Goal: Task Accomplishment & Management: Manage account settings

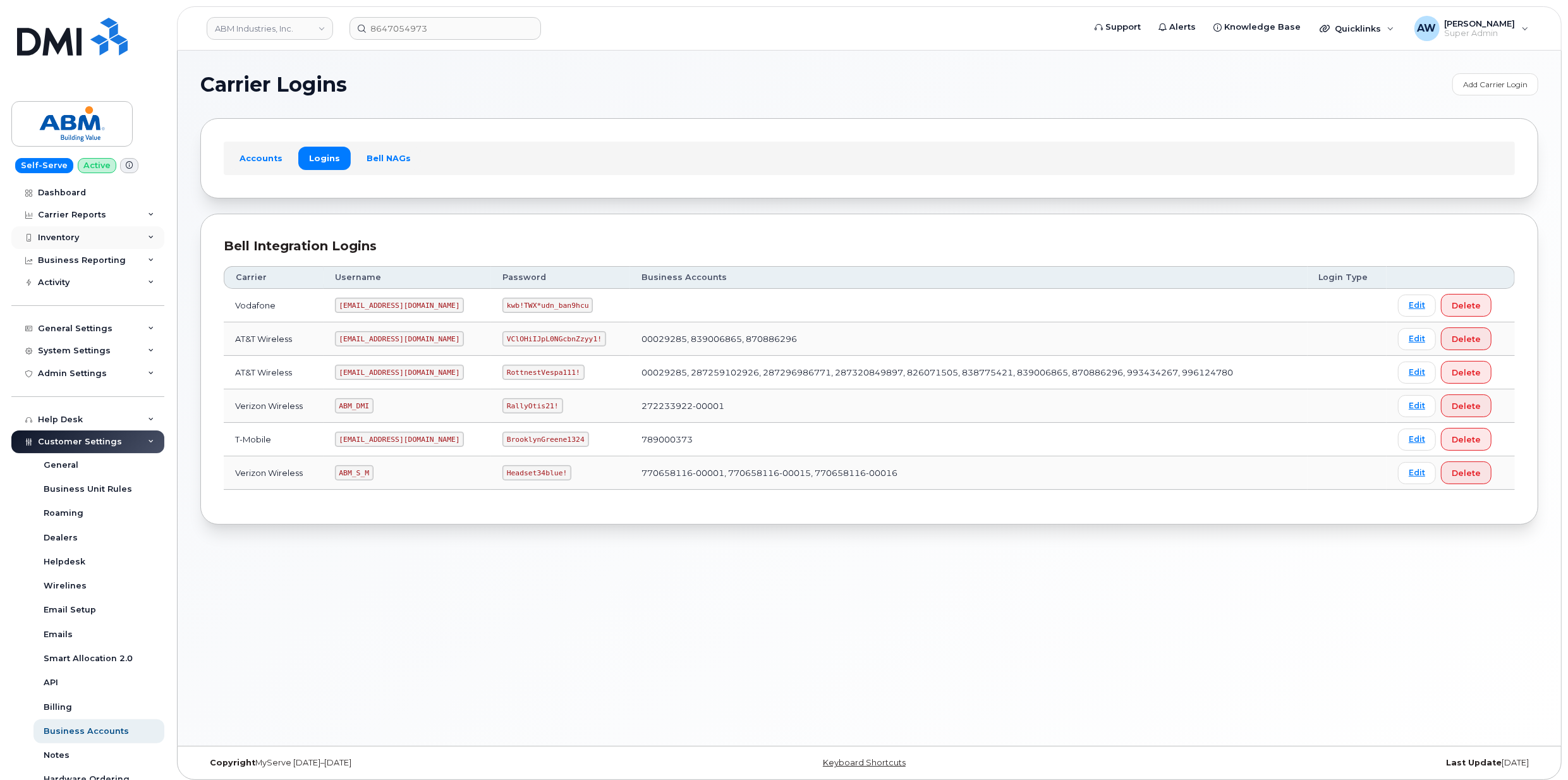
click at [85, 236] on div "Inventory" at bounding box center [87, 238] width 153 height 23
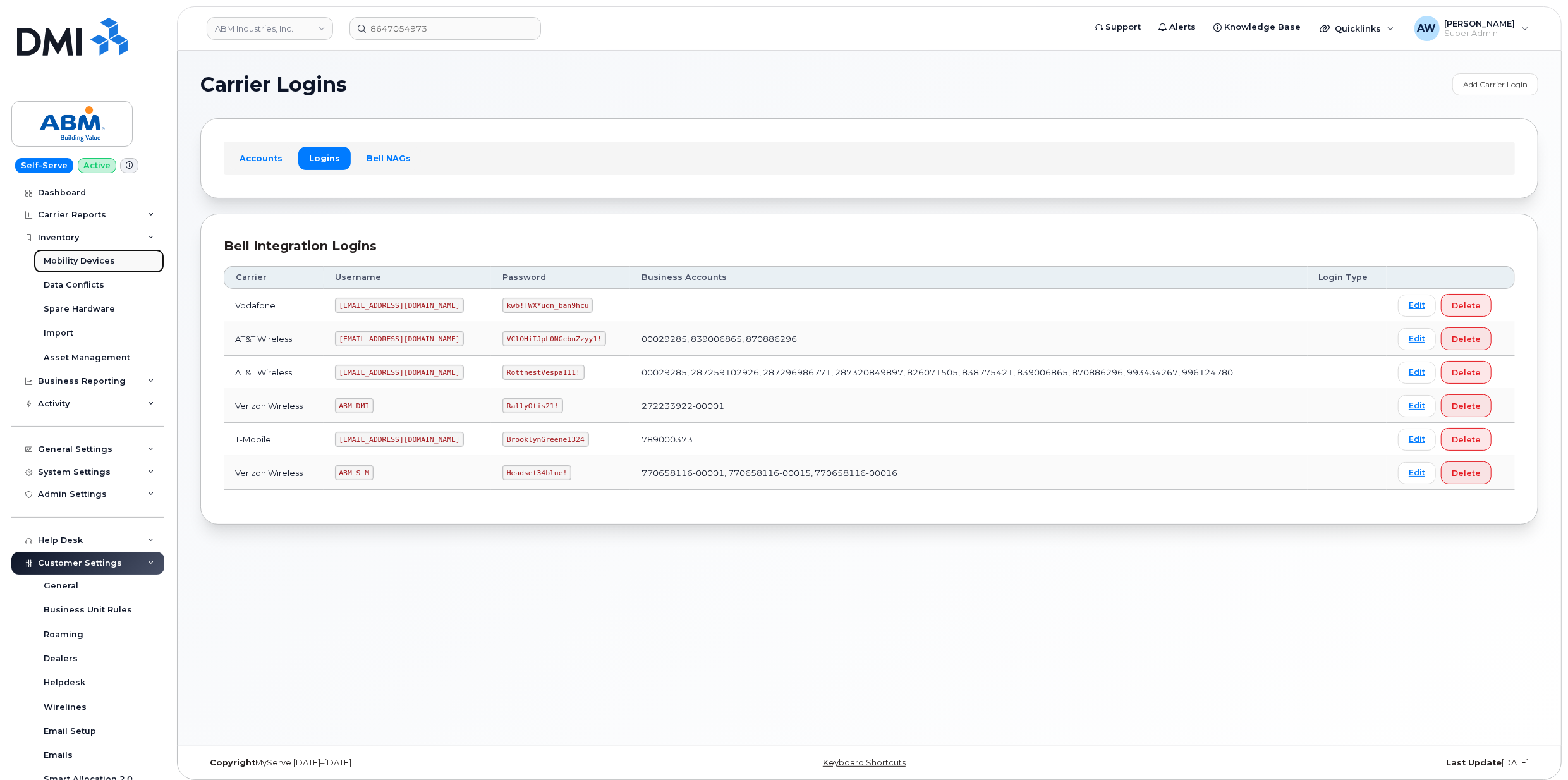
click at [87, 266] on div "Mobility Devices" at bounding box center [79, 261] width 71 height 11
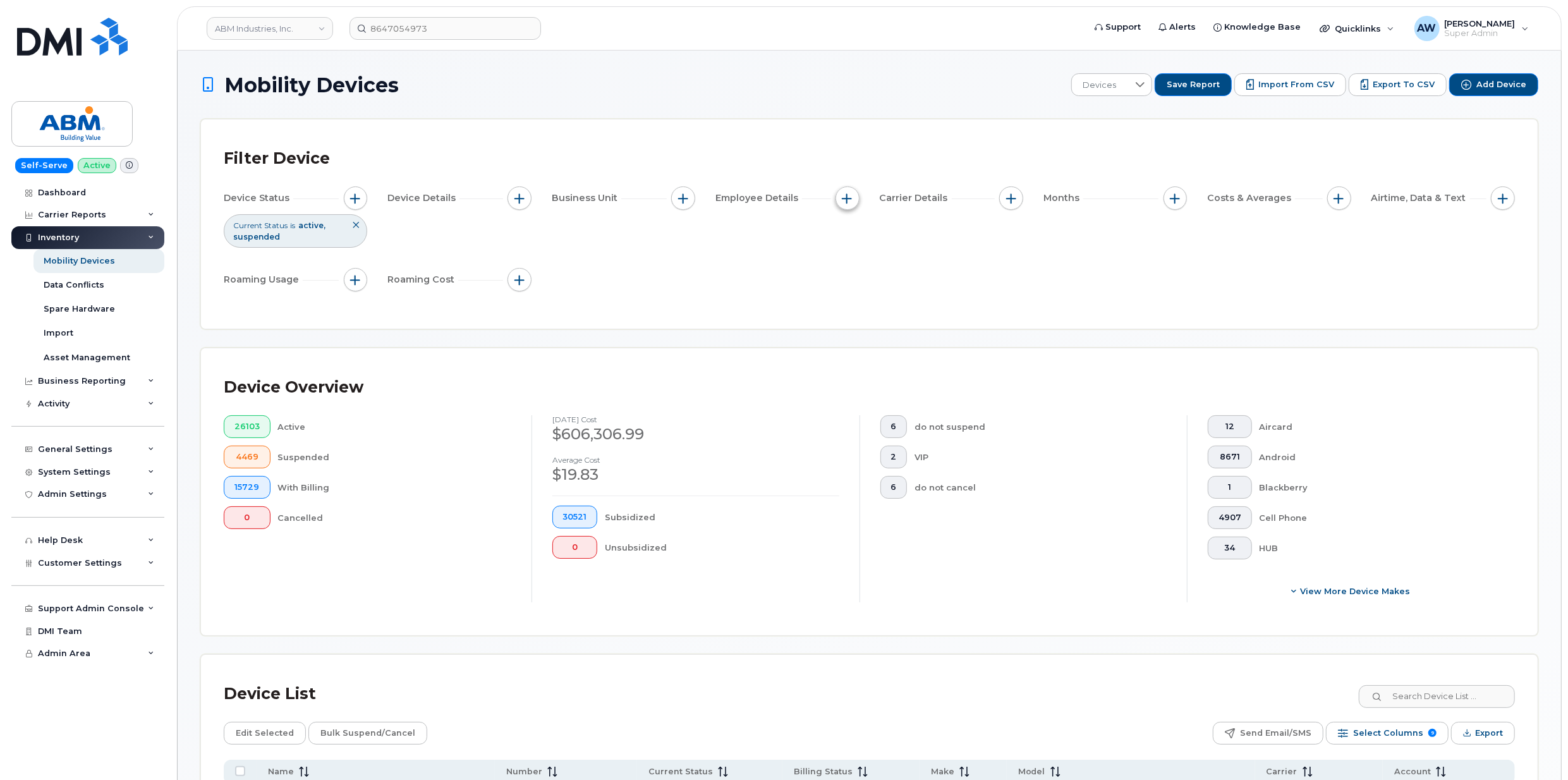
click at [845, 200] on span "button" at bounding box center [847, 198] width 10 height 10
click at [517, 195] on span "button" at bounding box center [520, 198] width 10 height 10
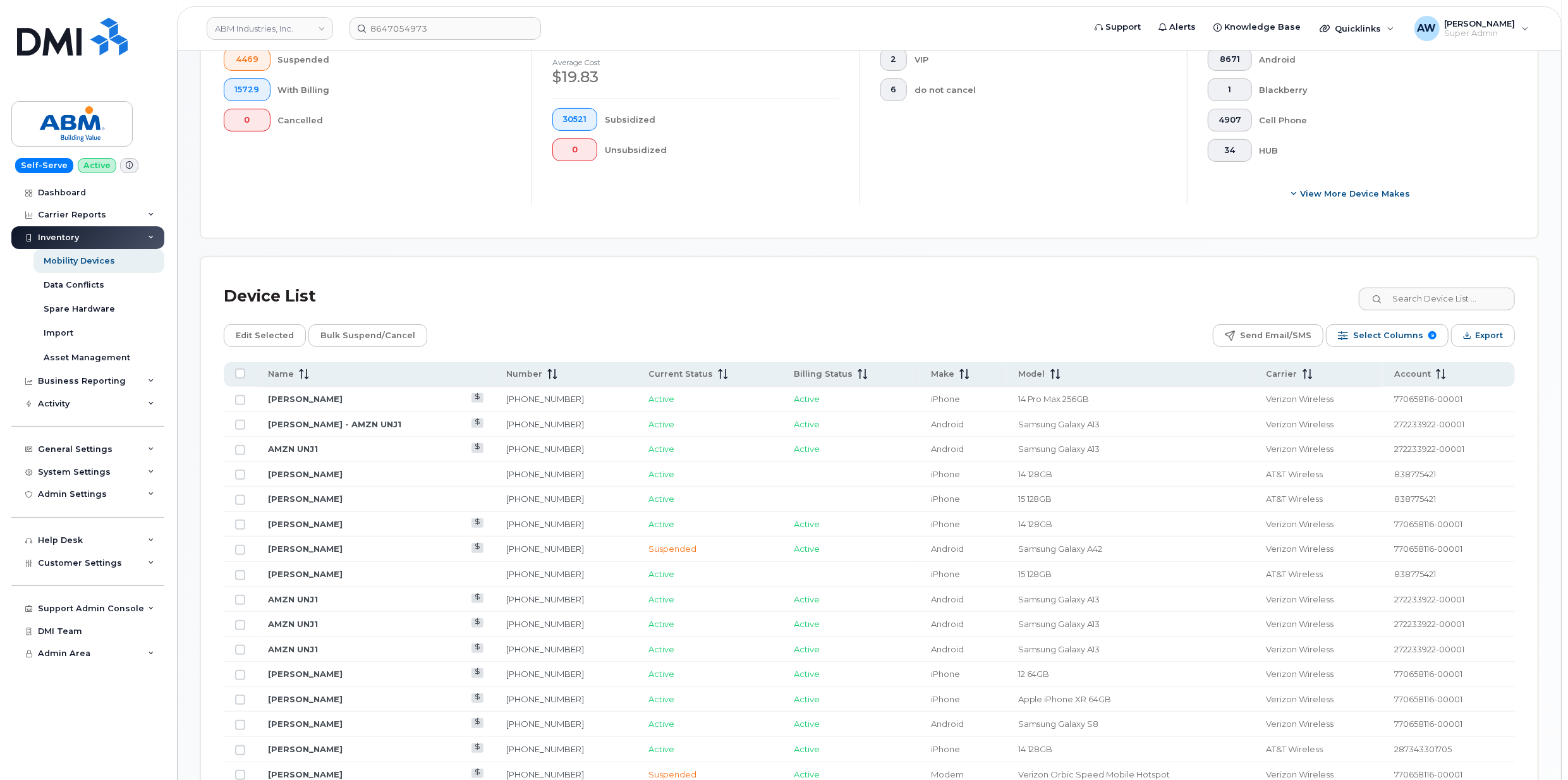
scroll to position [421, 0]
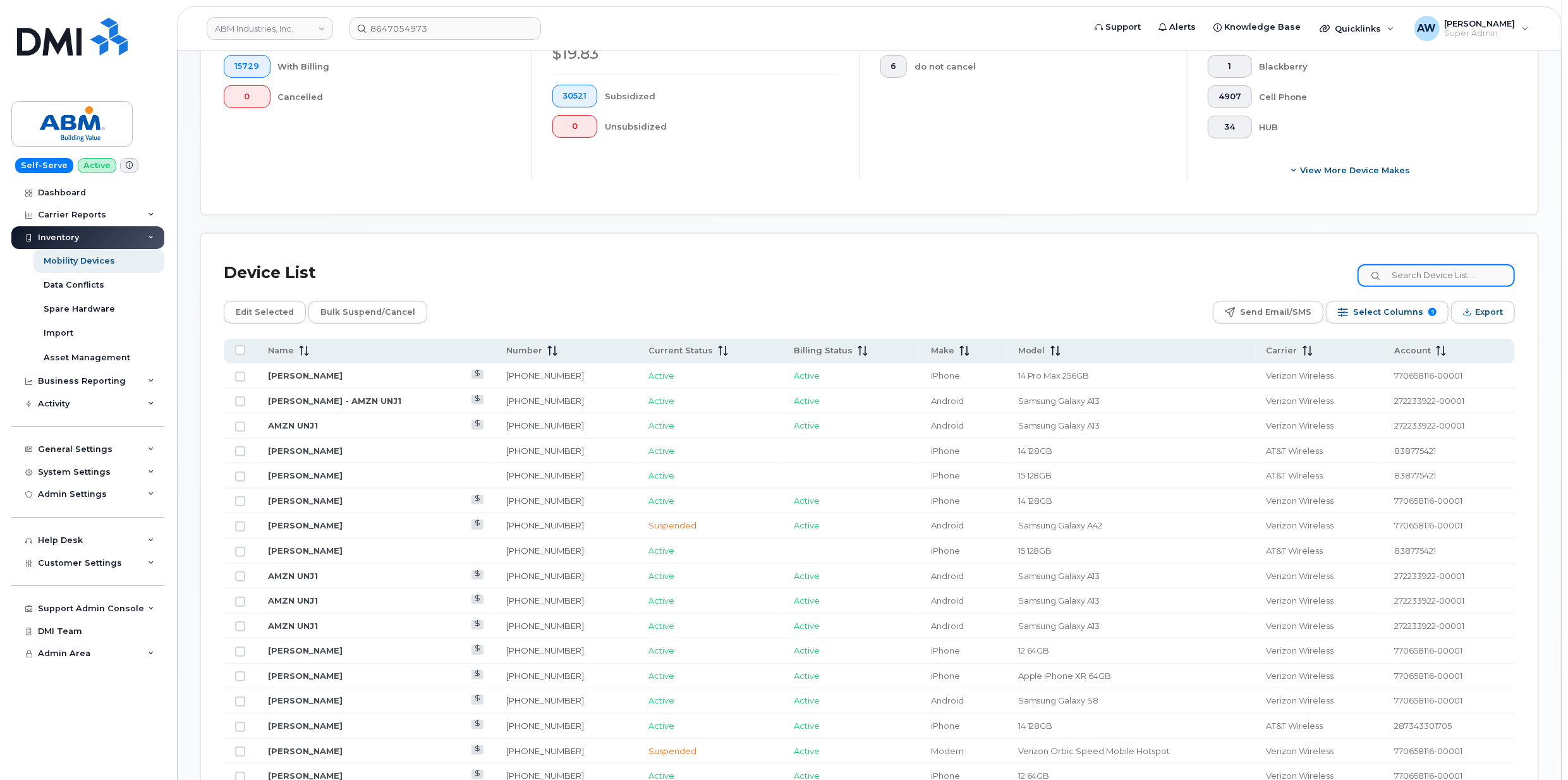
click at [1463, 274] on input at bounding box center [1436, 275] width 158 height 23
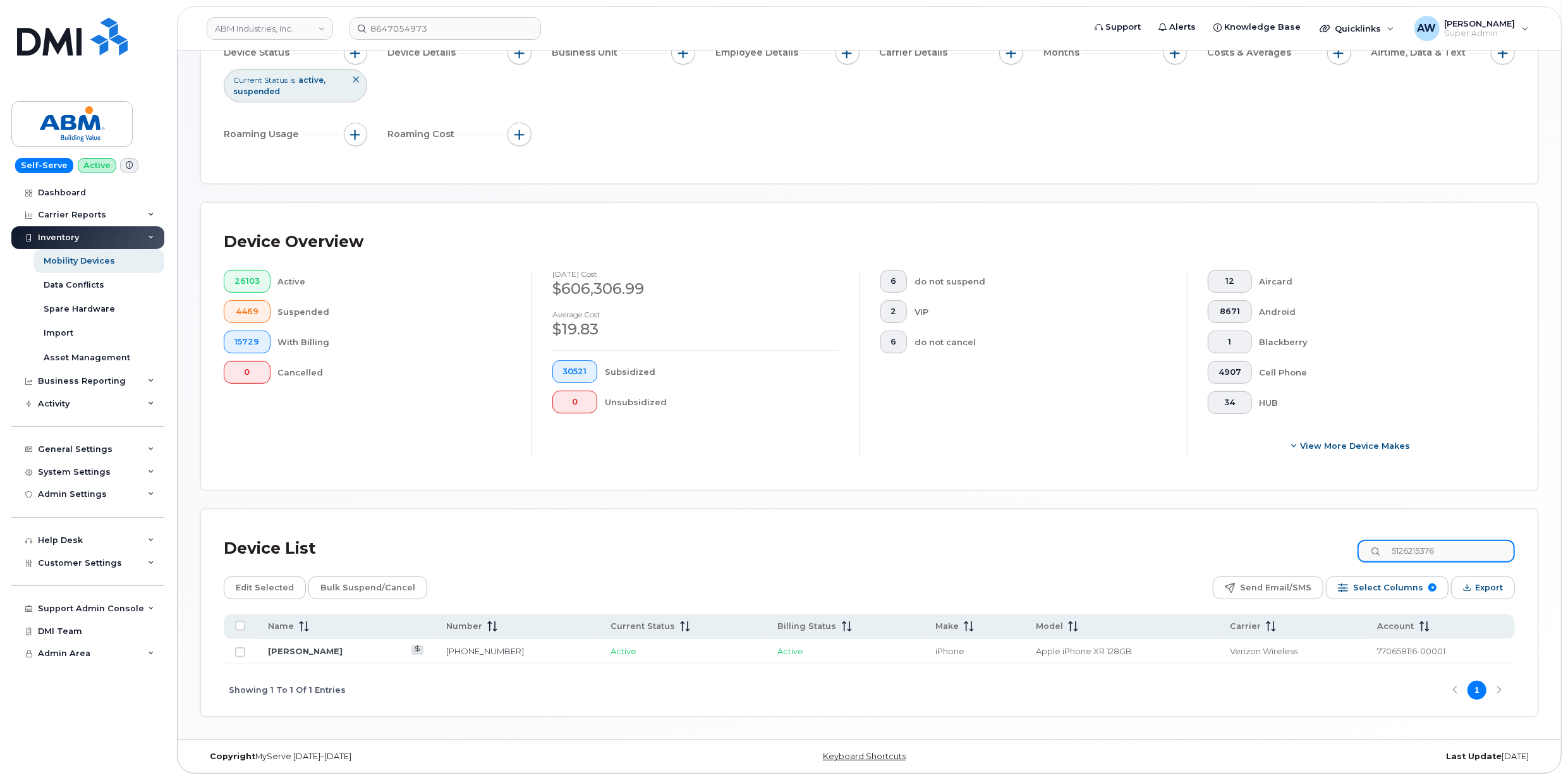
scroll to position [148, 0]
type input "5126215376"
click at [241, 652] on input "Row Unselected" at bounding box center [240, 652] width 10 height 10
checkbox input "true"
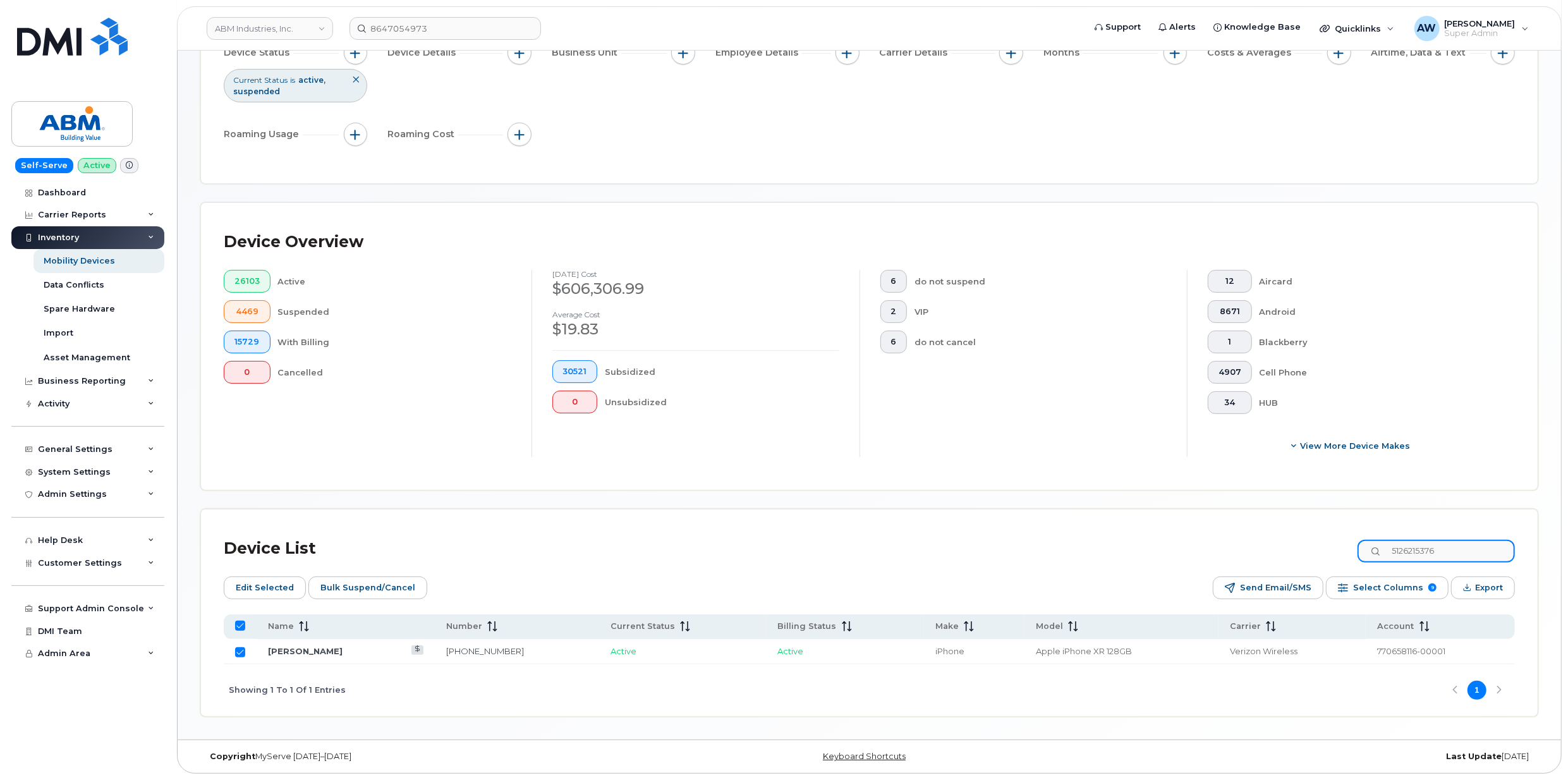
drag, startPoint x: 1457, startPoint y: 547, endPoint x: 1368, endPoint y: 553, distance: 89.2
click at [1368, 553] on div "Device List 5126215376" at bounding box center [869, 548] width 1291 height 33
type input "21330461"
checkbox input "false"
type input "2133046174"
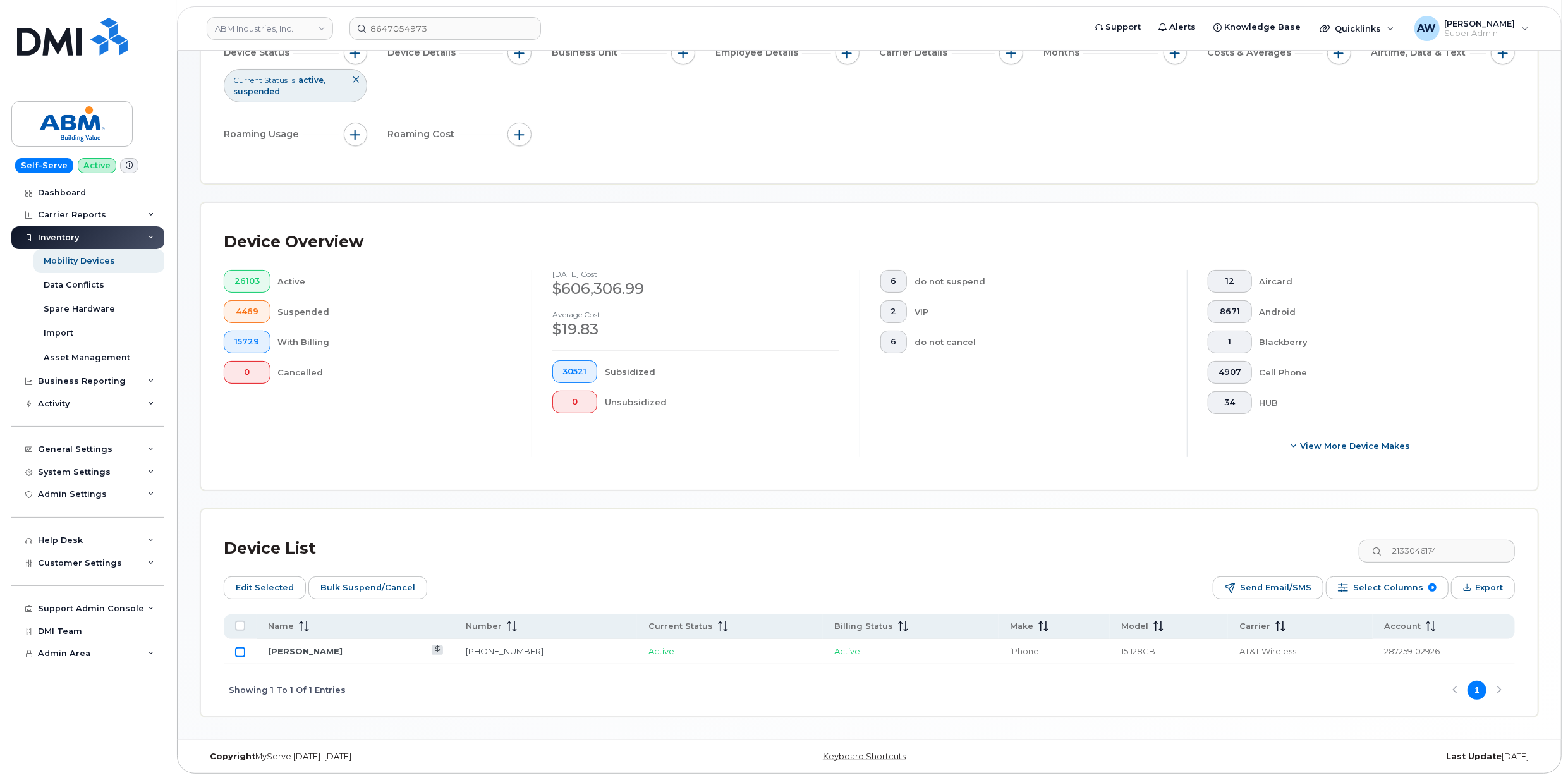
click at [236, 650] on input "Row Unselected" at bounding box center [240, 652] width 10 height 10
checkbox input "true"
drag, startPoint x: 1474, startPoint y: 549, endPoint x: 1366, endPoint y: 565, distance: 109.2
click at [1366, 565] on div "Device List 2133046174 Edit Selected Bulk Suspend/Cancel Send Email/SMS Select …" at bounding box center [869, 624] width 1291 height 184
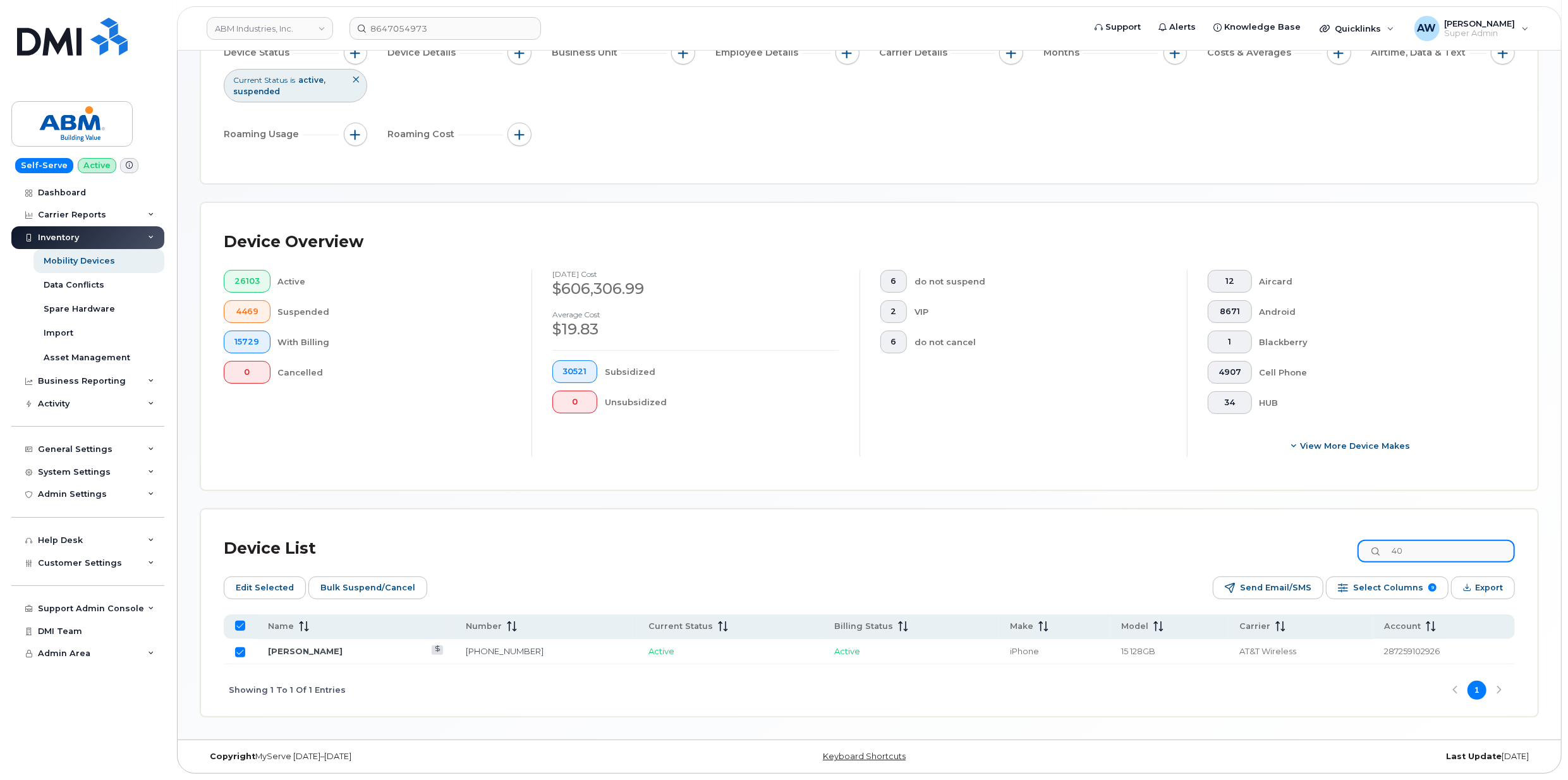
type input "404"
checkbox input "false"
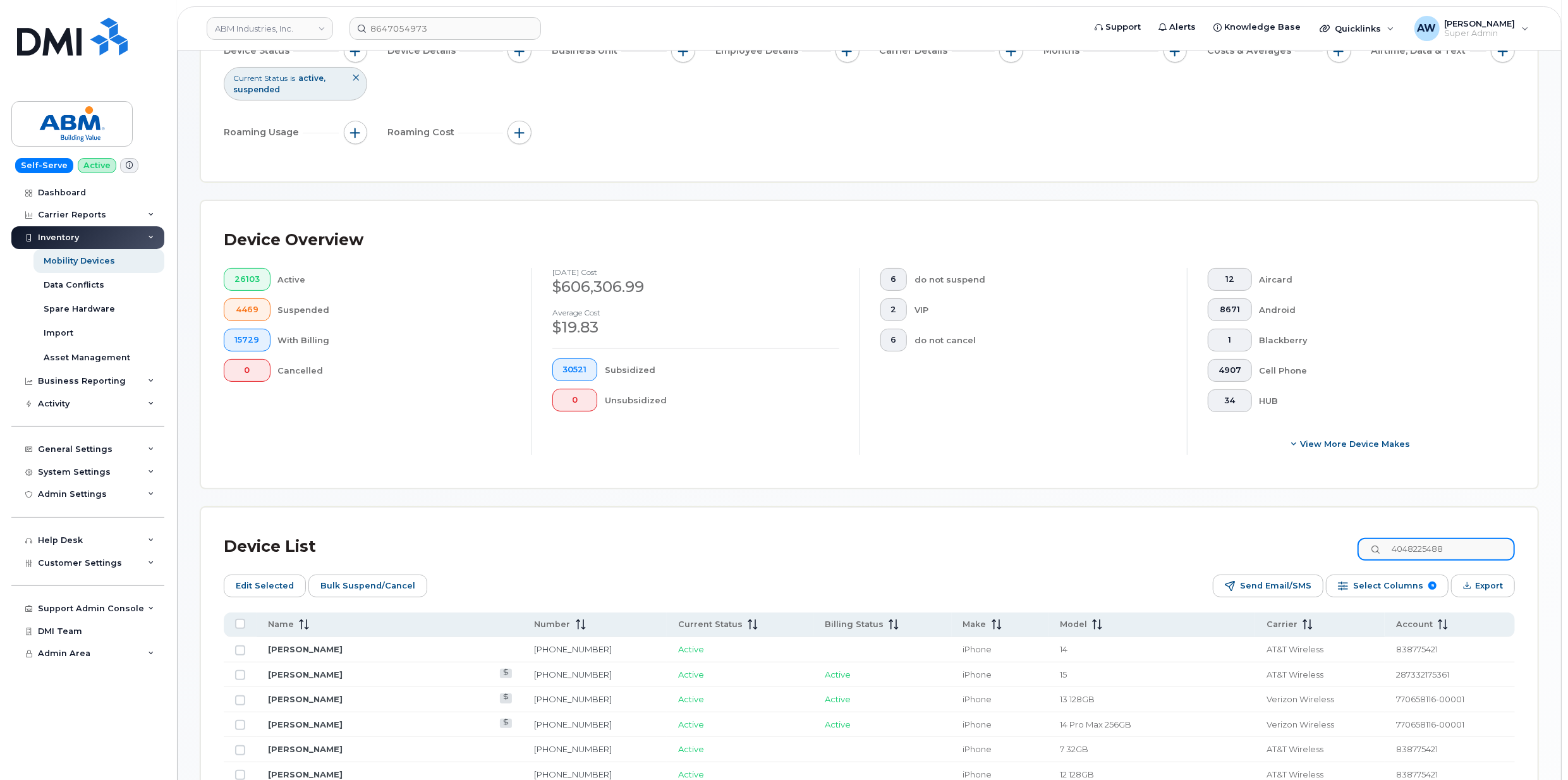
type input "4048225488"
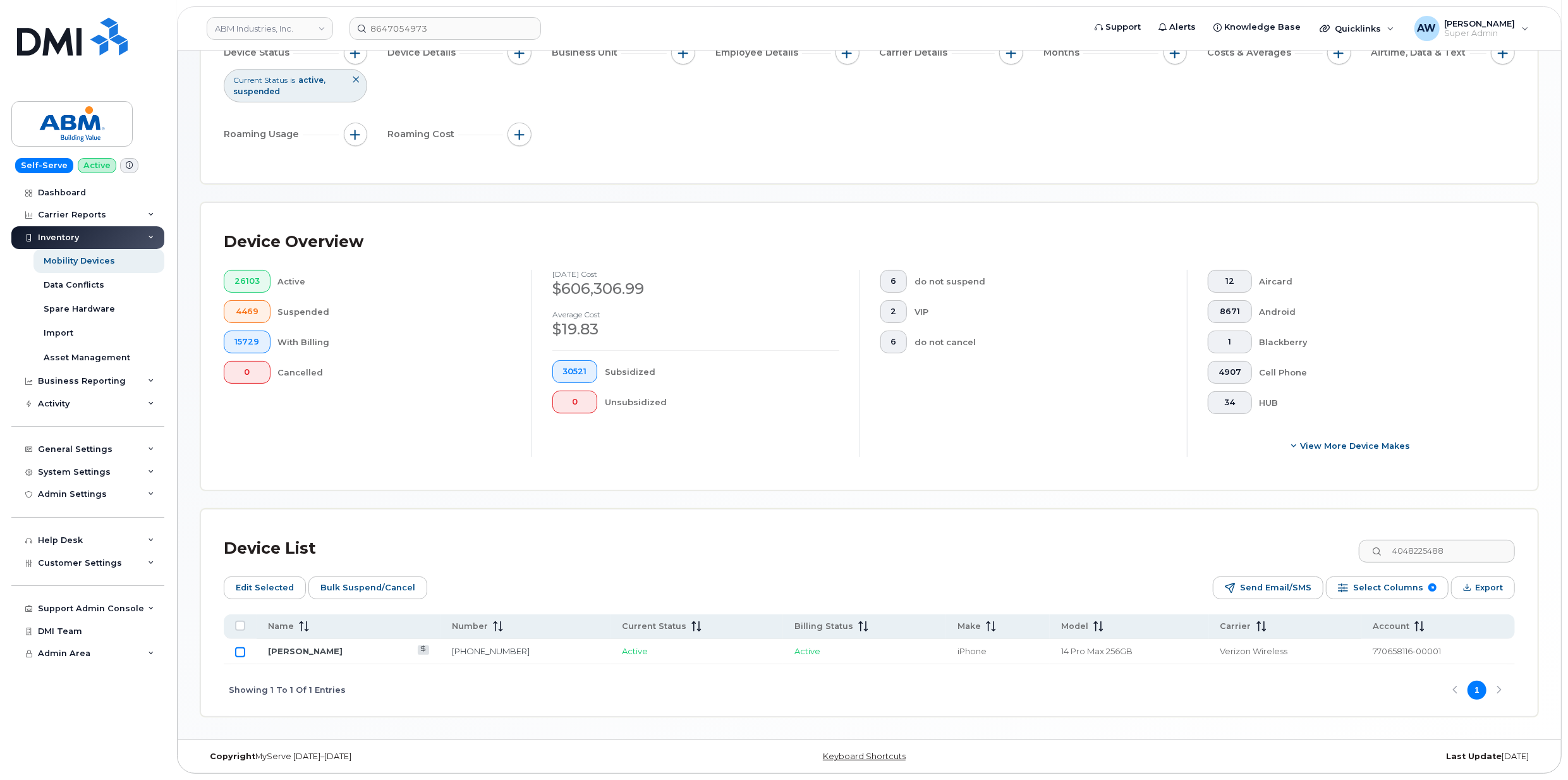
click at [242, 654] on input "Row Unselected" at bounding box center [240, 652] width 10 height 10
checkbox input "true"
drag, startPoint x: 1464, startPoint y: 559, endPoint x: 1338, endPoint y: 559, distance: 126.0
click at [1338, 559] on div "Device List 4048225488" at bounding box center [869, 548] width 1291 height 33
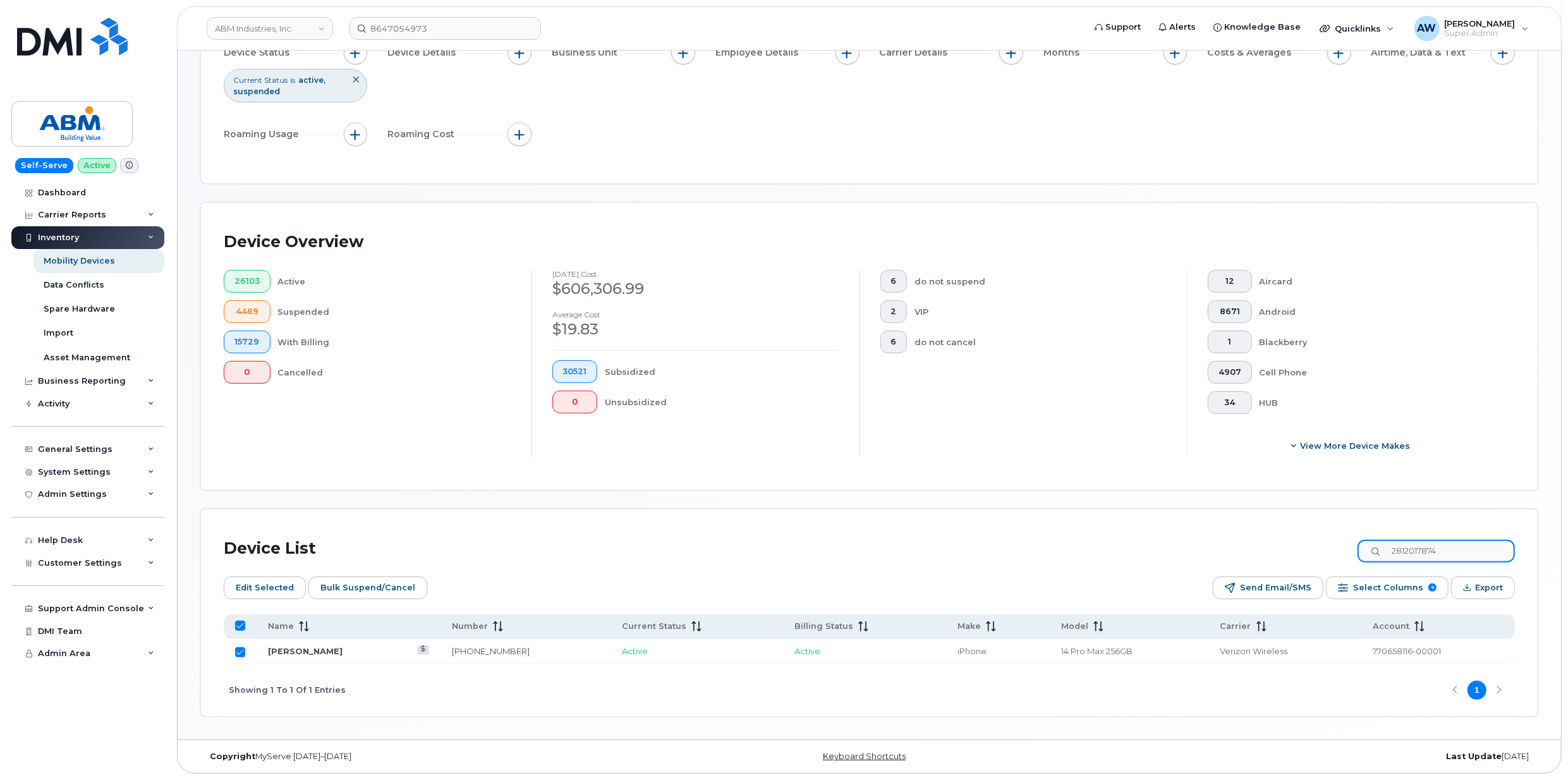
type input "2812017874"
checkbox input "false"
click at [246, 653] on td at bounding box center [240, 651] width 33 height 25
click at [242, 656] on input "Row Unselected" at bounding box center [240, 652] width 10 height 10
checkbox input "true"
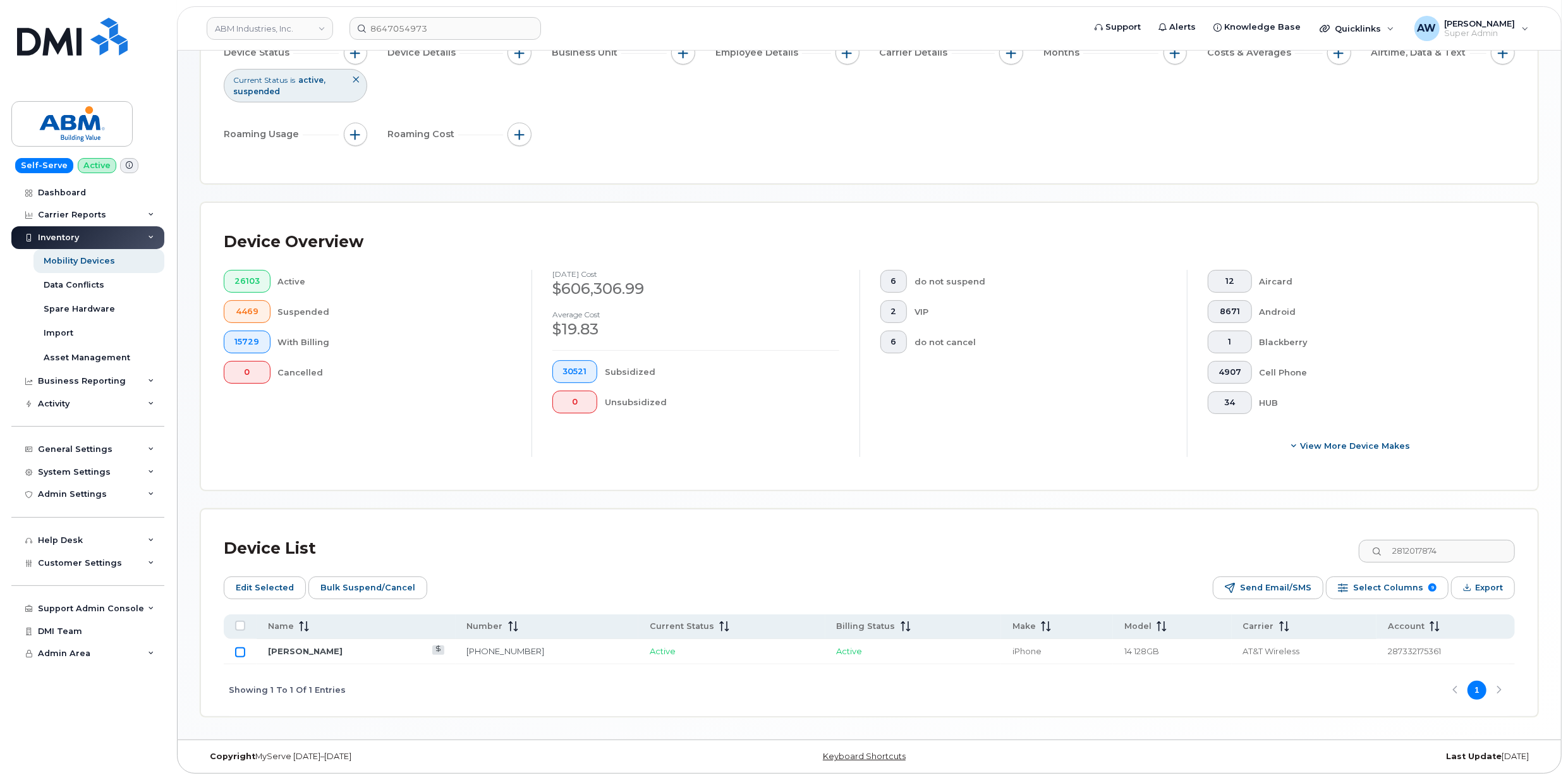
checkbox input "true"
drag, startPoint x: 1453, startPoint y: 552, endPoint x: 1403, endPoint y: 557, distance: 50.2
click at [1403, 557] on input "2812017874" at bounding box center [1436, 551] width 158 height 23
type input "646"
checkbox input "false"
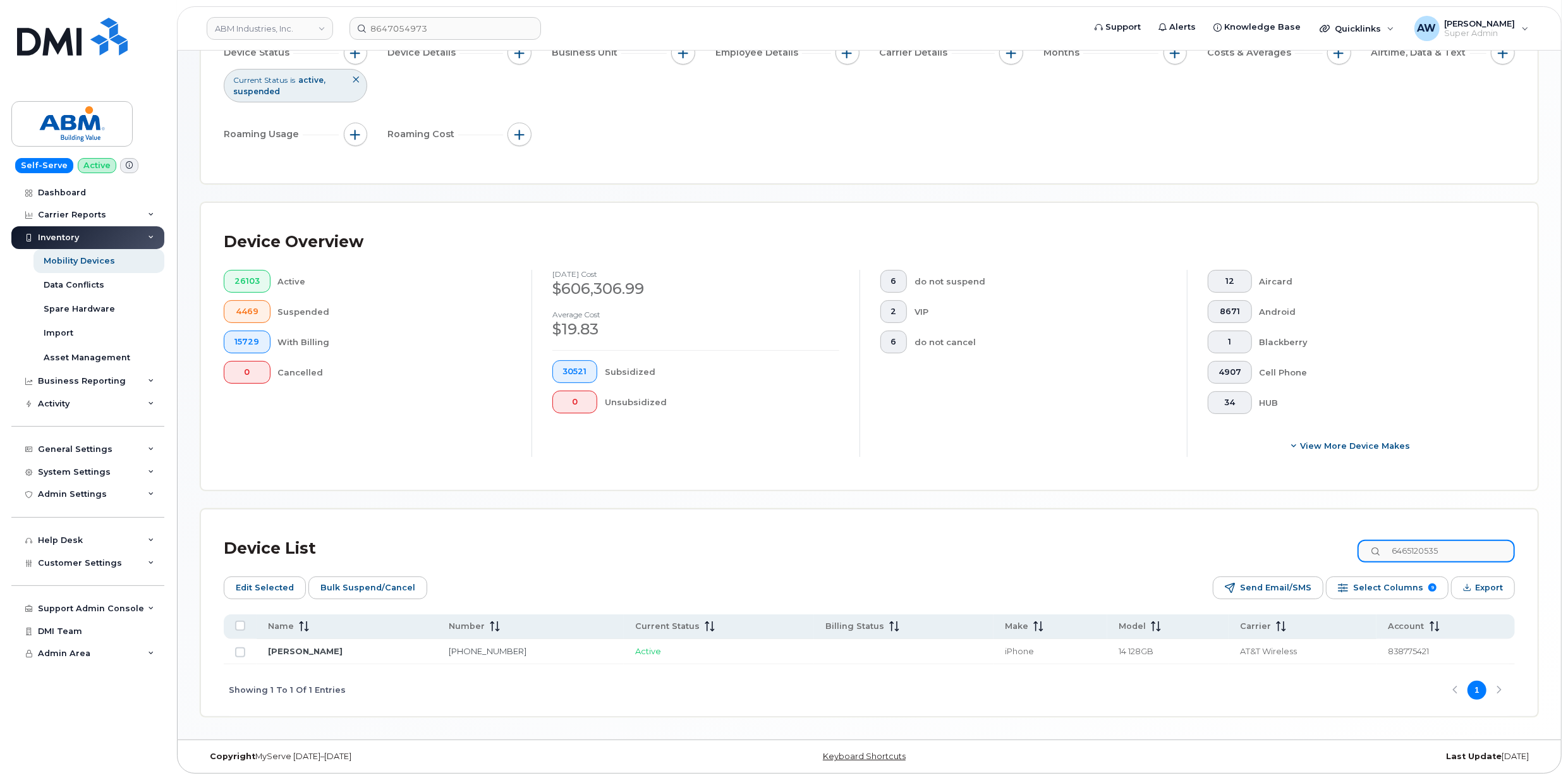
type input "6465120535"
click at [241, 652] on input "Row Unselected" at bounding box center [240, 652] width 10 height 10
checkbox input "true"
drag, startPoint x: 1465, startPoint y: 550, endPoint x: 1399, endPoint y: 547, distance: 66.1
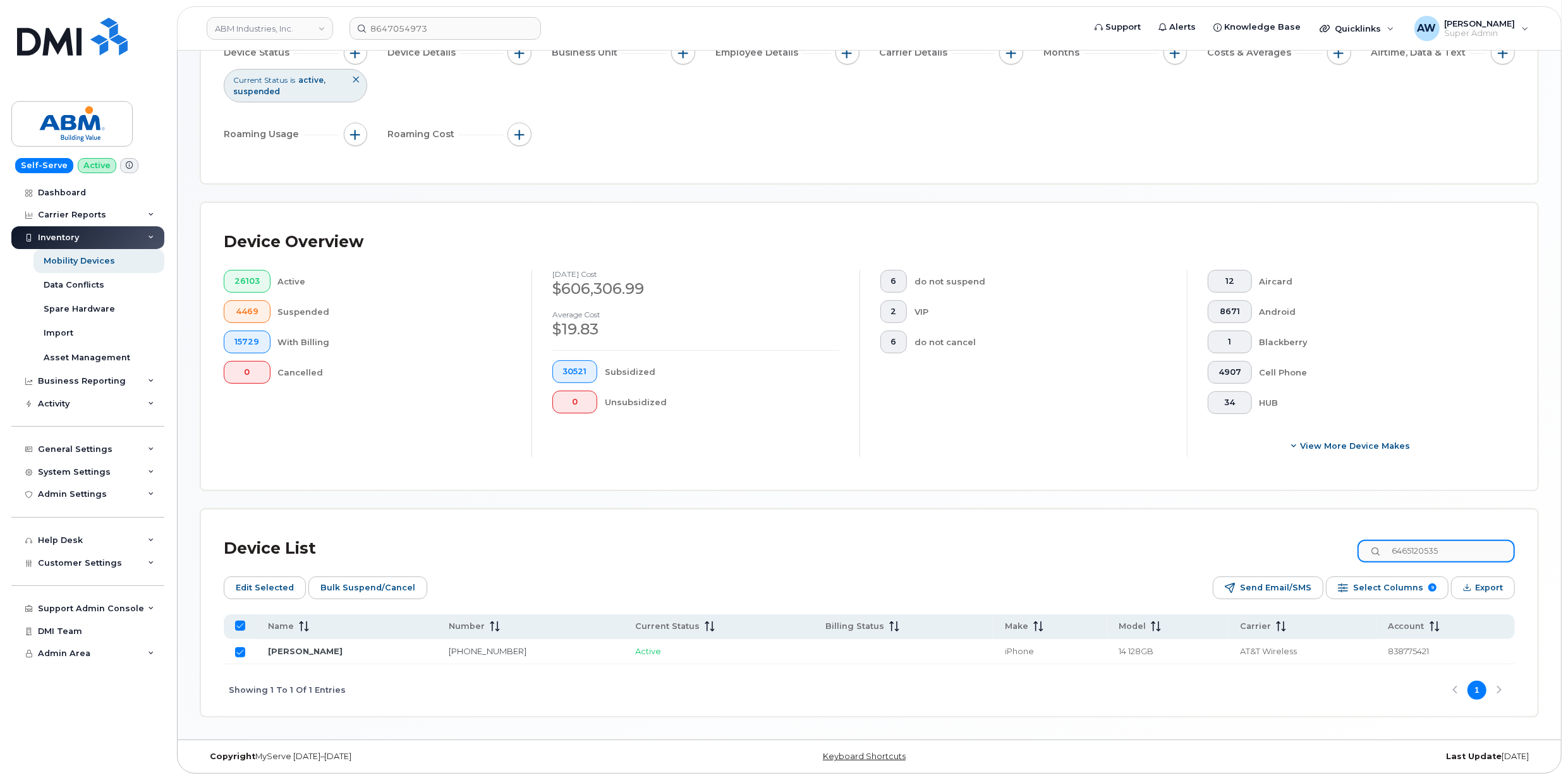
click at [1399, 547] on input "6465120535" at bounding box center [1436, 551] width 158 height 23
type input "9177"
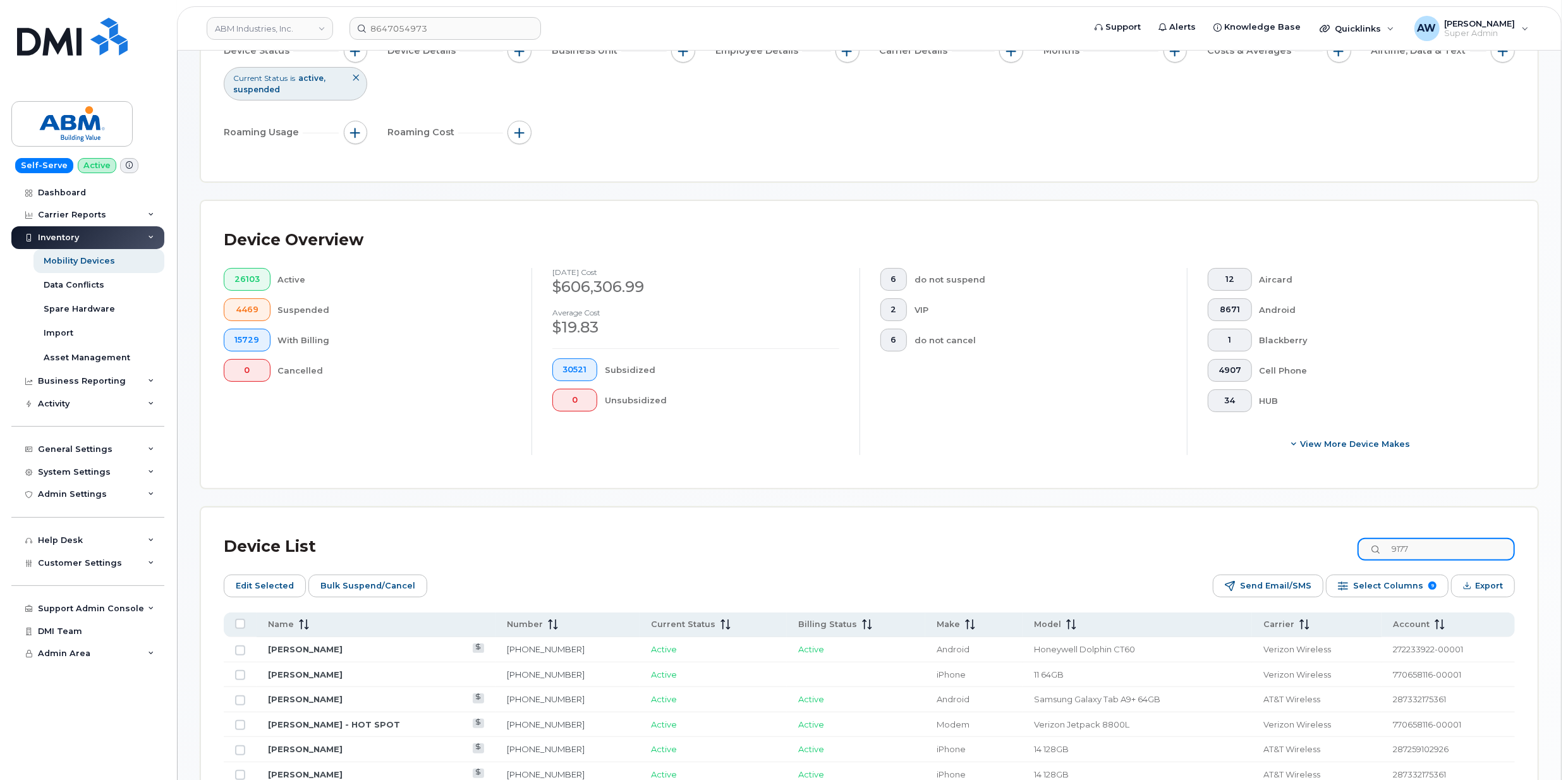
checkbox input "false"
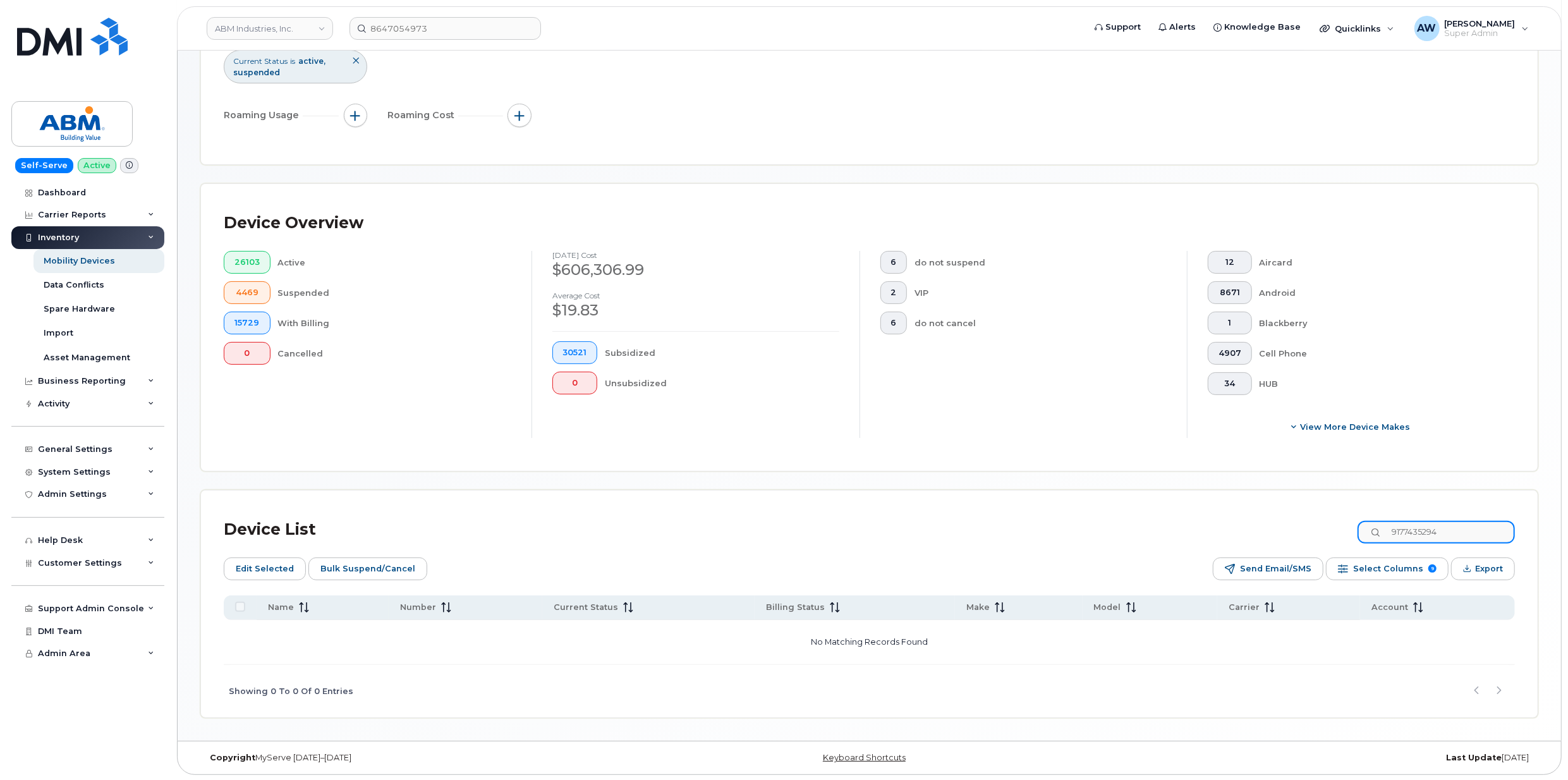
scroll to position [167, 0]
drag, startPoint x: 1439, startPoint y: 534, endPoint x: 1374, endPoint y: 536, distance: 65.0
click at [1375, 536] on input "9177435294" at bounding box center [1436, 531] width 158 height 23
click at [1468, 524] on input "9177435294" at bounding box center [1436, 531] width 158 height 23
drag, startPoint x: 1468, startPoint y: 524, endPoint x: 1399, endPoint y: 531, distance: 69.4
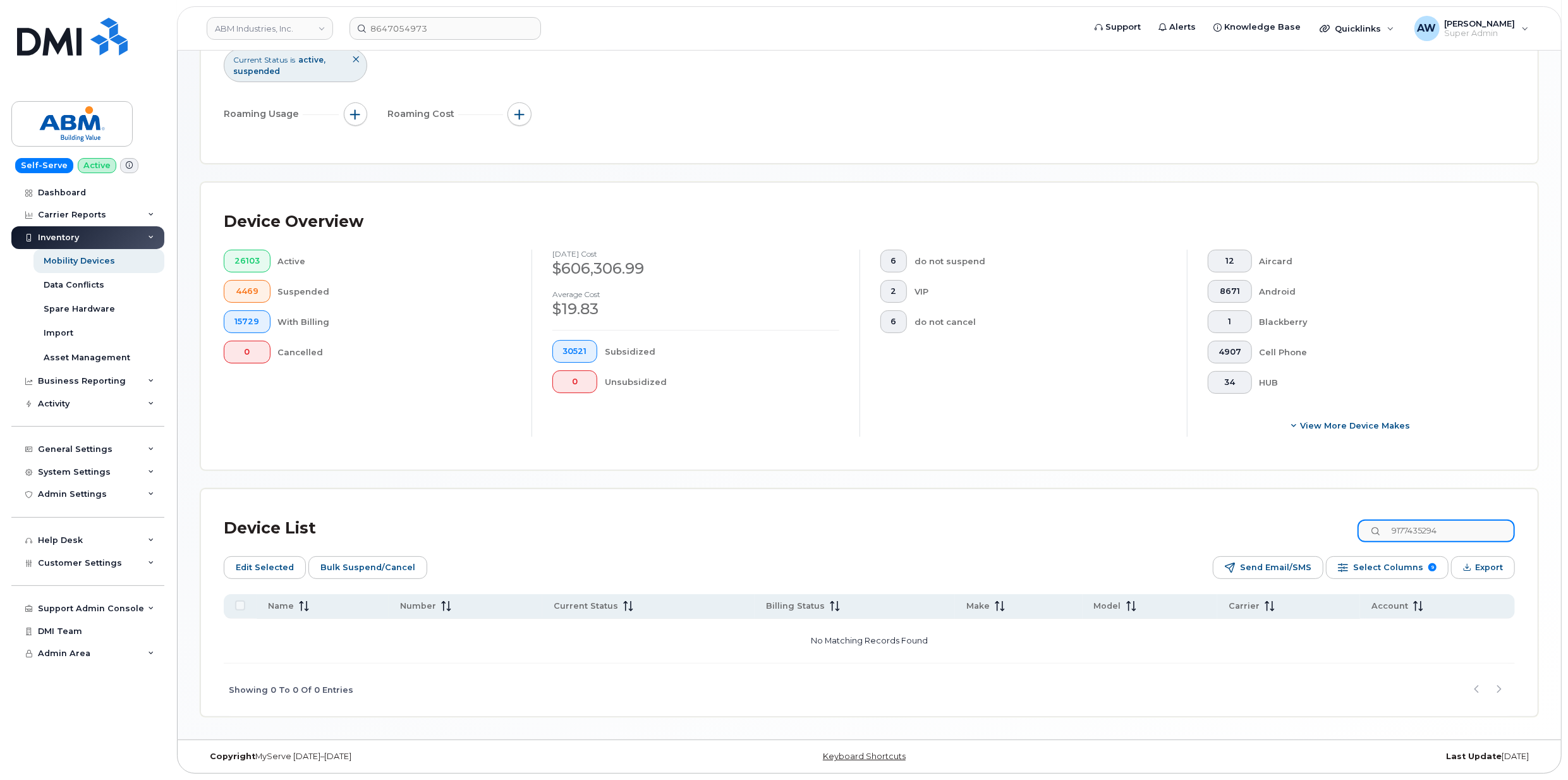
click at [1399, 531] on input "9177435294" at bounding box center [1436, 531] width 158 height 23
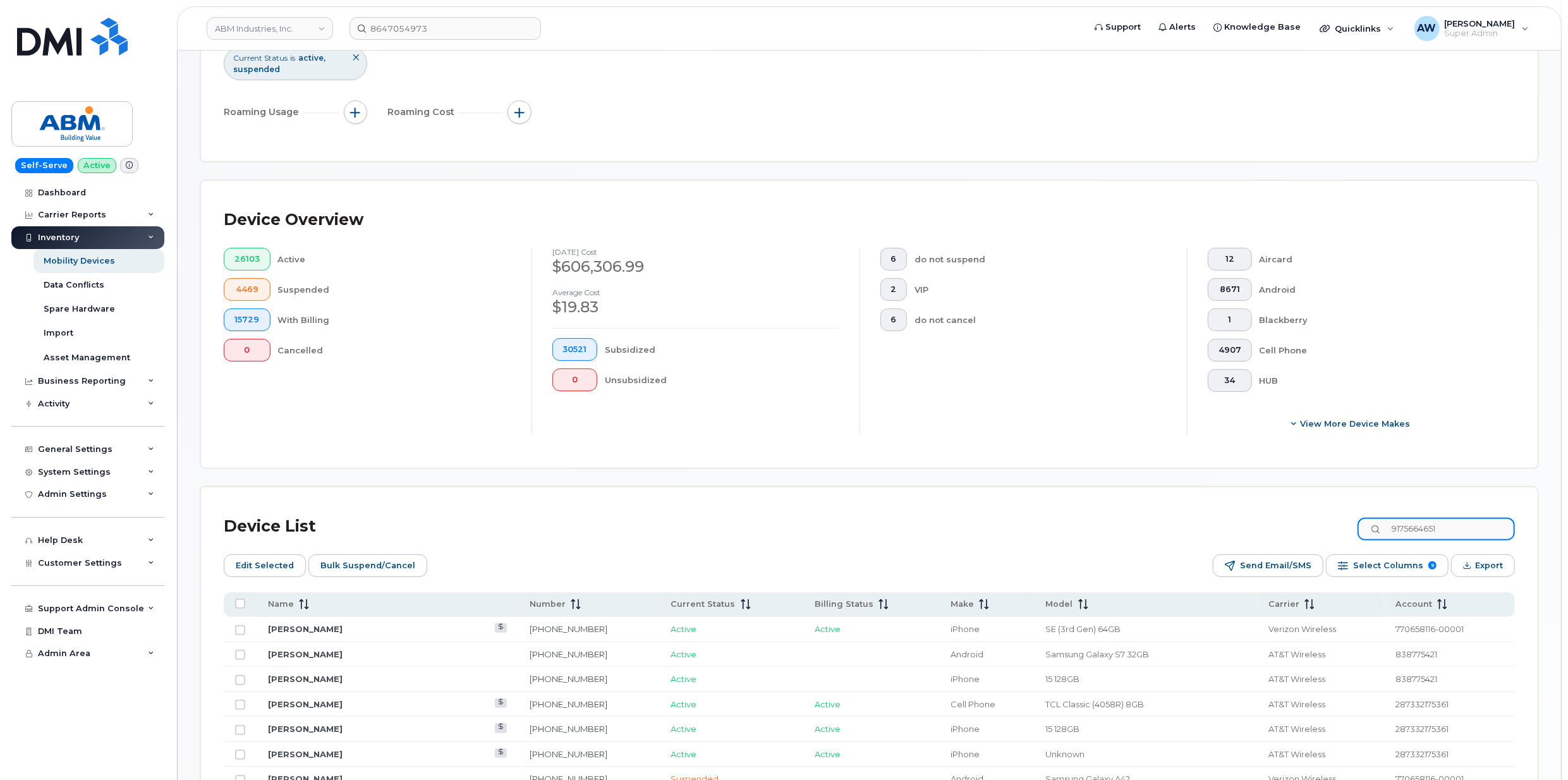
type input "9175664651"
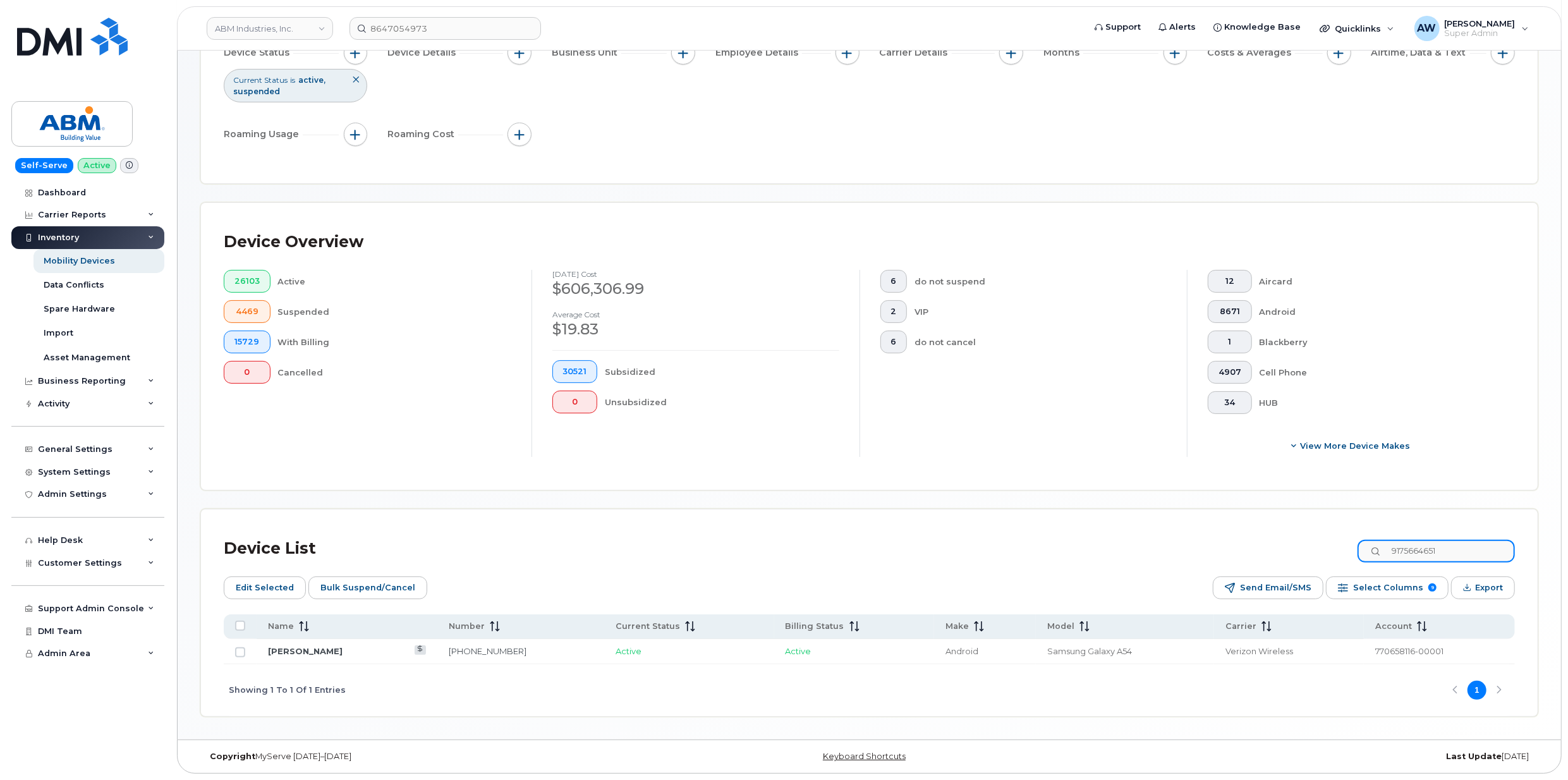
scroll to position [148, 0]
click at [237, 651] on input "Row Unselected" at bounding box center [240, 652] width 10 height 10
checkbox input "true"
drag, startPoint x: 1460, startPoint y: 548, endPoint x: 1377, endPoint y: 548, distance: 83.0
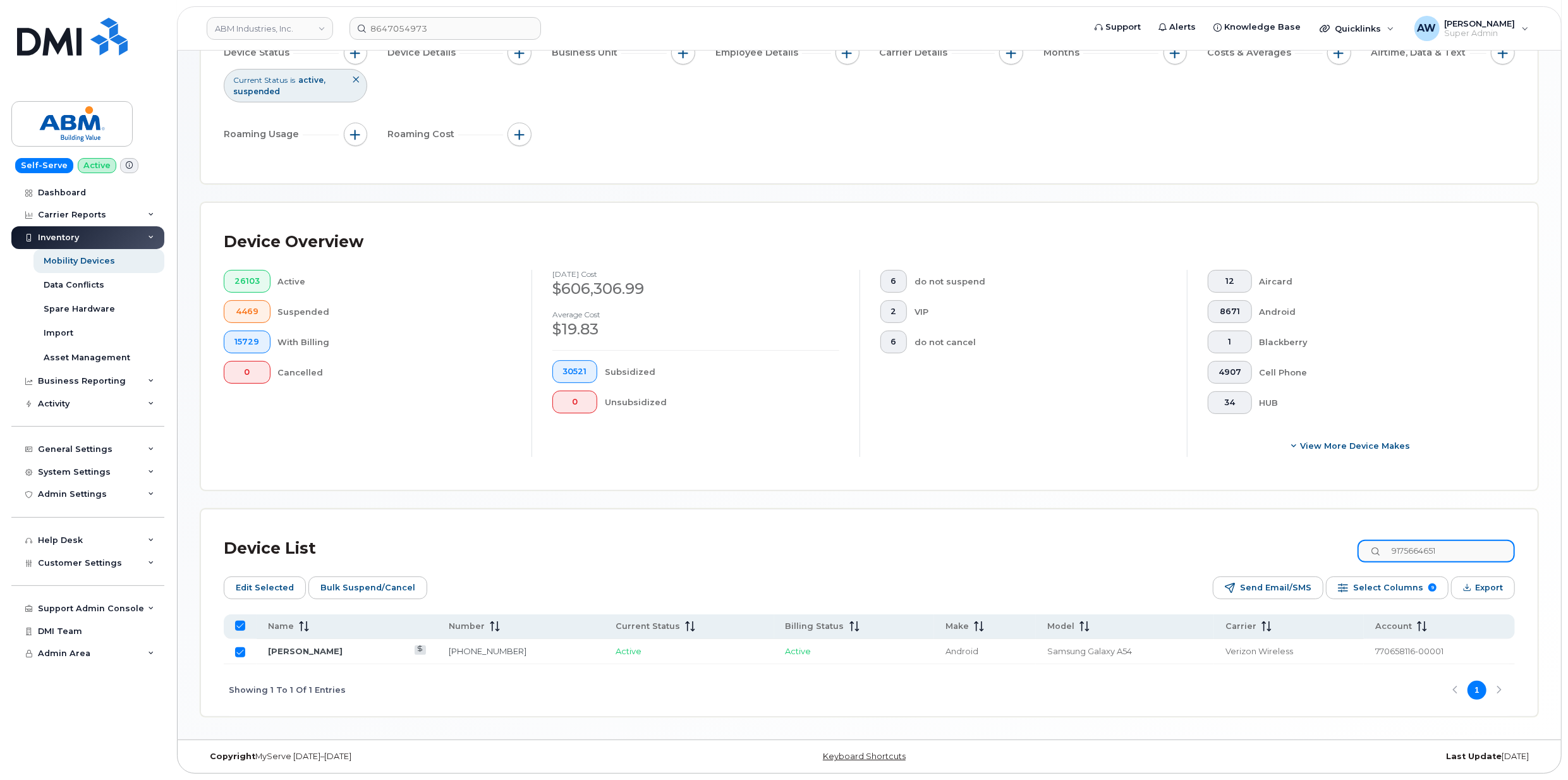
click at [1377, 548] on input "9175664651" at bounding box center [1436, 551] width 158 height 23
type input "9177435"
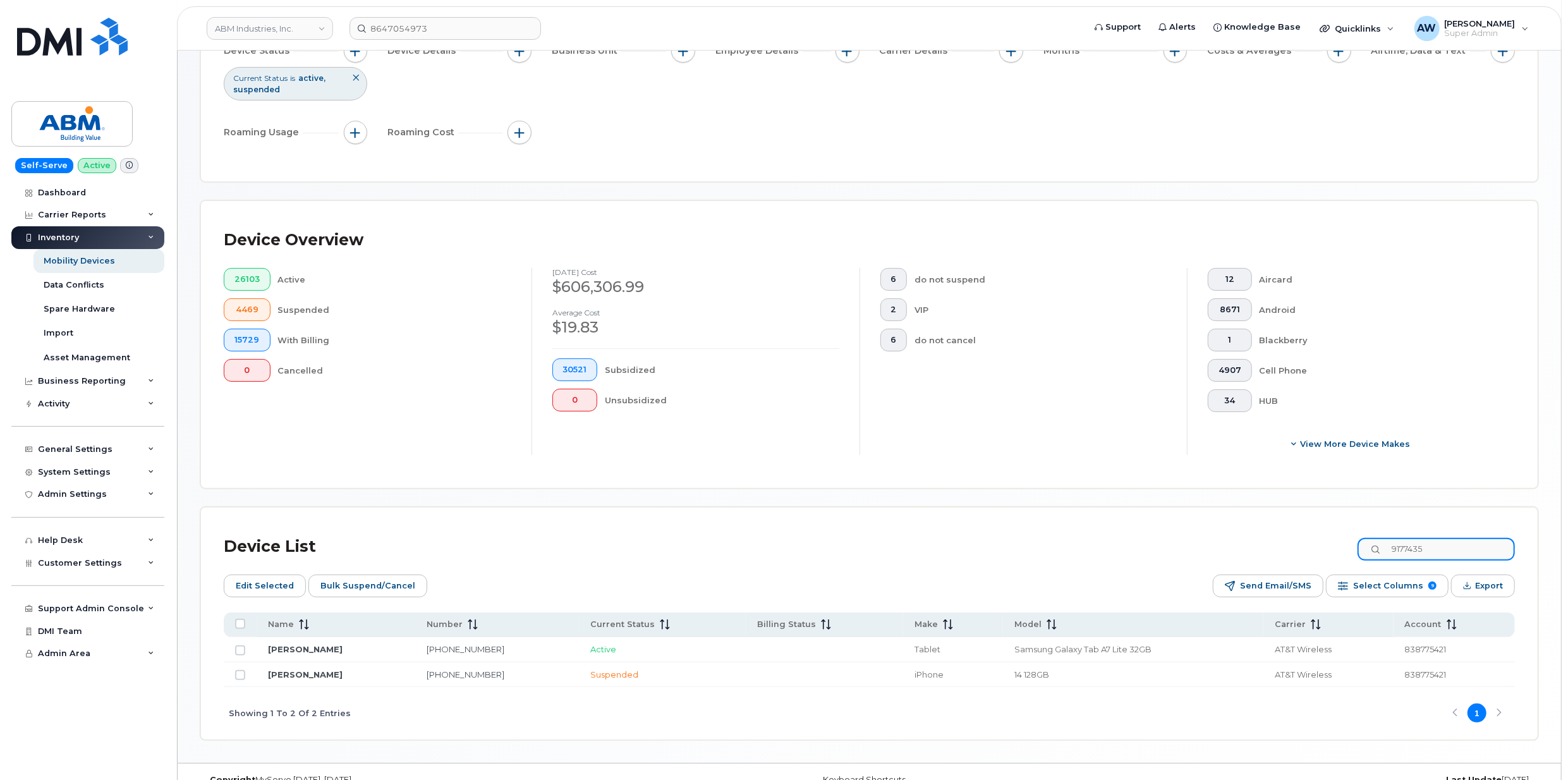
checkbox input "false"
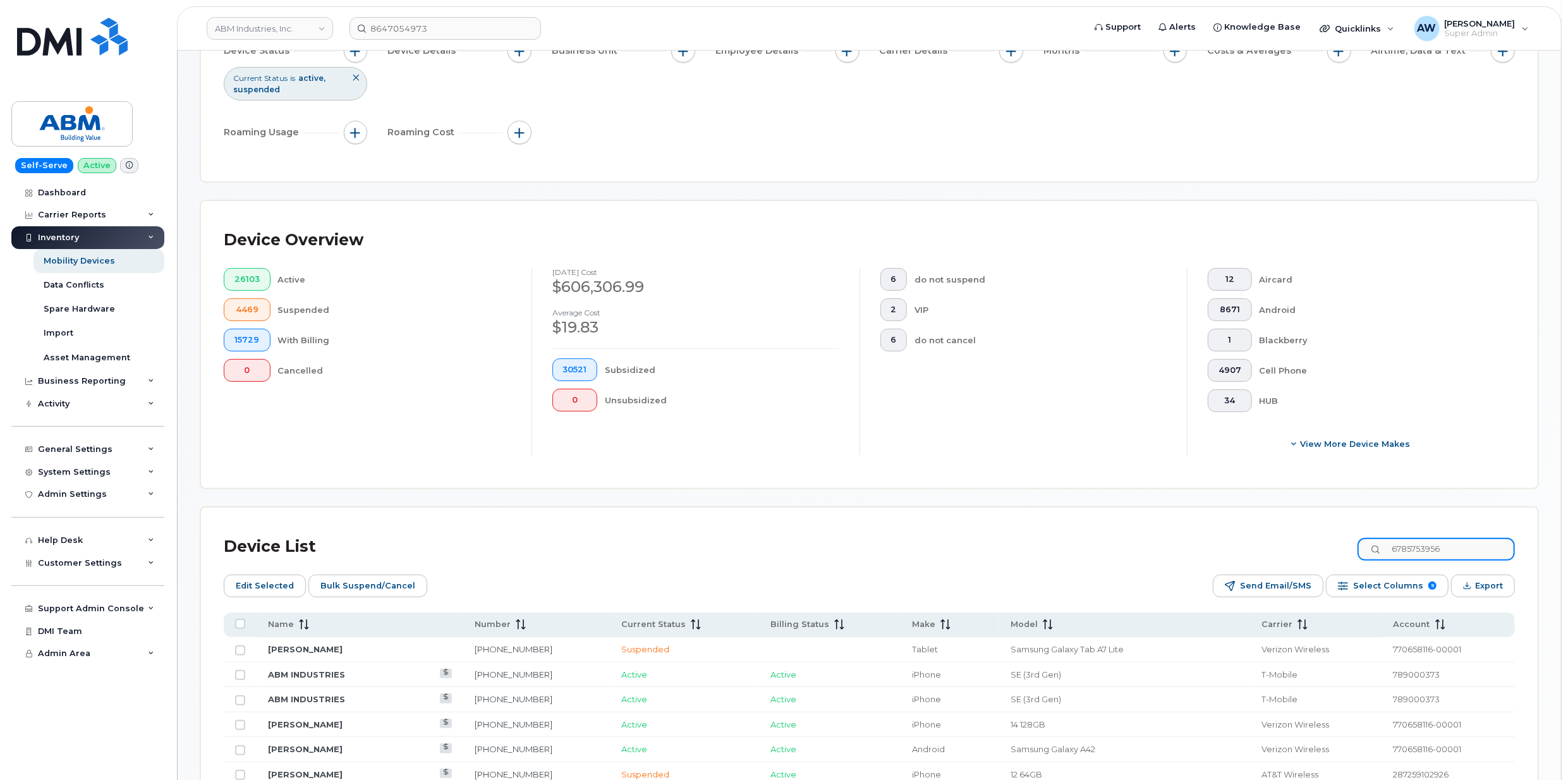
type input "6785753956"
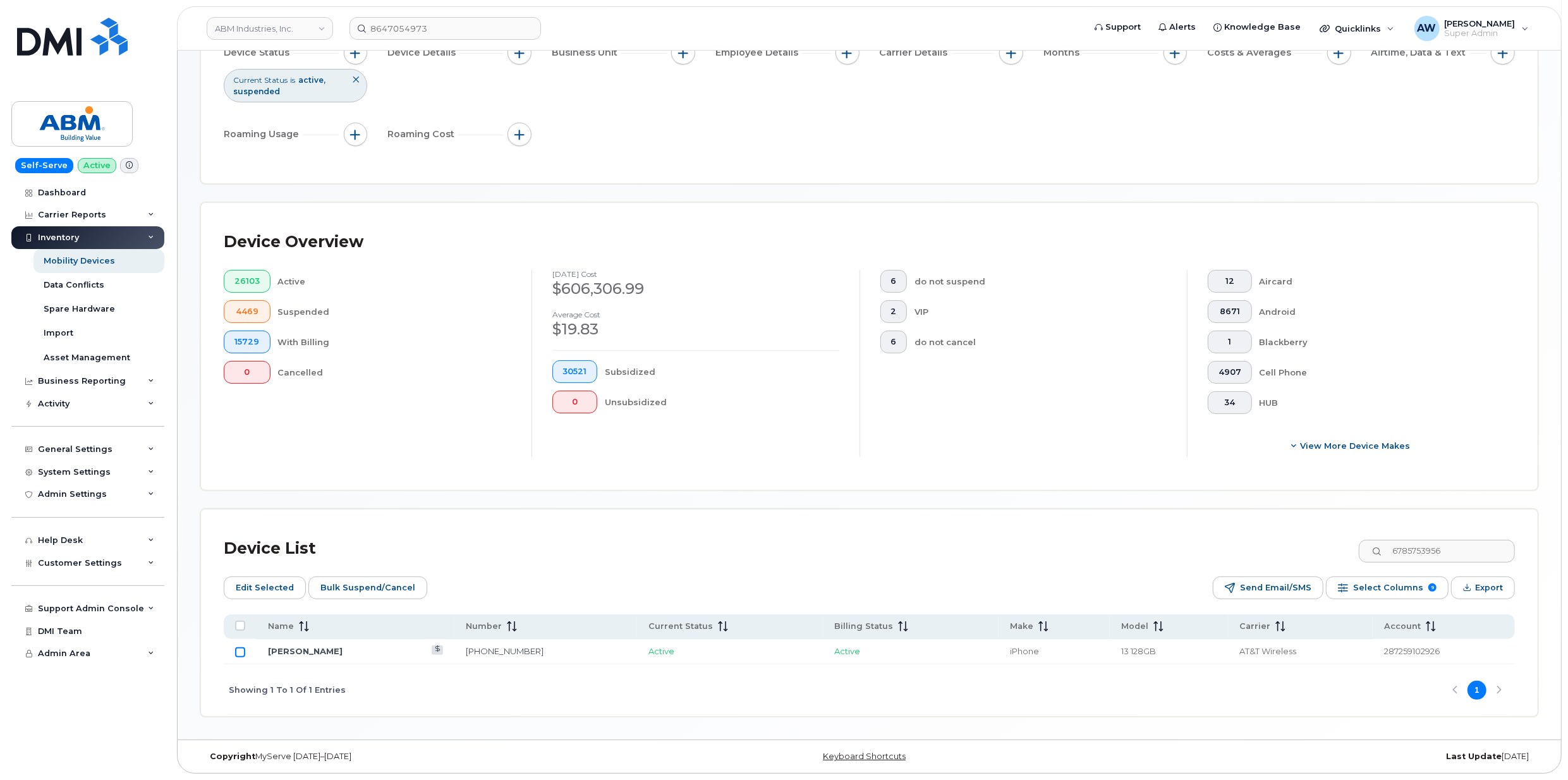
click at [239, 653] on input "Row Unselected" at bounding box center [240, 652] width 10 height 10
checkbox input "true"
drag, startPoint x: 1432, startPoint y: 548, endPoint x: 1375, endPoint y: 548, distance: 57.0
click at [1375, 548] on input "6785753956" at bounding box center [1436, 551] width 158 height 23
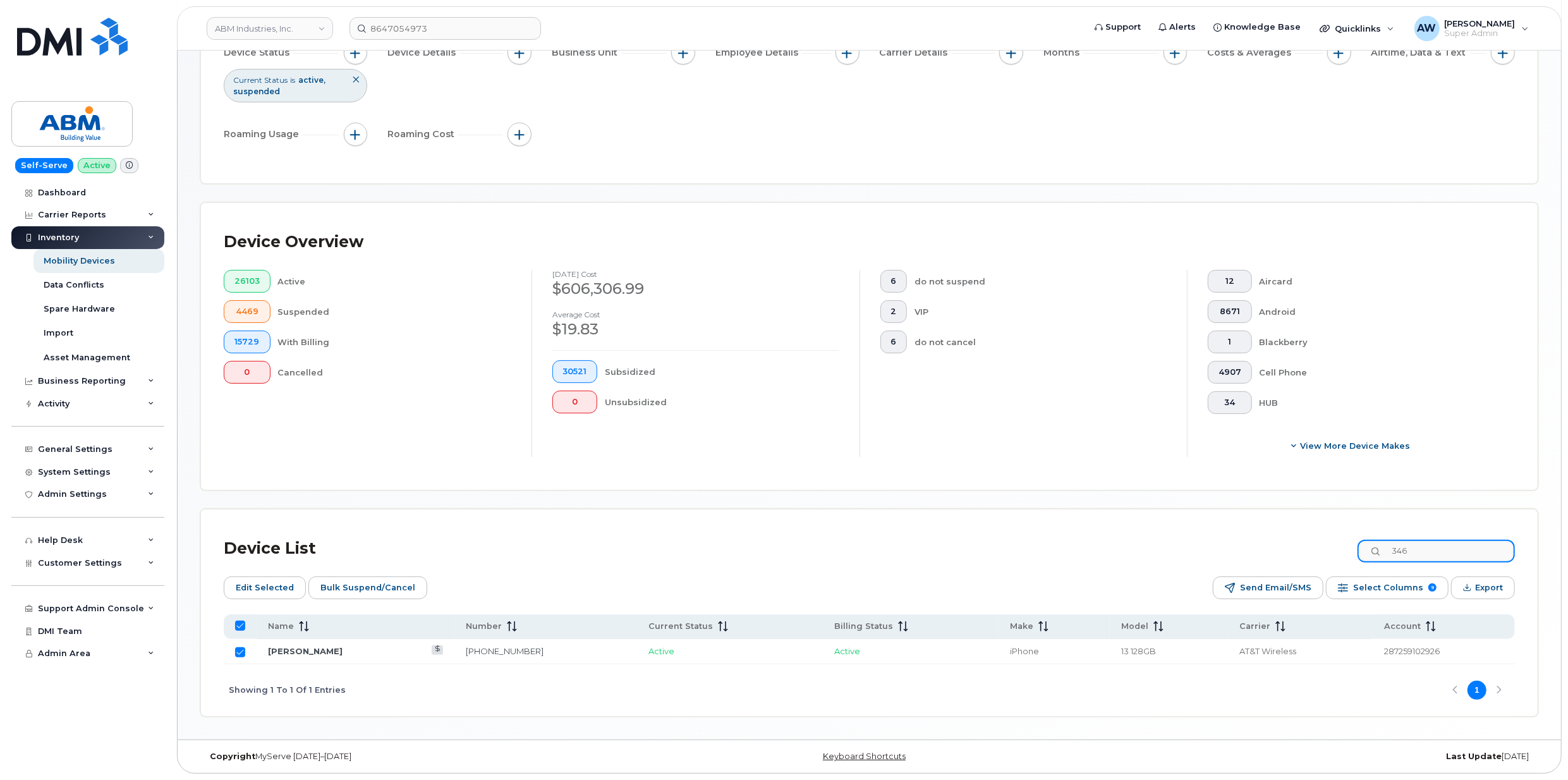
type input "3460"
checkbox input "false"
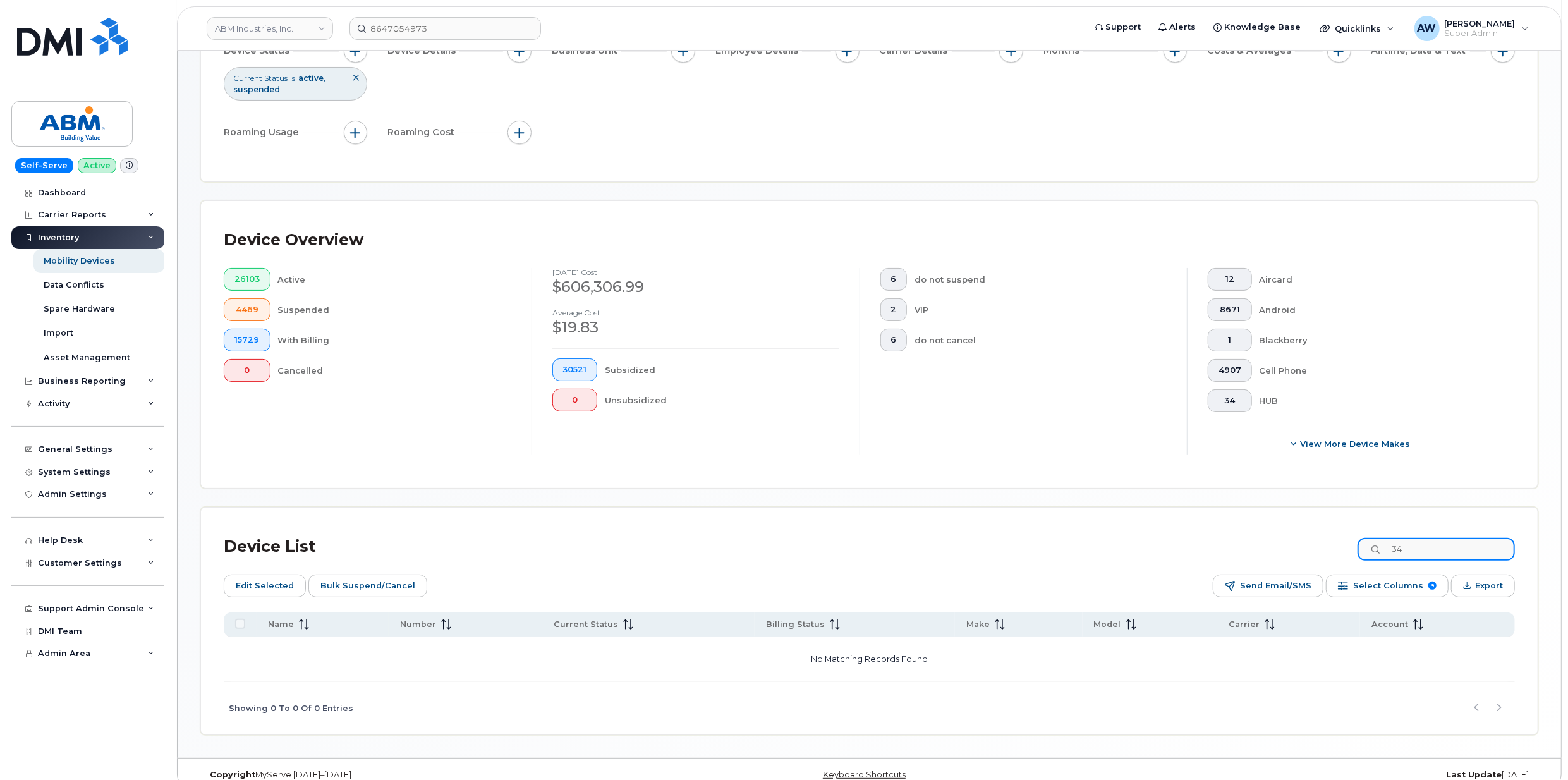
type input "3"
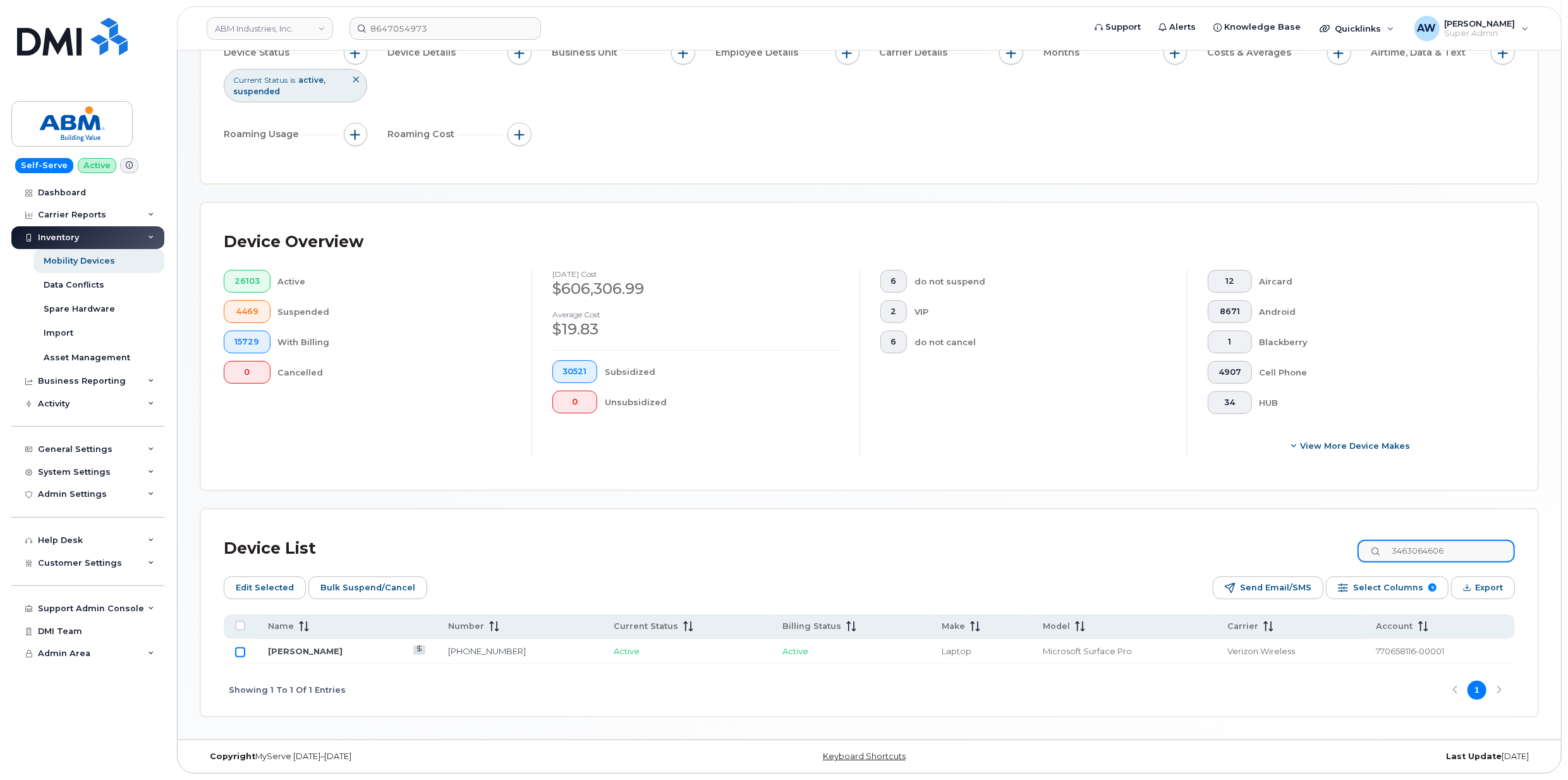
type input "3463064606"
click at [243, 653] on input "Row Unselected" at bounding box center [240, 652] width 10 height 10
checkbox input "true"
drag, startPoint x: 1478, startPoint y: 549, endPoint x: 1393, endPoint y: 557, distance: 85.4
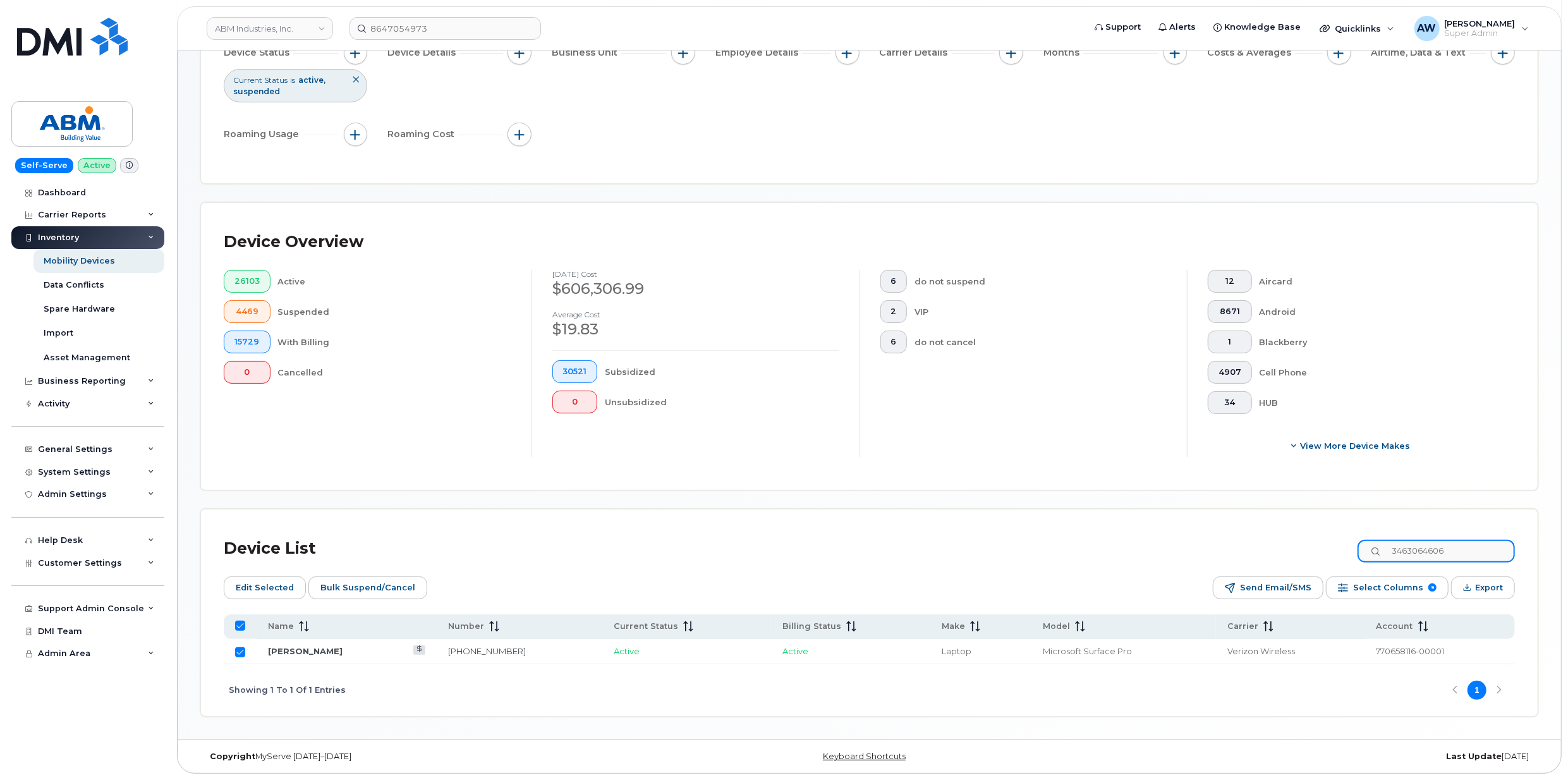
click at [1393, 557] on input "3463064606" at bounding box center [1436, 551] width 158 height 23
type input "4846097429"
checkbox input "false"
type input "4846097429"
click at [242, 653] on input "Row Unselected" at bounding box center [240, 652] width 10 height 10
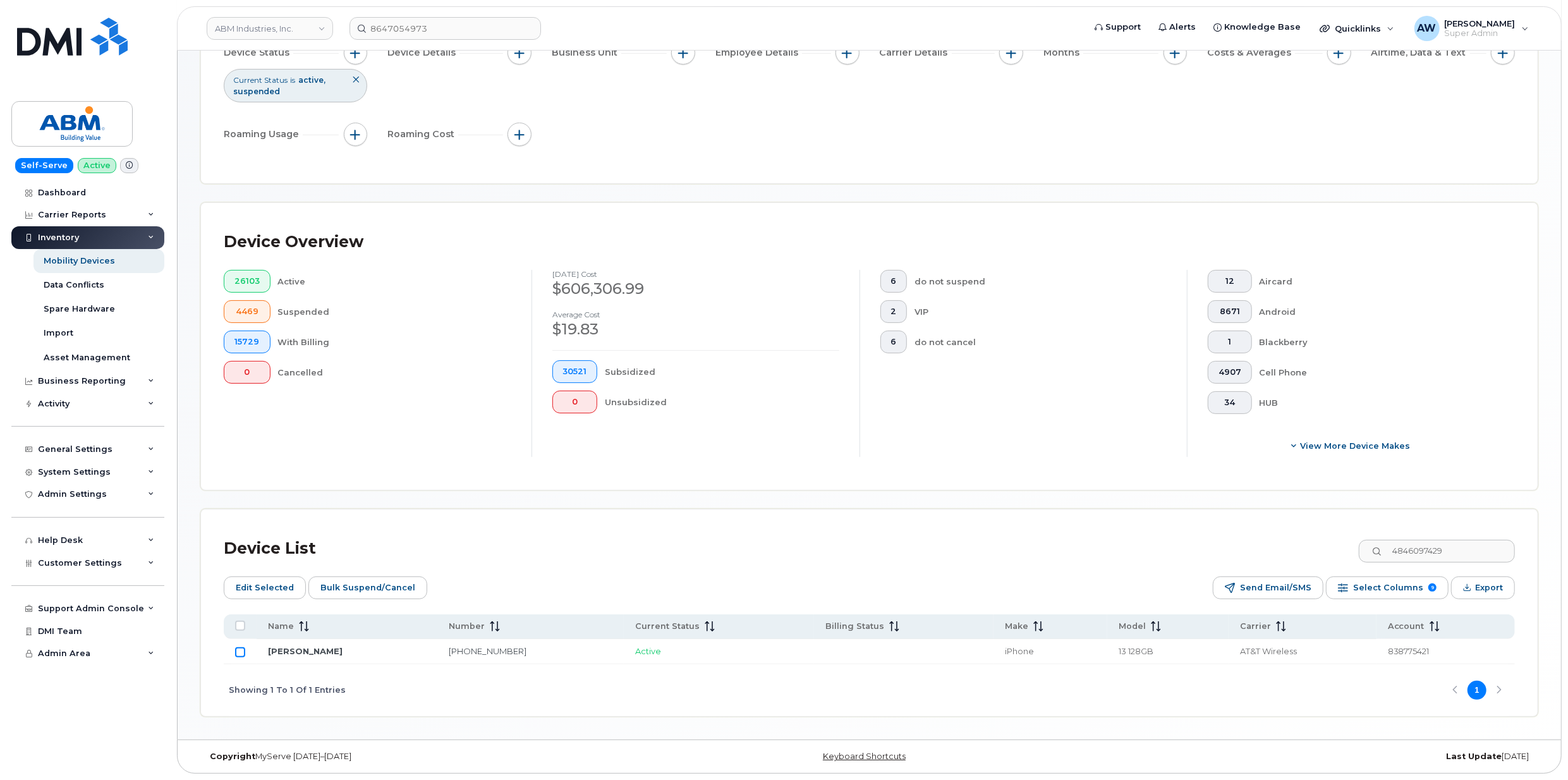
checkbox input "true"
drag, startPoint x: 1465, startPoint y: 553, endPoint x: 1373, endPoint y: 557, distance: 92.1
click at [1373, 557] on input "4846097429" at bounding box center [1436, 551] width 158 height 23
type input "9175092481"
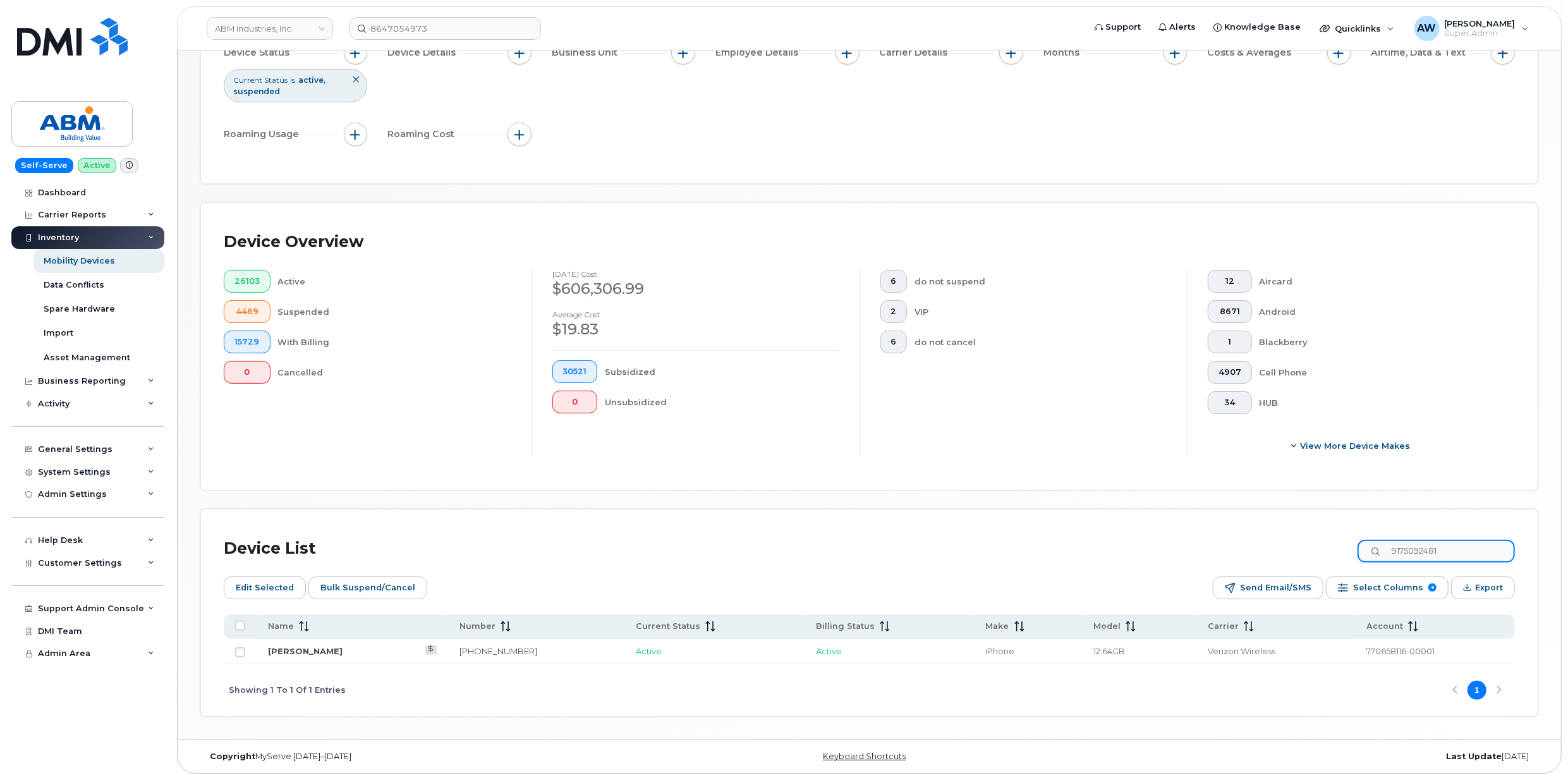
checkbox input "false"
type input "9175092481"
click at [242, 652] on input "Row Unselected" at bounding box center [240, 652] width 10 height 10
checkbox input "true"
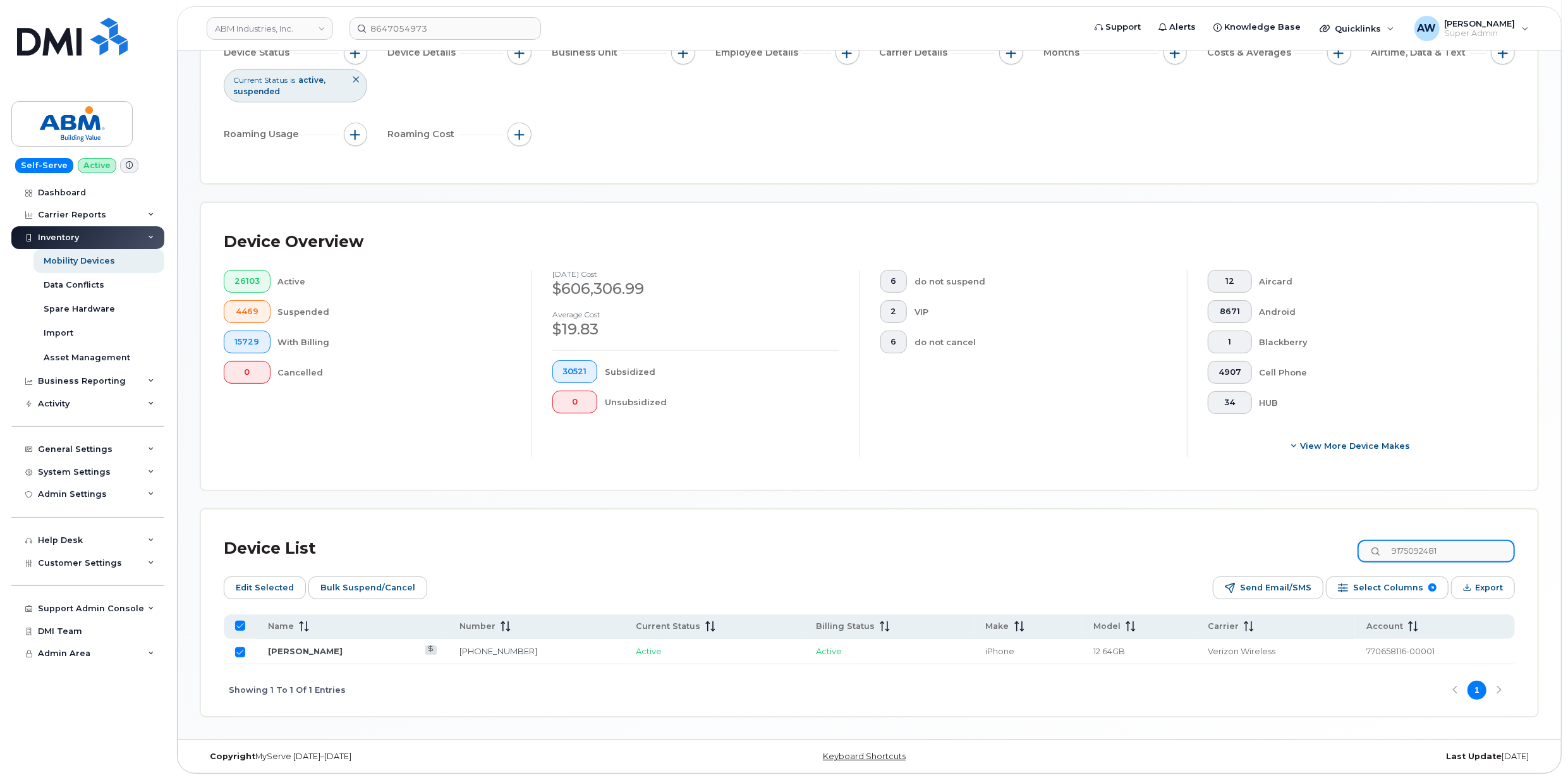
drag, startPoint x: 1416, startPoint y: 550, endPoint x: 1405, endPoint y: 552, distance: 11.2
click at [1405, 552] on input "9175092481" at bounding box center [1436, 551] width 158 height 23
drag, startPoint x: 1457, startPoint y: 547, endPoint x: 1375, endPoint y: 552, distance: 82.2
click at [1375, 552] on input "9175092481" at bounding box center [1436, 551] width 158 height 23
type input "646704"
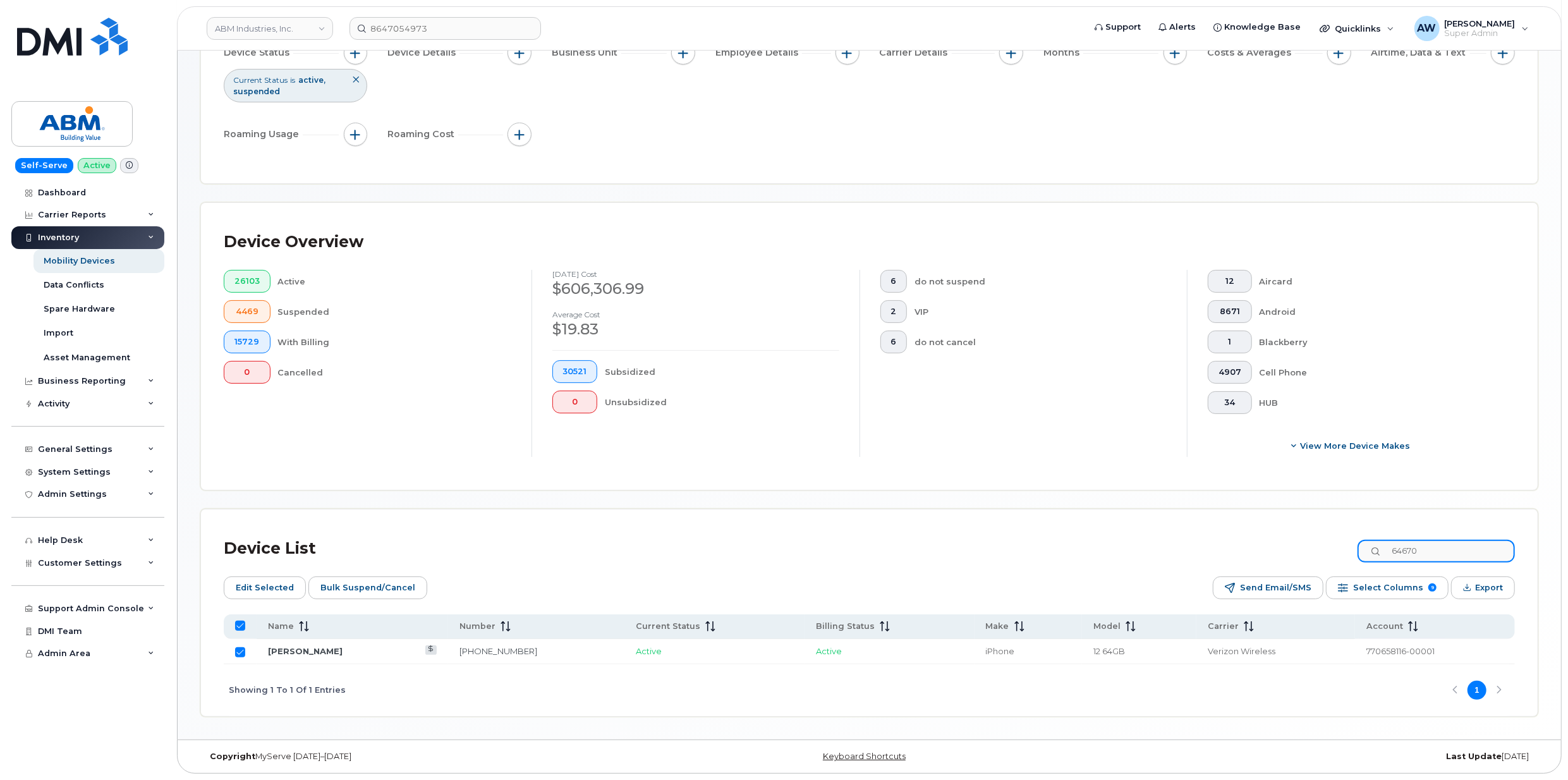
checkbox input "false"
type input "6467043036"
click at [239, 653] on input "Row Unselected" at bounding box center [240, 652] width 10 height 10
checkbox input "true"
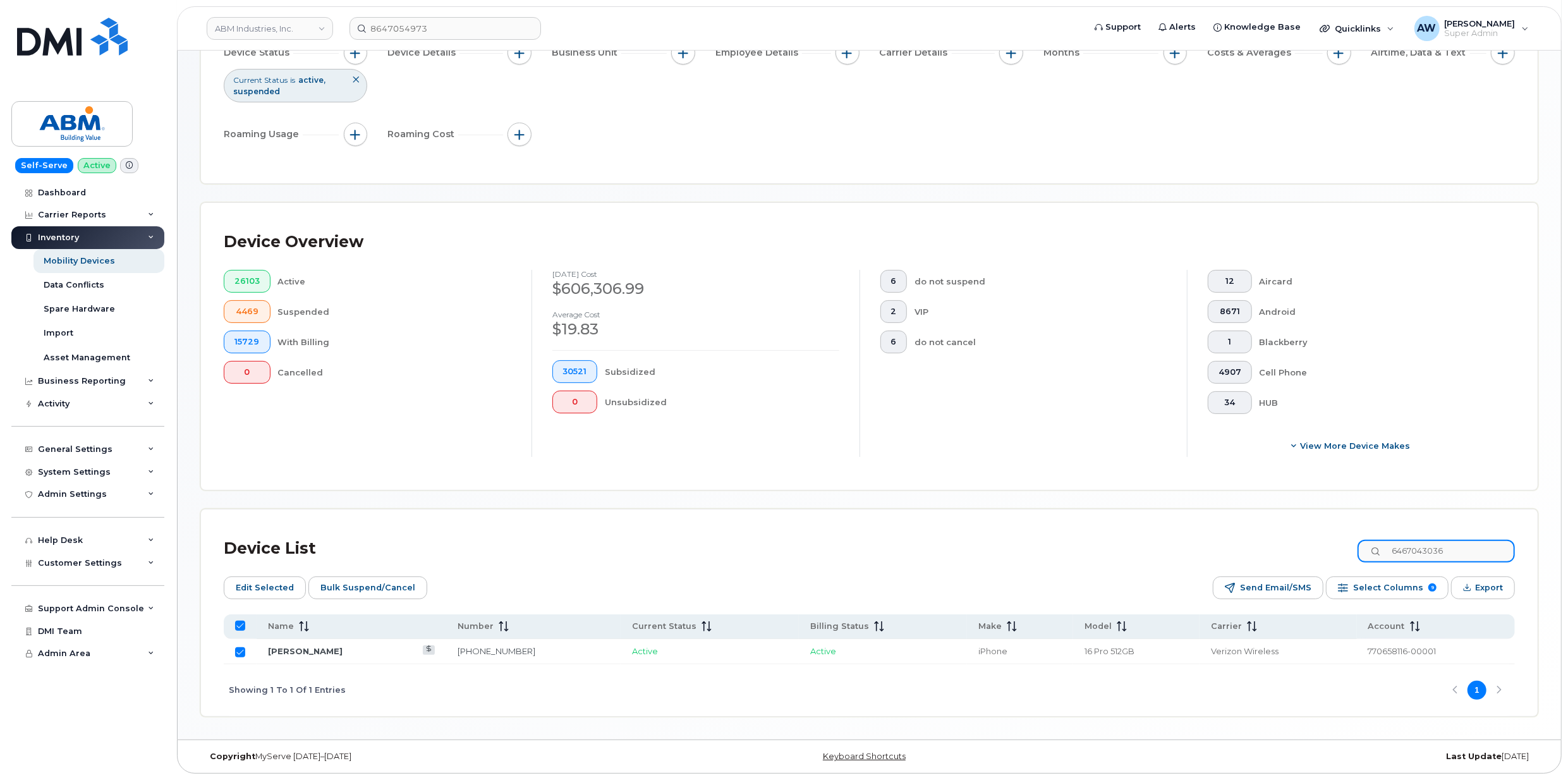
drag, startPoint x: 1471, startPoint y: 550, endPoint x: 1401, endPoint y: 552, distance: 70.0
click at [1401, 552] on input "6467043036" at bounding box center [1436, 551] width 158 height 23
type input "6"
checkbox input "false"
type input "3472055178"
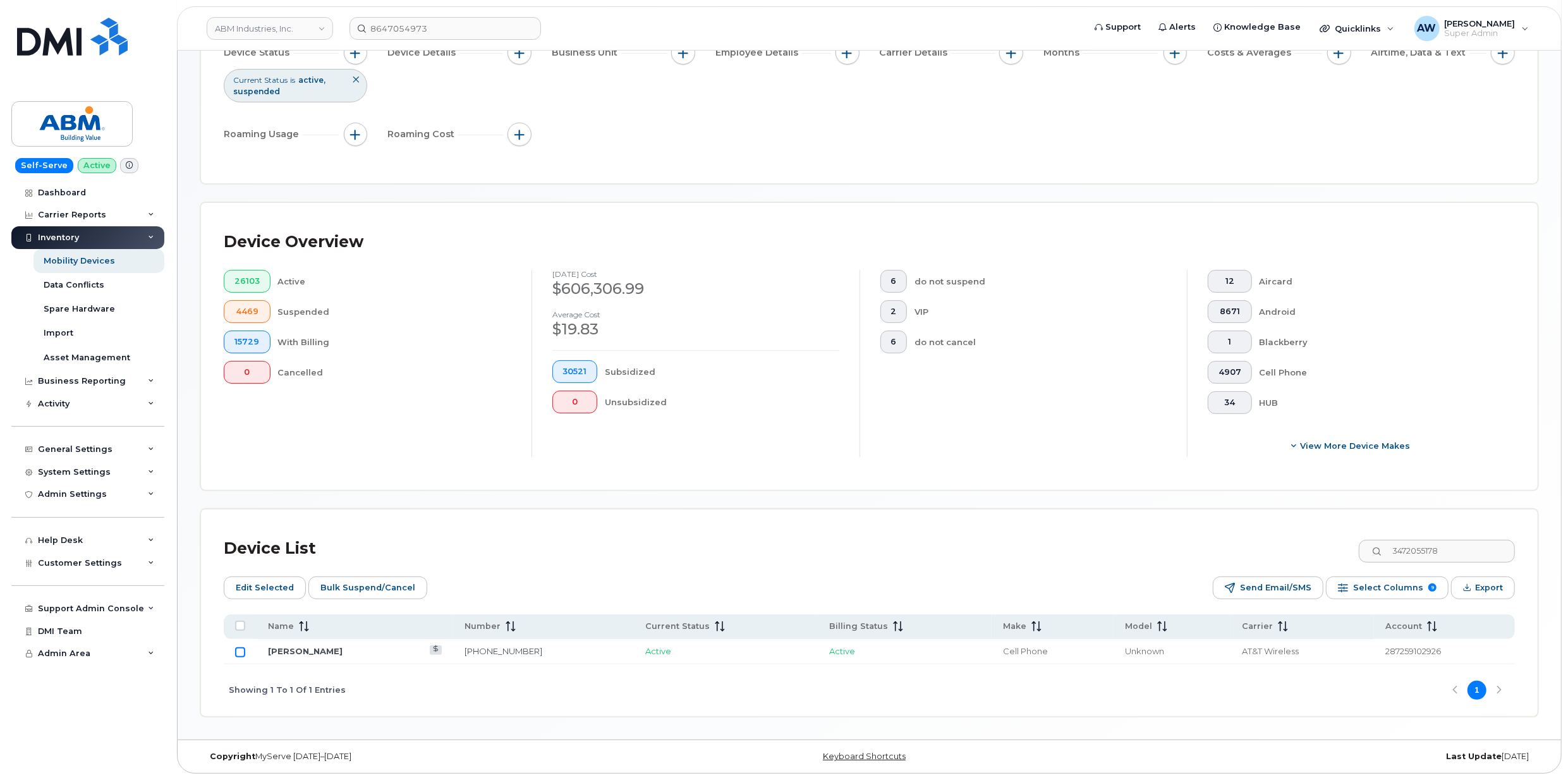
click at [241, 655] on input "Row Unselected" at bounding box center [240, 652] width 10 height 10
checkbox input "true"
drag, startPoint x: 1464, startPoint y: 552, endPoint x: 1399, endPoint y: 552, distance: 65.0
click at [1399, 552] on input "3472055178" at bounding box center [1436, 551] width 158 height 23
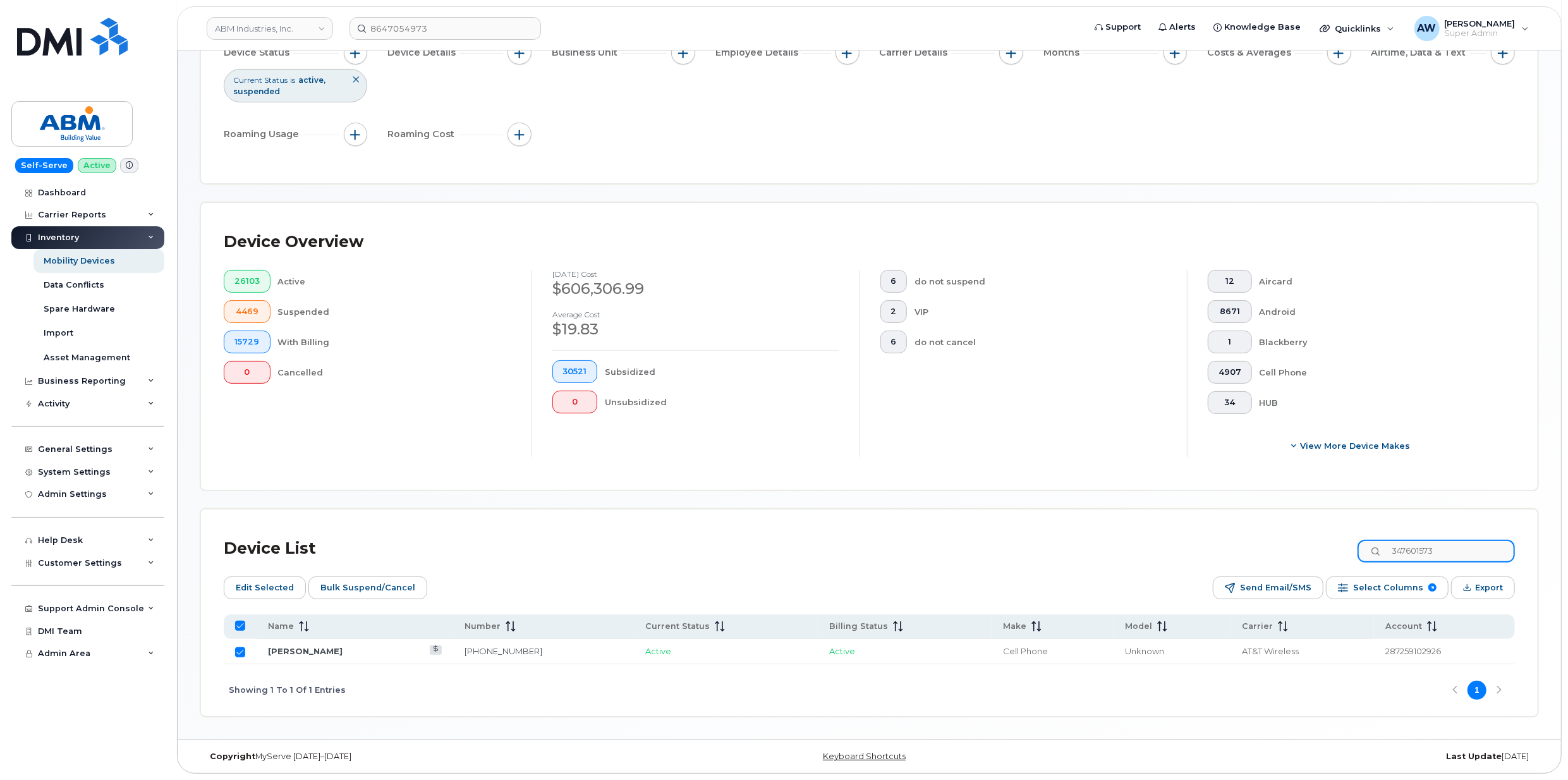
type input "3476015732"
checkbox input "false"
type input "3476015732"
click at [239, 654] on input "Row Unselected" at bounding box center [240, 652] width 10 height 10
checkbox input "true"
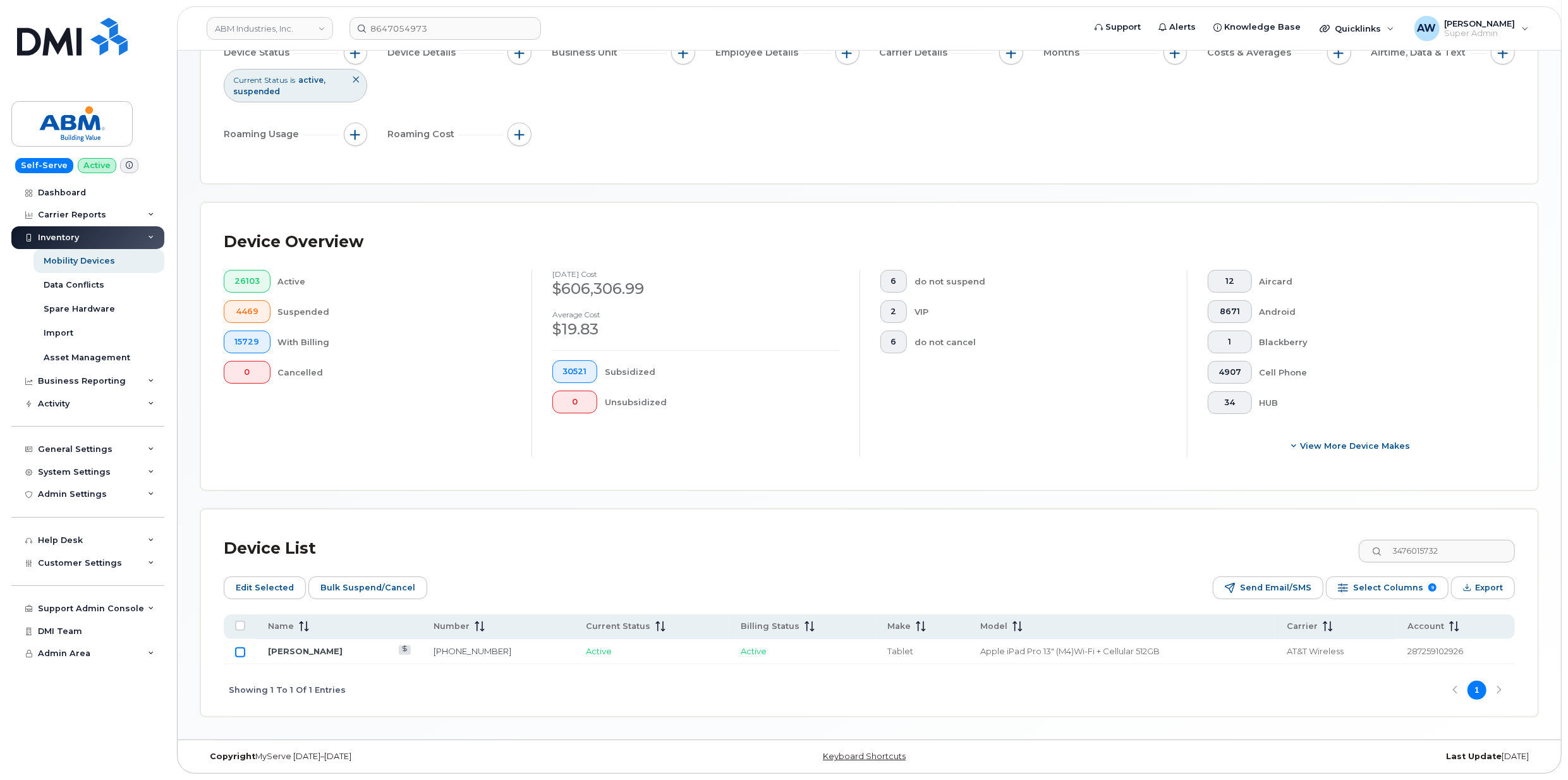
checkbox input "true"
drag, startPoint x: 1467, startPoint y: 552, endPoint x: 1378, endPoint y: 552, distance: 89.0
click at [1378, 552] on input "3476015732" at bounding box center [1436, 551] width 158 height 23
type input "917783"
checkbox input "false"
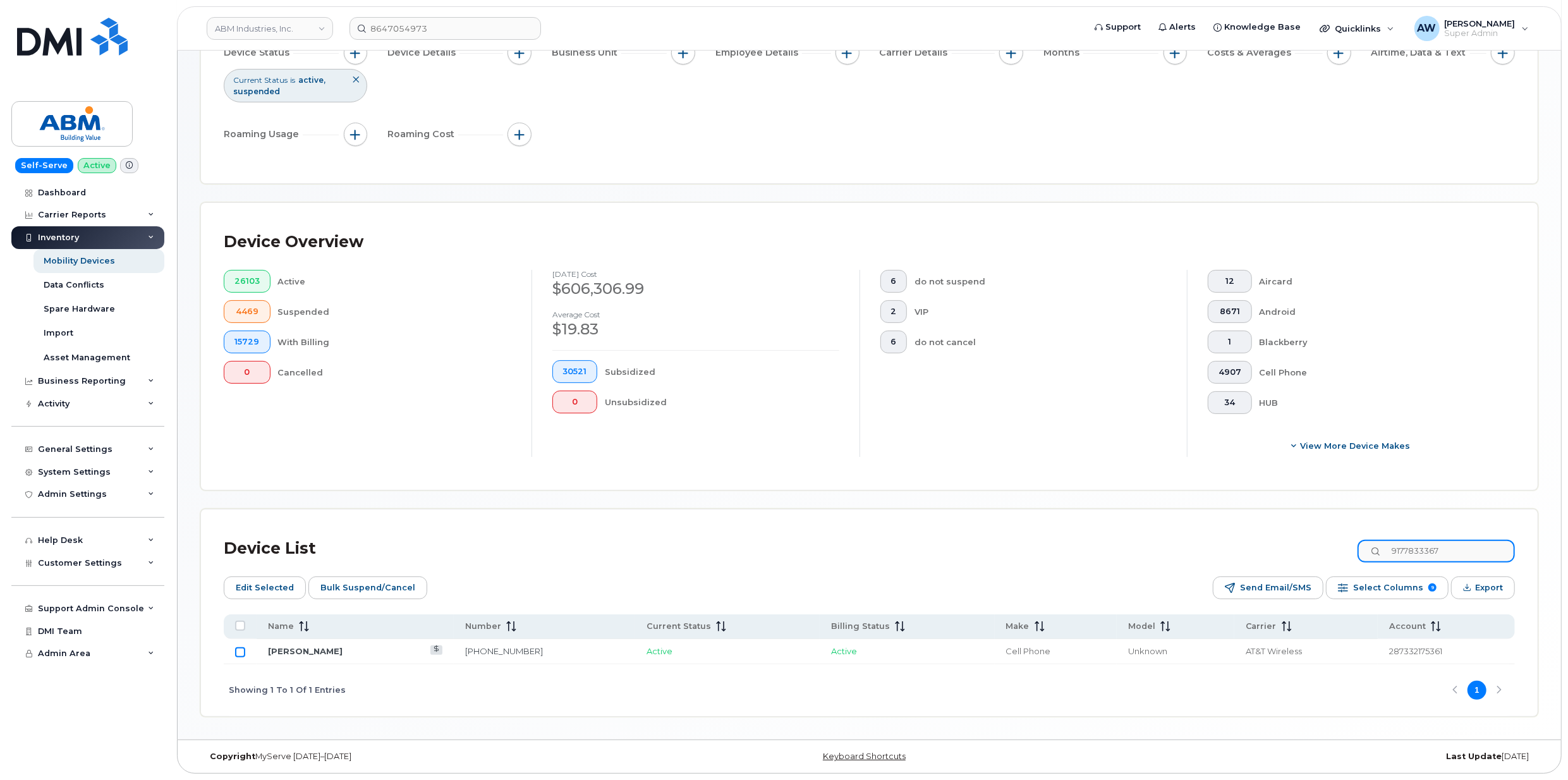
type input "9177833367"
click at [241, 650] on input "Row Unselected" at bounding box center [240, 652] width 10 height 10
checkbox input "true"
drag, startPoint x: 1472, startPoint y: 549, endPoint x: 1391, endPoint y: 550, distance: 81.0
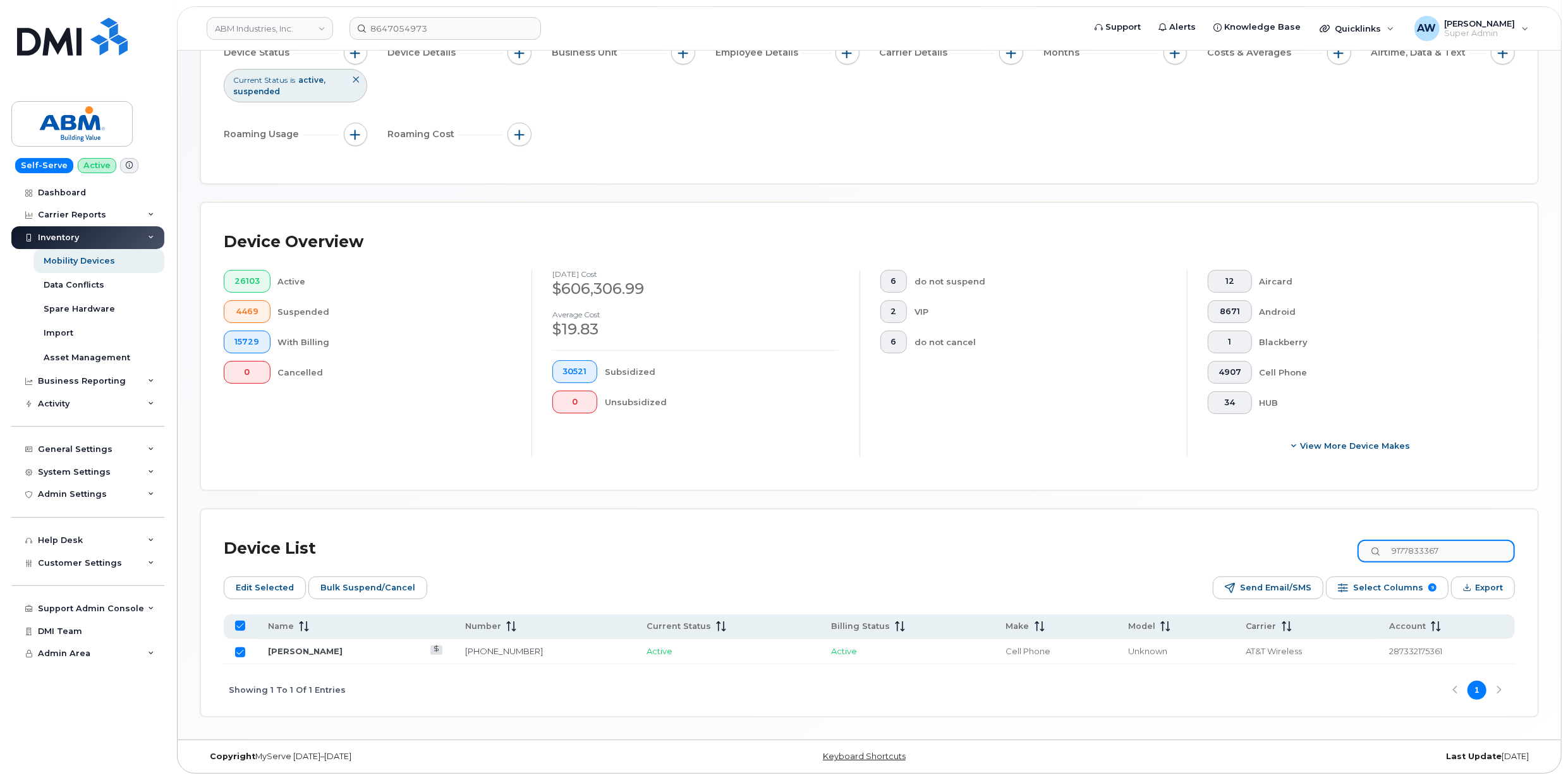
click at [1391, 550] on div "9177833367" at bounding box center [1436, 551] width 158 height 23
type input "4156013967"
checkbox input "false"
type input "4156013967"
click at [241, 652] on input "Row Unselected" at bounding box center [240, 652] width 10 height 10
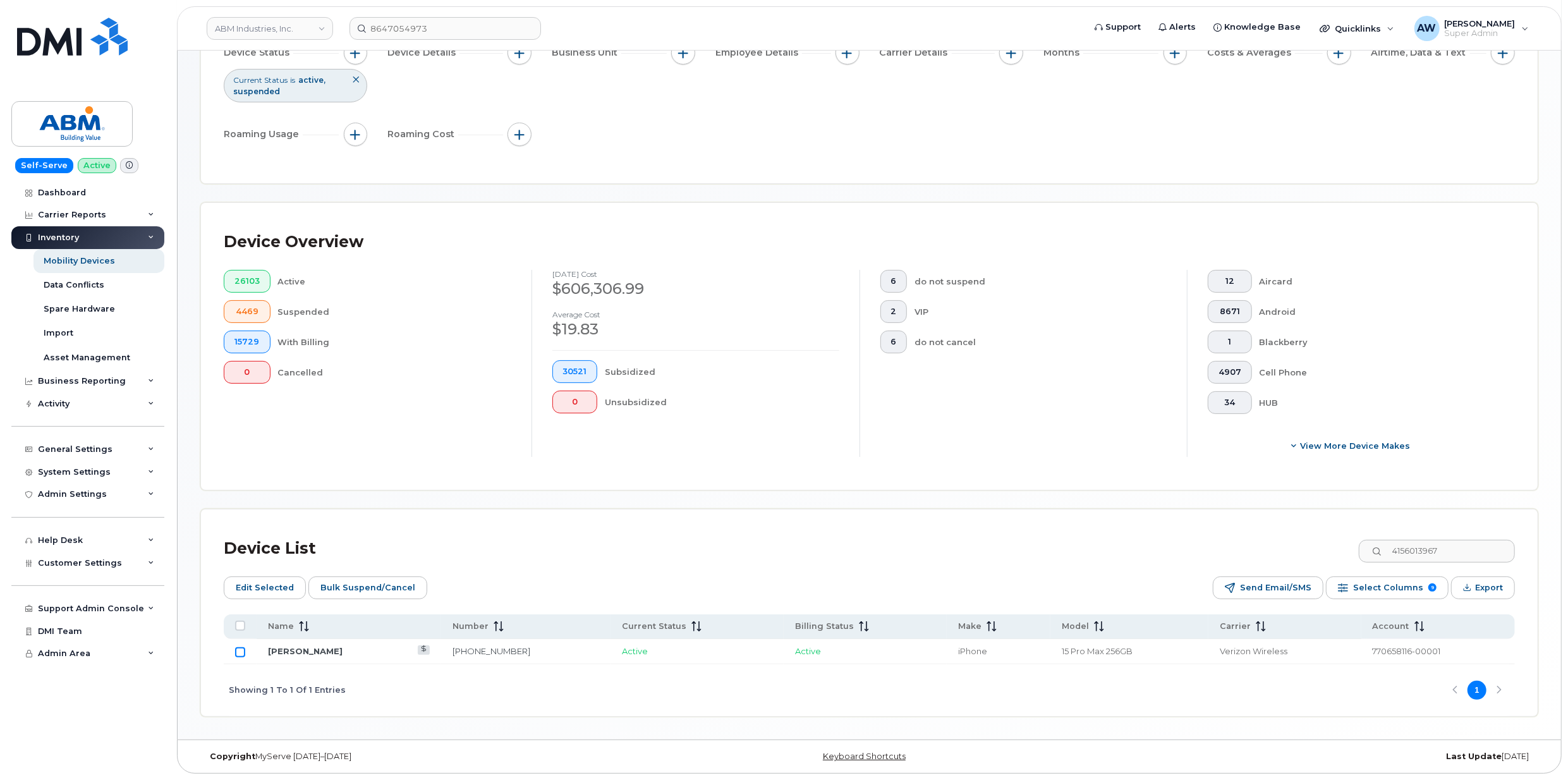
checkbox input "true"
drag, startPoint x: 1453, startPoint y: 552, endPoint x: 1391, endPoint y: 553, distance: 62.0
click at [1391, 553] on div "4156013967" at bounding box center [1436, 551] width 158 height 23
type input "817"
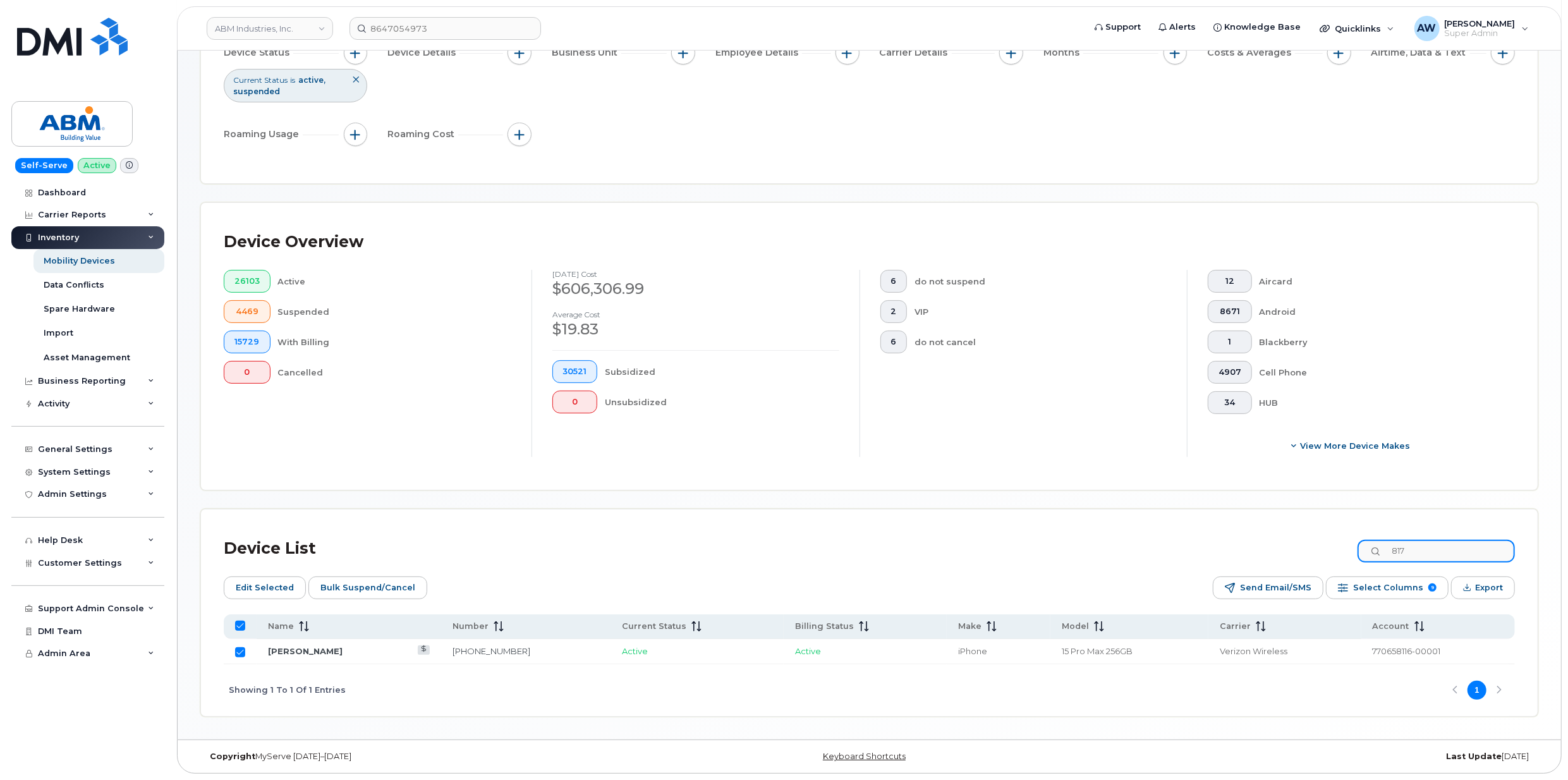
checkbox input "false"
type input "8172230957"
click at [237, 651] on input "Row Unselected" at bounding box center [240, 652] width 10 height 10
checkbox input "true"
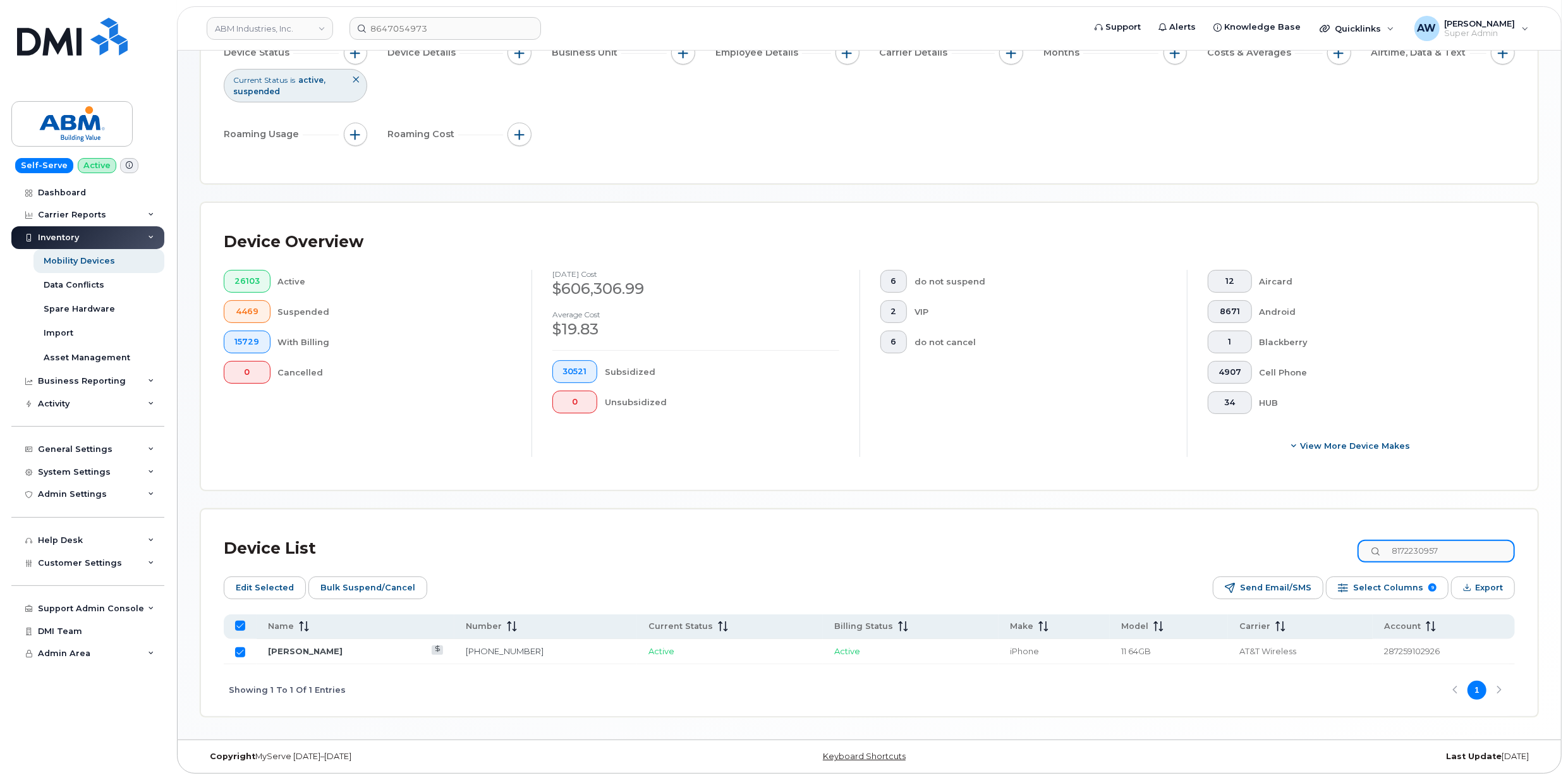
drag, startPoint x: 1453, startPoint y: 554, endPoint x: 1404, endPoint y: 555, distance: 49.0
click at [1404, 555] on input "8172230957" at bounding box center [1436, 551] width 158 height 23
type input "612"
checkbox input "false"
type input "6124699774"
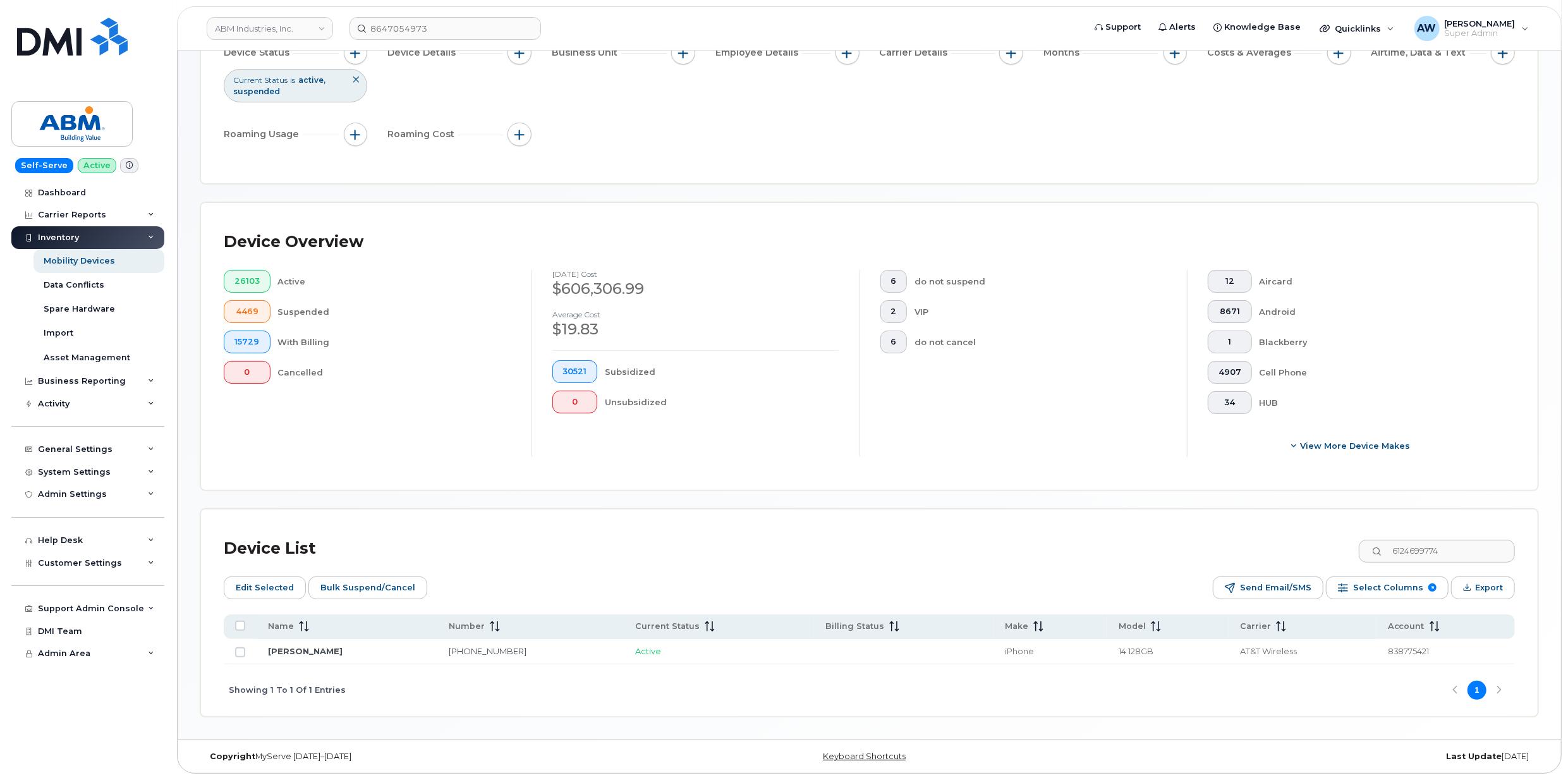
click at [246, 652] on td at bounding box center [240, 651] width 33 height 25
click at [235, 656] on div at bounding box center [240, 652] width 10 height 10
click at [241, 658] on td at bounding box center [240, 651] width 33 height 25
click at [241, 652] on input "Row Unselected" at bounding box center [240, 652] width 10 height 10
checkbox input "true"
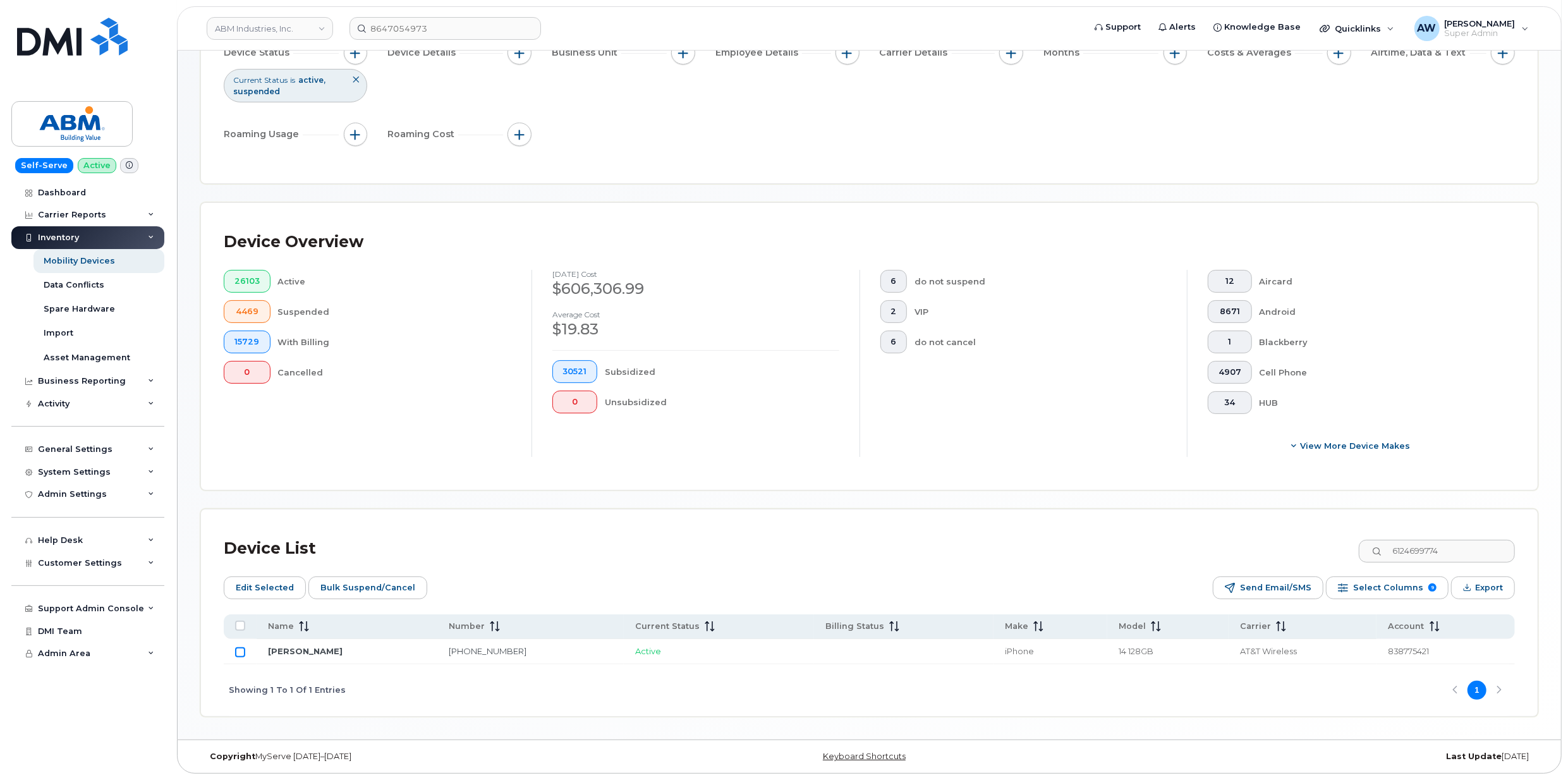
checkbox input "true"
drag, startPoint x: 1459, startPoint y: 550, endPoint x: 1356, endPoint y: 550, distance: 103.0
click at [1356, 550] on div "Device List 6124699774" at bounding box center [869, 548] width 1291 height 33
type input "40442"
checkbox input "false"
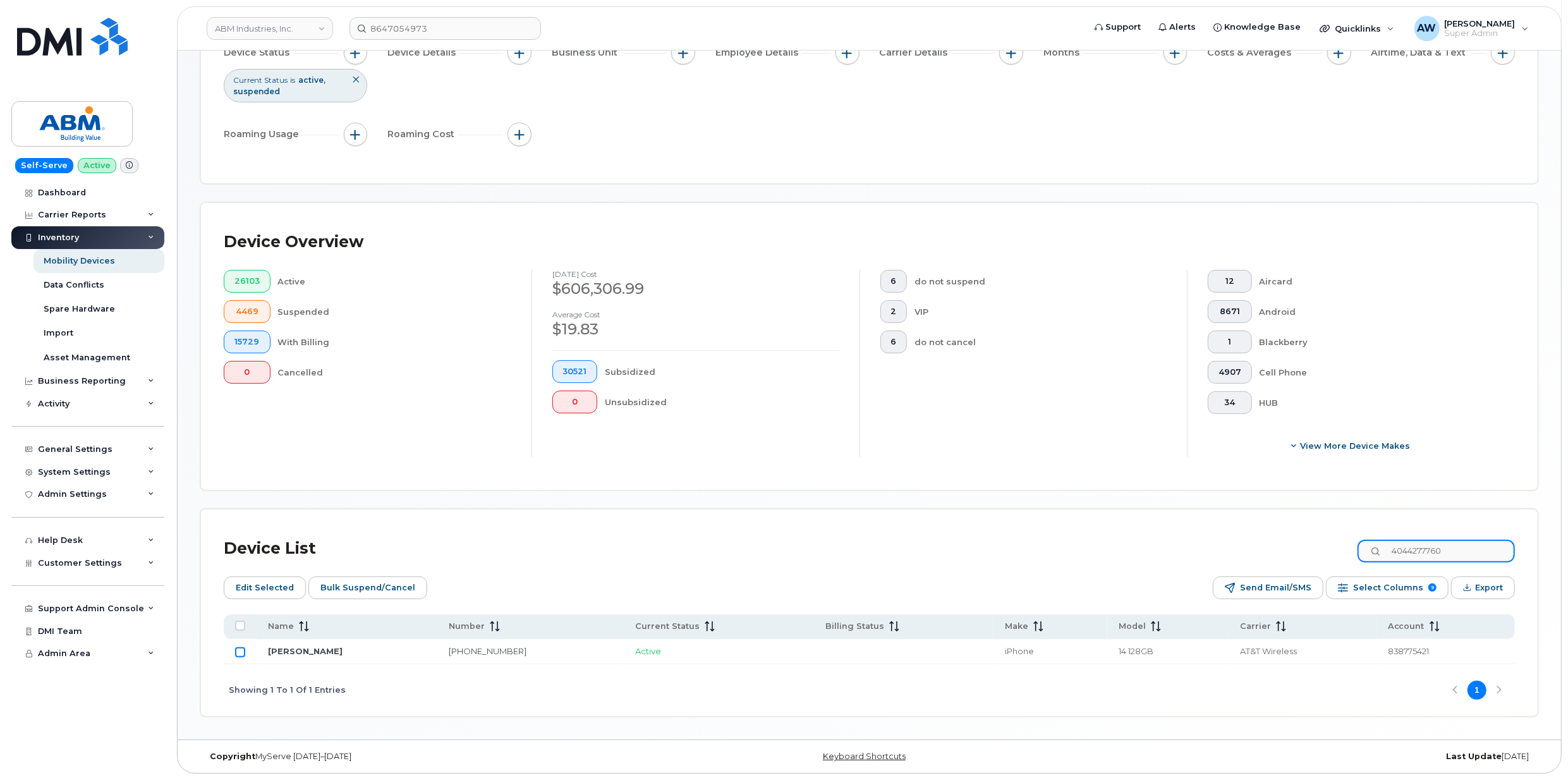
type input "4044277760"
click at [237, 650] on input "Row Unselected" at bounding box center [240, 652] width 10 height 10
checkbox input "true"
drag, startPoint x: 1467, startPoint y: 550, endPoint x: 1353, endPoint y: 552, distance: 114.0
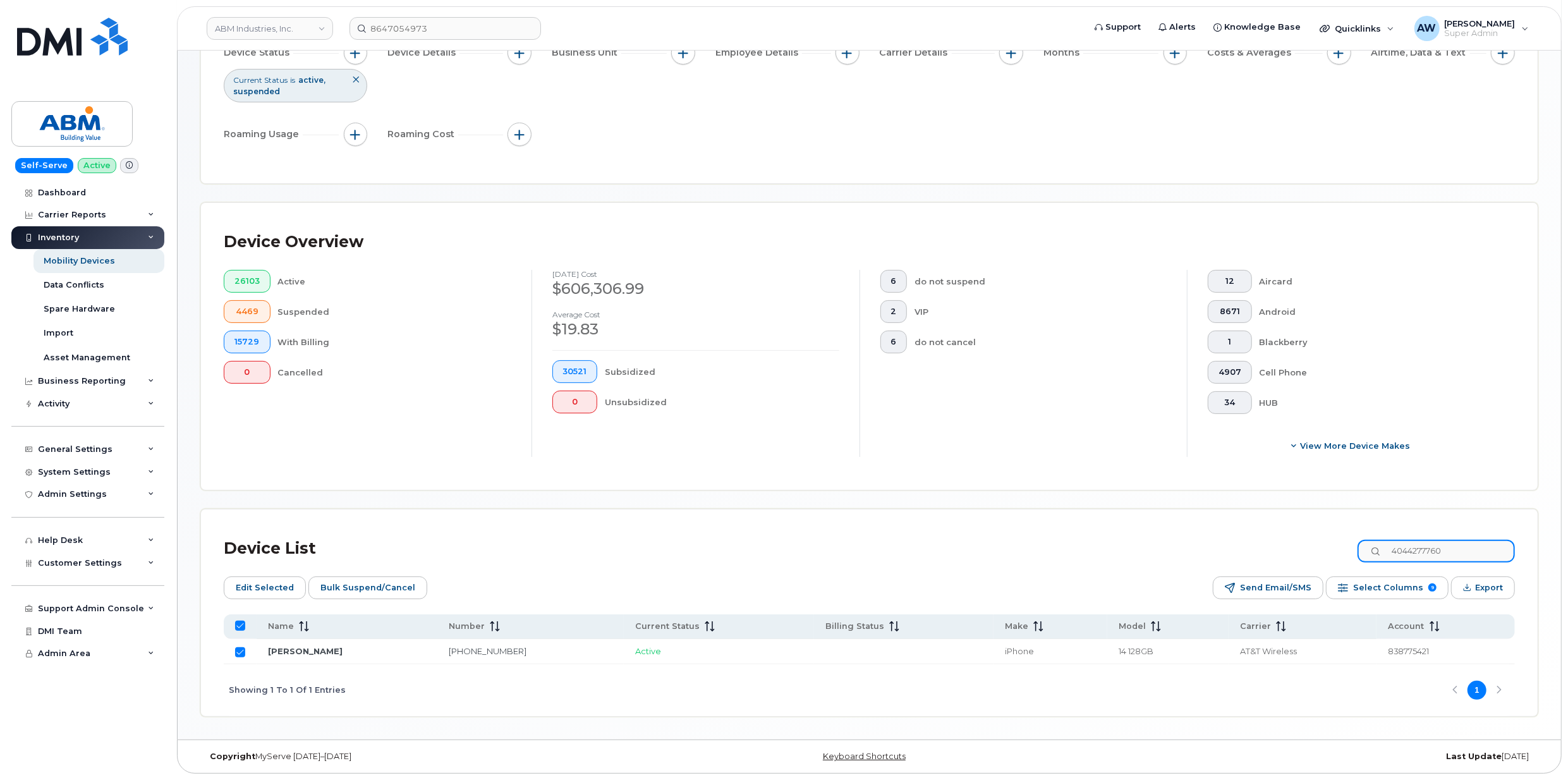
click at [1353, 552] on div "Device List 4044277760" at bounding box center [869, 548] width 1291 height 33
type input "34727"
checkbox input "false"
type input "3472711315"
click at [241, 651] on input "Row Unselected" at bounding box center [240, 652] width 10 height 10
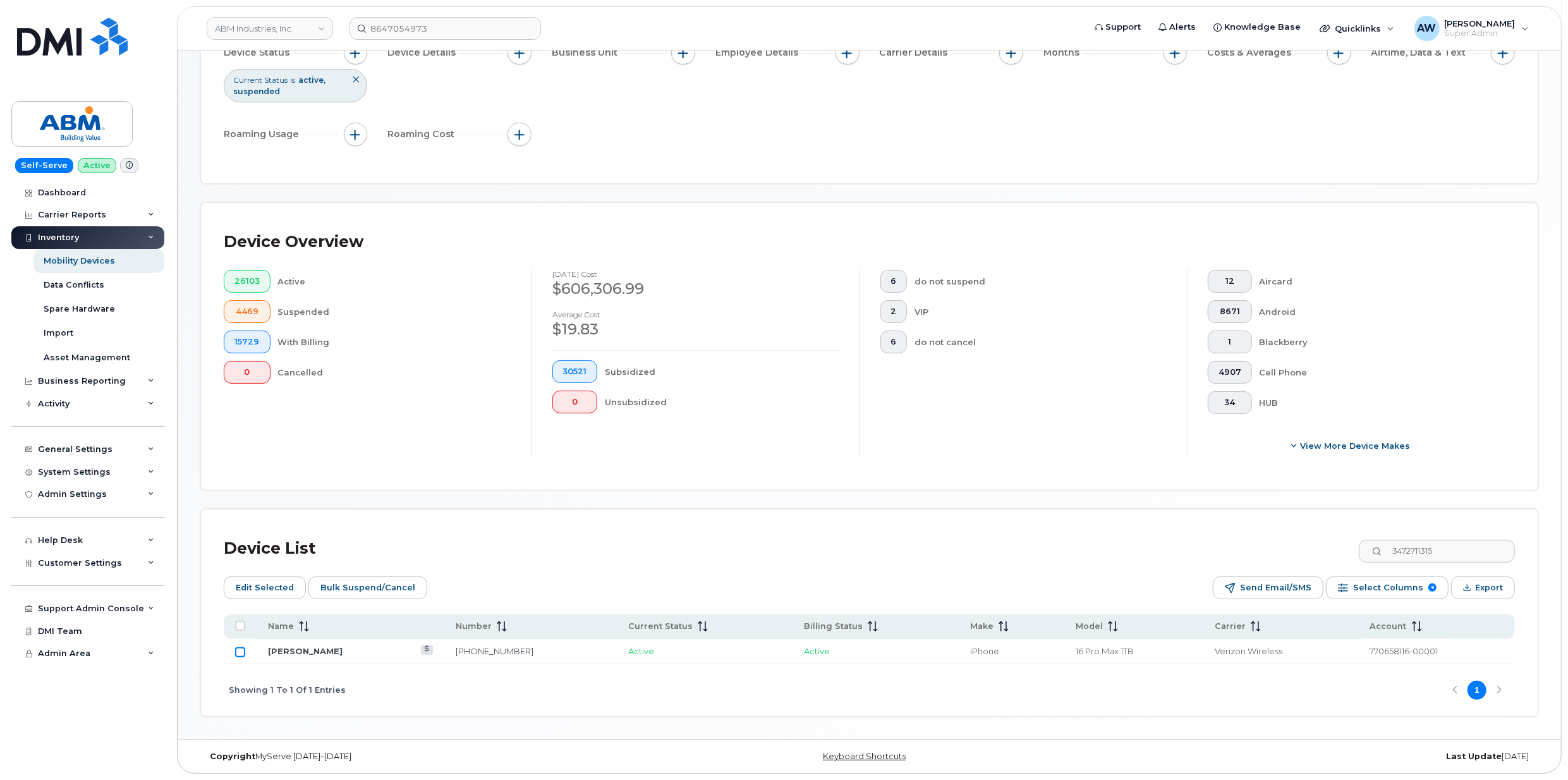
checkbox input "true"
drag, startPoint x: 1467, startPoint y: 553, endPoint x: 1375, endPoint y: 557, distance: 92.1
click at [1375, 557] on input "3472711315" at bounding box center [1436, 551] width 158 height 23
type input "3476810"
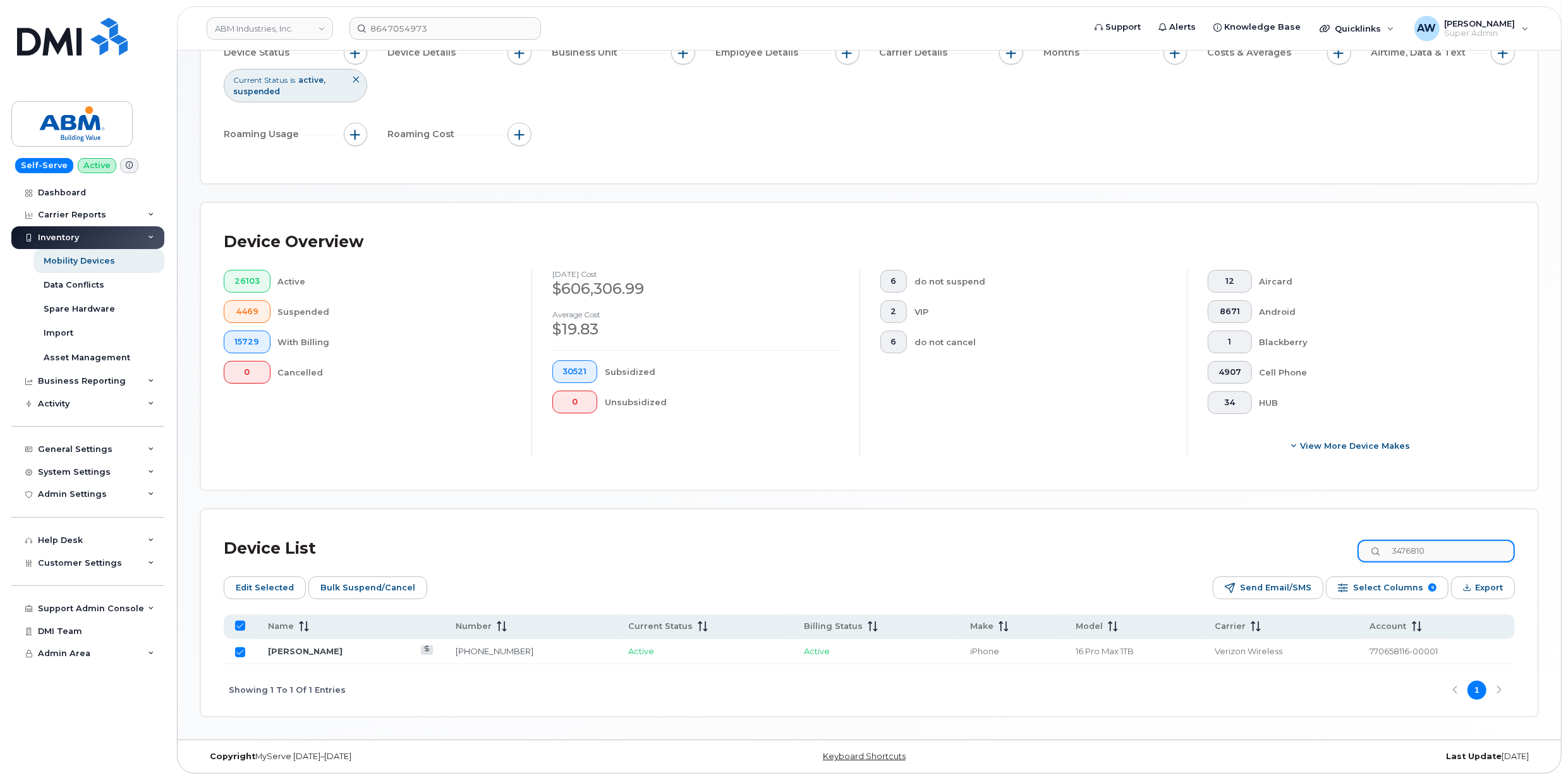
checkbox input "false"
type input "3476810215"
click at [241, 650] on input "Row Unselected" at bounding box center [240, 652] width 10 height 10
checkbox input "true"
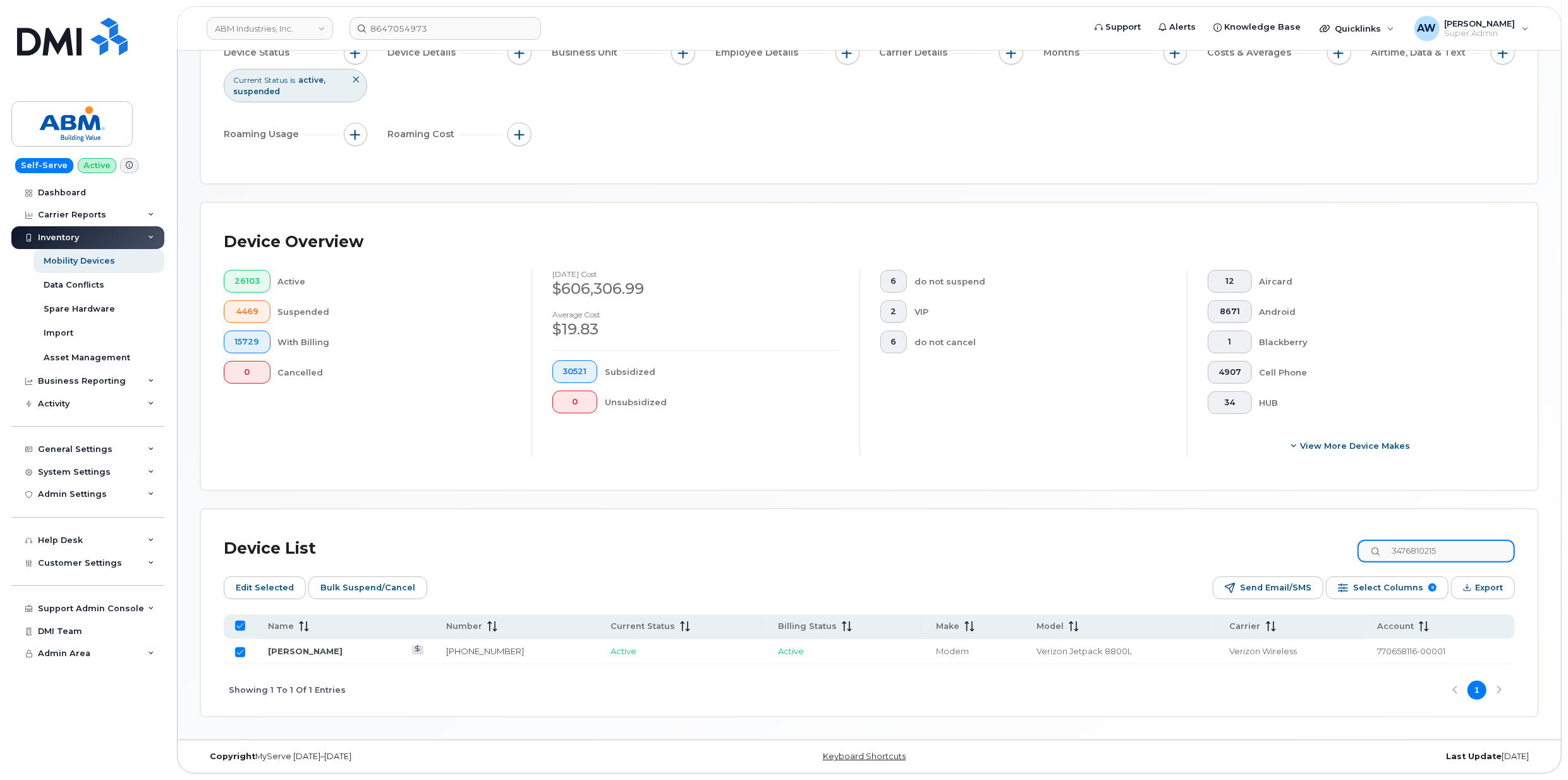
click at [1374, 552] on input "3476810215" at bounding box center [1436, 551] width 158 height 23
type input "646673"
checkbox input "false"
type input "6466731935"
click at [241, 650] on input "Row Unselected" at bounding box center [240, 652] width 10 height 10
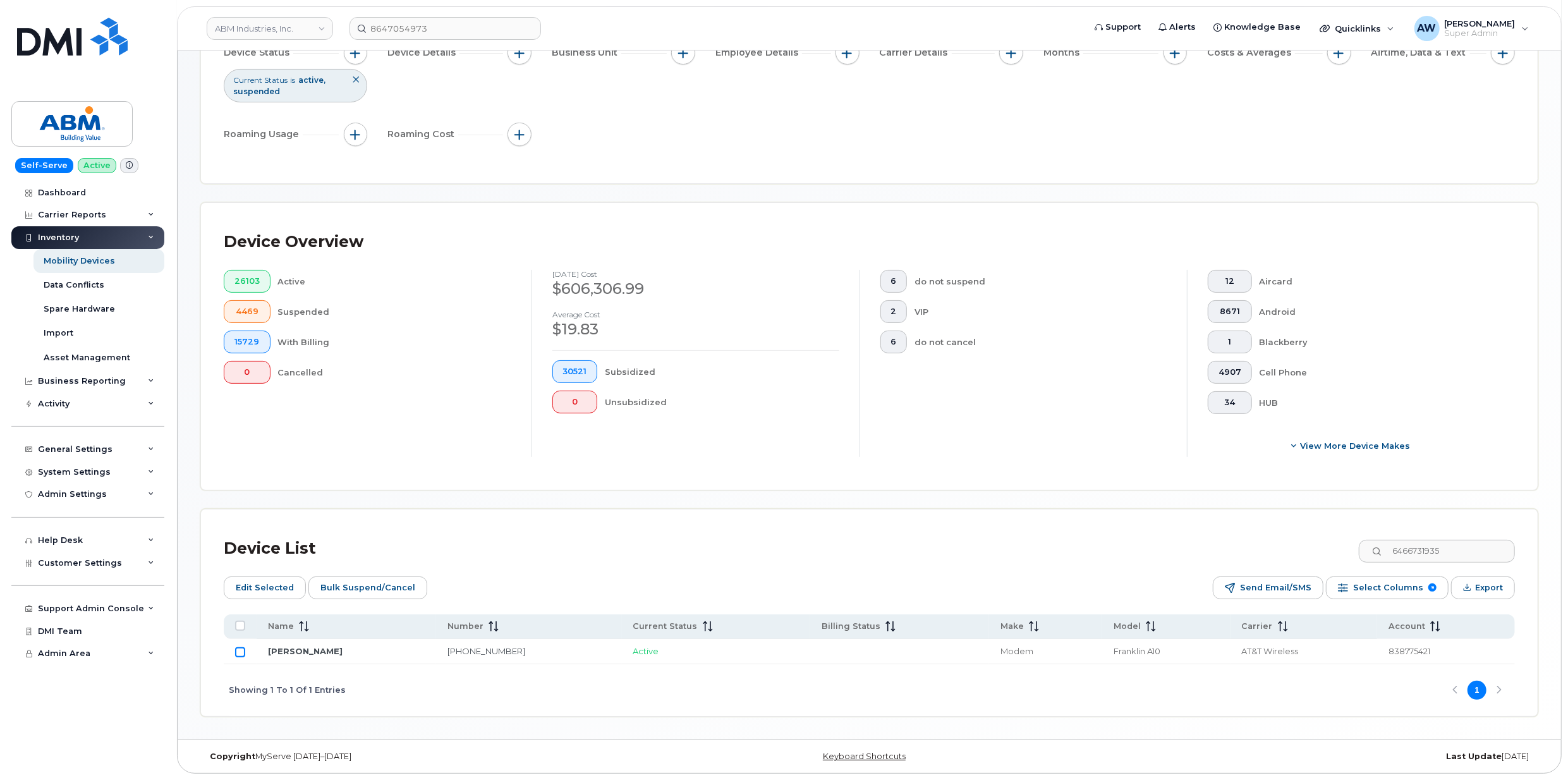
checkbox input "true"
drag, startPoint x: 1460, startPoint y: 549, endPoint x: 1386, endPoint y: 550, distance: 74.0
click at [1386, 550] on input "6466731935" at bounding box center [1436, 551] width 158 height 23
type input "71887"
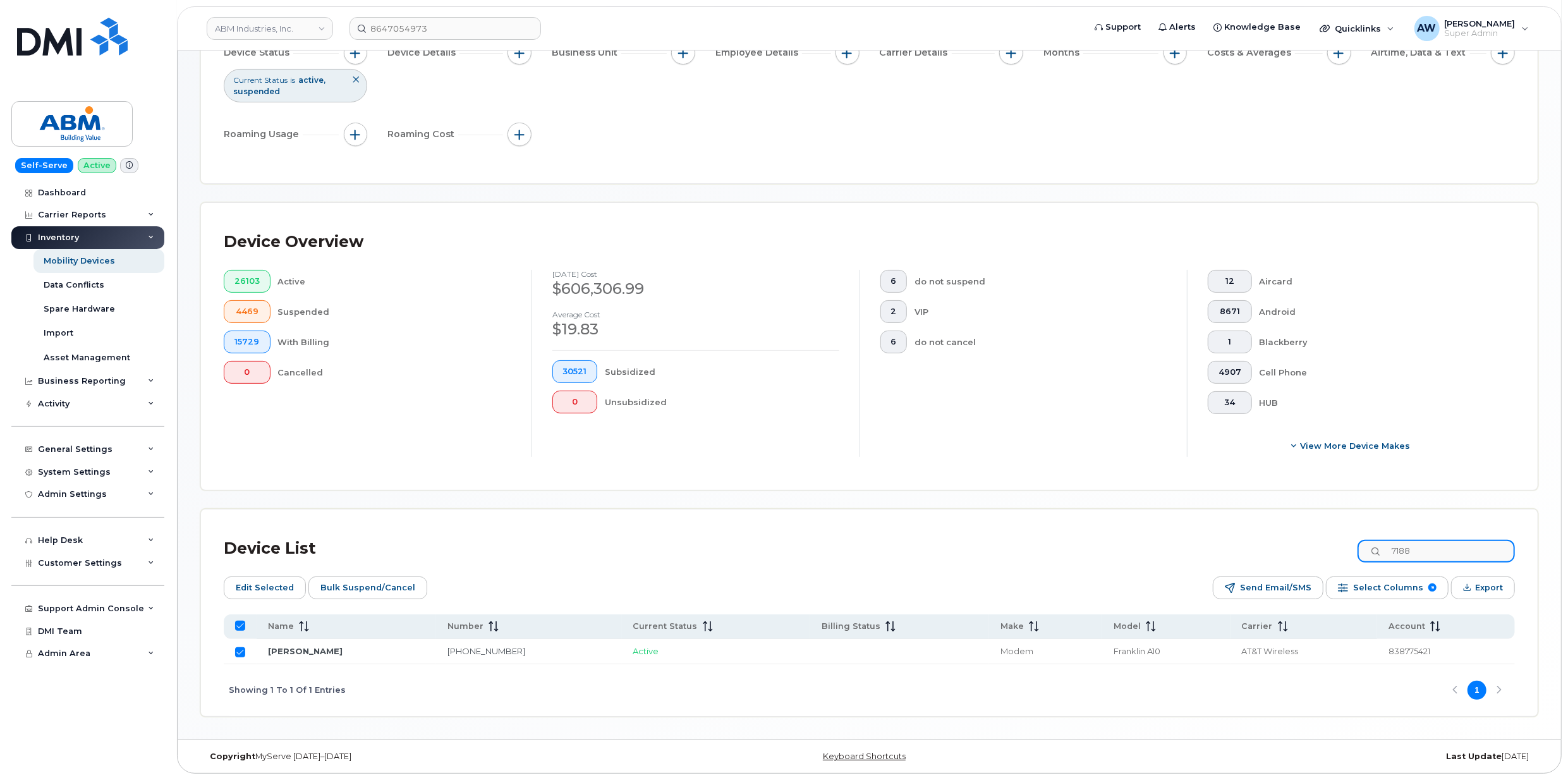
checkbox input "false"
type input "7188770945"
click at [241, 653] on input "Row Unselected" at bounding box center [240, 652] width 10 height 10
checkbox input "true"
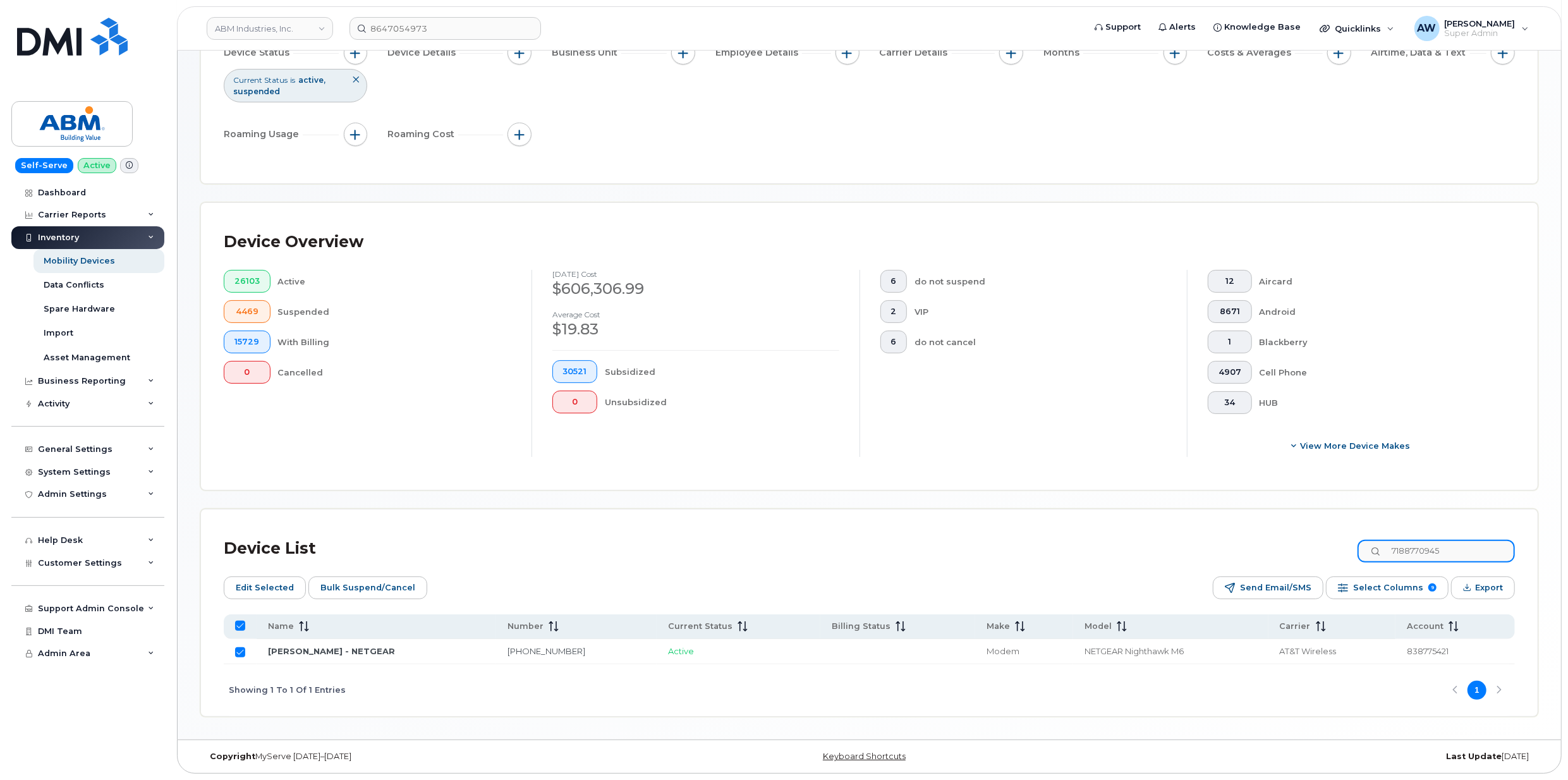
drag, startPoint x: 1464, startPoint y: 552, endPoint x: 1353, endPoint y: 552, distance: 111.0
click at [1353, 552] on div "Device List 7188770945" at bounding box center [869, 548] width 1291 height 33
type input "9175260759"
checkbox input "false"
type input "9175260759"
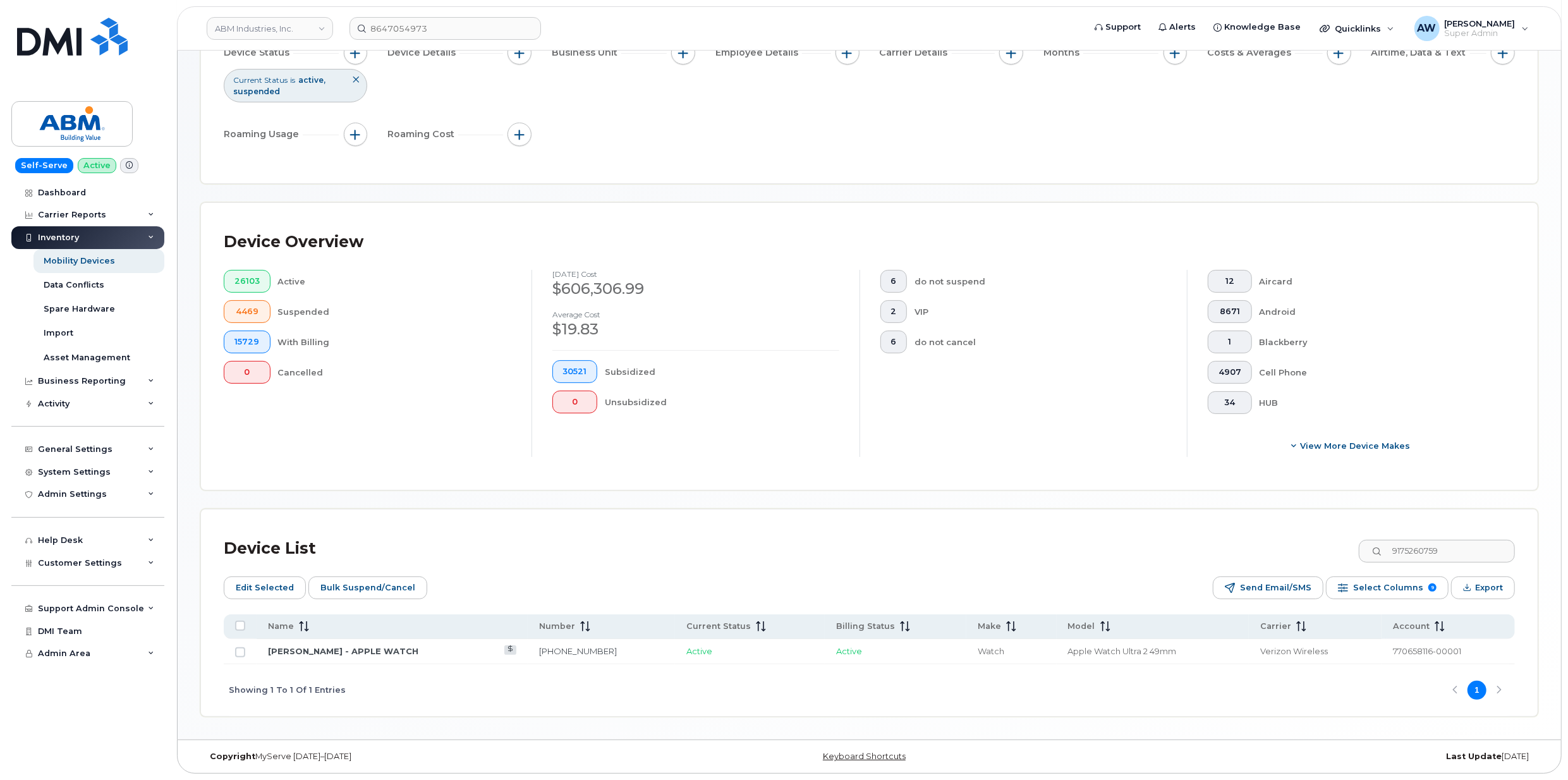
click at [246, 650] on td at bounding box center [240, 651] width 33 height 25
click at [242, 651] on input "Row Unselected" at bounding box center [240, 652] width 10 height 10
checkbox input "true"
drag, startPoint x: 1463, startPoint y: 550, endPoint x: 1393, endPoint y: 550, distance: 70.0
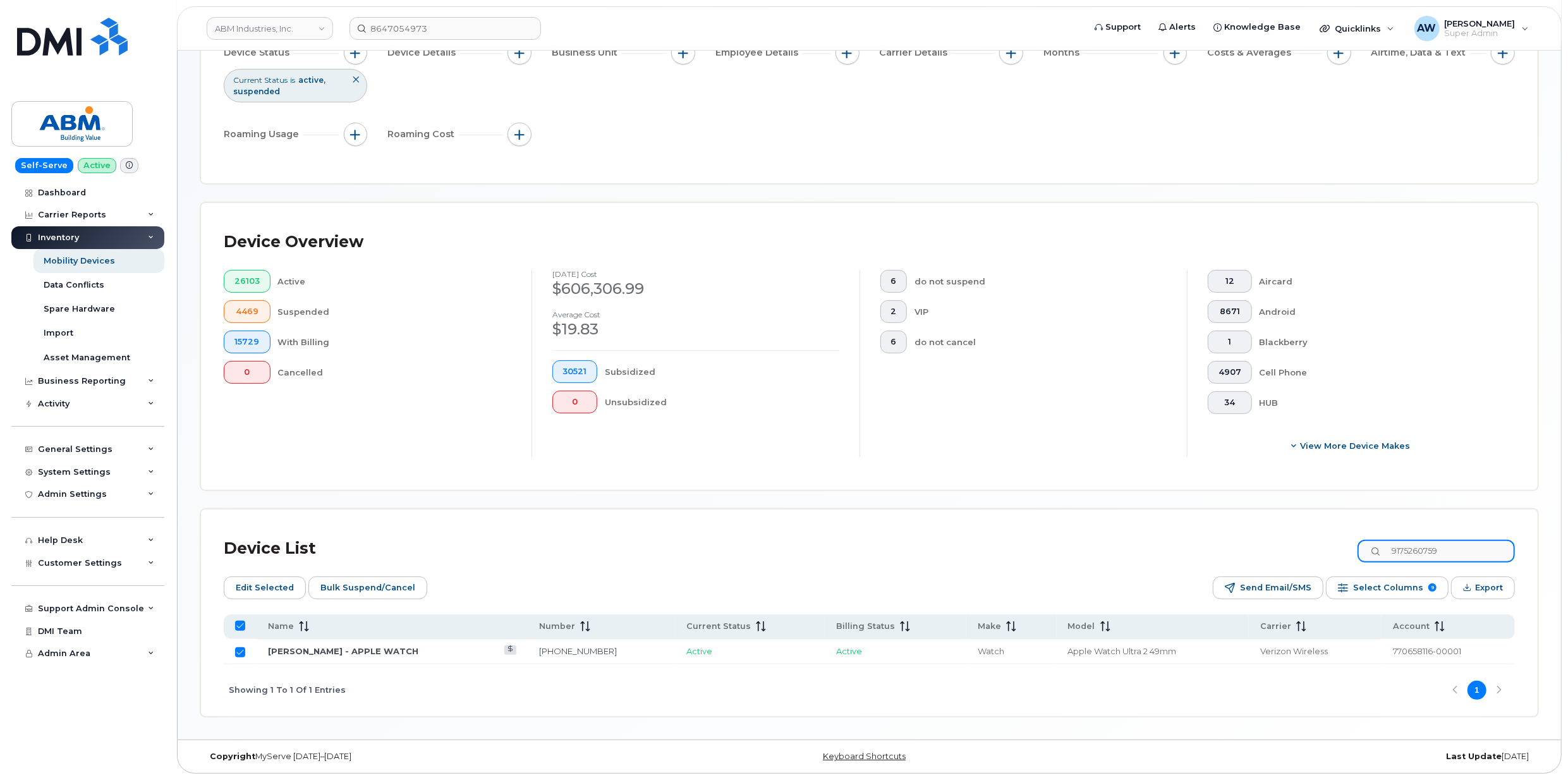
click at [1393, 550] on div "9175260759" at bounding box center [1436, 551] width 158 height 23
type input "917"
checkbox input "false"
type input "9177481710"
click at [246, 651] on td at bounding box center [240, 651] width 33 height 25
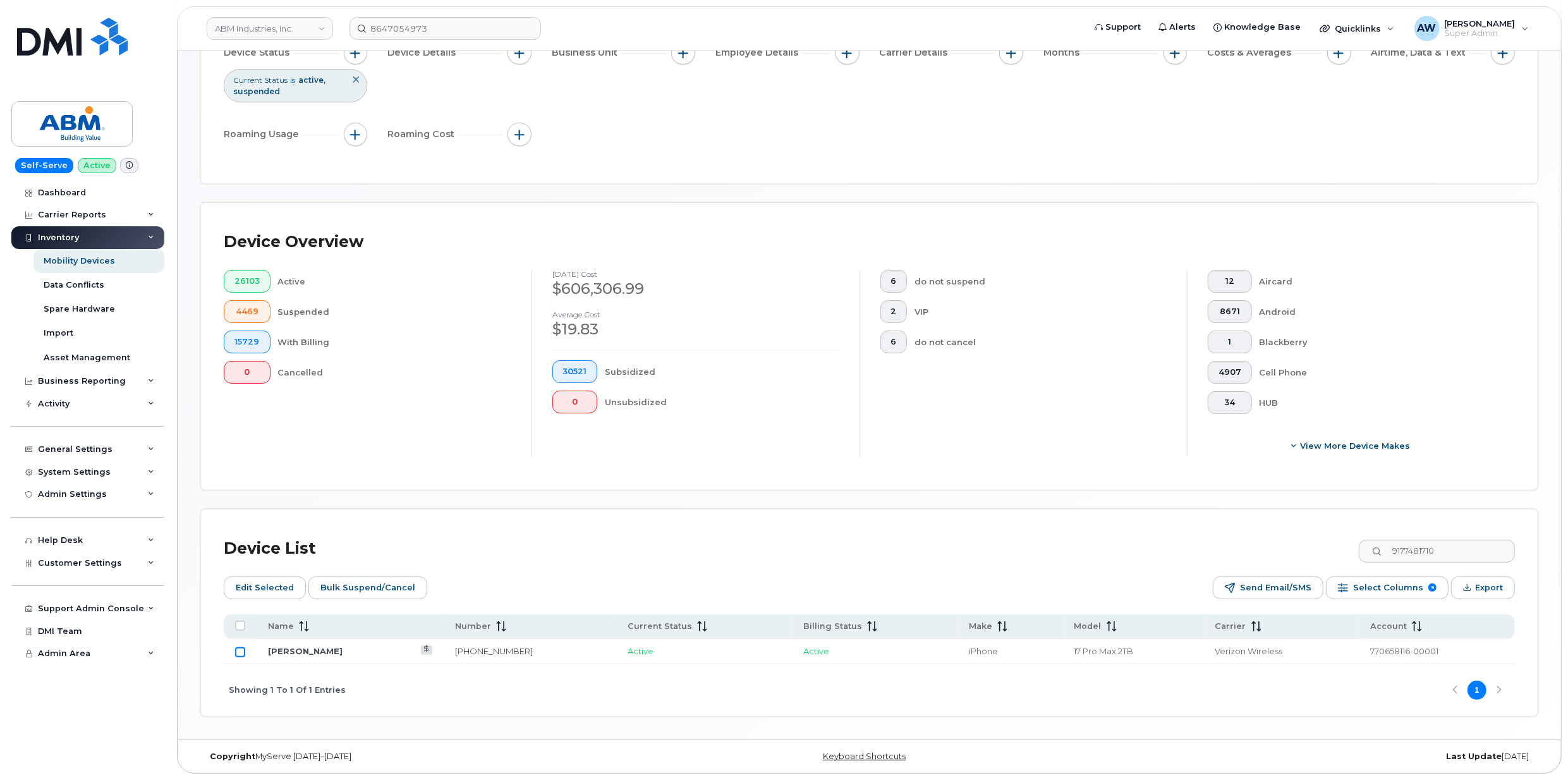
click at [244, 651] on input "Row Unselected" at bounding box center [240, 652] width 10 height 10
checkbox input "true"
drag, startPoint x: 1457, startPoint y: 546, endPoint x: 1381, endPoint y: 546, distance: 76.0
click at [1381, 546] on input "9177481710" at bounding box center [1436, 551] width 158 height 23
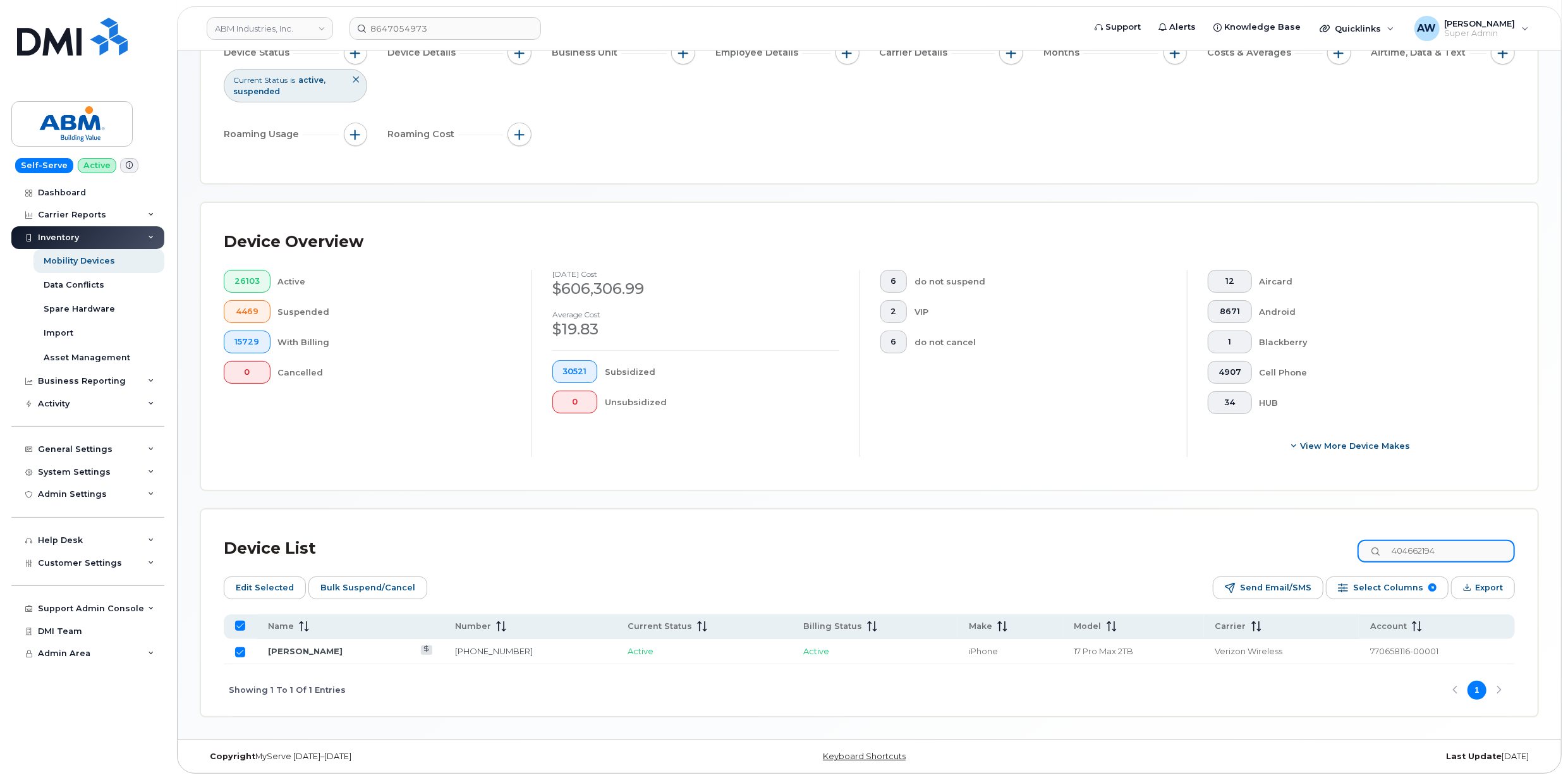
type input "4046621946"
checkbox input "false"
type input "4046621946"
click at [241, 652] on input "Row Unselected" at bounding box center [240, 652] width 10 height 10
checkbox input "true"
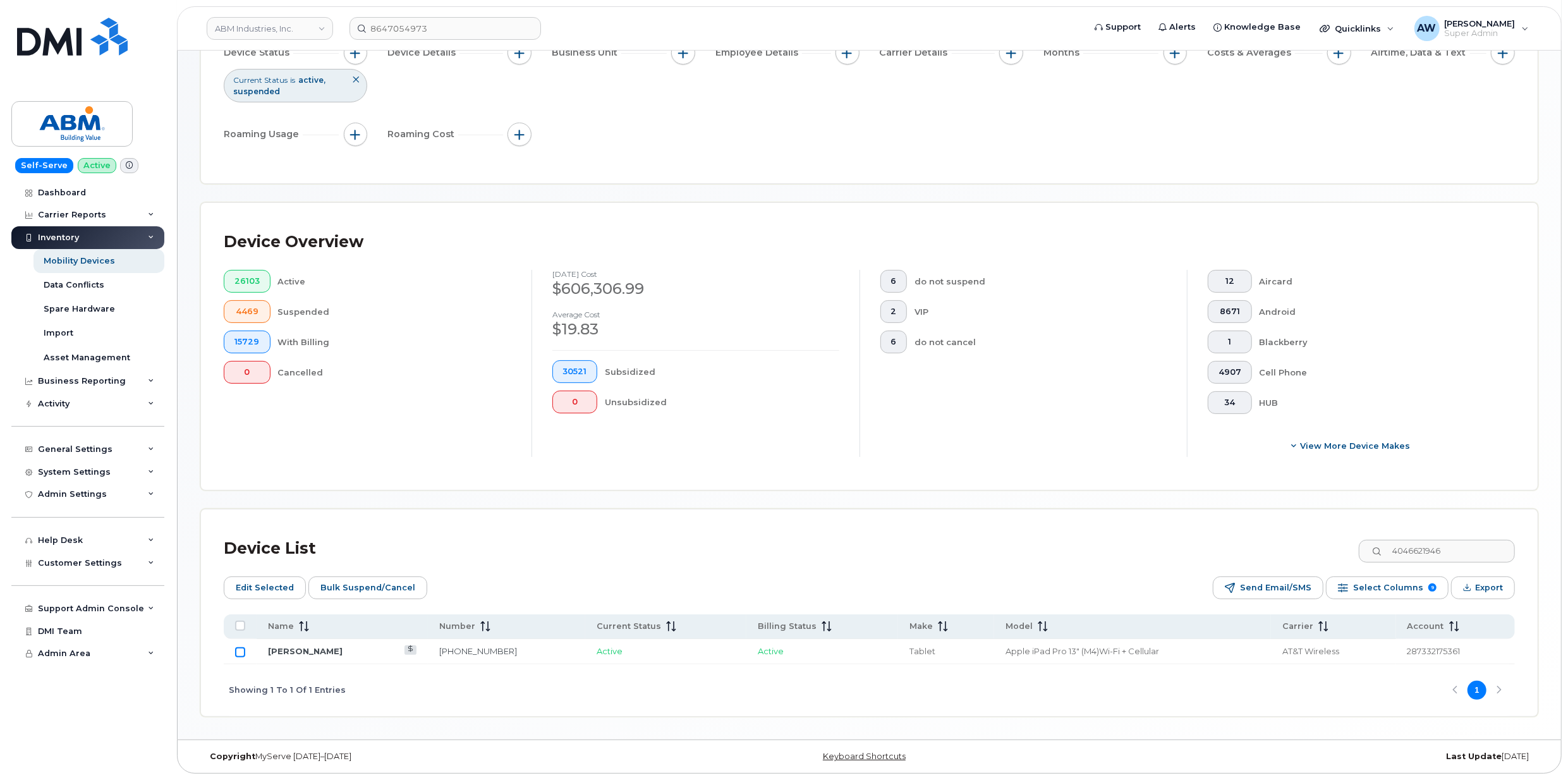
checkbox input "true"
drag, startPoint x: 1474, startPoint y: 552, endPoint x: 1358, endPoint y: 553, distance: 116.0
click at [1358, 553] on div "Device List 4046621946" at bounding box center [869, 548] width 1291 height 33
type input "6783155320"
checkbox input "false"
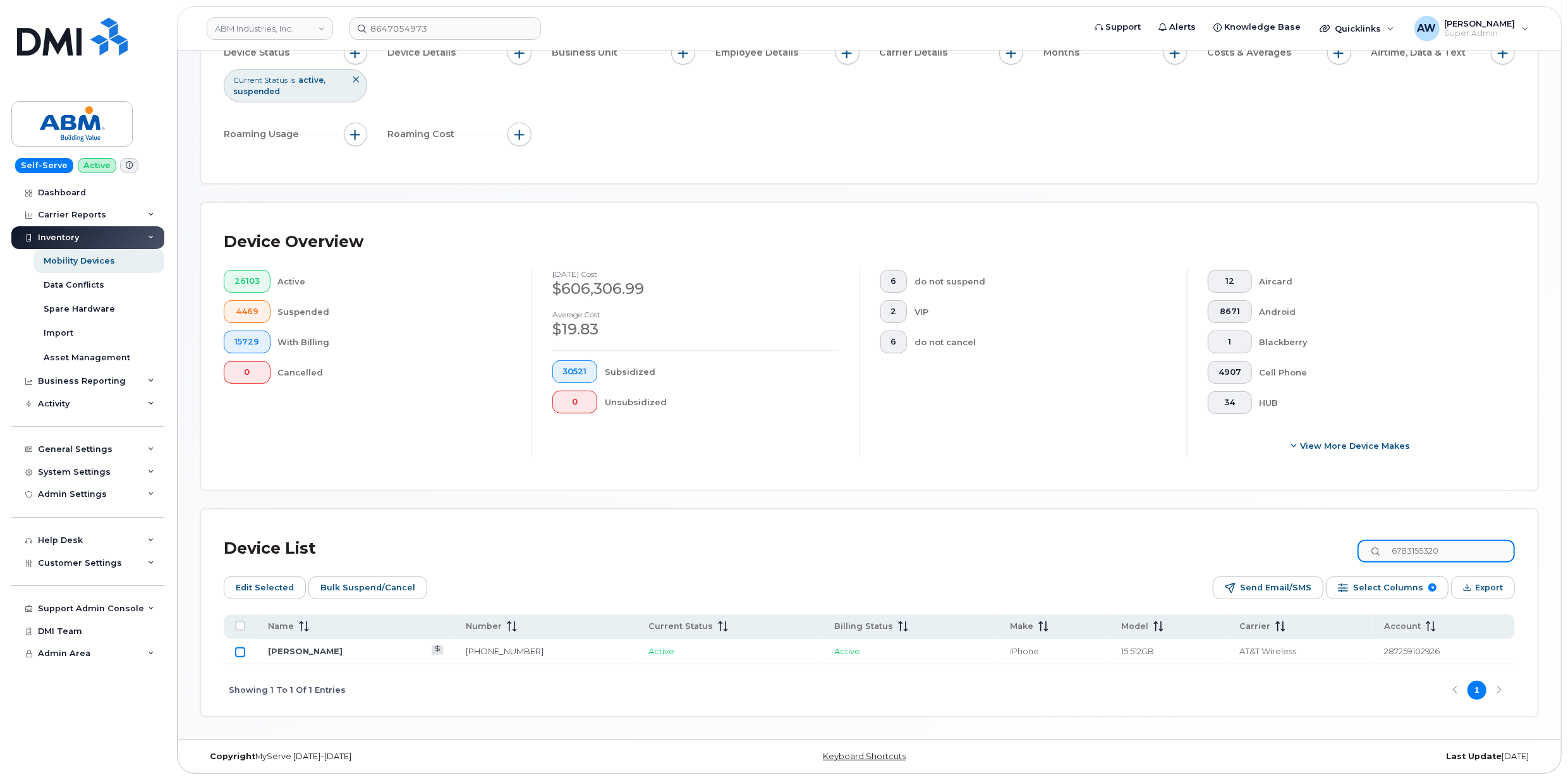
type input "6783155320"
click at [241, 654] on input "Row Unselected" at bounding box center [240, 652] width 10 height 10
checkbox input "true"
drag, startPoint x: 1459, startPoint y: 554, endPoint x: 1343, endPoint y: 550, distance: 116.1
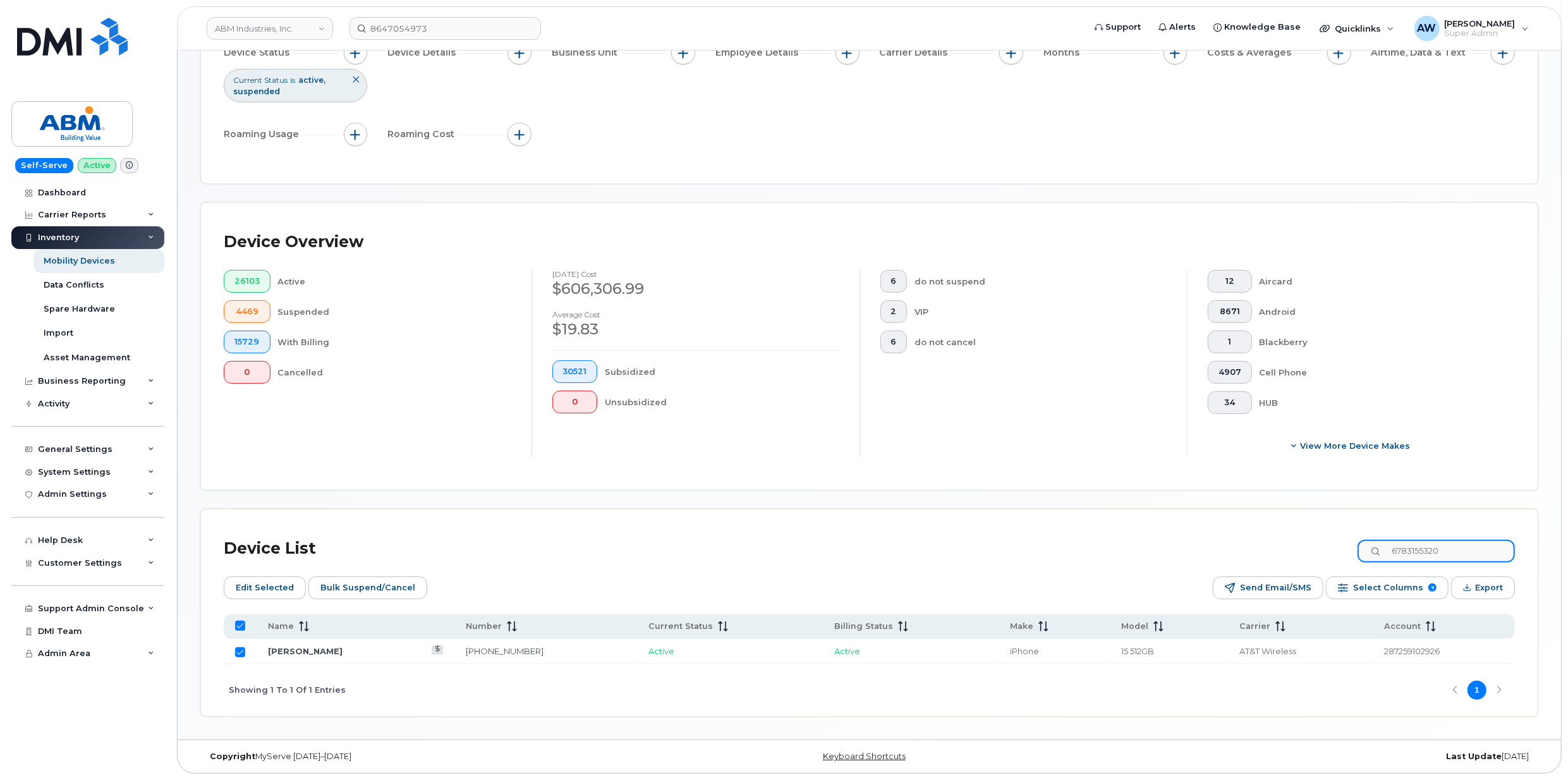
click at [1343, 550] on div "Device List 6783155320" at bounding box center [869, 548] width 1291 height 33
type input "34651"
checkbox input "false"
type input "3465166074"
click at [239, 655] on input "Row Unselected" at bounding box center [240, 652] width 10 height 10
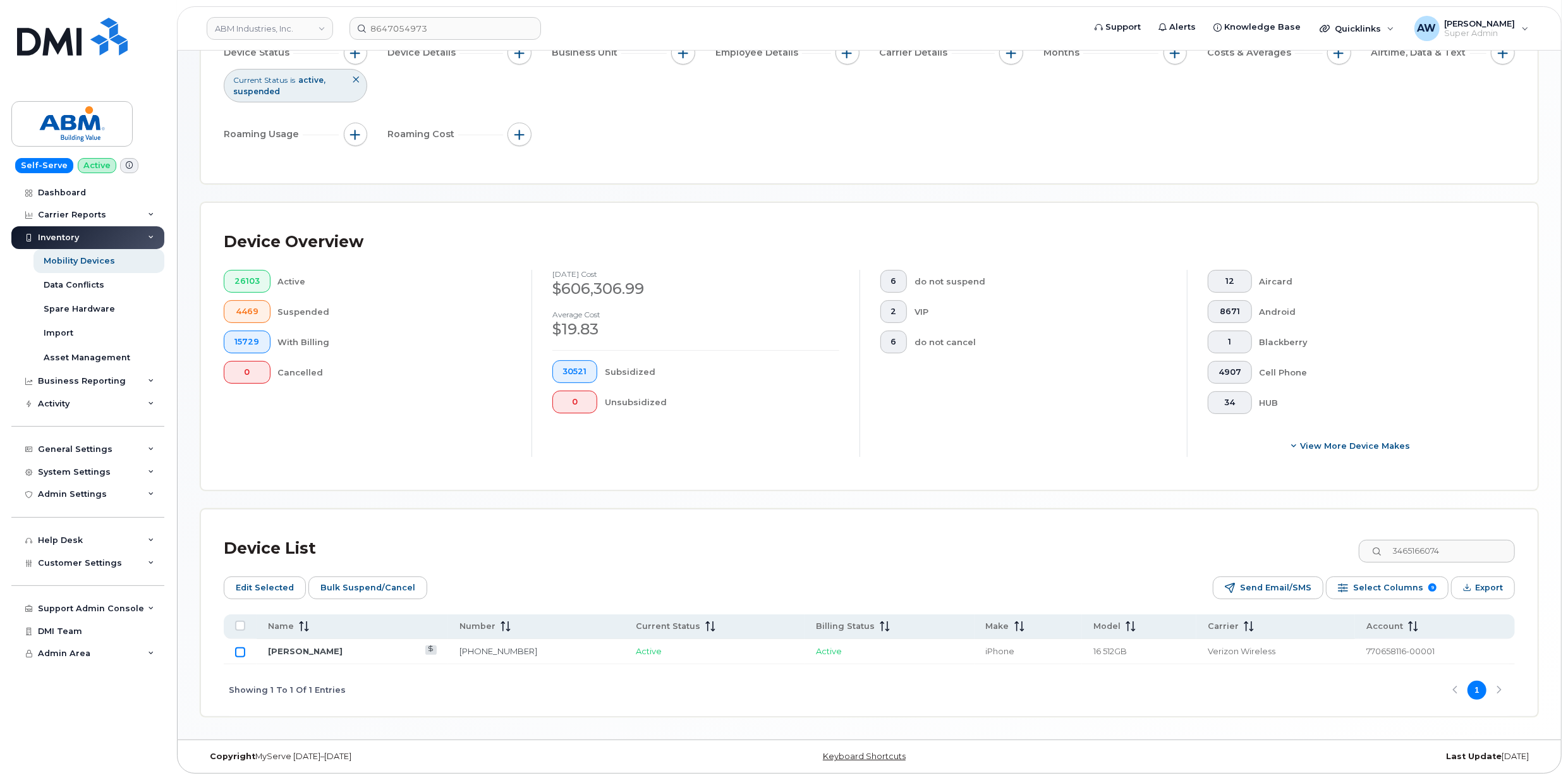
checkbox input "true"
drag, startPoint x: 1471, startPoint y: 552, endPoint x: 1384, endPoint y: 552, distance: 87.0
click at [1384, 552] on input "3465166074" at bounding box center [1436, 551] width 158 height 23
type input "6"
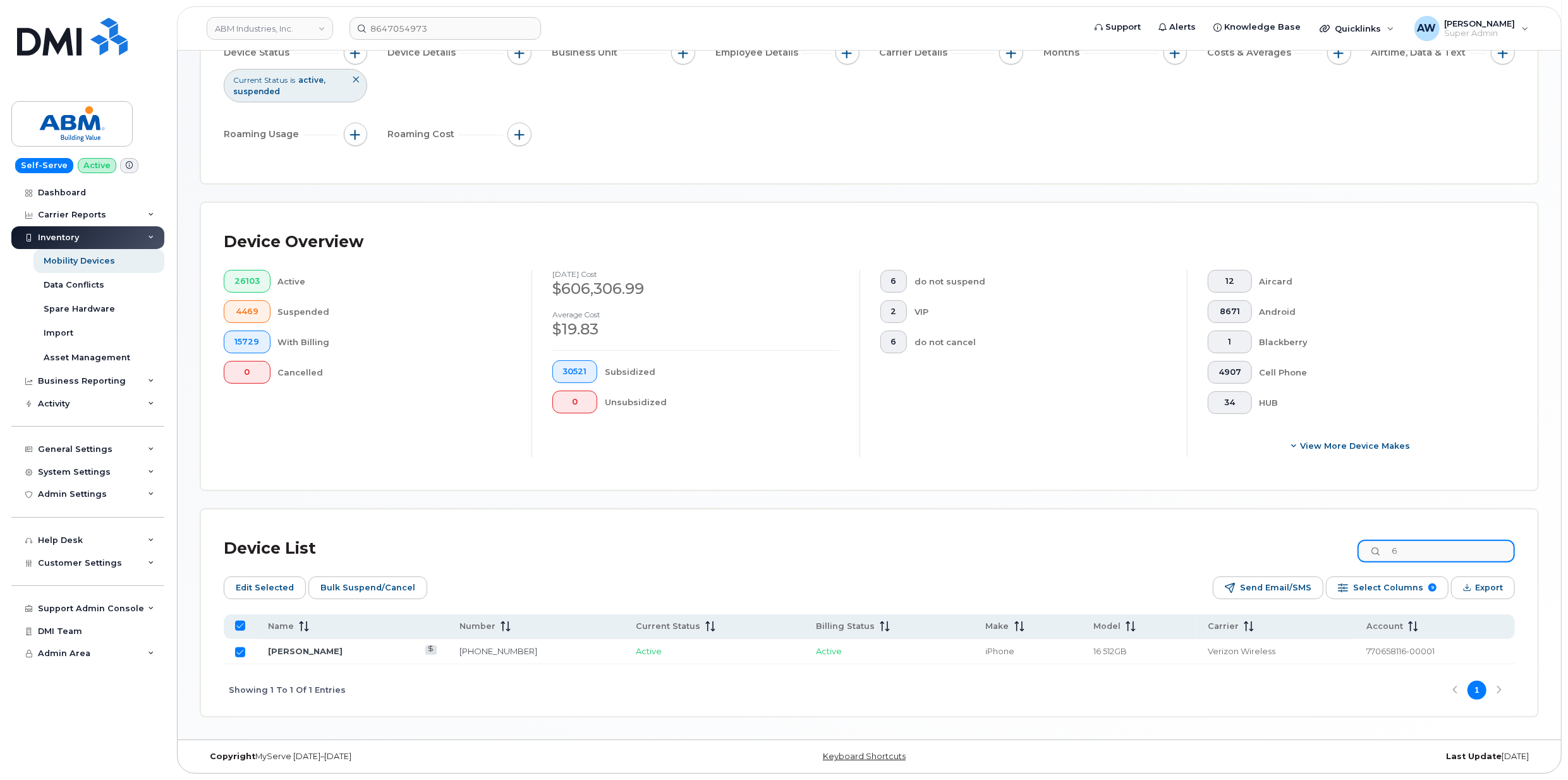
checkbox input "false"
type input "3468689488"
click at [239, 650] on input "Row Unselected" at bounding box center [240, 652] width 10 height 10
checkbox input "true"
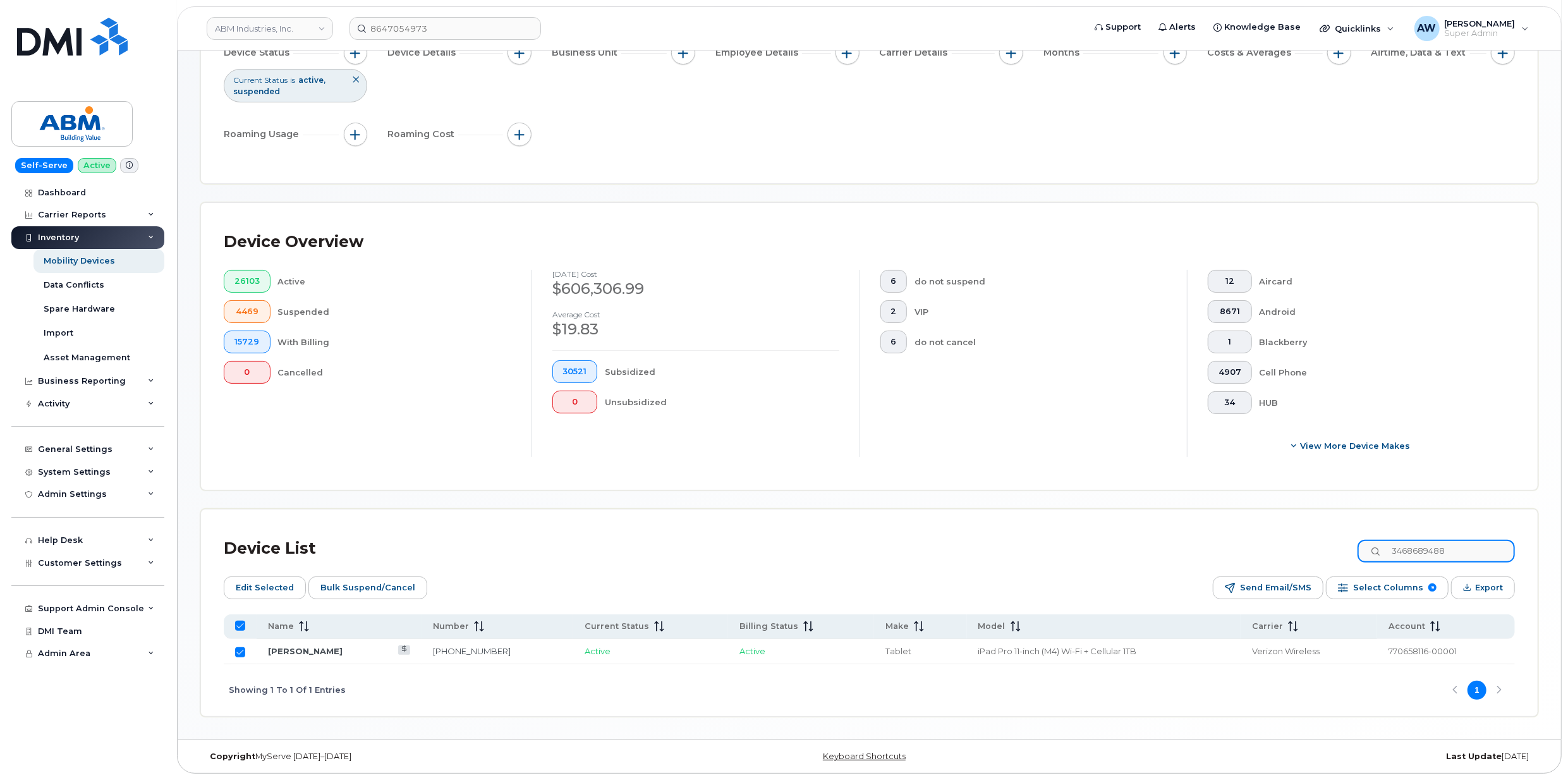
drag, startPoint x: 1465, startPoint y: 549, endPoint x: 1380, endPoint y: 549, distance: 85.0
click at [1380, 549] on input "3468689488" at bounding box center [1436, 551] width 158 height 23
type input "9175025835"
checkbox input "false"
type input "9175025835"
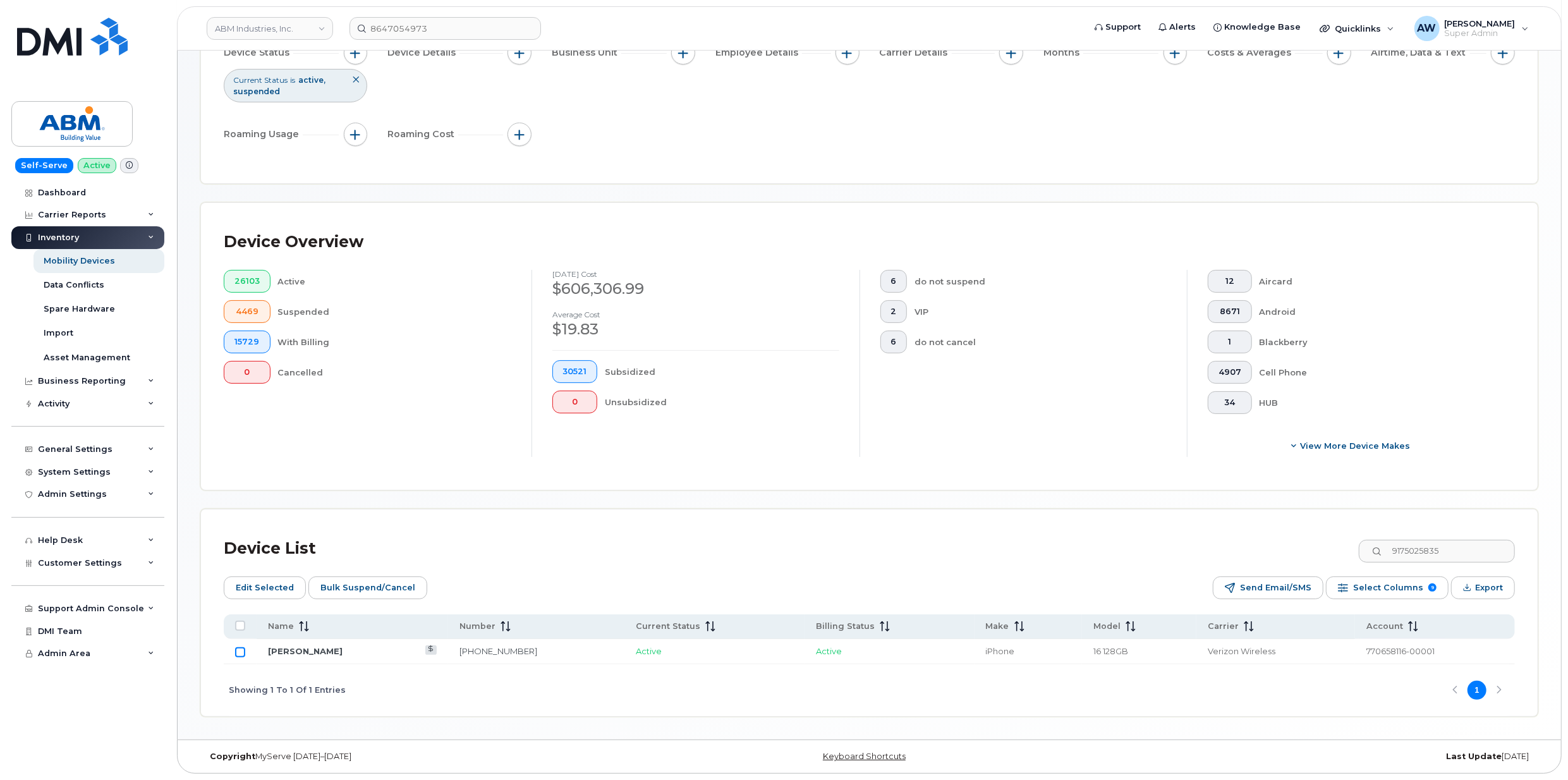
click at [241, 653] on input "Row Unselected" at bounding box center [240, 652] width 10 height 10
checkbox input "true"
click at [272, 583] on span "Edit Selected" at bounding box center [265, 588] width 58 height 19
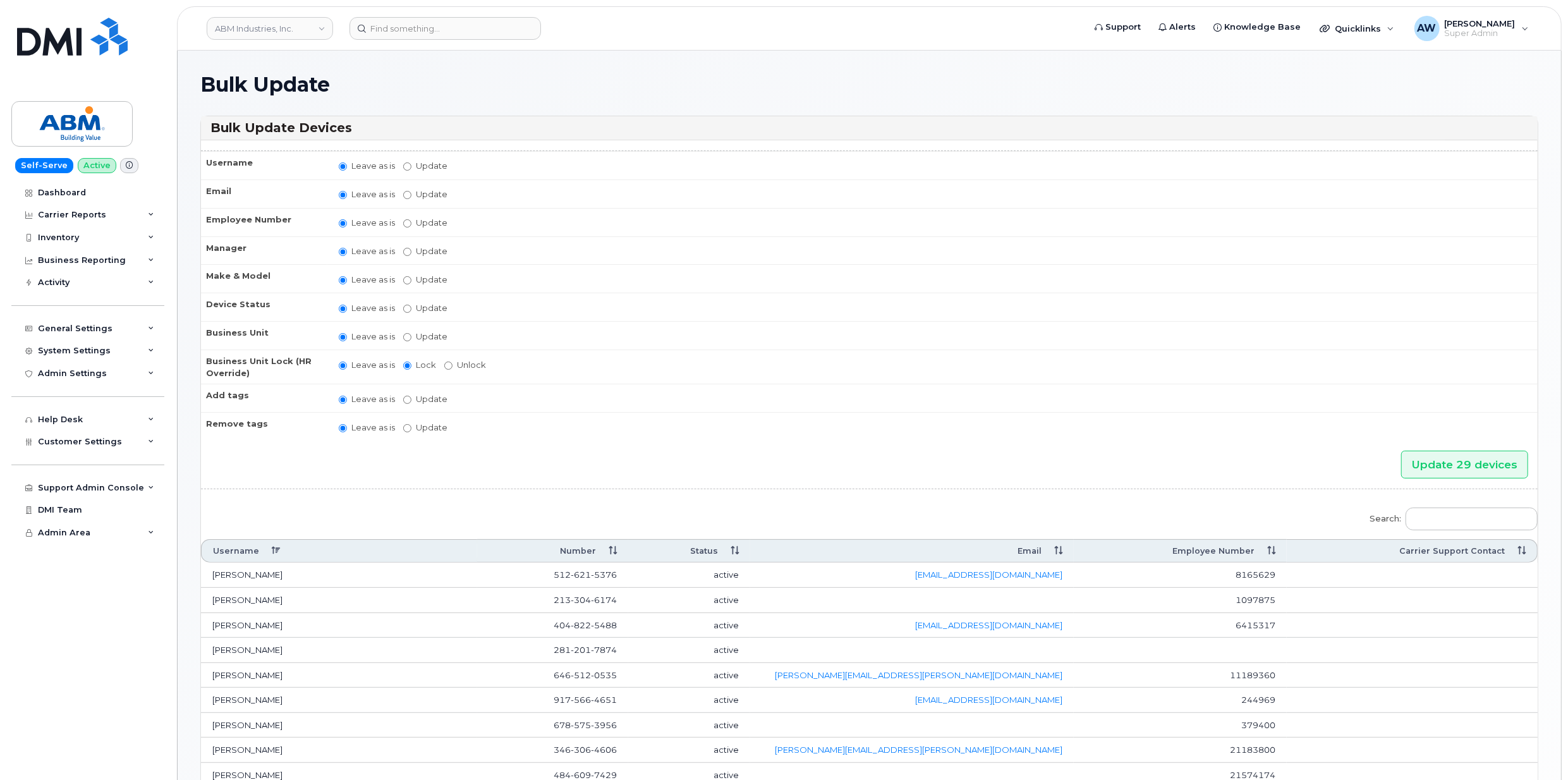
click at [415, 396] on label "Update" at bounding box center [425, 398] width 44 height 12
click at [411, 396] on input "Update" at bounding box center [407, 399] width 8 height 8
radio input "true"
radio input "false"
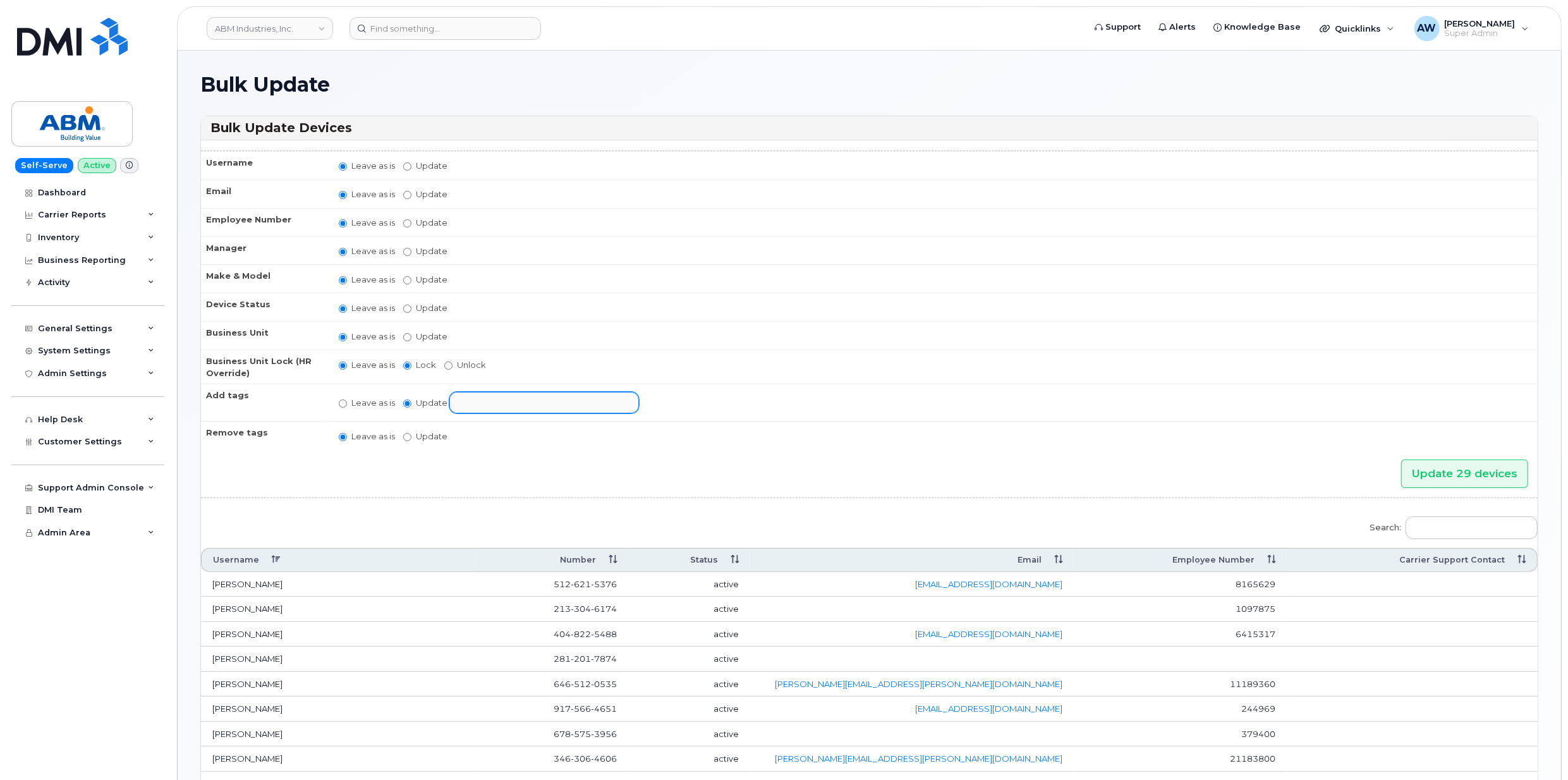
click at [480, 398] on input "text" at bounding box center [554, 401] width 196 height 18
select select "VIP"
click at [1493, 471] on input "Update 29 devices" at bounding box center [1464, 474] width 127 height 28
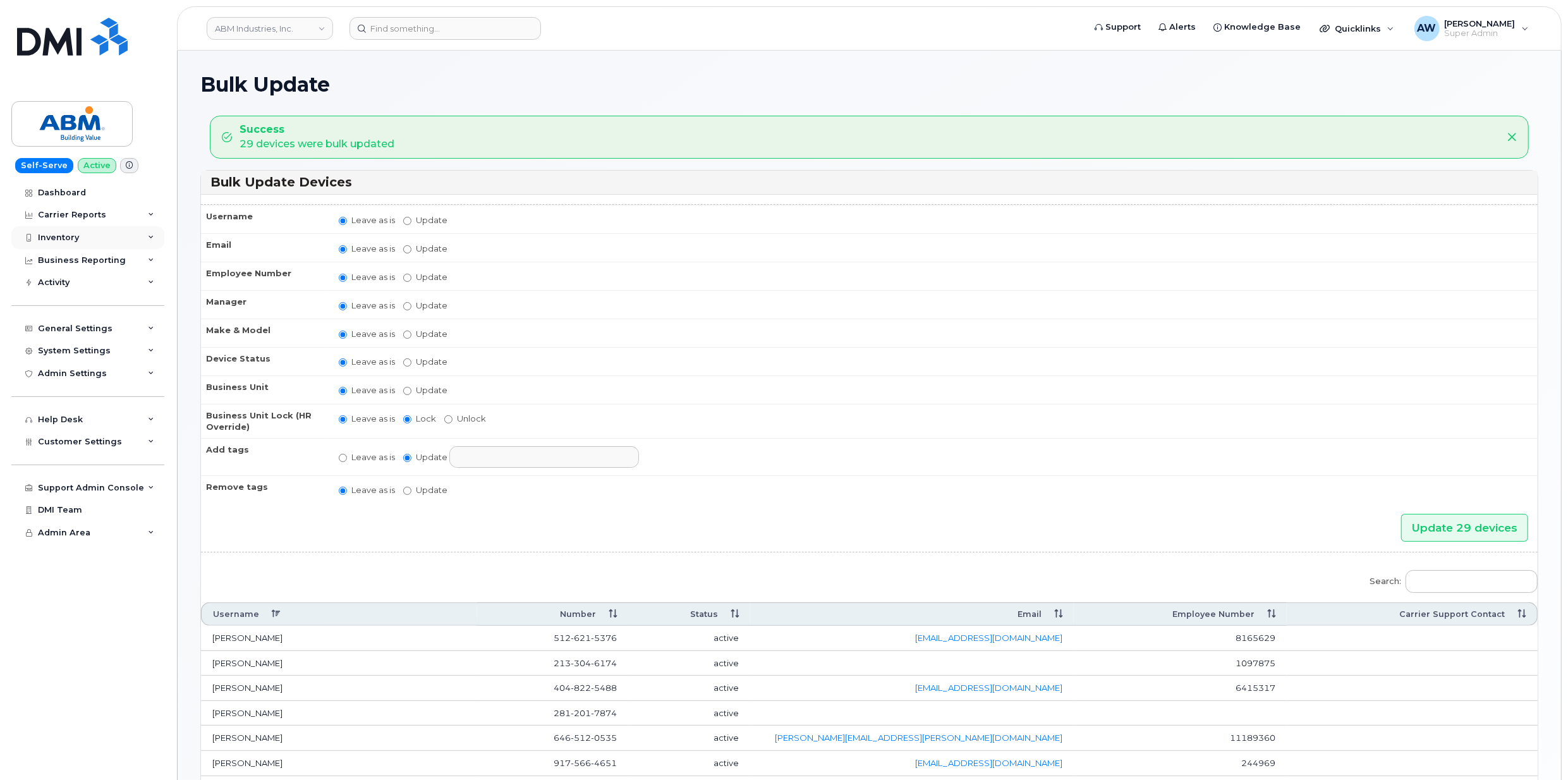
click at [94, 235] on div "Inventory" at bounding box center [87, 238] width 153 height 23
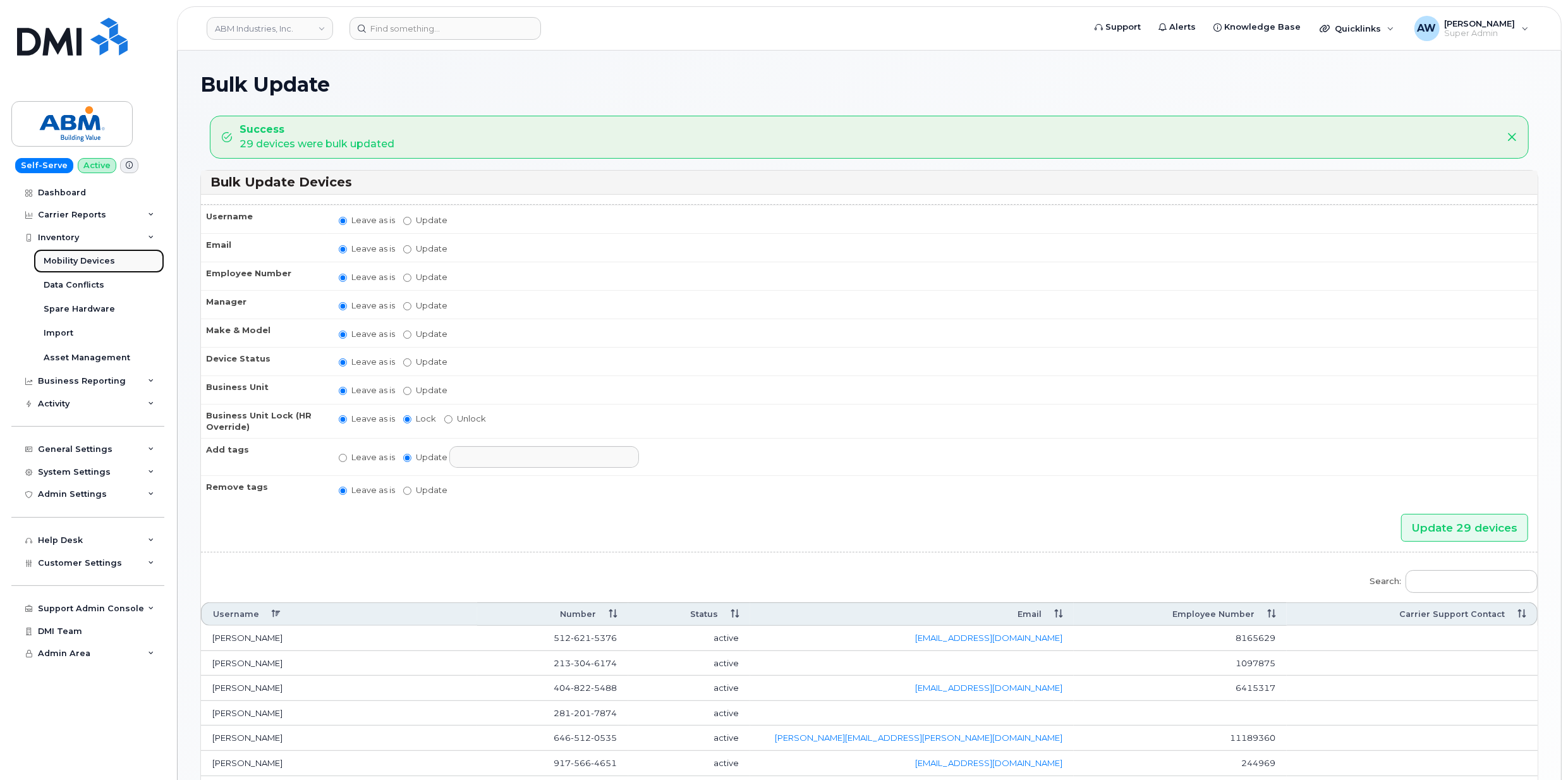
click at [115, 259] on link "Mobility Devices" at bounding box center [99, 261] width 131 height 24
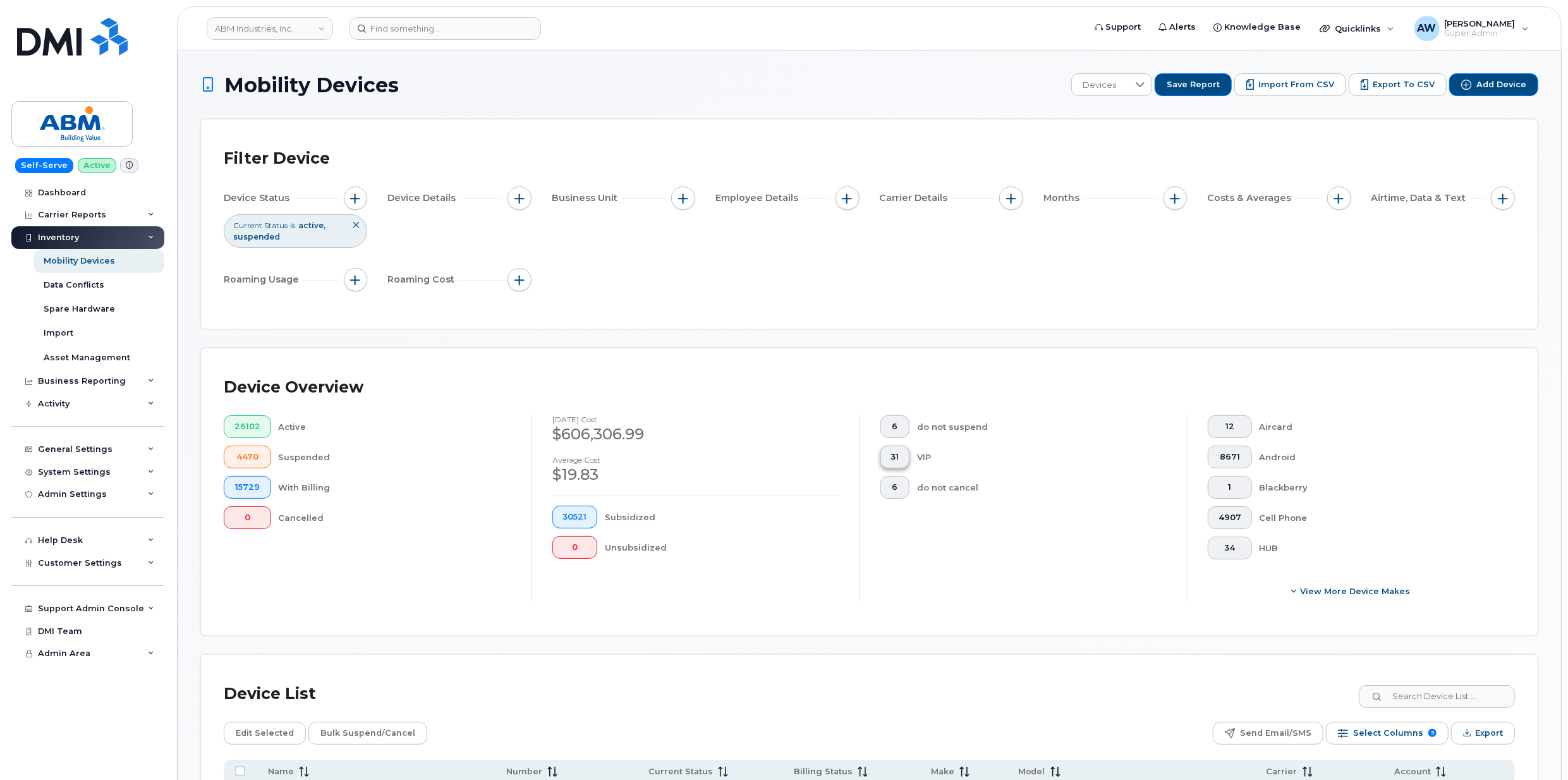
click at [890, 460] on button "31" at bounding box center [895, 457] width 30 height 23
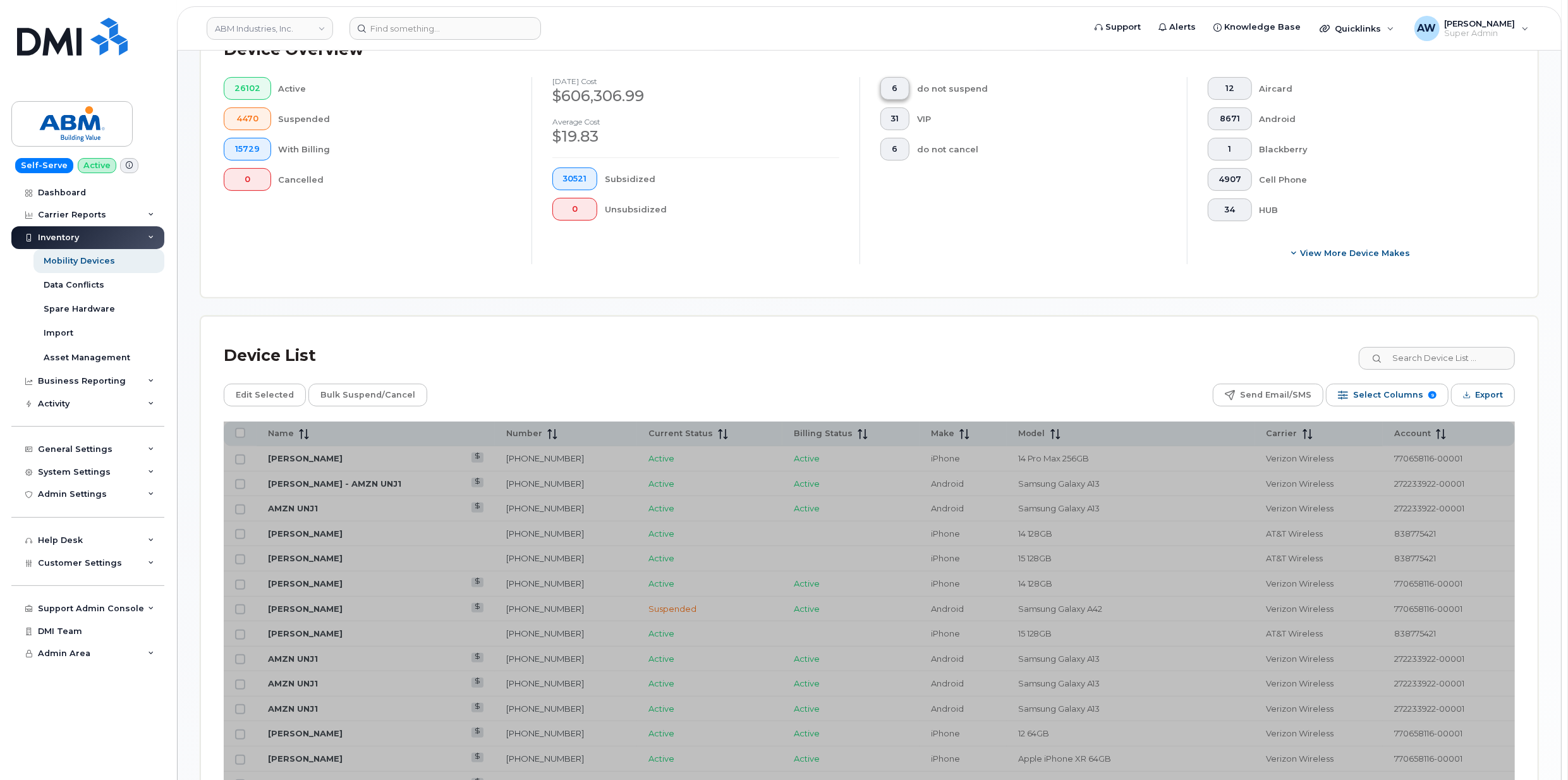
scroll to position [421, 0]
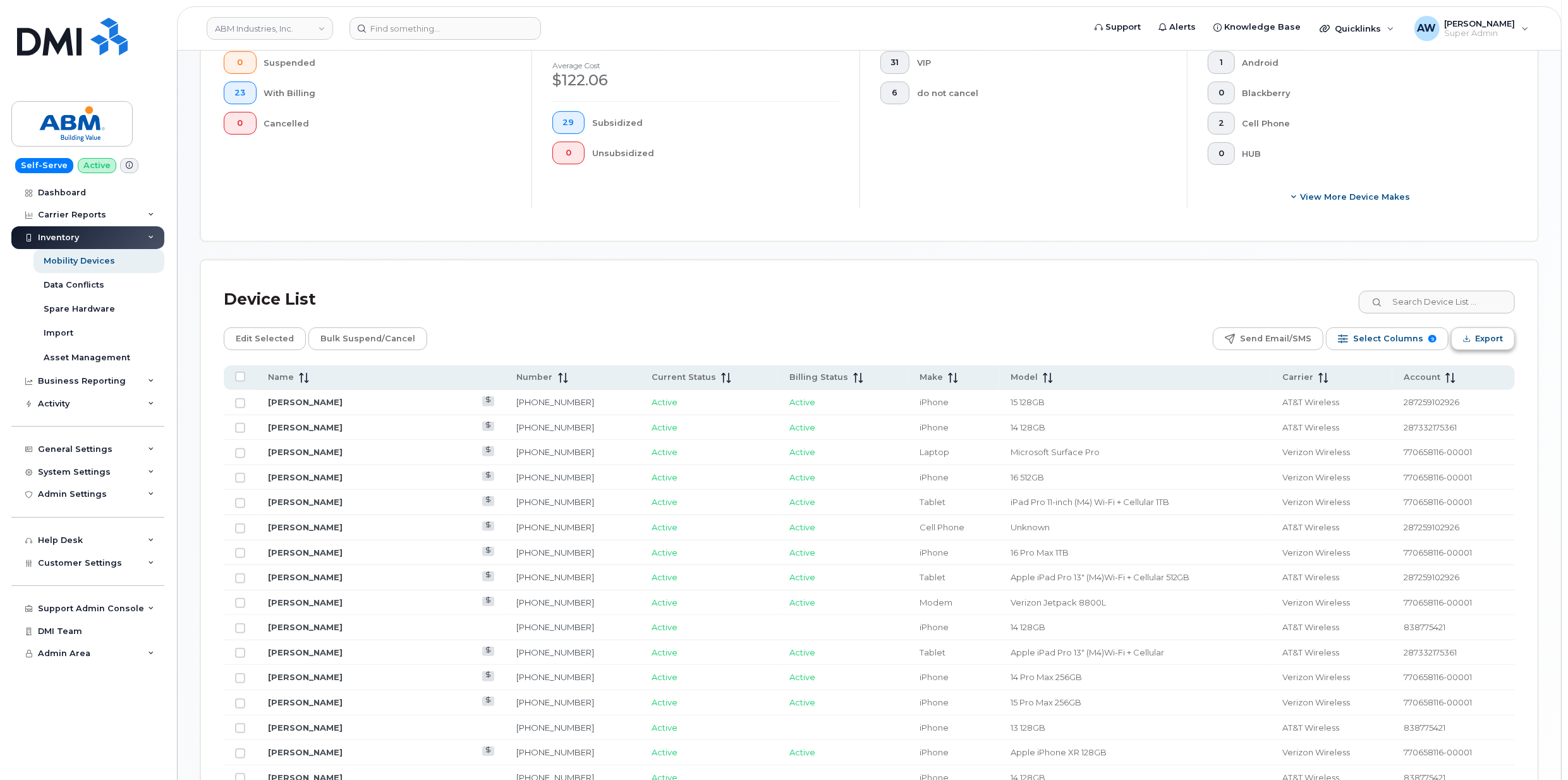
click at [1487, 342] on span "Export" at bounding box center [1489, 338] width 28 height 19
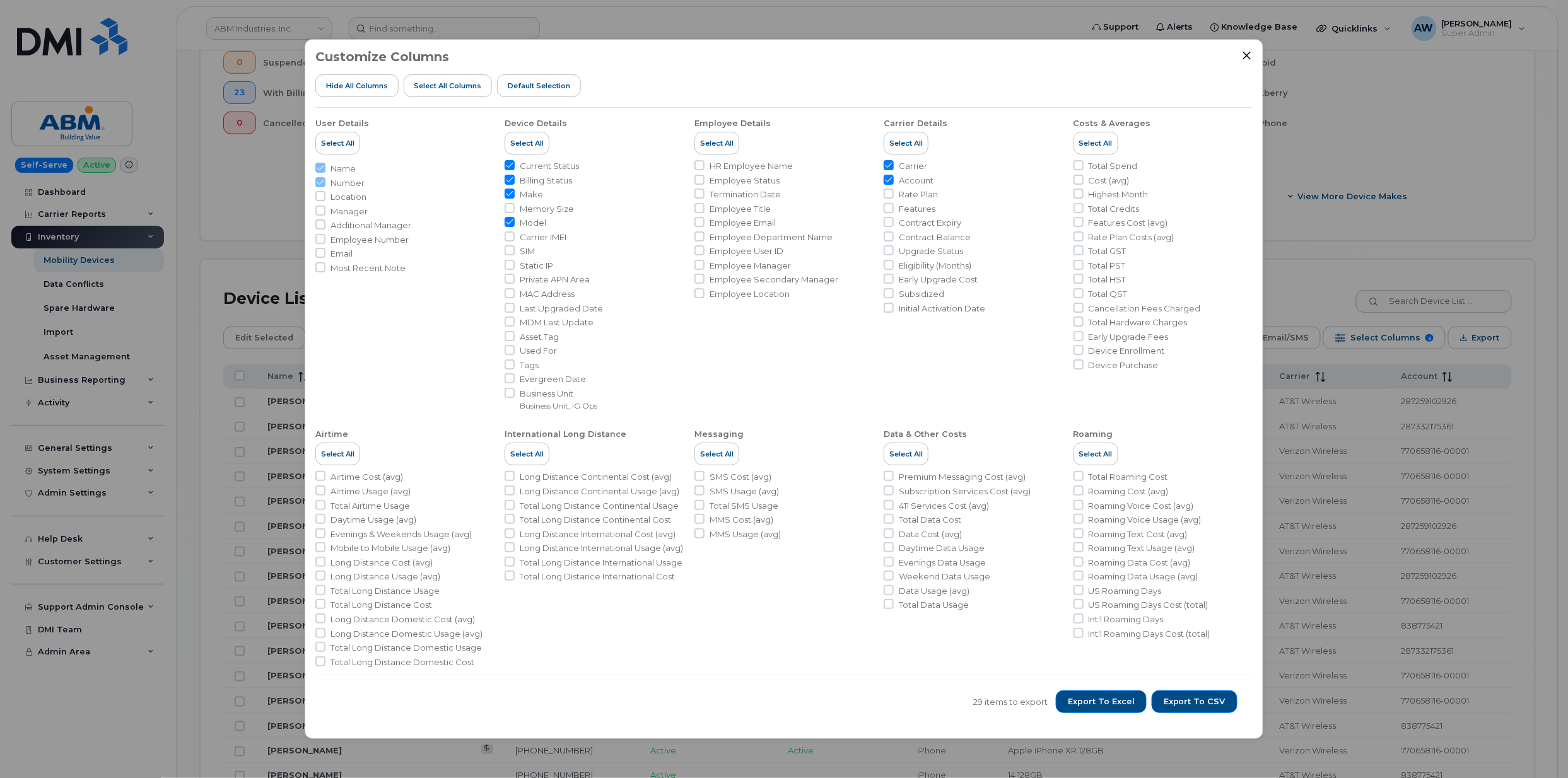
click at [1530, 486] on div "Customize Columns Hide All Columns Select all Columns Default Selection User De…" at bounding box center [784, 389] width 1568 height 778
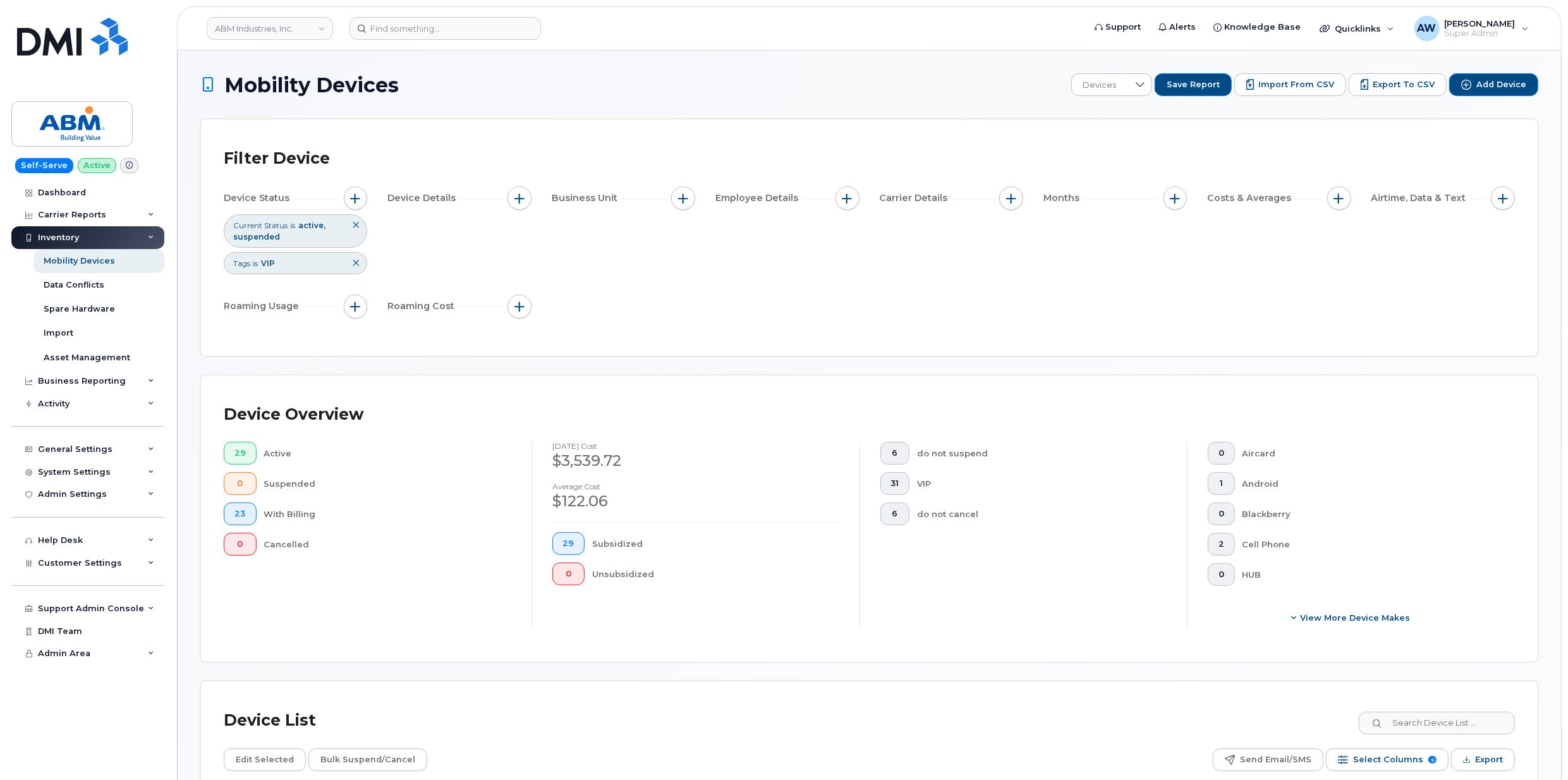
click at [352, 226] on icon at bounding box center [356, 225] width 8 height 8
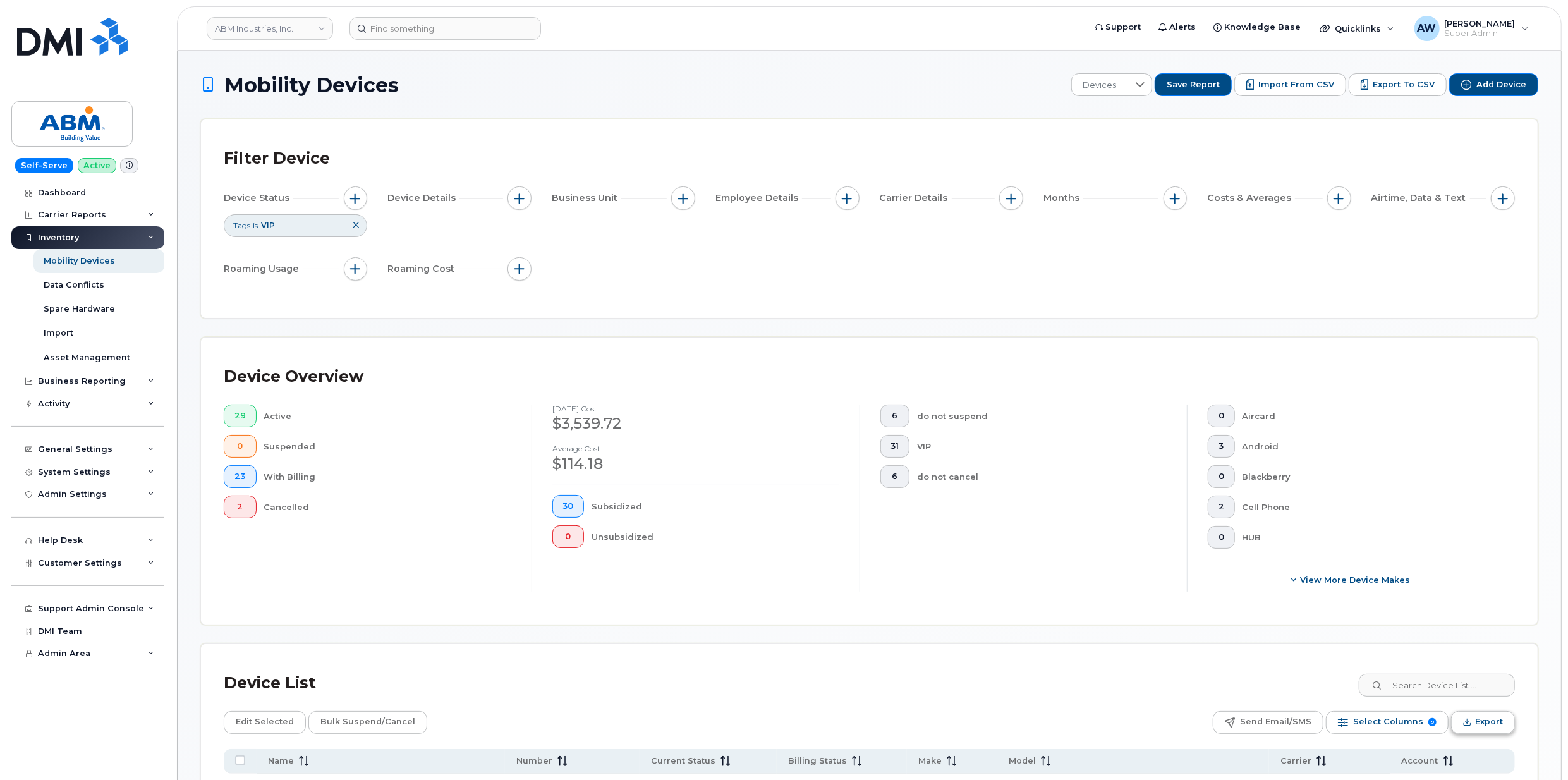
click at [1480, 713] on span "Export" at bounding box center [1489, 722] width 28 height 19
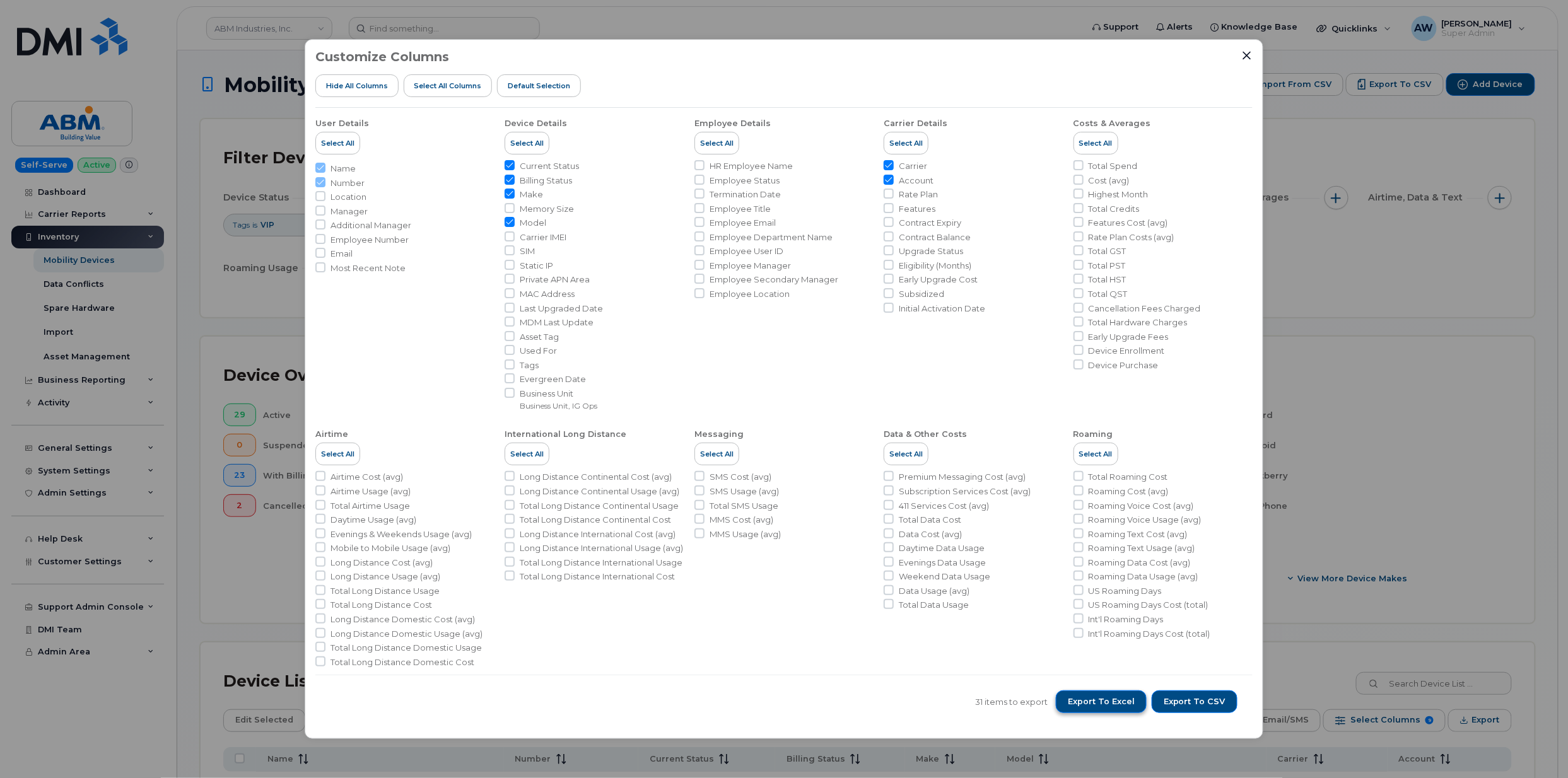
click at [1078, 705] on span "Export to Excel" at bounding box center [1101, 702] width 67 height 11
click at [1437, 618] on div "Customize Columns Hide All Columns Select all Columns Default Selection User De…" at bounding box center [784, 389] width 1568 height 778
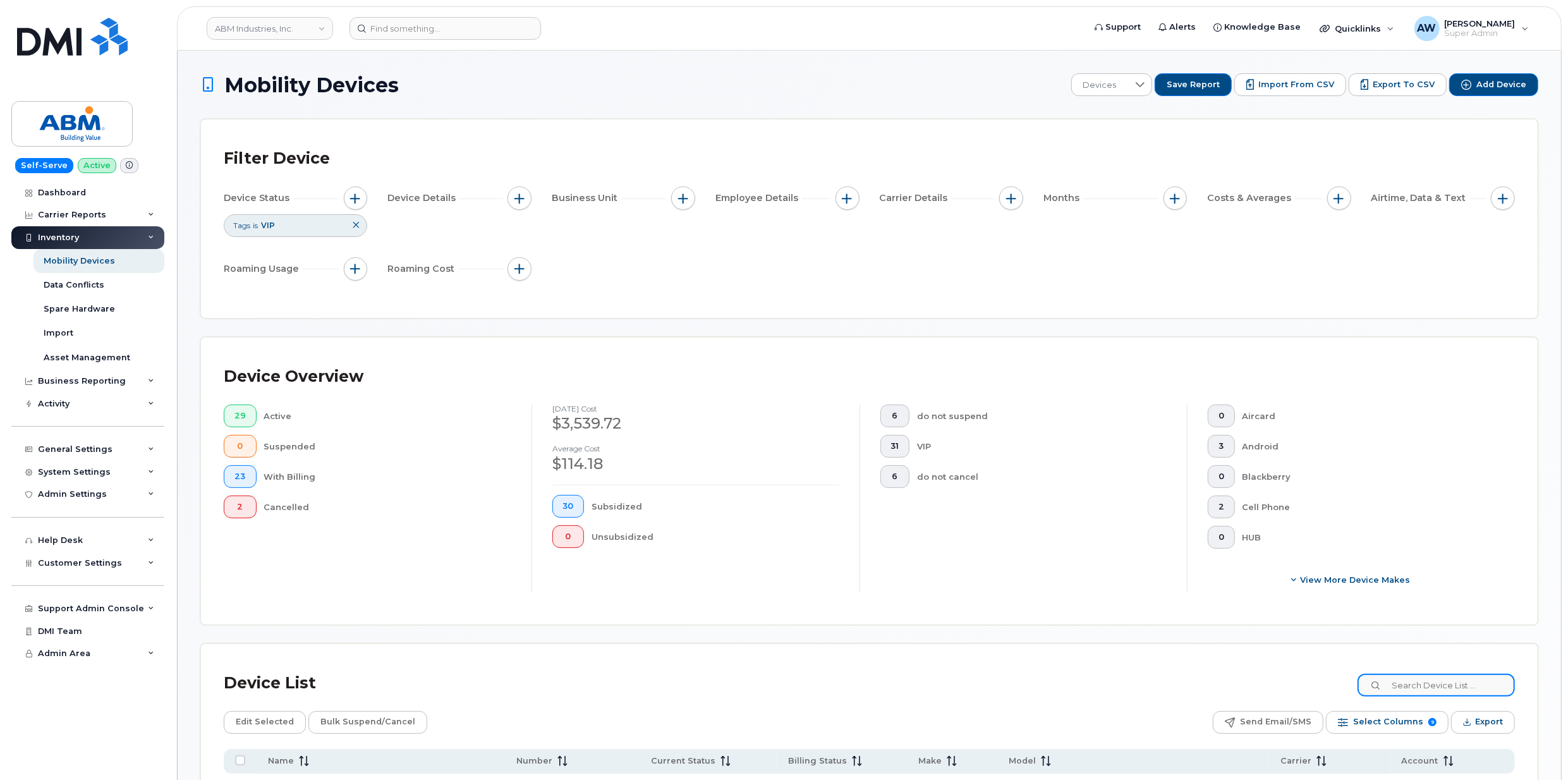
click at [1436, 686] on input at bounding box center [1436, 685] width 158 height 23
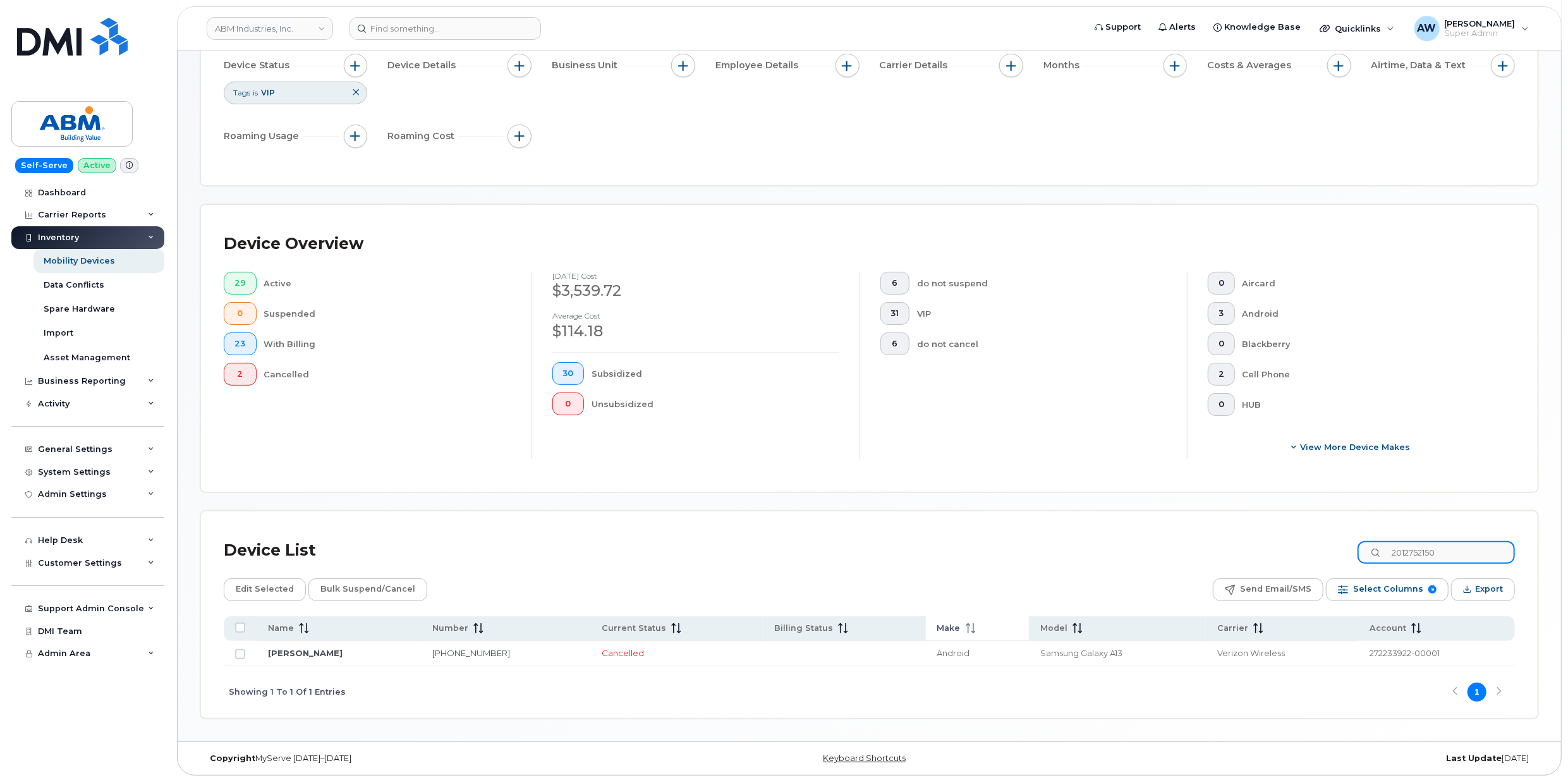
scroll to position [136, 0]
type input "2012752150"
click at [239, 652] on input "Row Unselected" at bounding box center [240, 652] width 10 height 10
checkbox input "true"
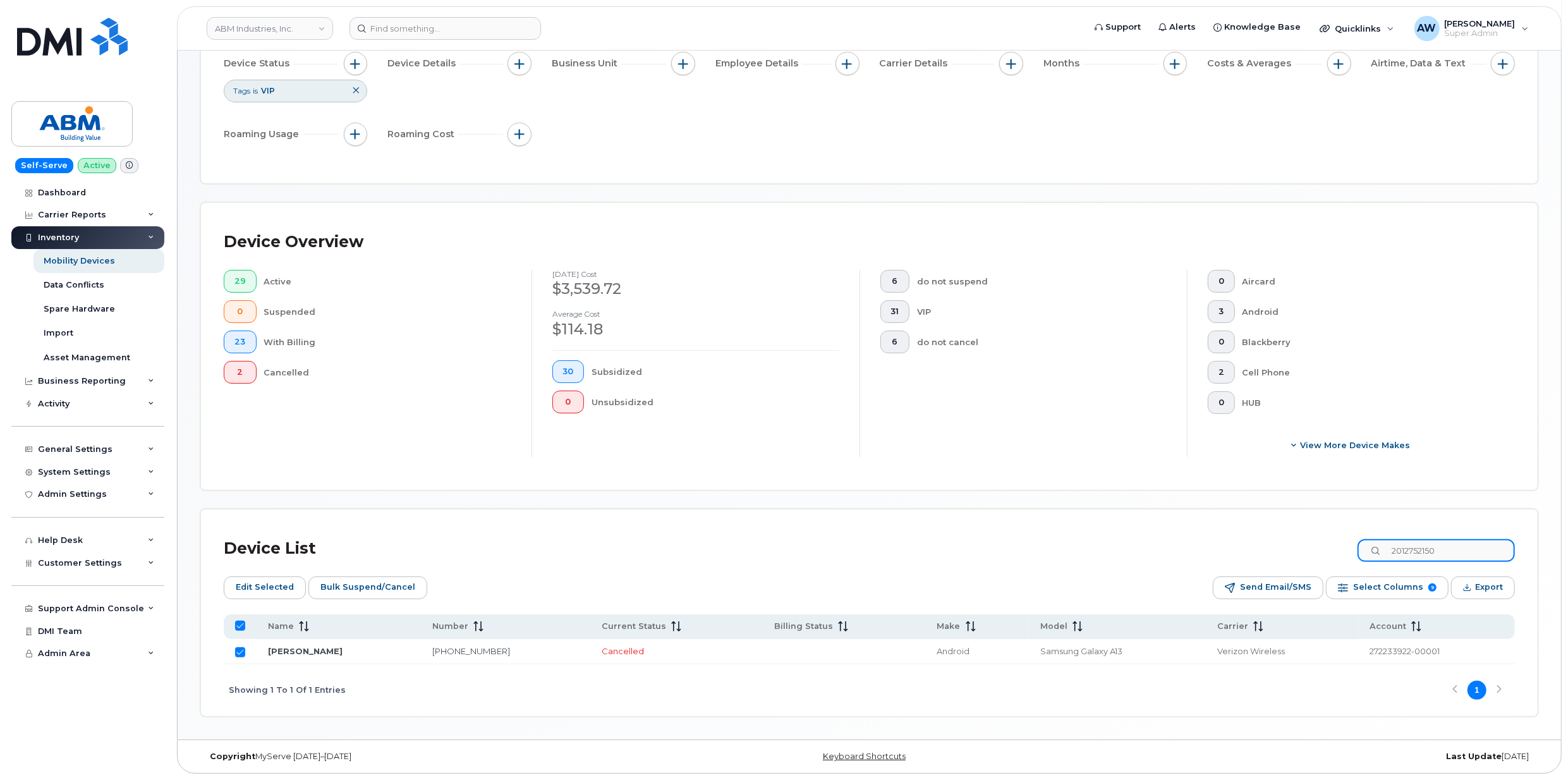
drag, startPoint x: 1455, startPoint y: 550, endPoint x: 1382, endPoint y: 554, distance: 73.1
click at [1382, 554] on input "2012752150" at bounding box center [1436, 551] width 158 height 23
type input "308"
checkbox input "false"
type input "3082709393"
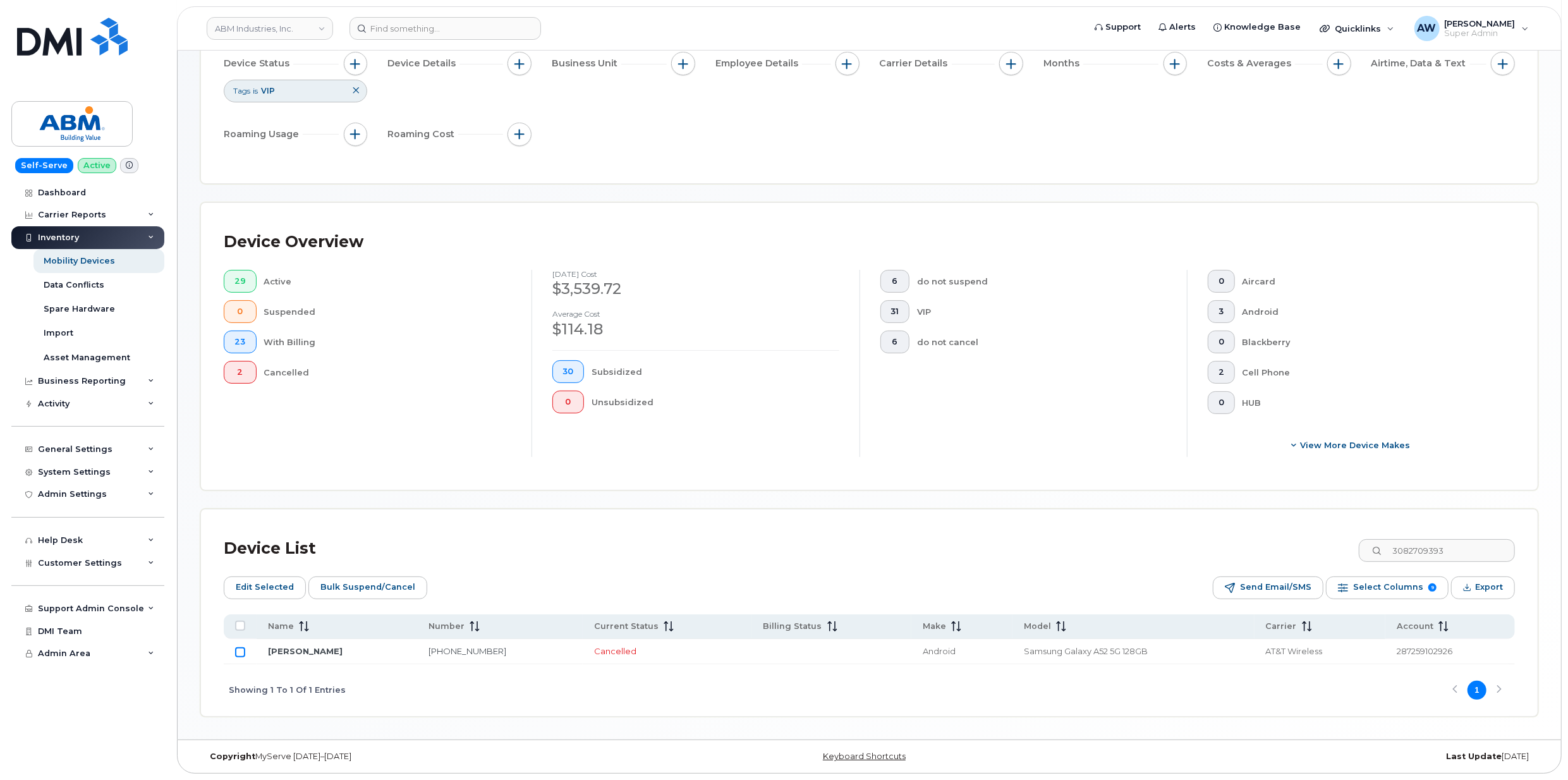
click at [241, 653] on input "Row Unselected" at bounding box center [240, 652] width 10 height 10
checkbox input "true"
click at [290, 588] on span "Edit Selected" at bounding box center [265, 587] width 58 height 19
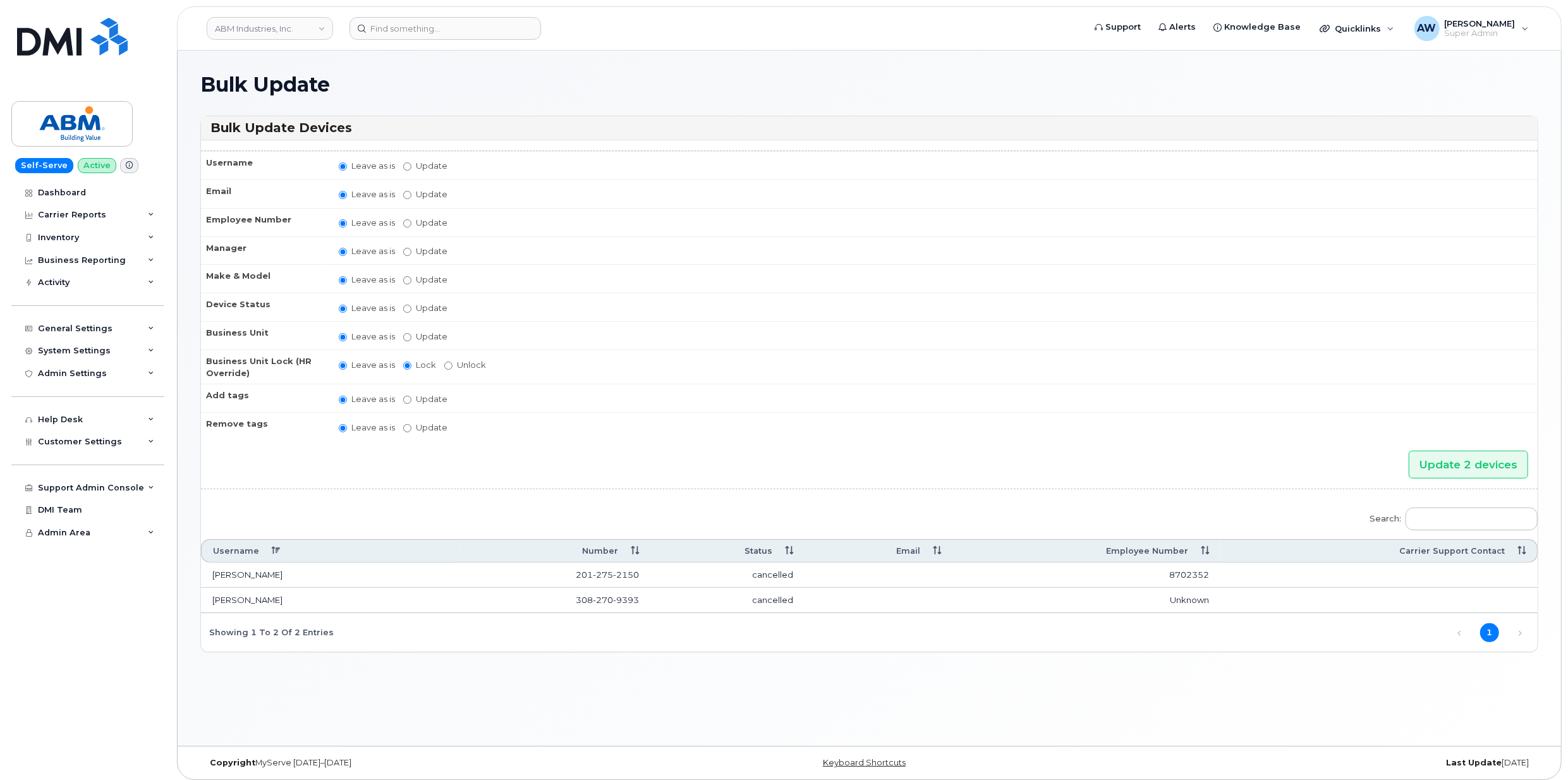
click at [435, 430] on label "Update" at bounding box center [425, 428] width 44 height 12
click at [411, 430] on input "Update" at bounding box center [407, 428] width 8 height 8
radio input "true"
radio input "false"
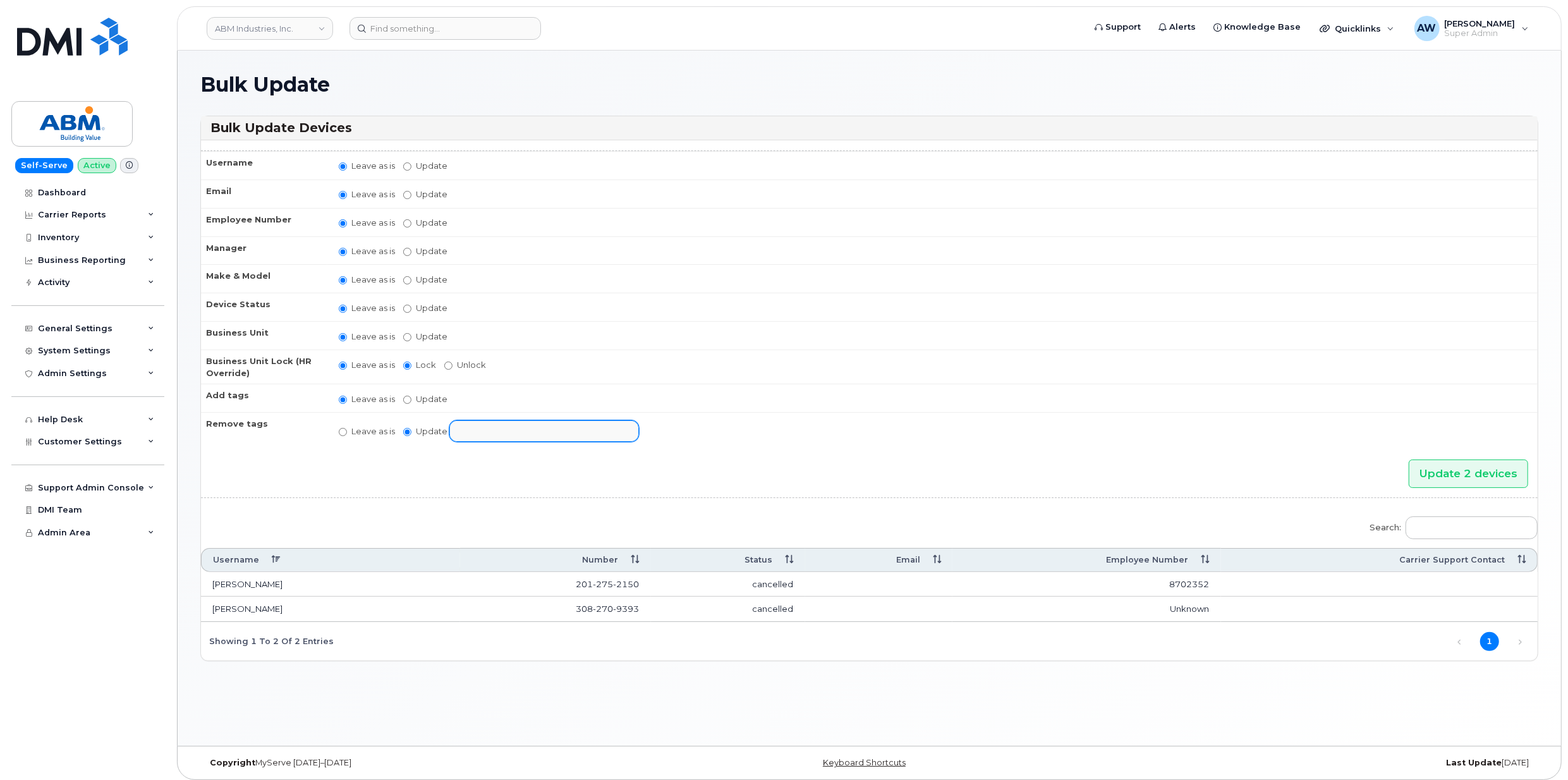
click at [486, 429] on input "text" at bounding box center [554, 430] width 196 height 18
select select "1366"
click at [1477, 478] on input "Update 2 devices" at bounding box center [1467, 474] width 119 height 28
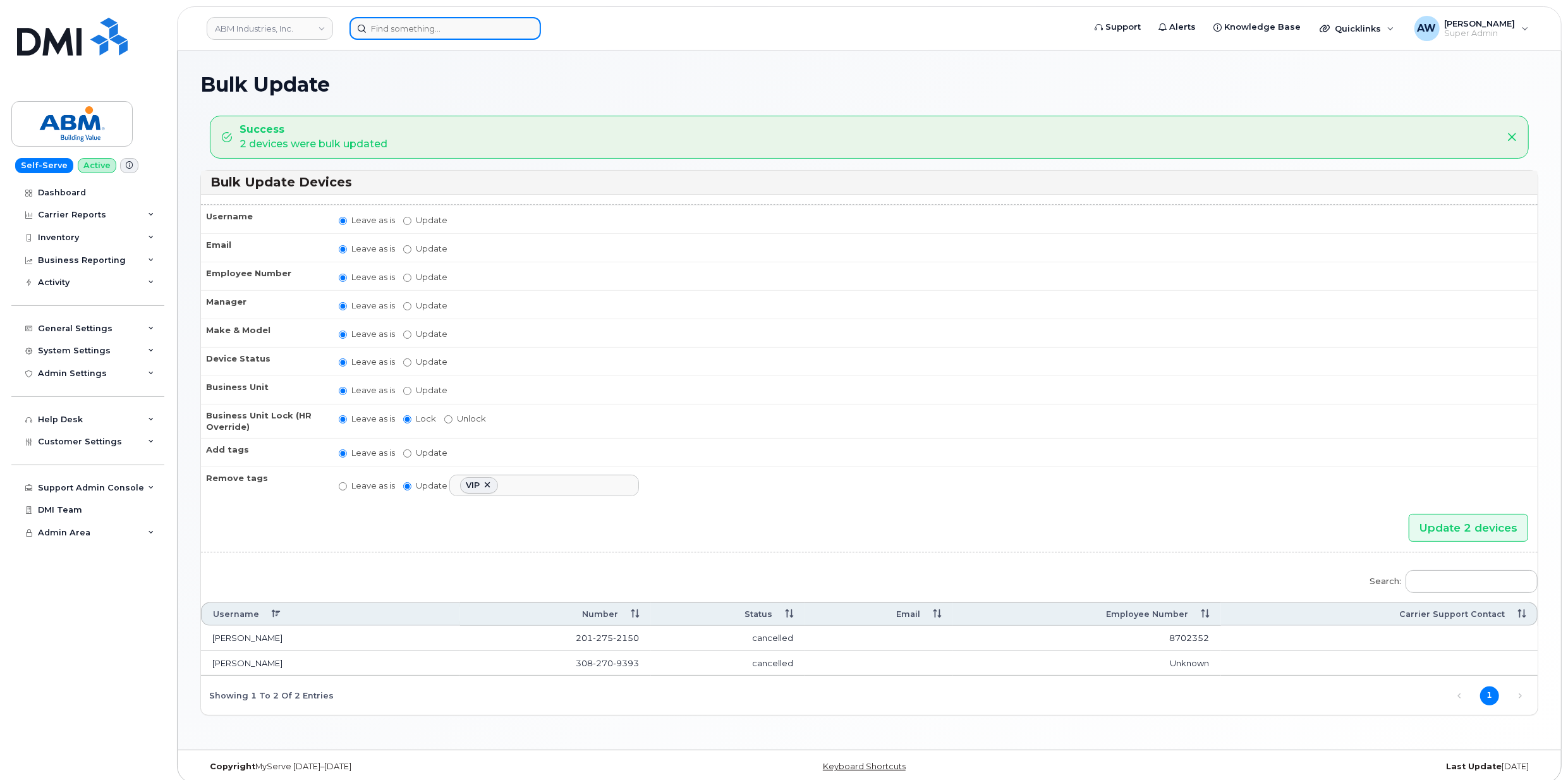
click at [471, 23] on input at bounding box center [445, 28] width 192 height 23
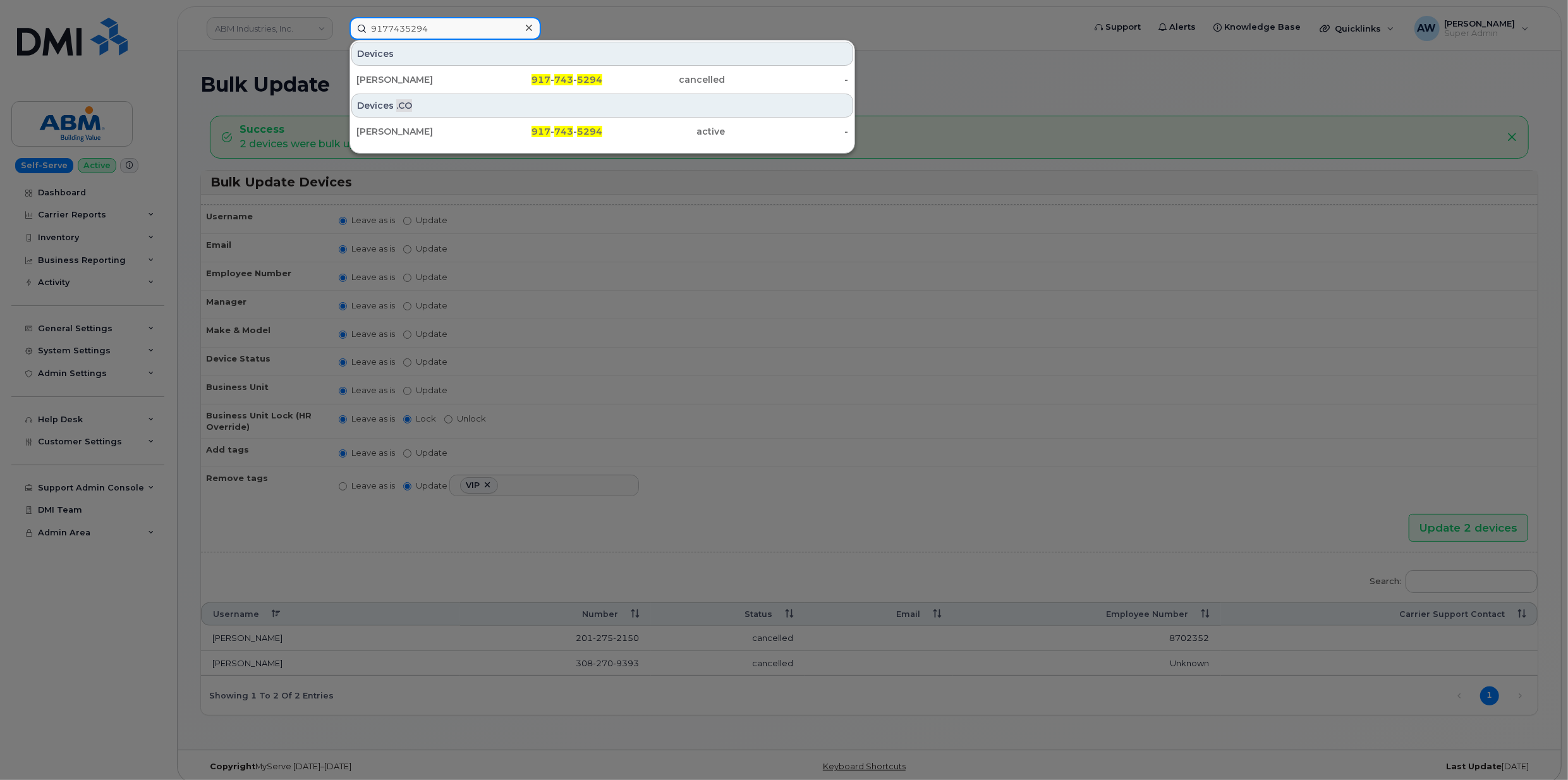
type input "9177435294"
click at [699, 198] on div at bounding box center [784, 390] width 1568 height 780
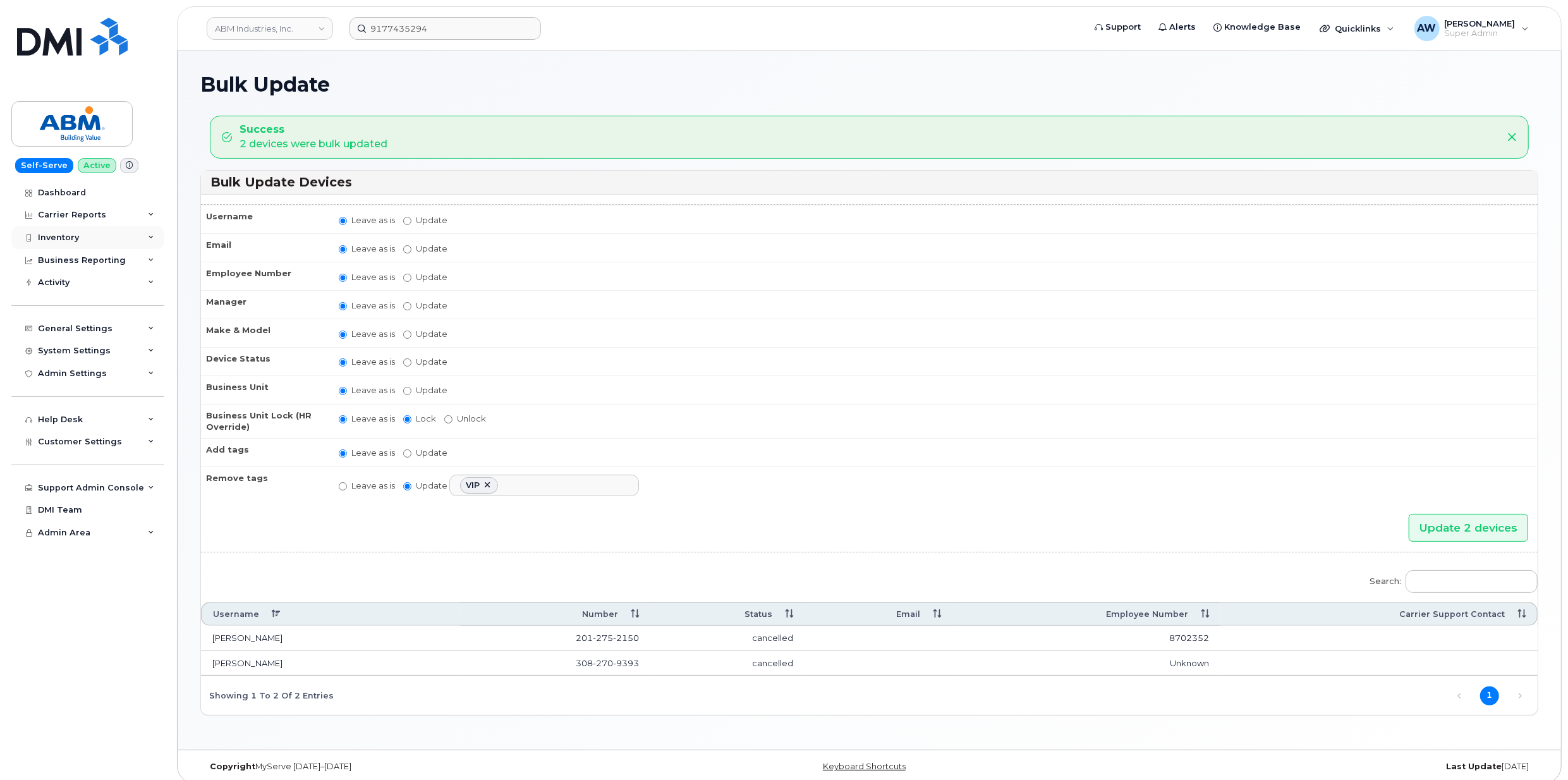
click at [41, 228] on div "Inventory" at bounding box center [87, 238] width 153 height 23
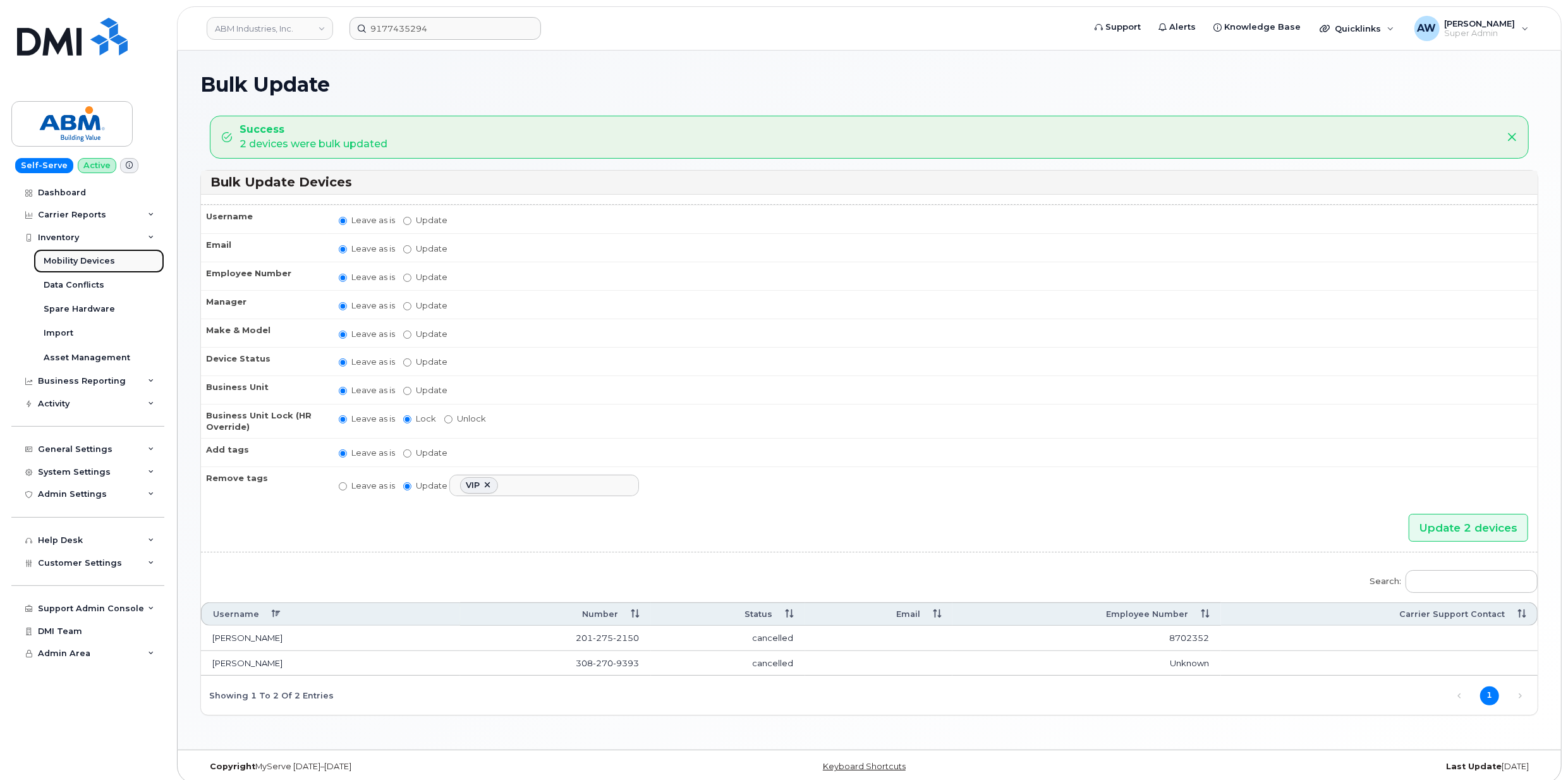
click at [104, 253] on link "Mobility Devices" at bounding box center [99, 261] width 131 height 24
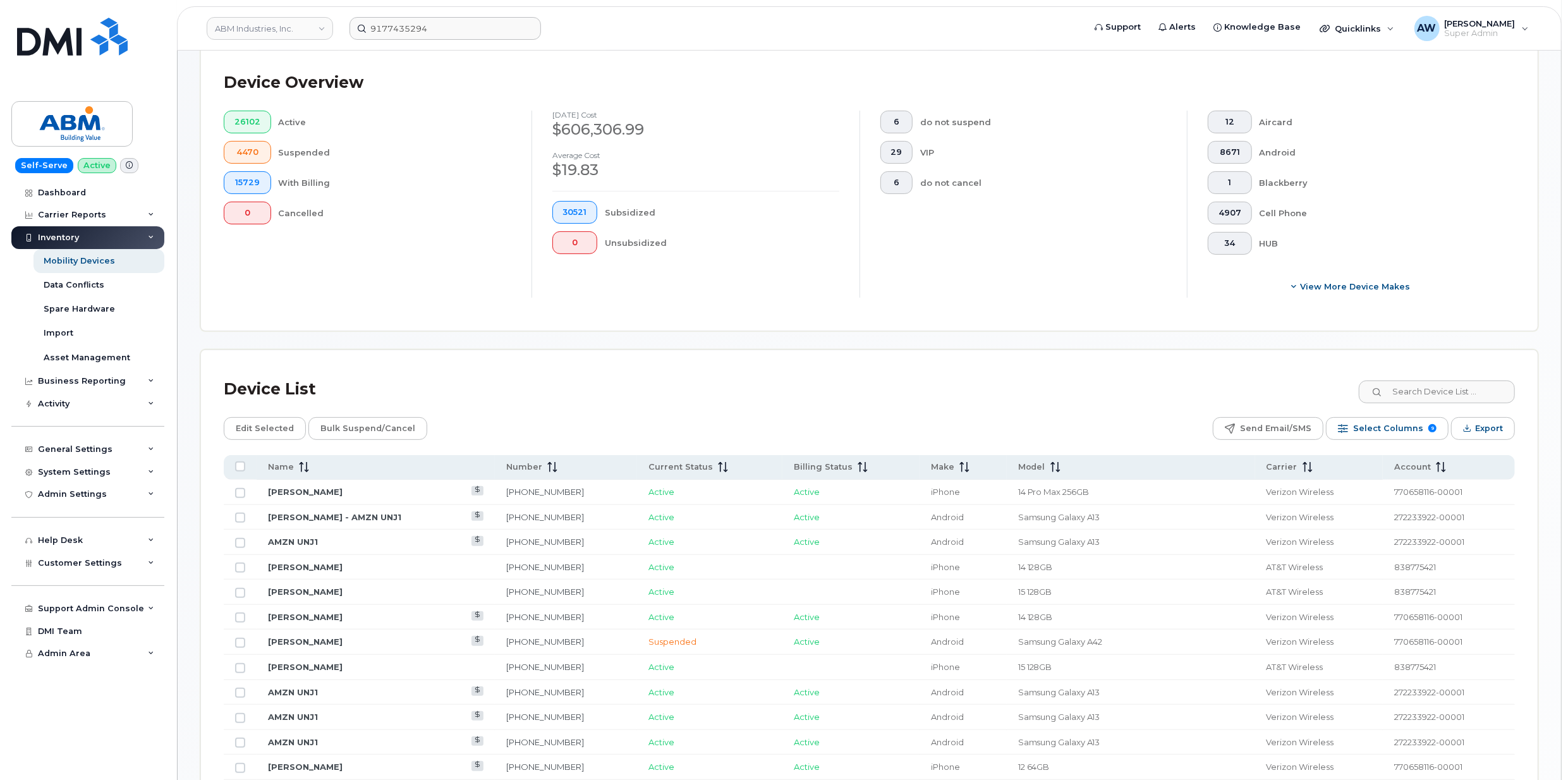
scroll to position [337, 0]
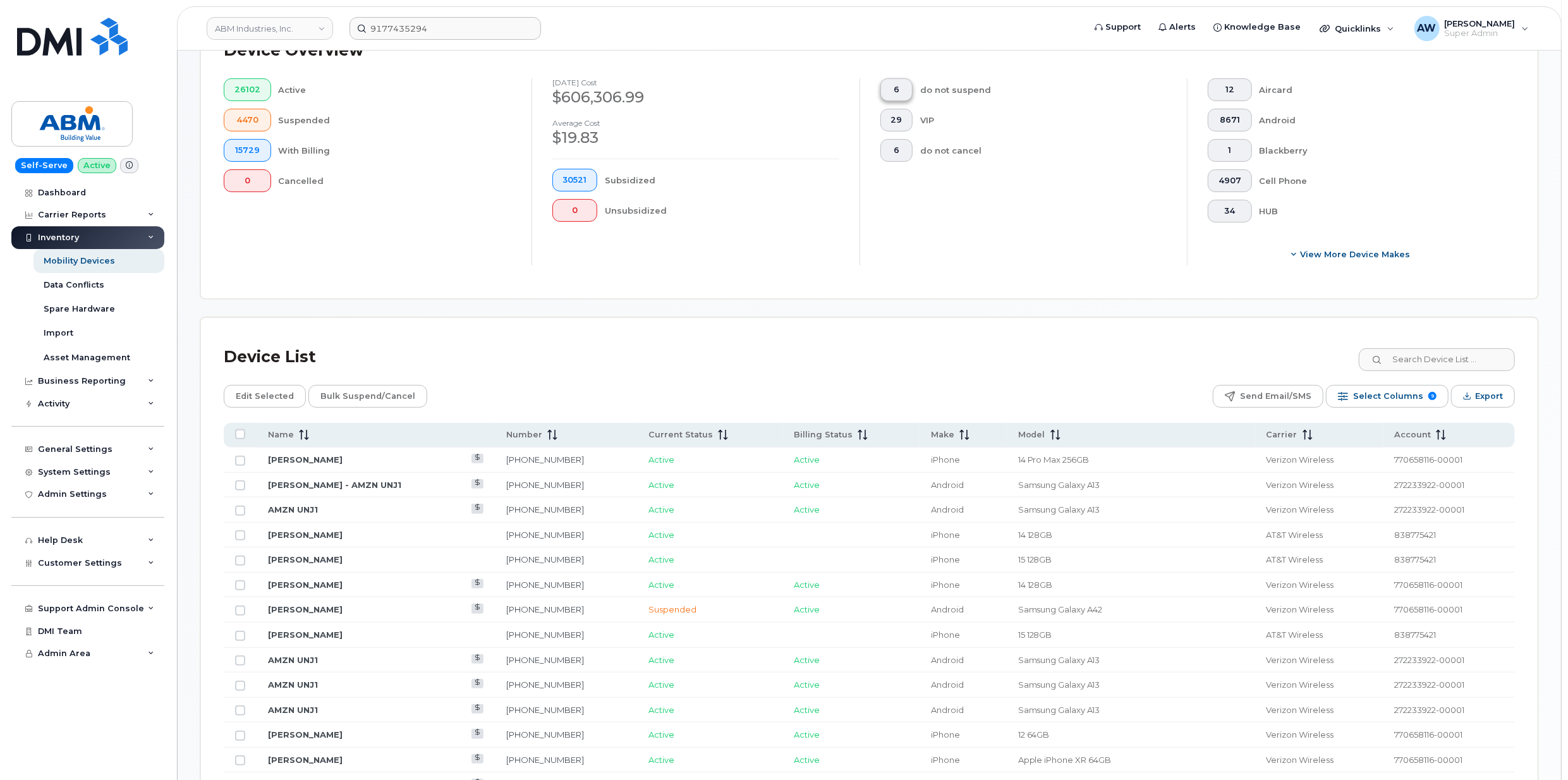
click at [898, 86] on span "6" at bounding box center [896, 89] width 11 height 10
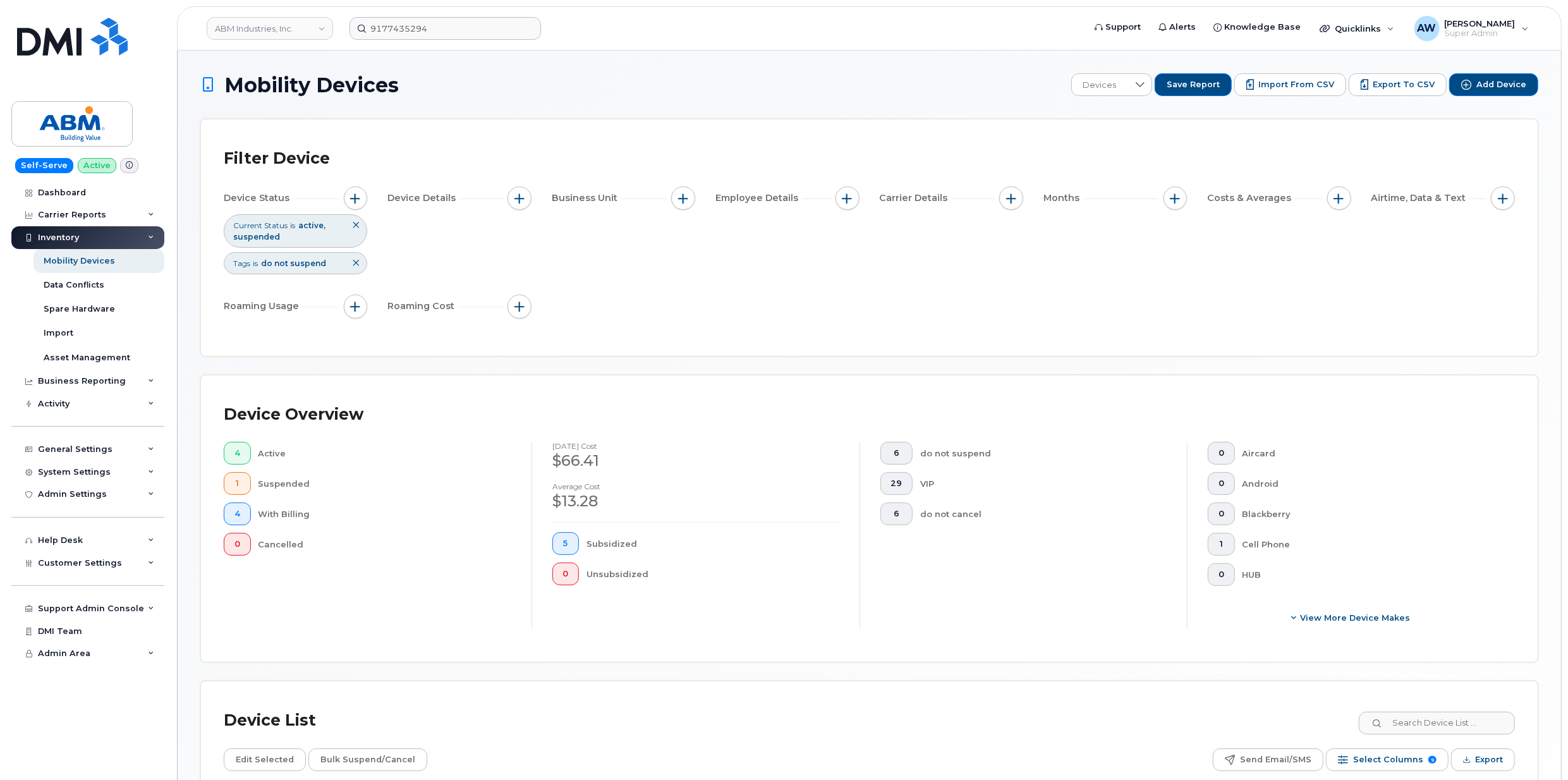
click at [356, 229] on icon at bounding box center [356, 225] width 8 height 8
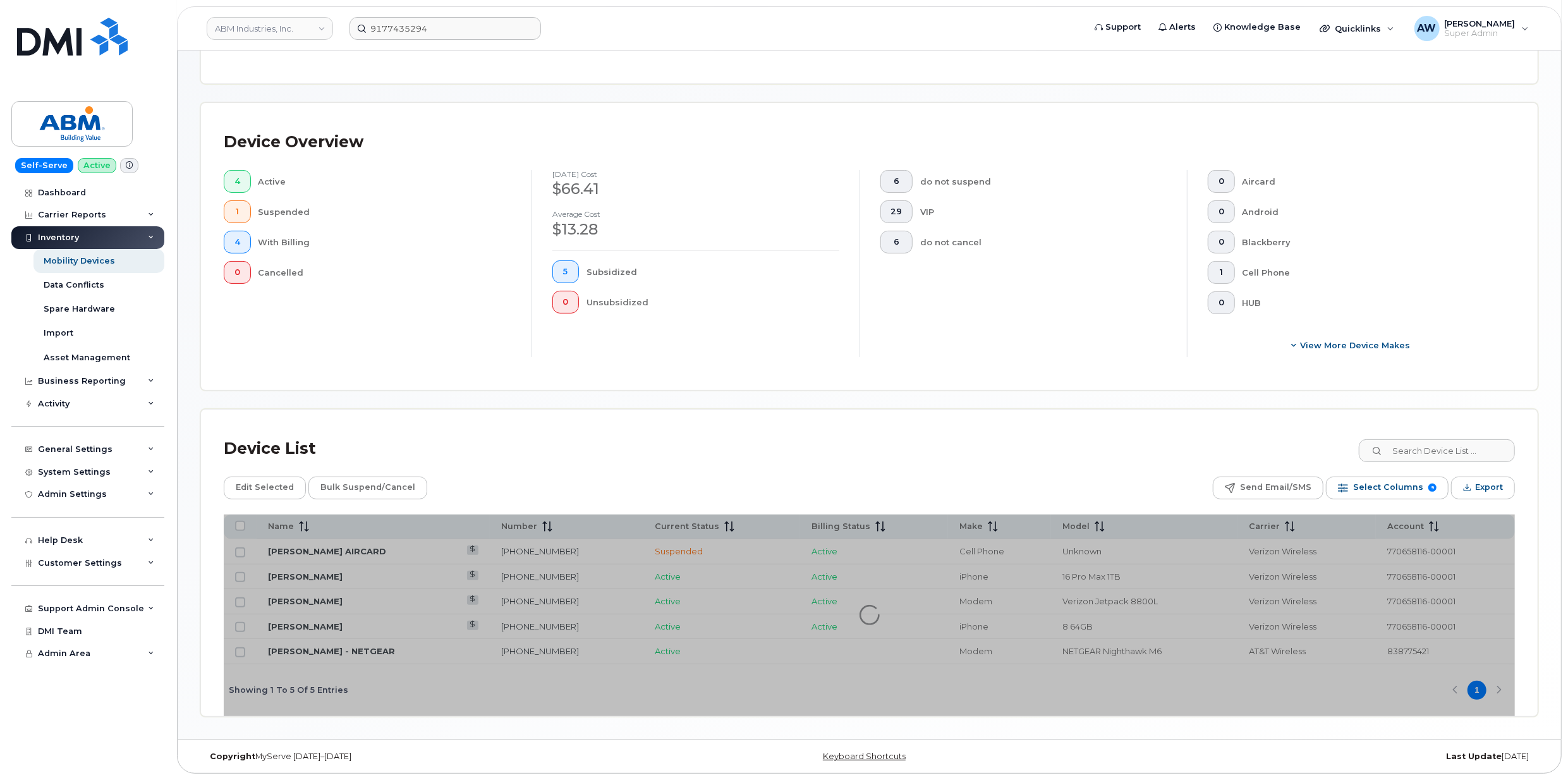
scroll to position [238, 0]
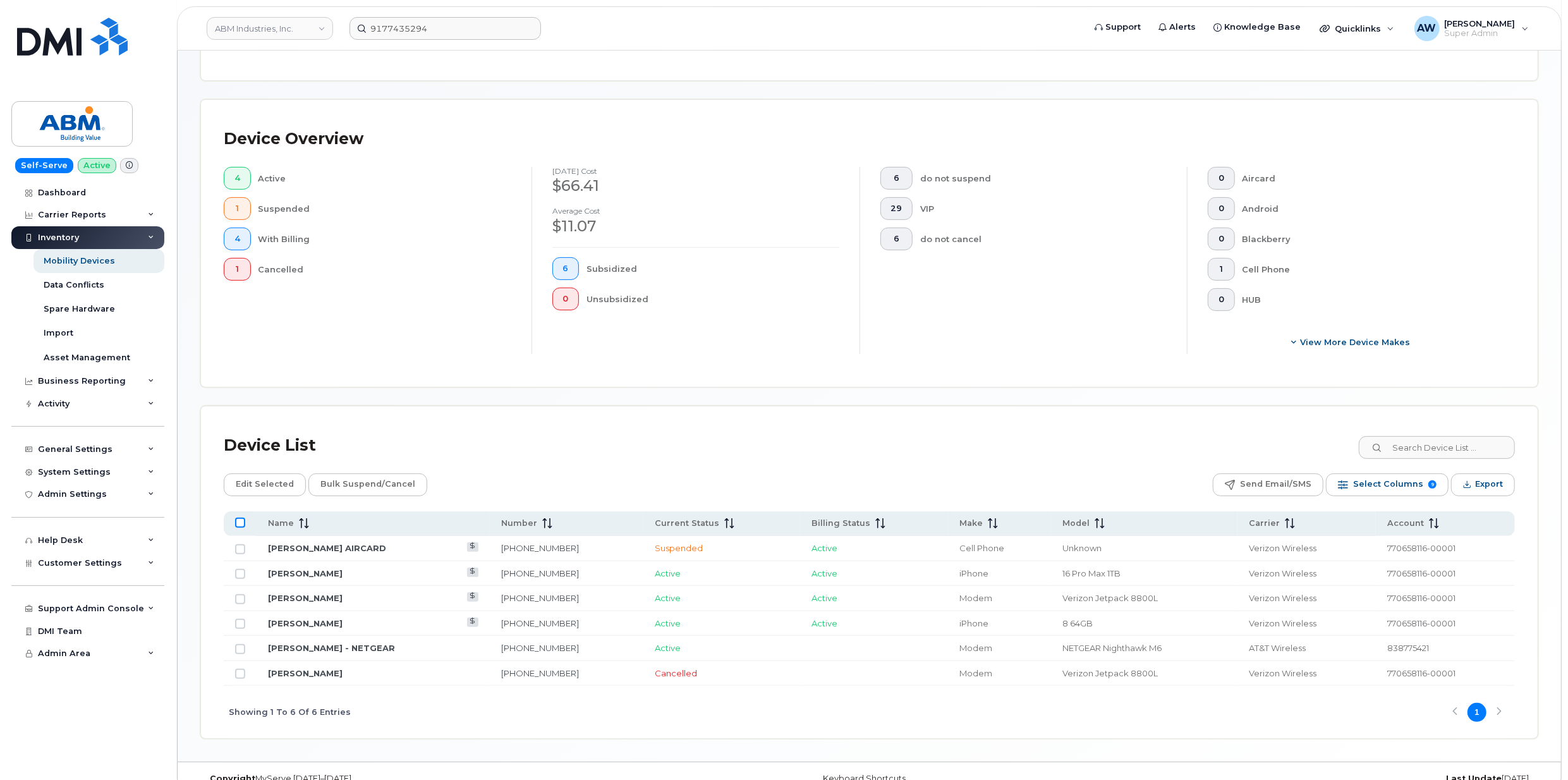
click at [238, 522] on input "All items unselected" at bounding box center [240, 523] width 10 height 10
checkbox input "true"
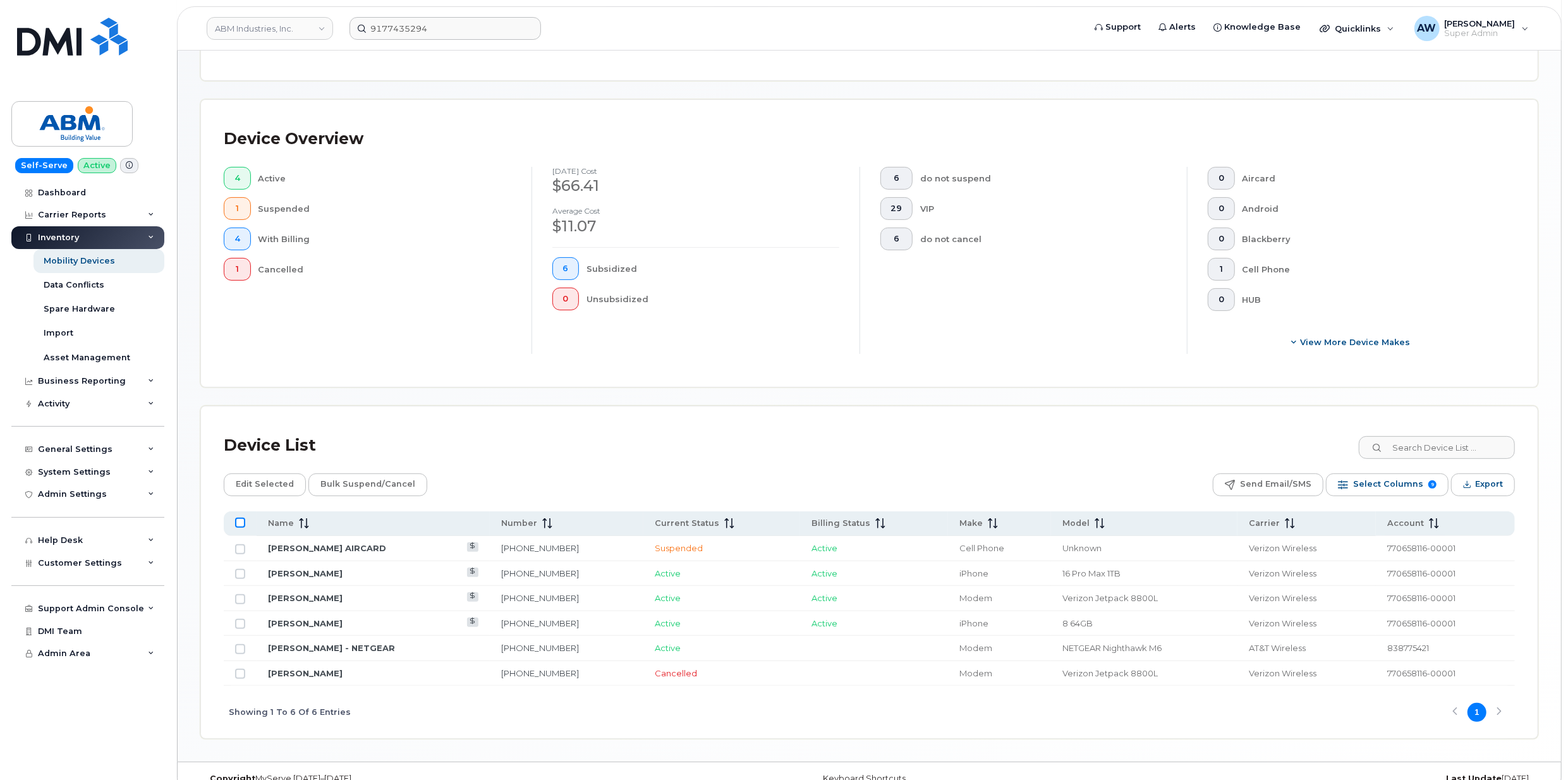
checkbox input "true"
click at [261, 480] on span "Edit Selected" at bounding box center [265, 484] width 58 height 19
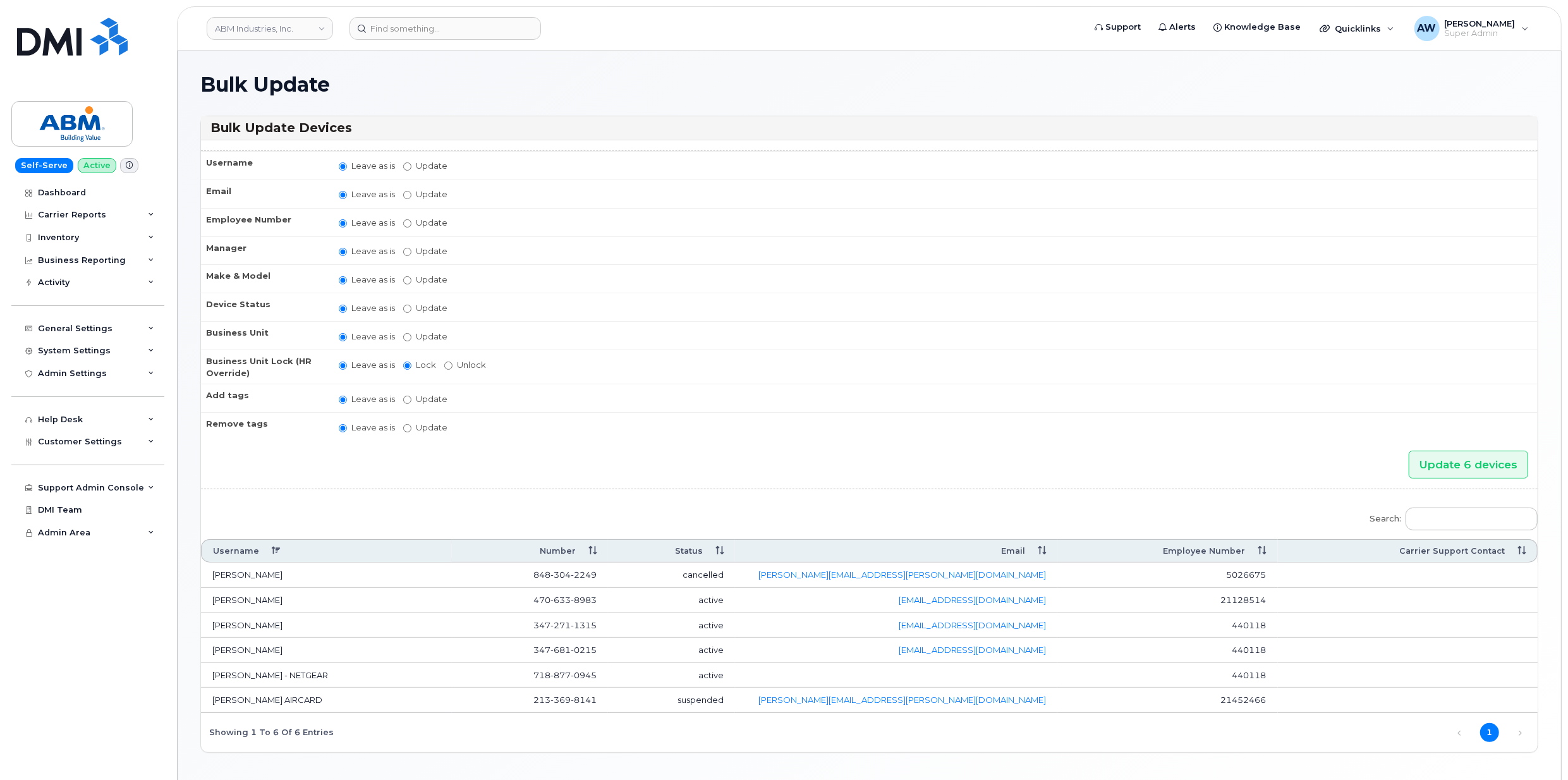
click at [418, 422] on label "Update" at bounding box center [425, 428] width 44 height 12
click at [411, 424] on input "Update" at bounding box center [407, 428] width 8 height 8
radio input "true"
radio input "false"
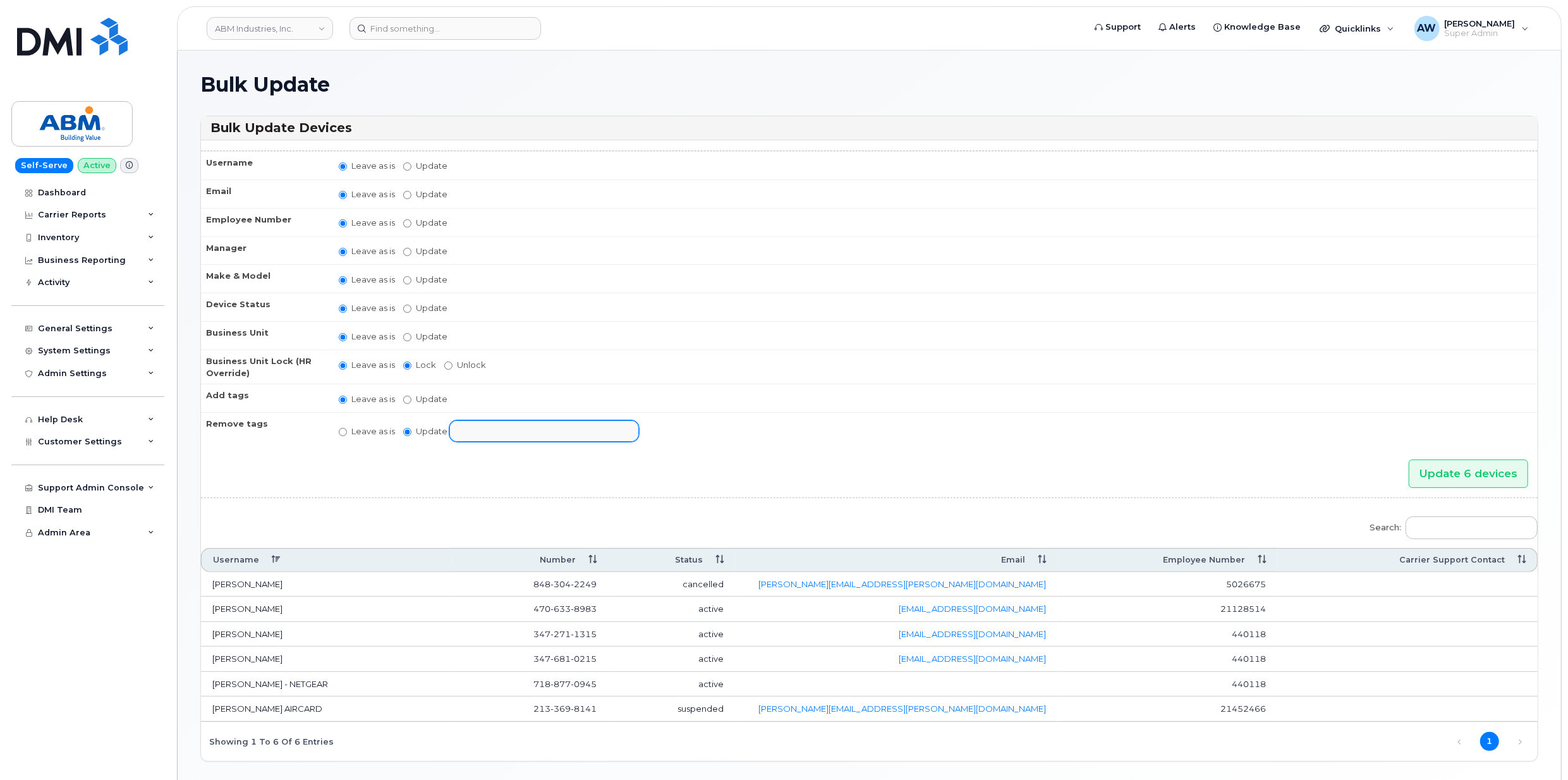
click at [522, 432] on input "text" at bounding box center [554, 430] width 196 height 18
select select "1381"
click at [585, 431] on ul "do not cancel" at bounding box center [544, 431] width 188 height 21
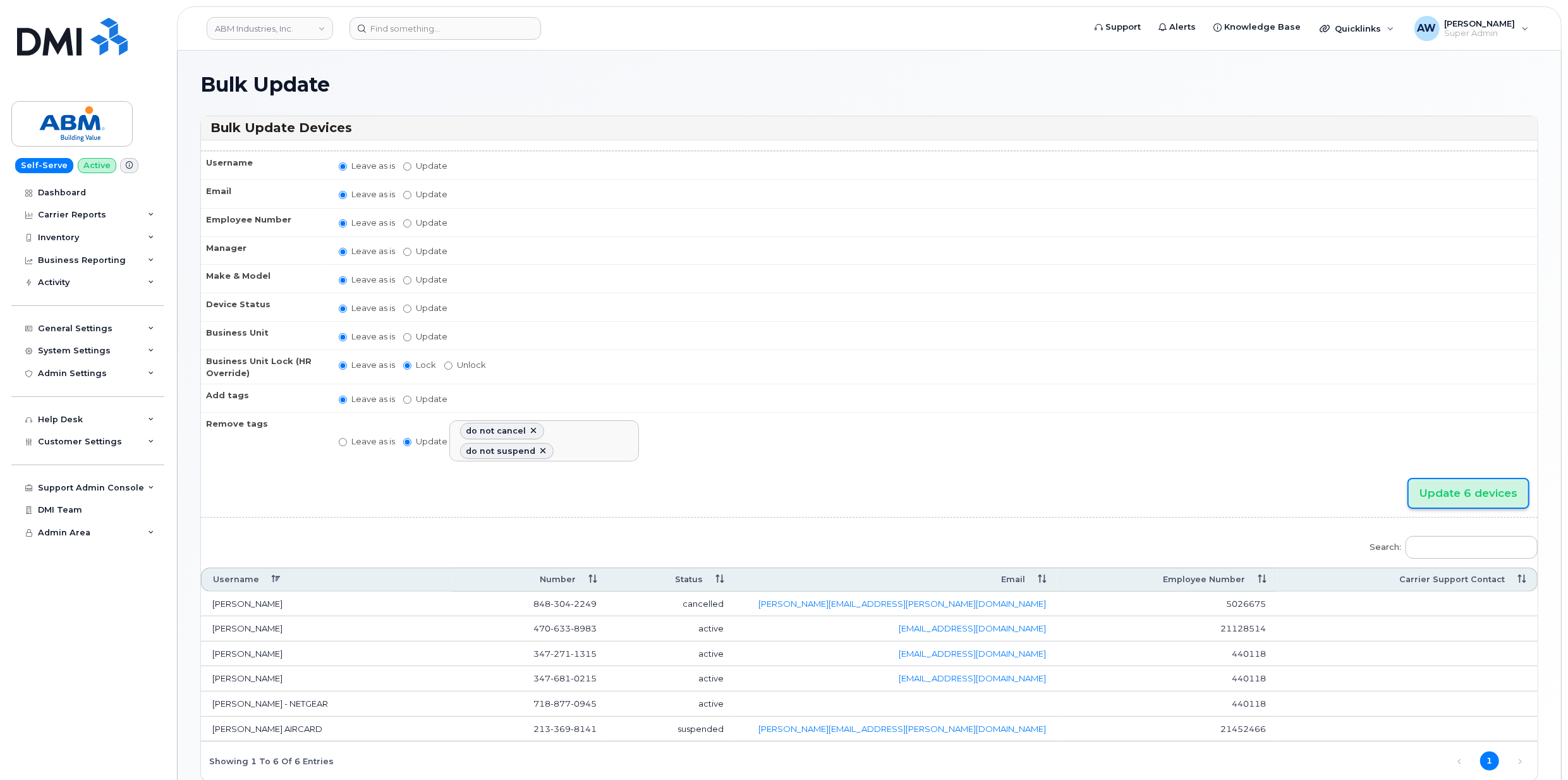
click at [1463, 488] on input "Update 6 devices" at bounding box center [1467, 493] width 119 height 28
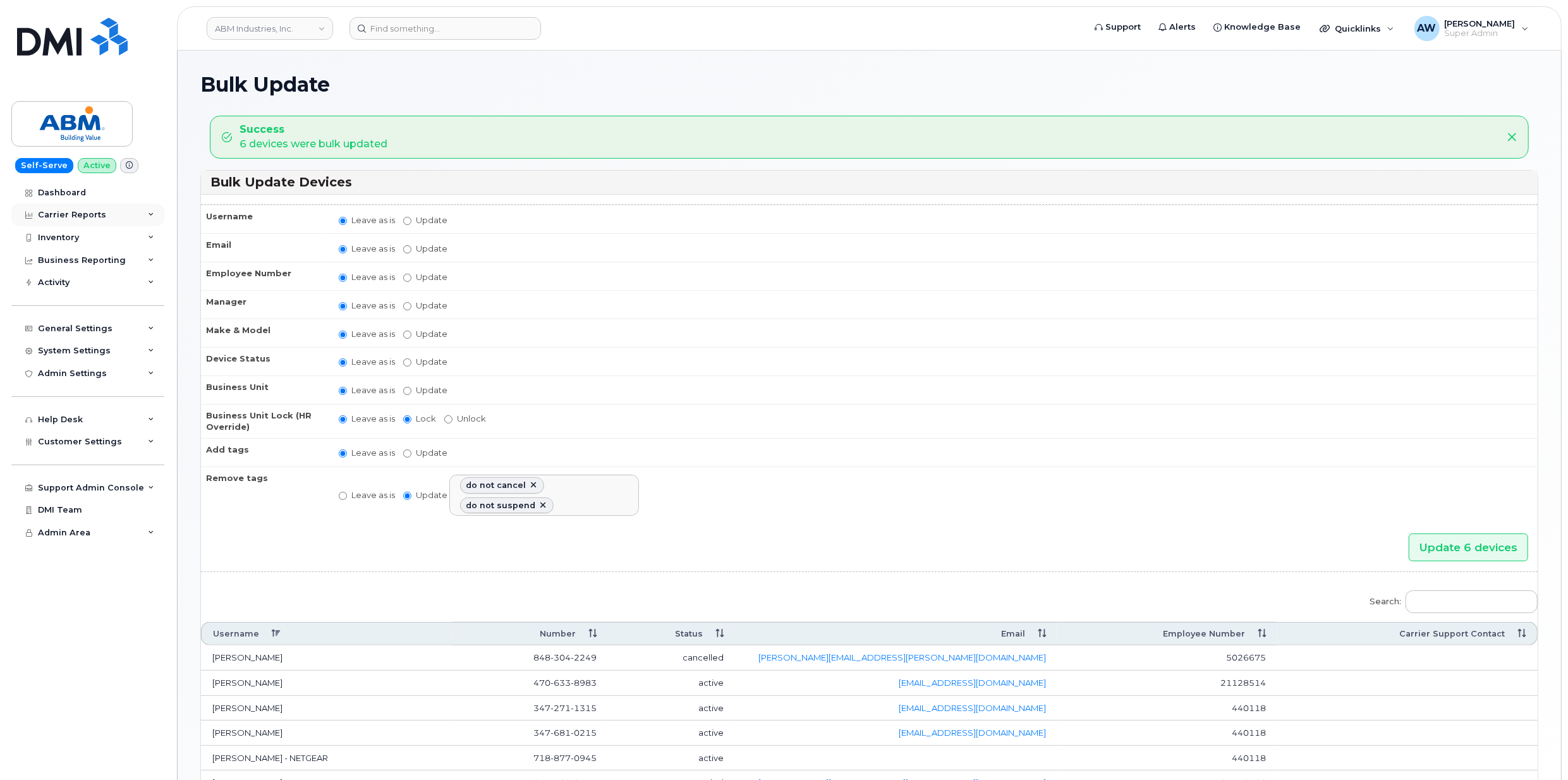
click at [67, 211] on div "Carrier Reports" at bounding box center [71, 214] width 69 height 10
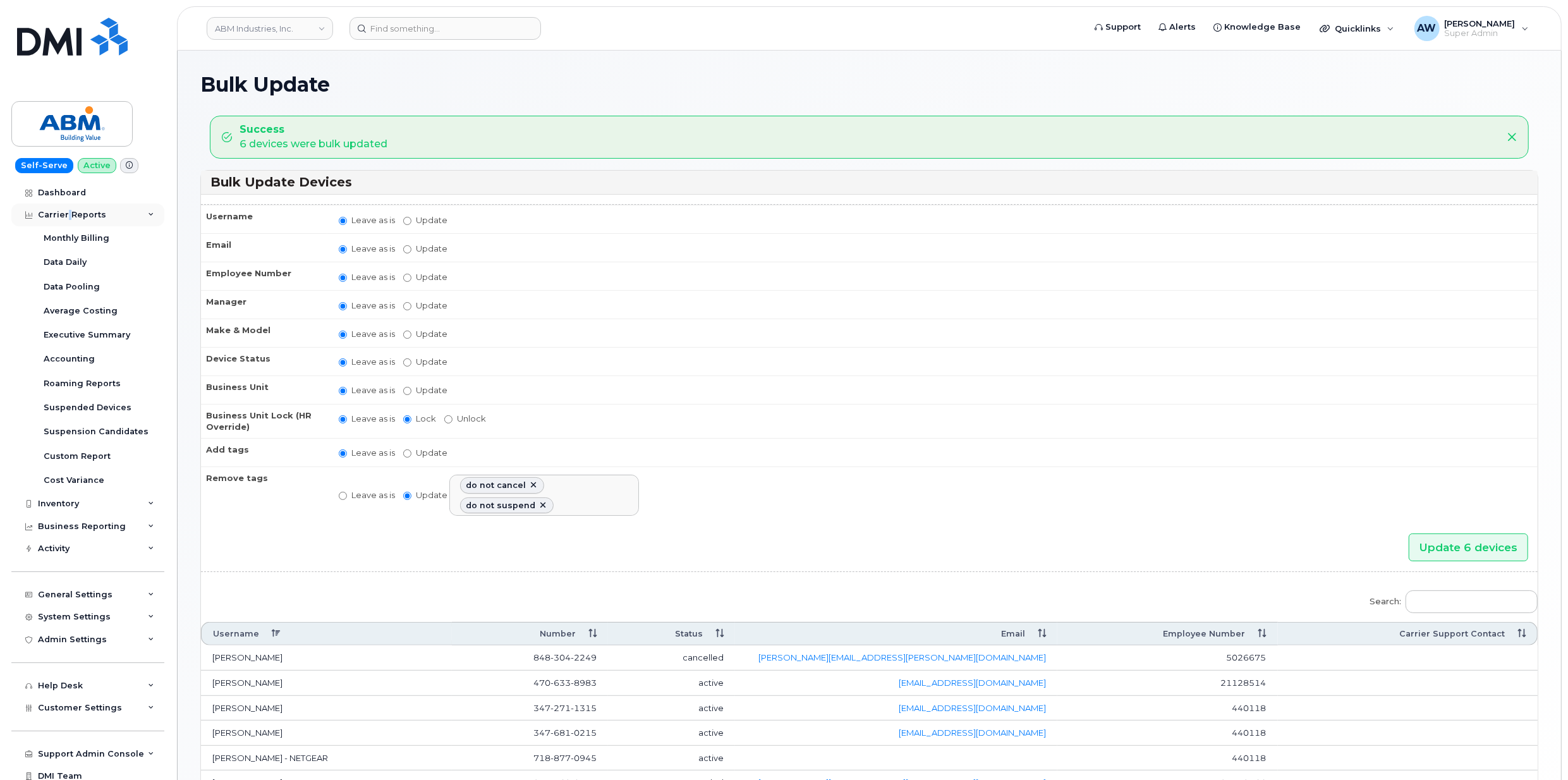
click at [67, 211] on div "Carrier Reports" at bounding box center [71, 214] width 69 height 10
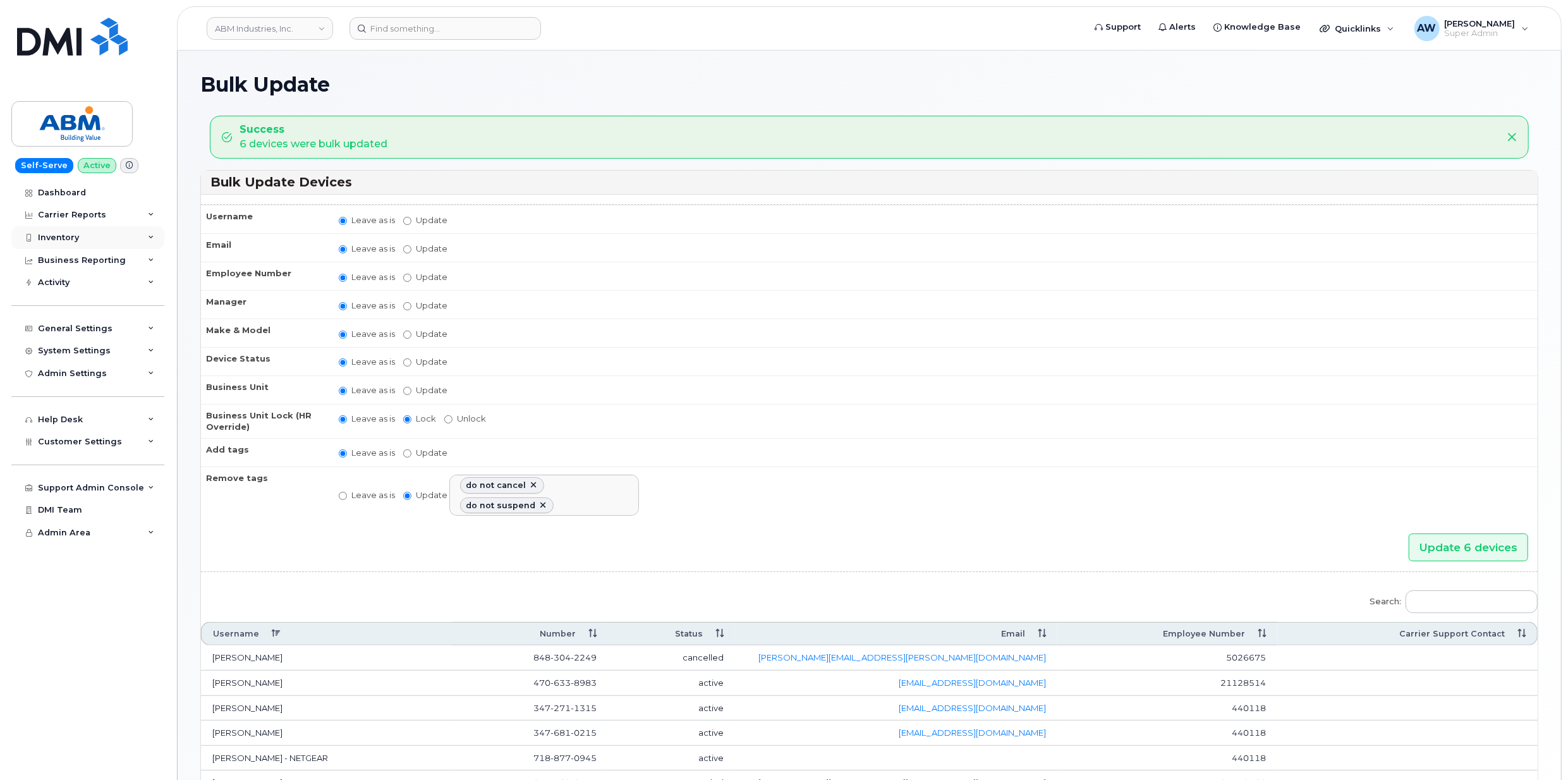
click at [74, 230] on div "Inventory" at bounding box center [87, 238] width 153 height 23
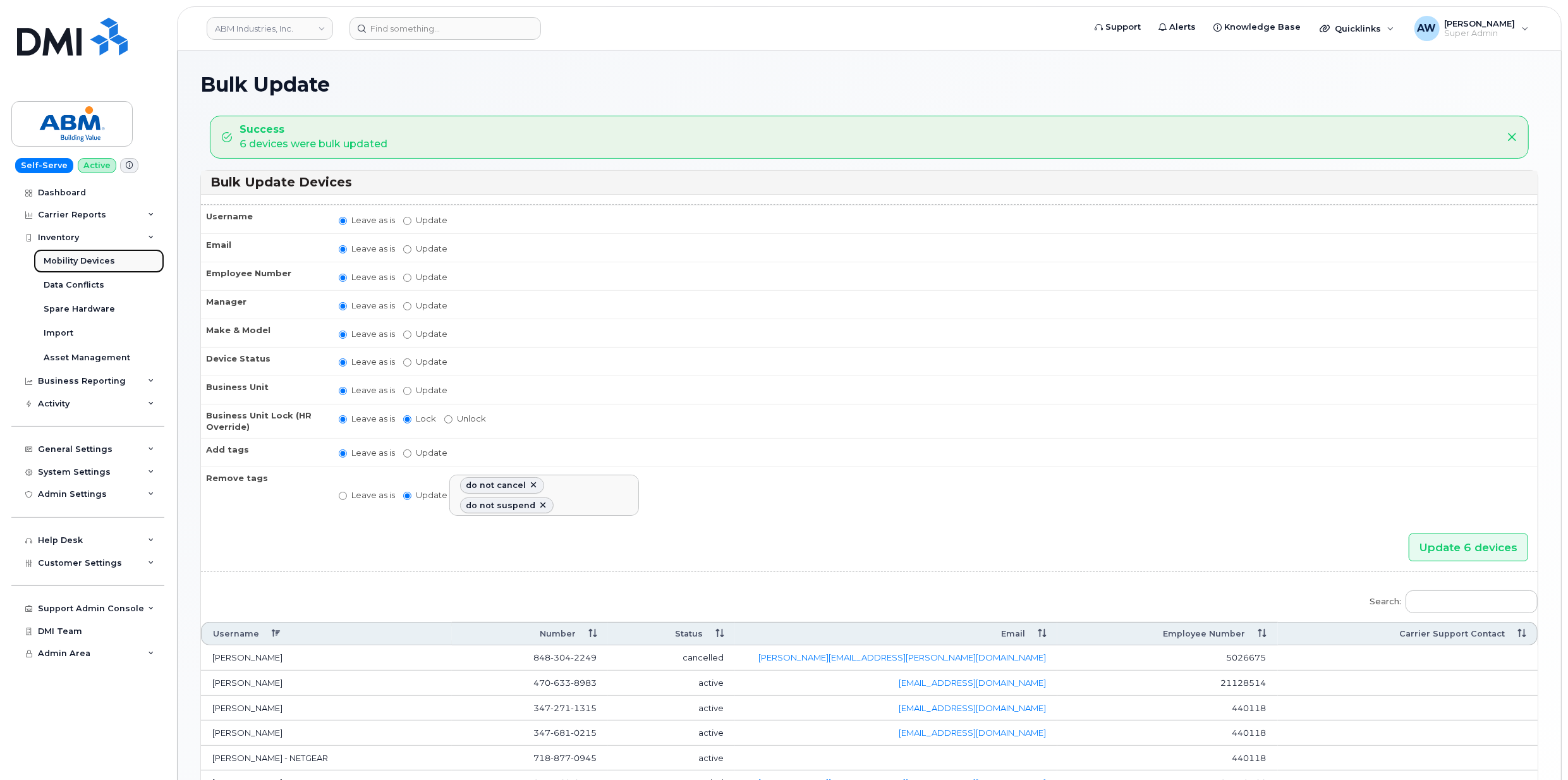
click at [84, 257] on div "Mobility Devices" at bounding box center [79, 261] width 71 height 11
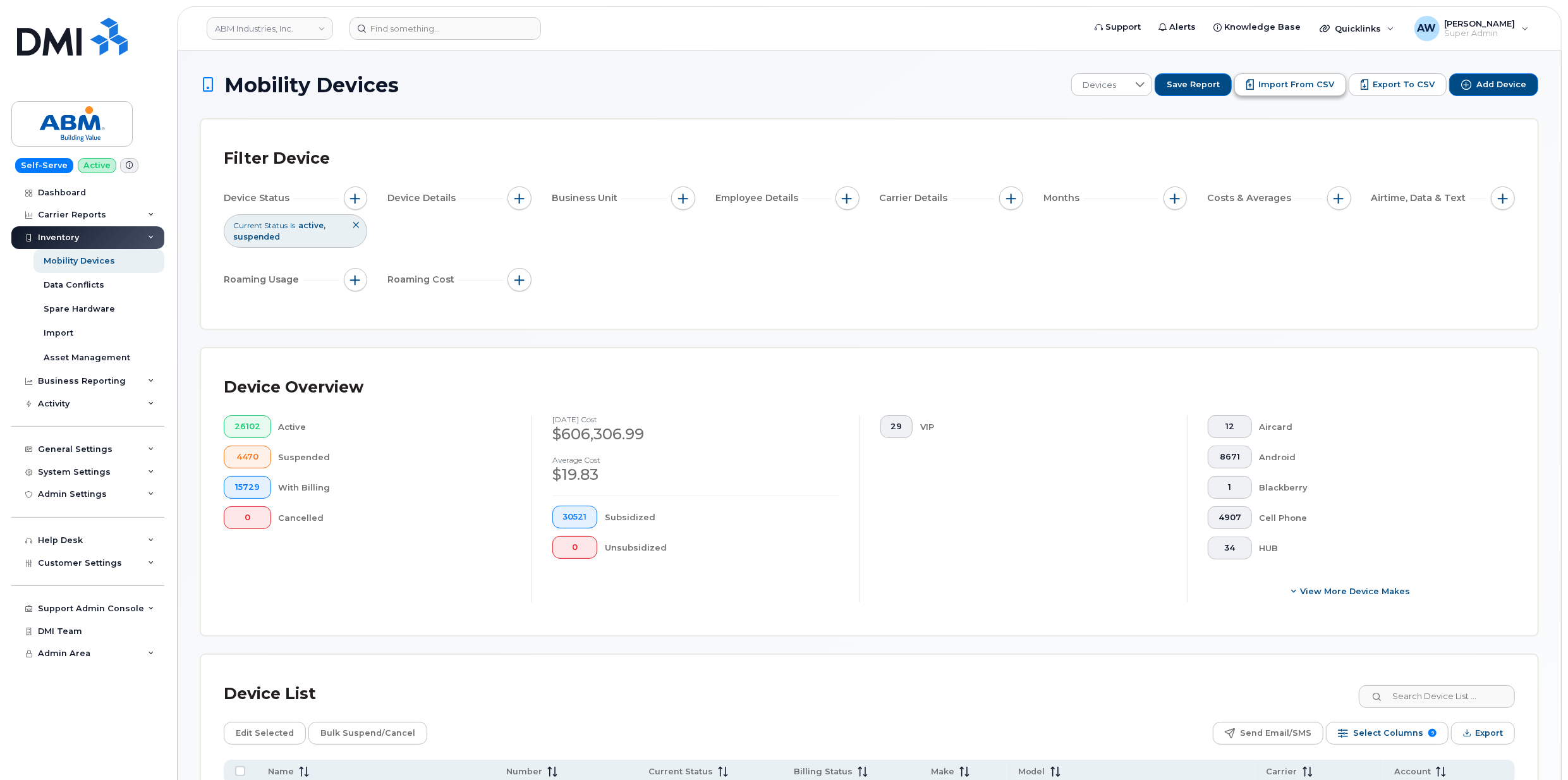
click at [1302, 81] on span "Import from CSV" at bounding box center [1296, 85] width 76 height 11
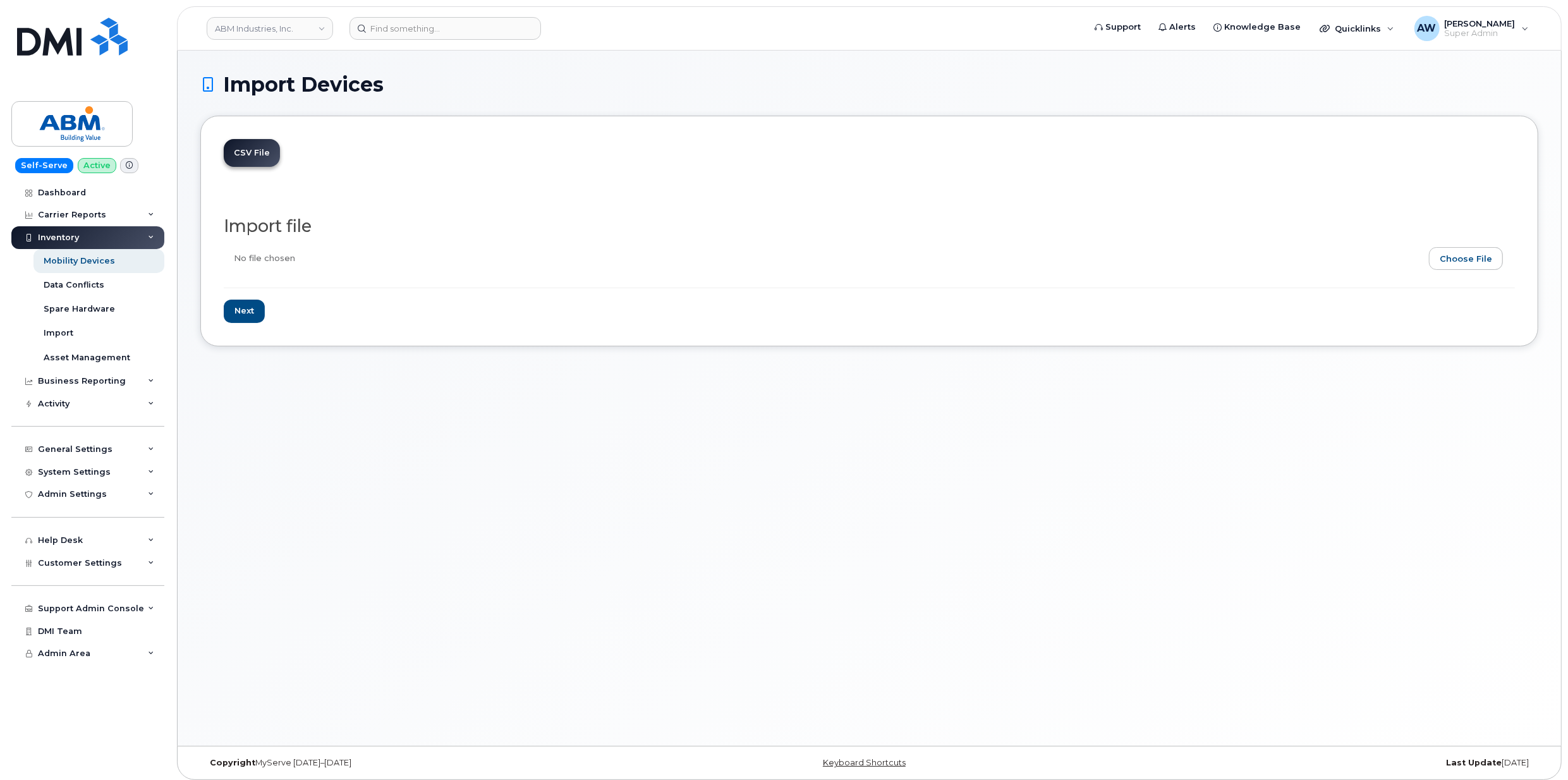
click at [1454, 256] on input "file" at bounding box center [864, 261] width 1281 height 29
type input "C:\fakepath\exception list update ABM.csv"
click at [246, 316] on input "Next" at bounding box center [244, 311] width 41 height 23
type input "Loading..."
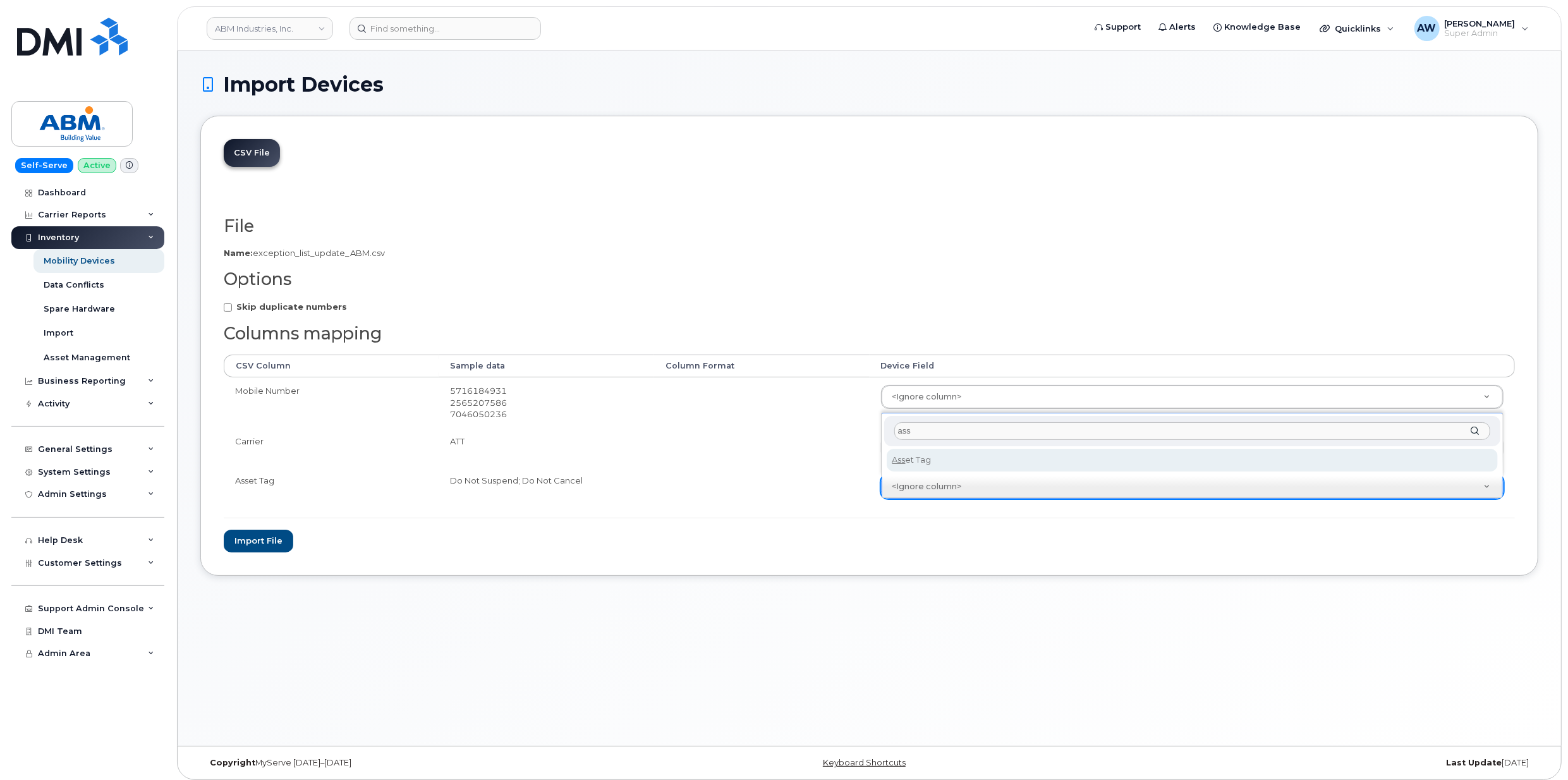
type input "ass"
select select "asset_tag"
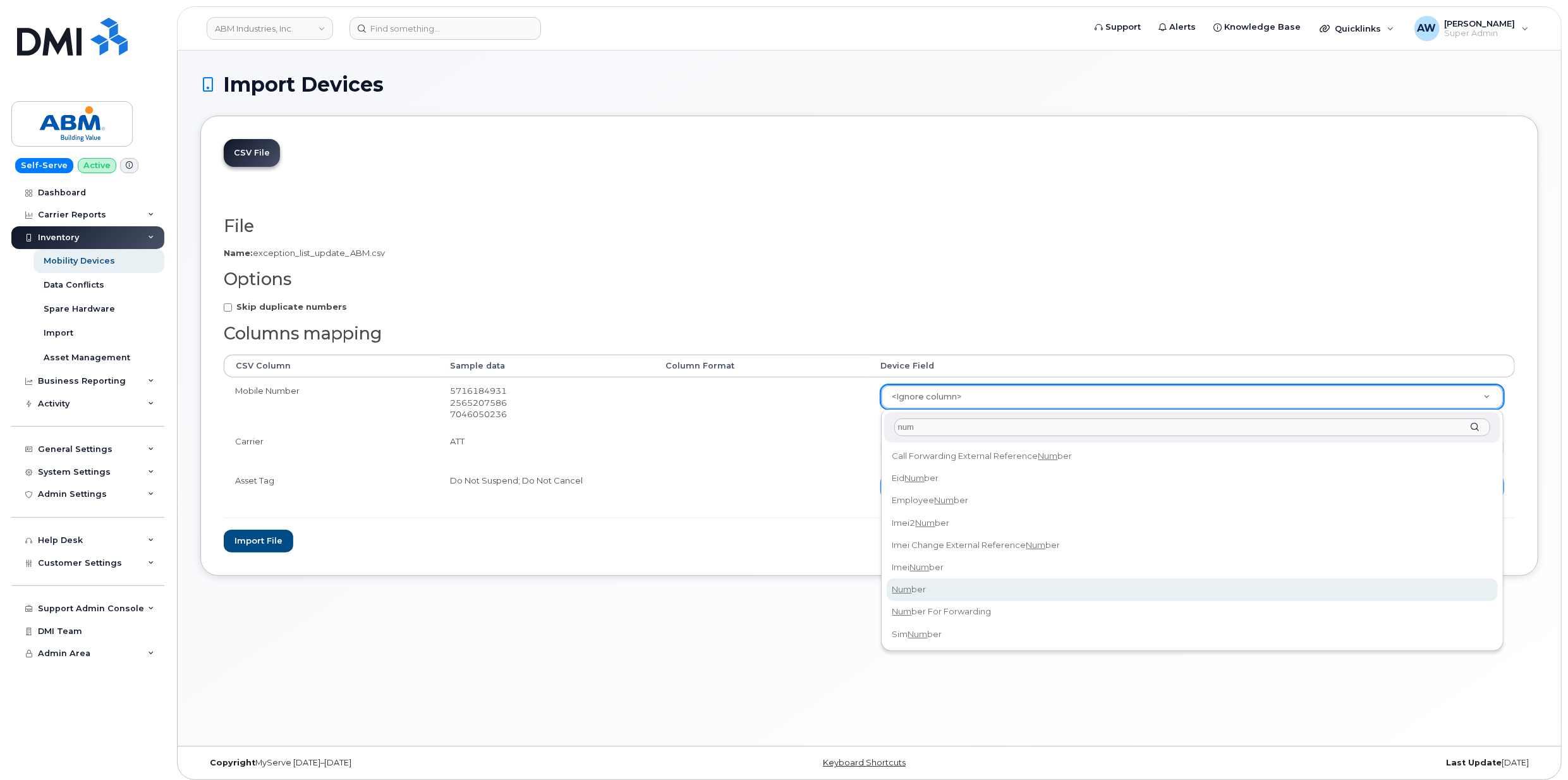
type input "num"
select select "number"
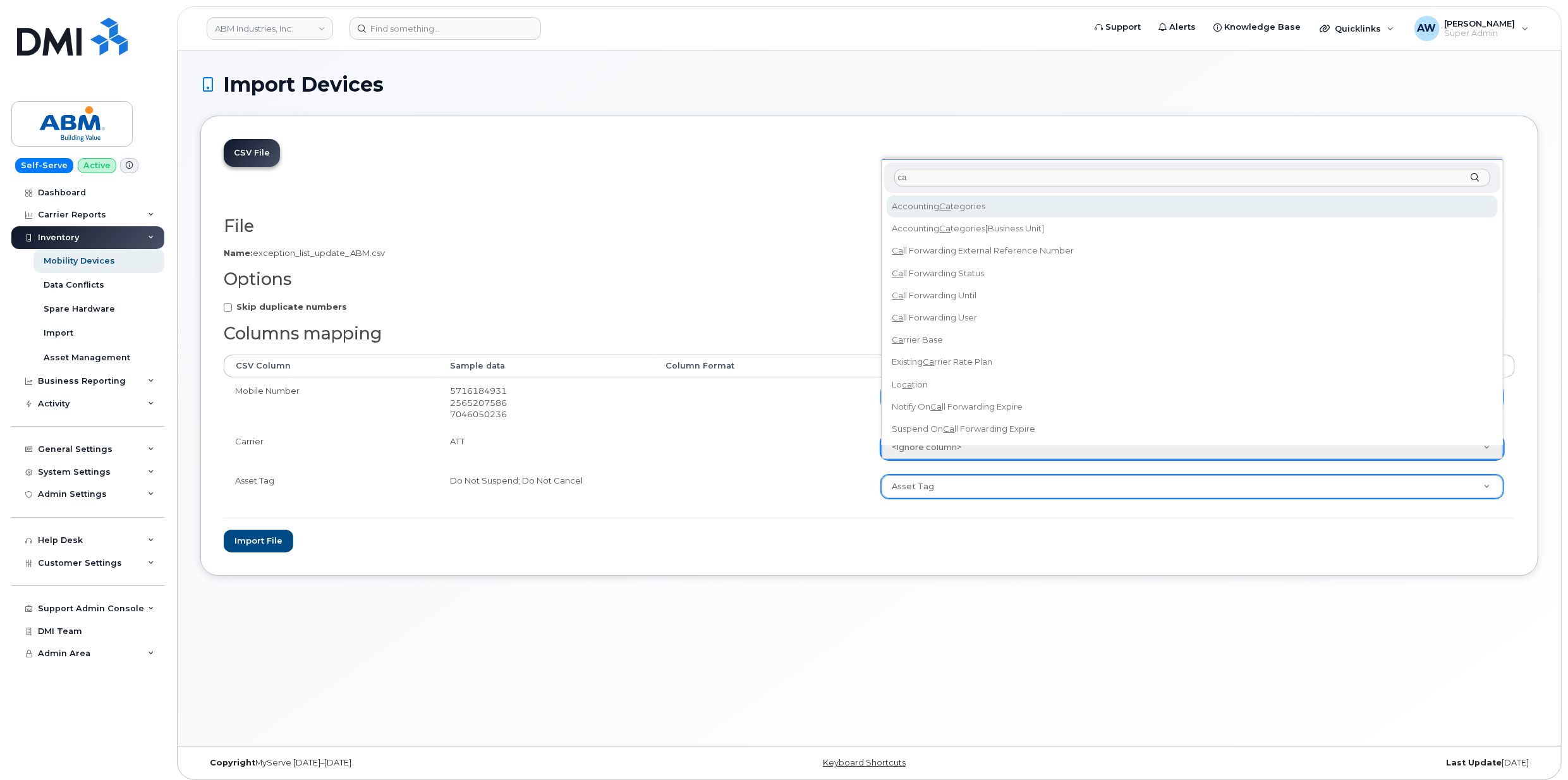
type input "car"
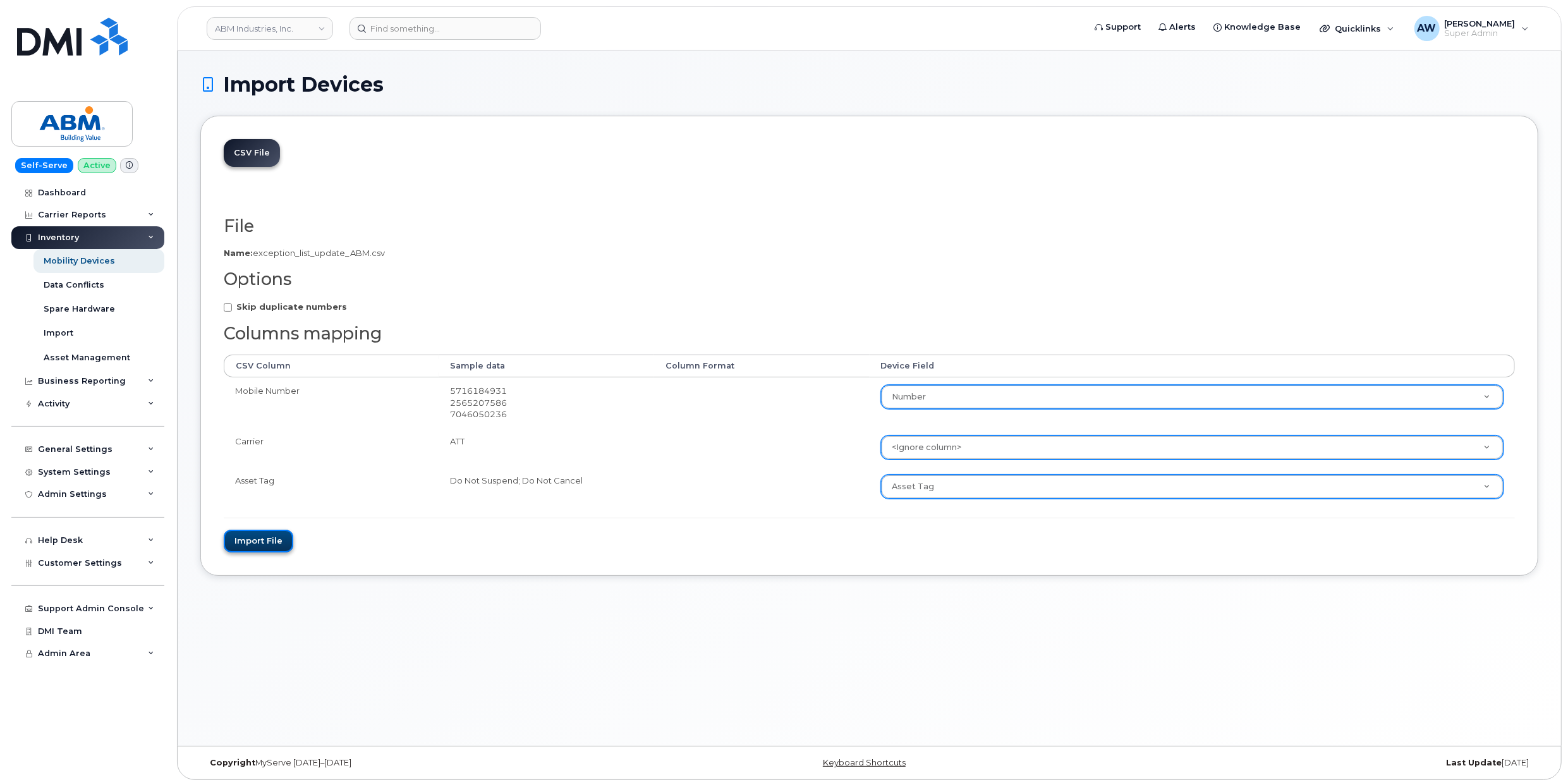
click at [246, 535] on button "Import file" at bounding box center [258, 541] width 70 height 23
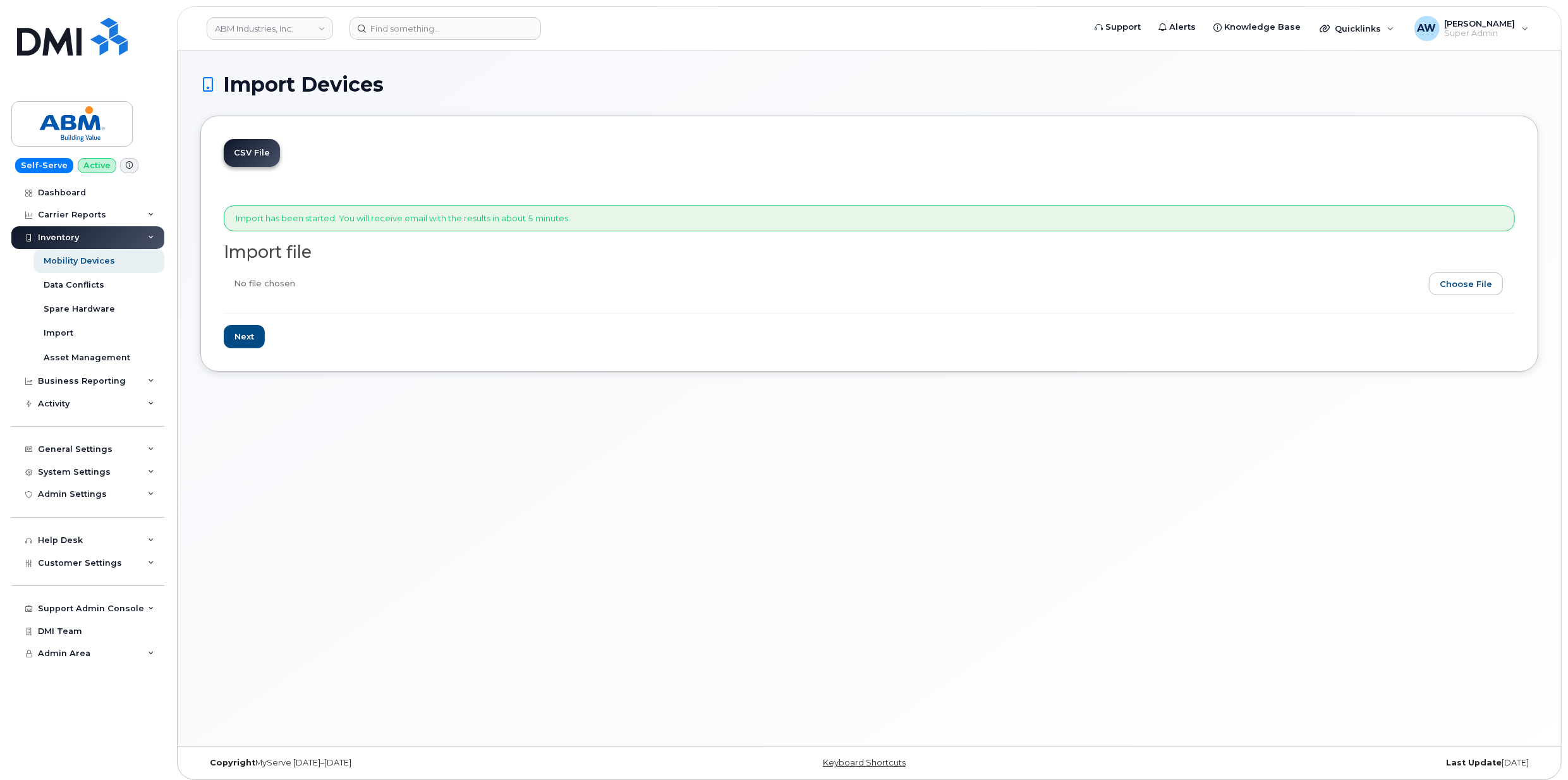
click at [1475, 287] on input "file" at bounding box center [864, 287] width 1281 height 29
type input "C:\fakepath\exception list update ABM.csv"
click at [256, 337] on input "Next" at bounding box center [244, 336] width 41 height 23
type input "Loading..."
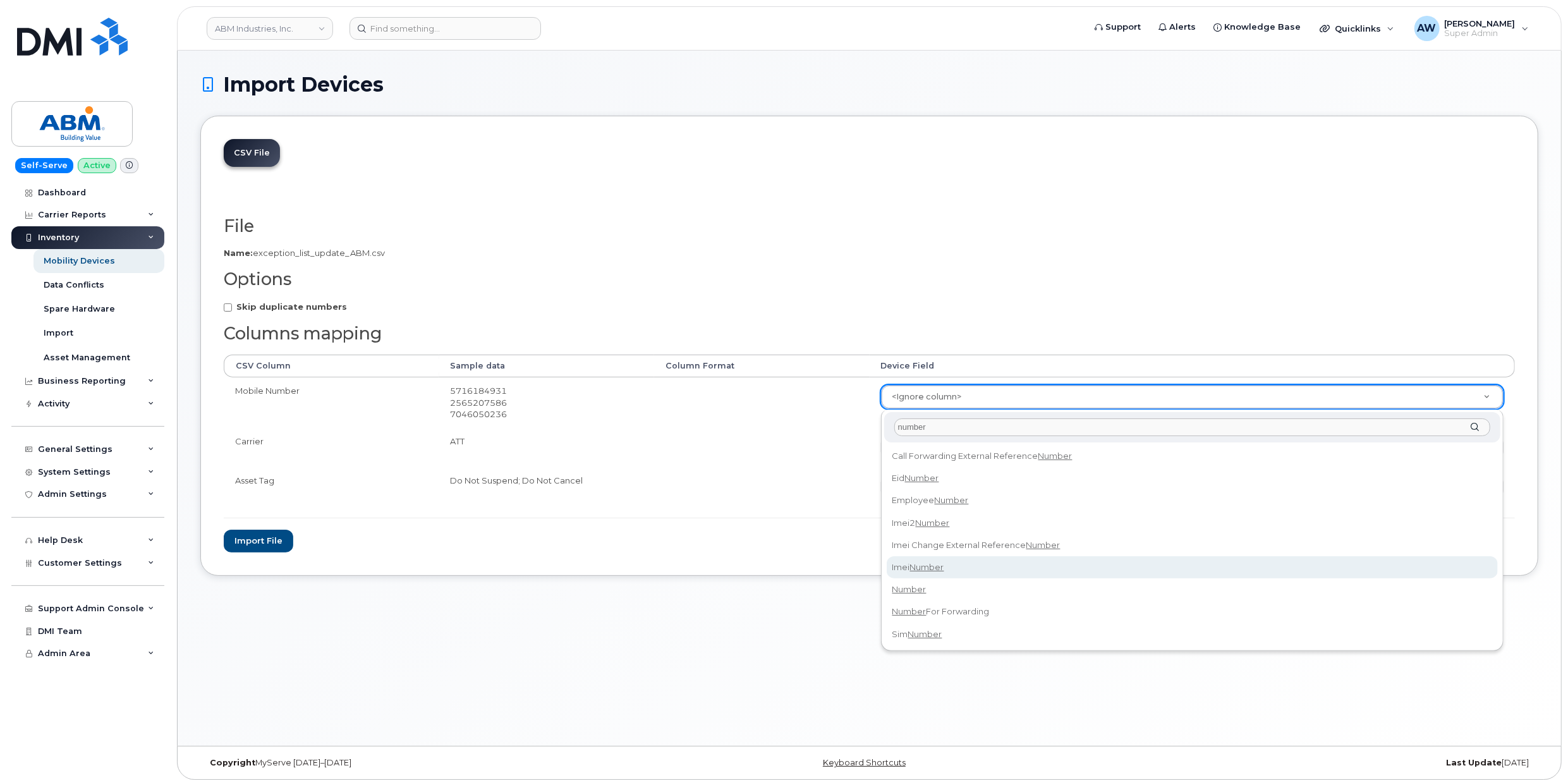
type input "number"
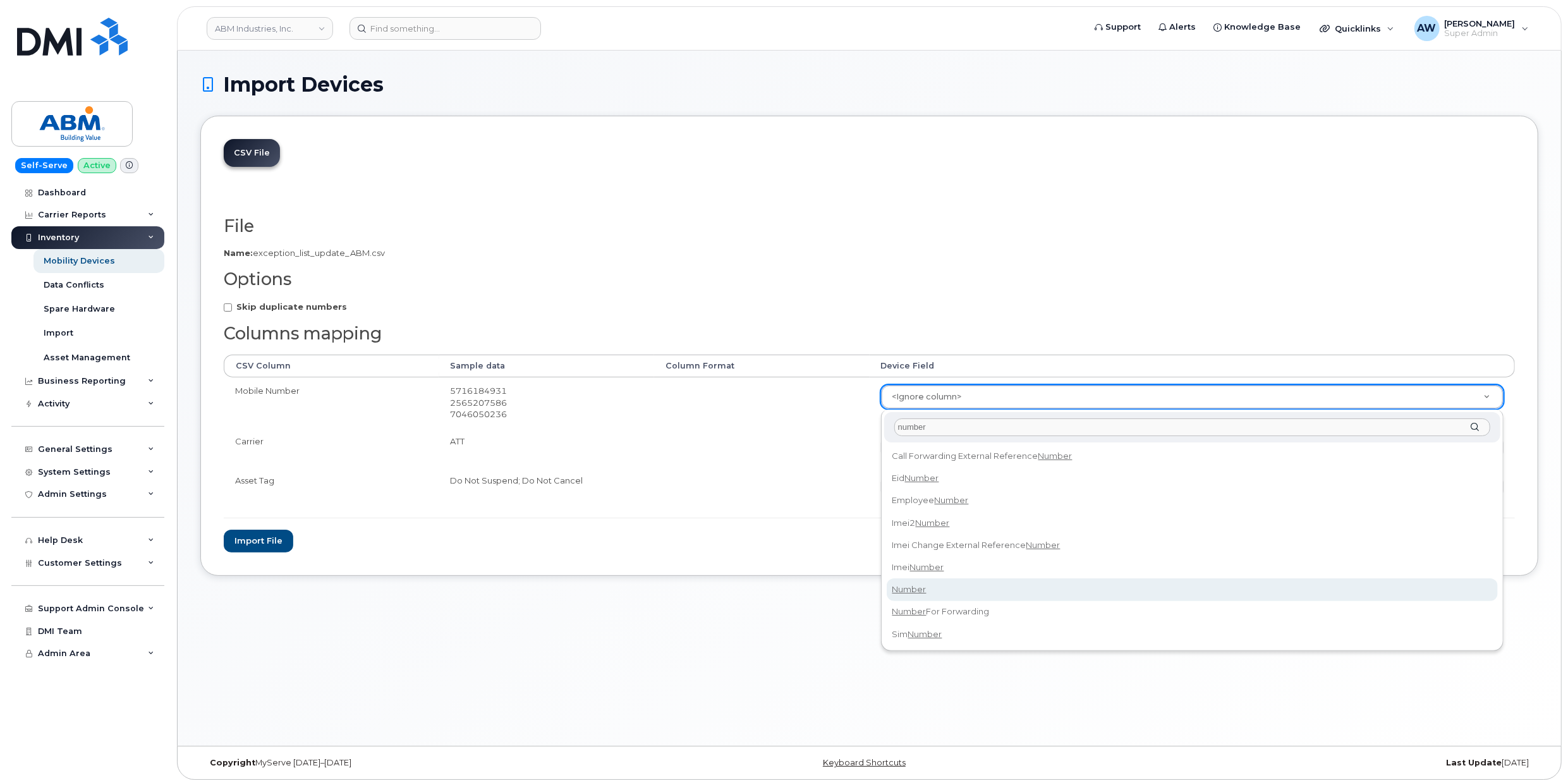
select select "number"
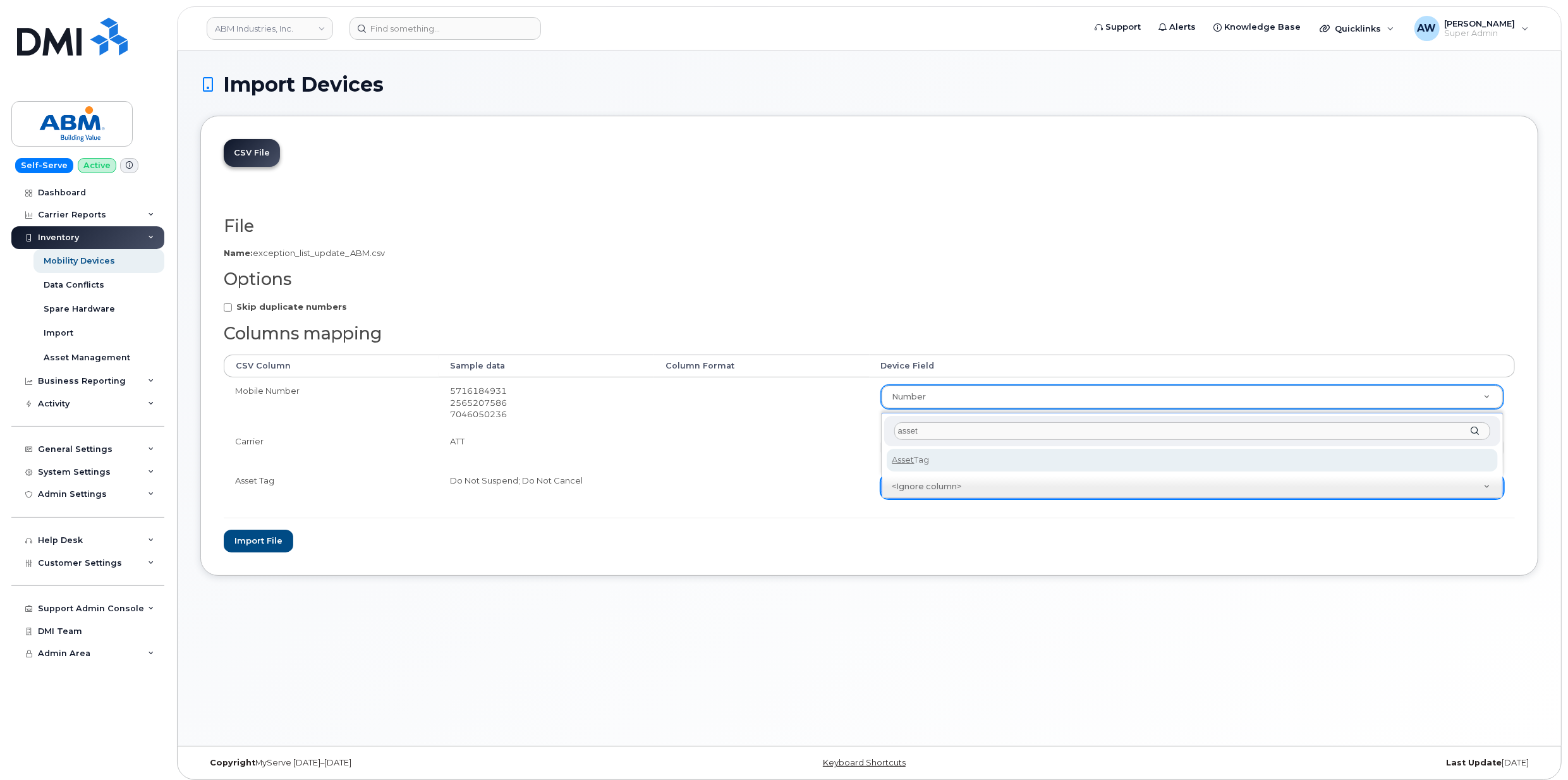
type input "asset"
click at [963, 471] on div "asset Asset Tag" at bounding box center [1192, 445] width 623 height 64
select select "asset_tag"
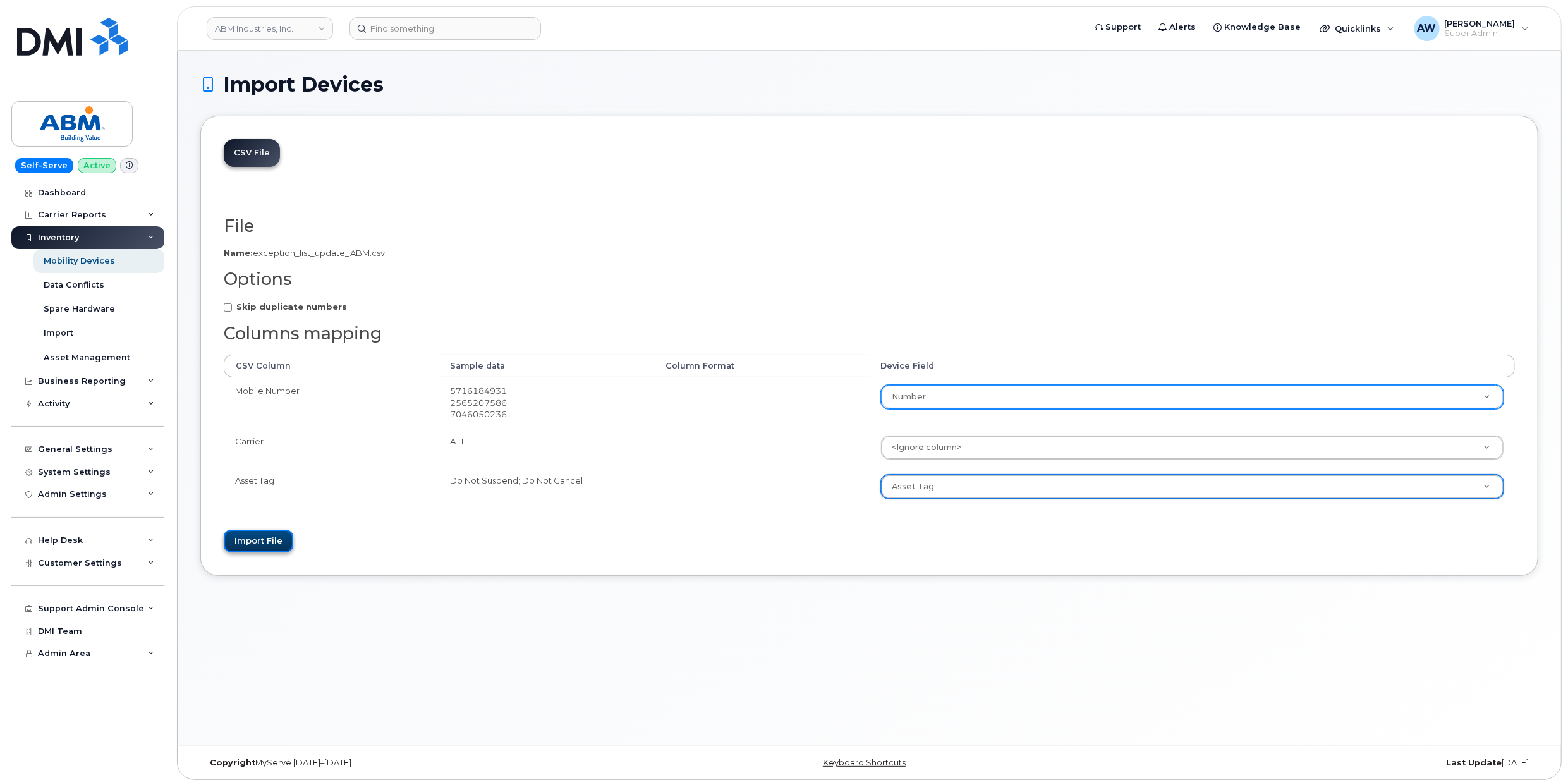
click at [252, 538] on button "Import file" at bounding box center [258, 541] width 70 height 23
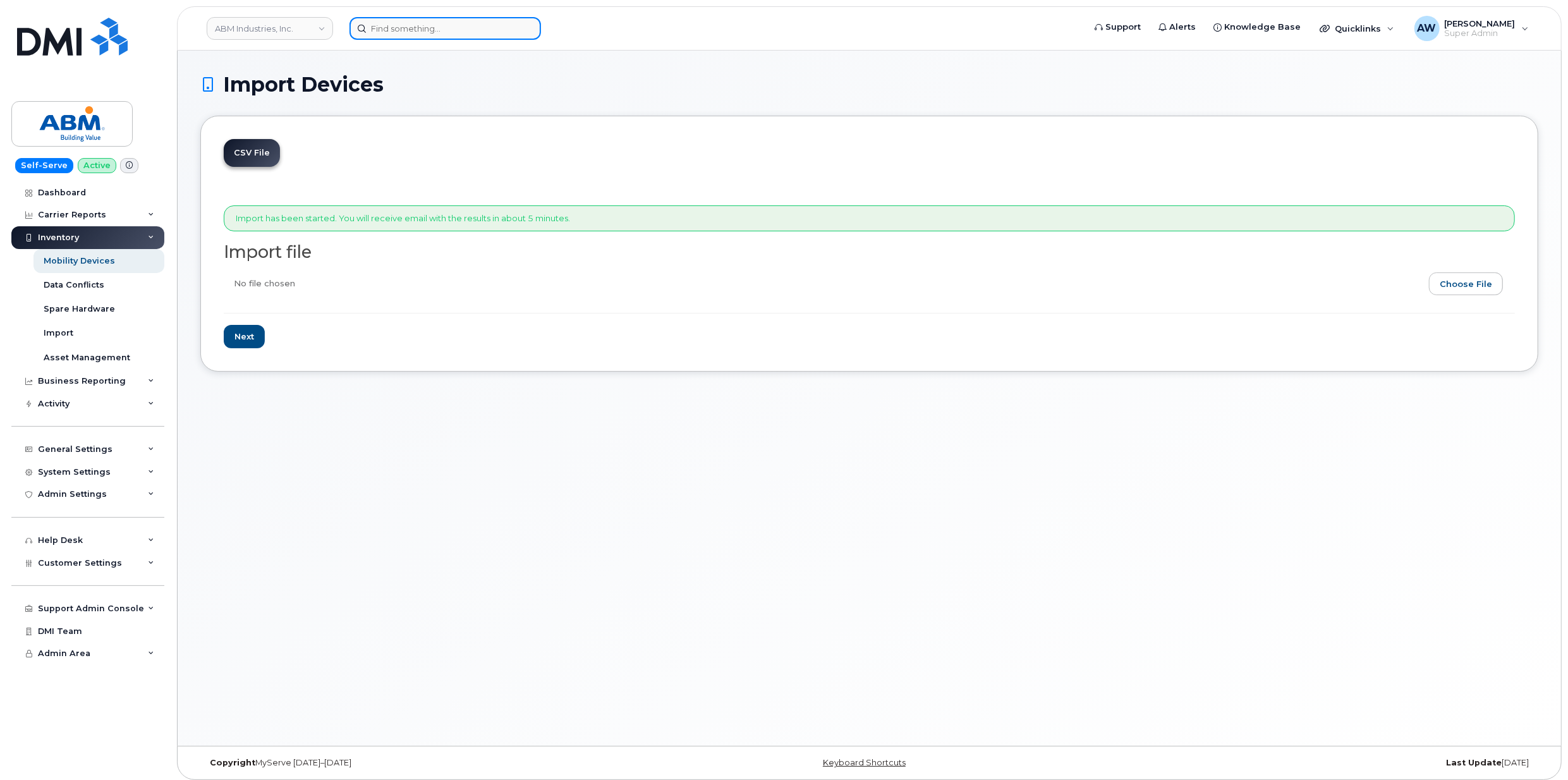
click at [438, 19] on input at bounding box center [445, 28] width 192 height 23
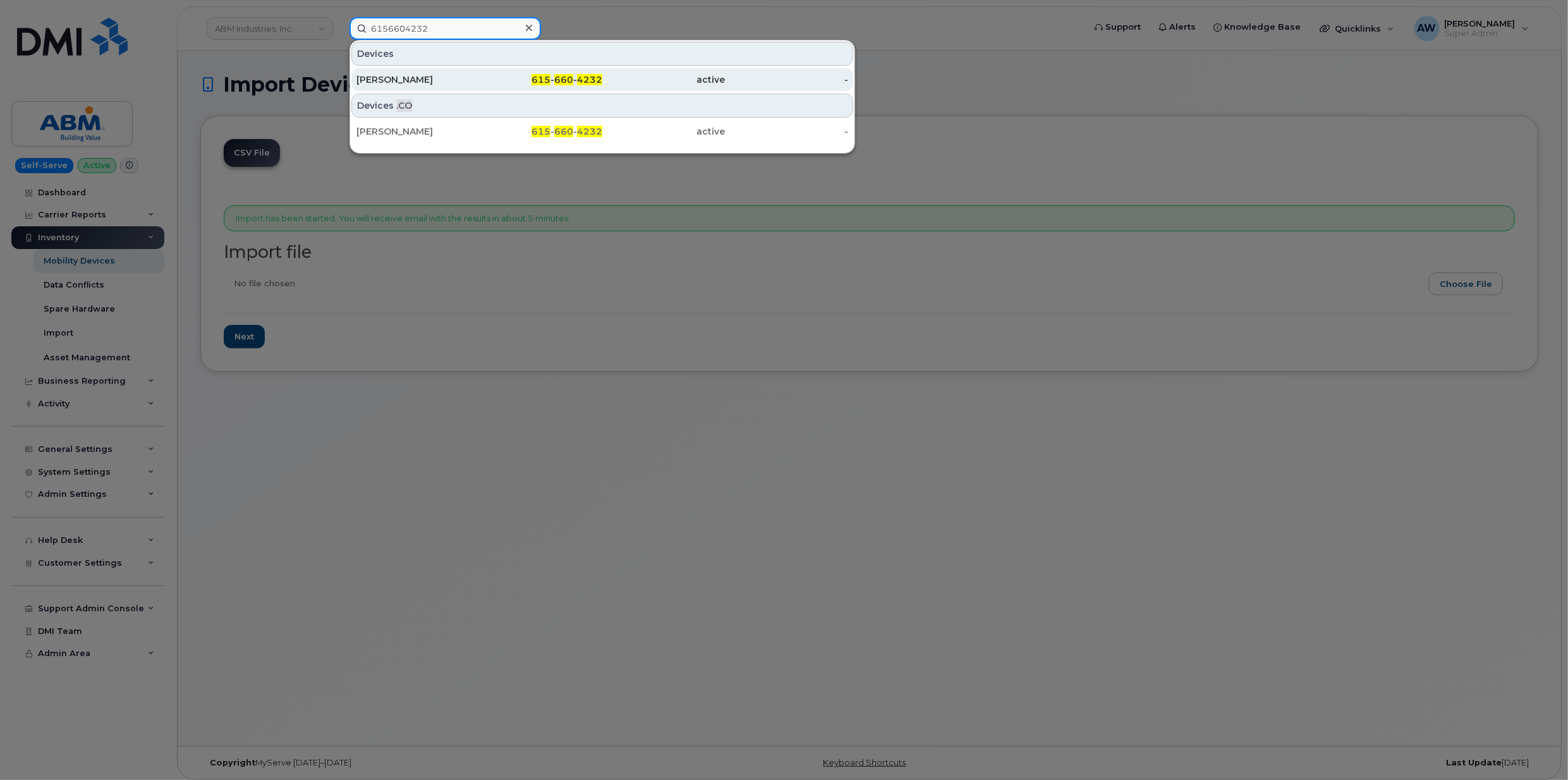
type input "6156604232"
click at [461, 74] on div "[PERSON_NAME]" at bounding box center [417, 79] width 123 height 12
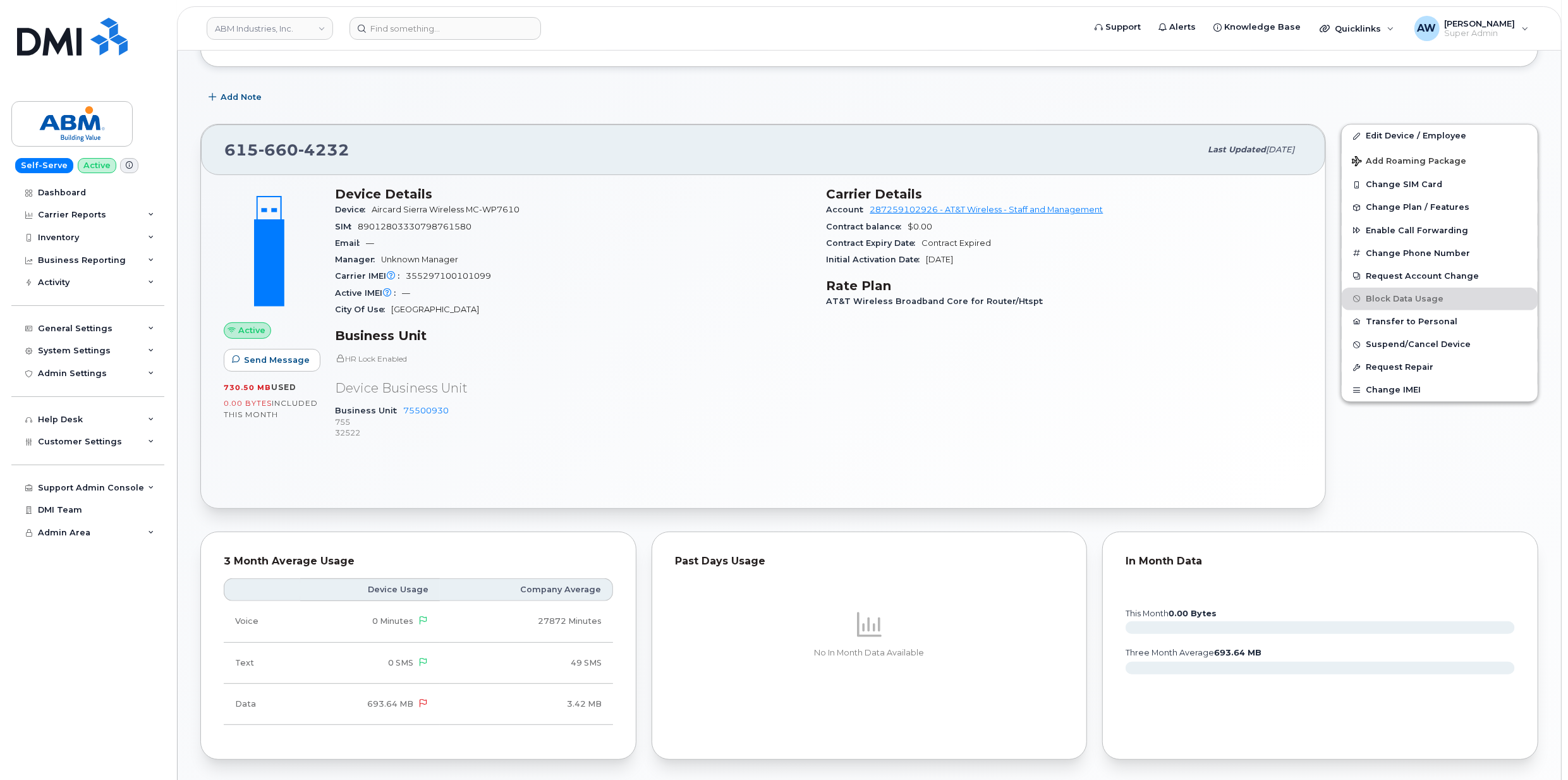
scroll to position [168, 0]
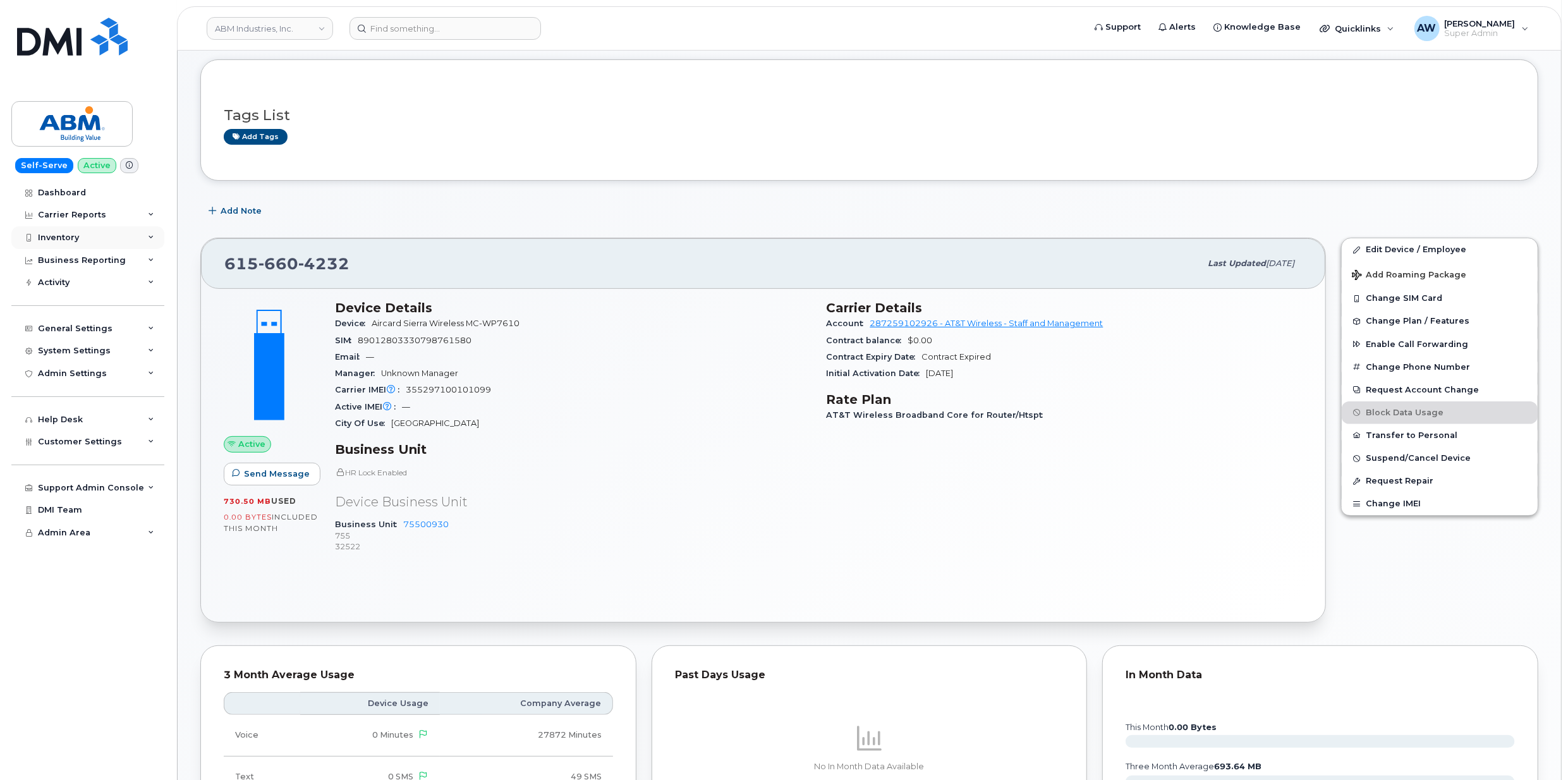
click at [115, 233] on div "Inventory" at bounding box center [87, 238] width 153 height 23
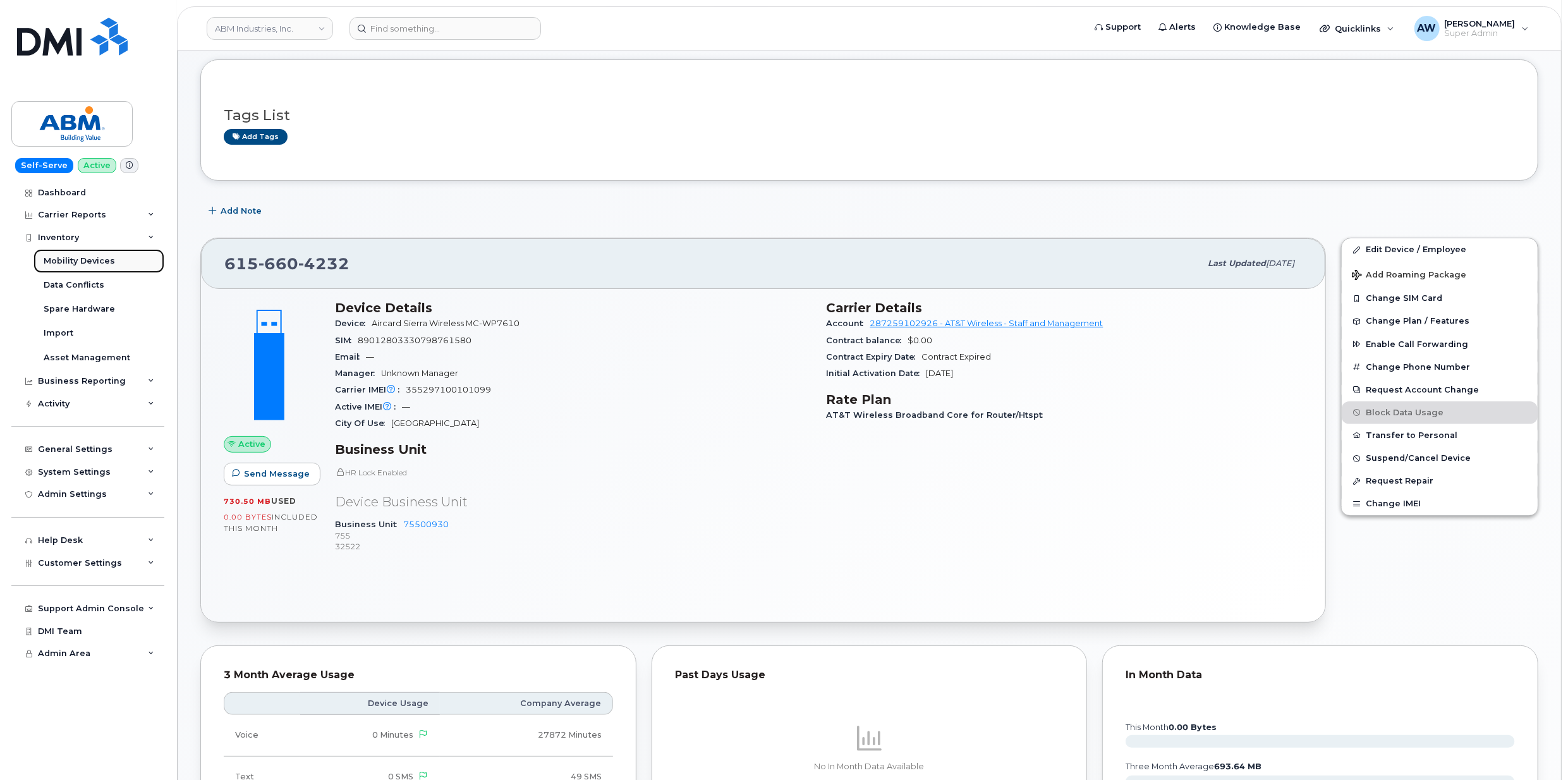
click at [116, 253] on link "Mobility Devices" at bounding box center [99, 261] width 131 height 24
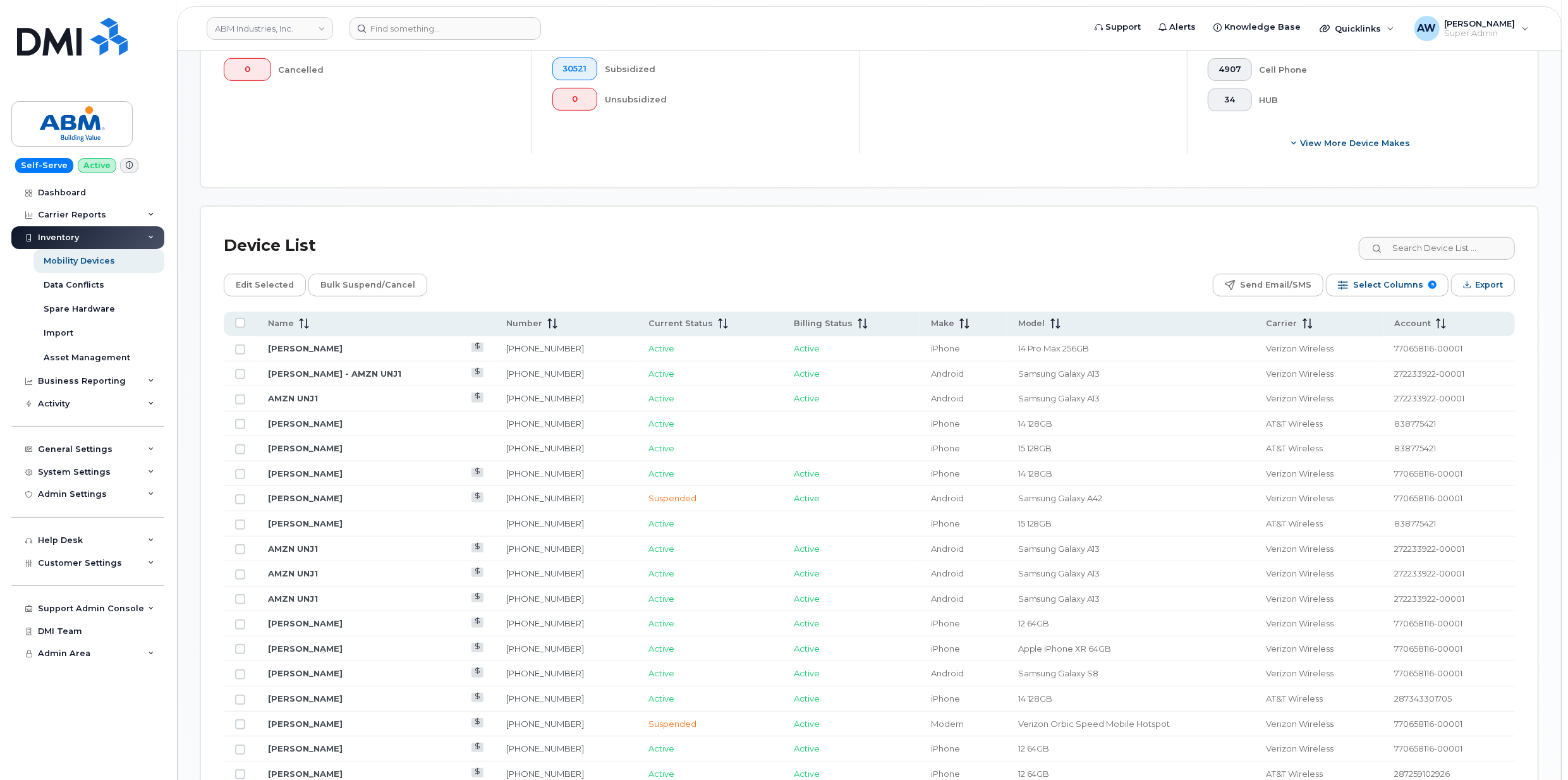
scroll to position [506, 0]
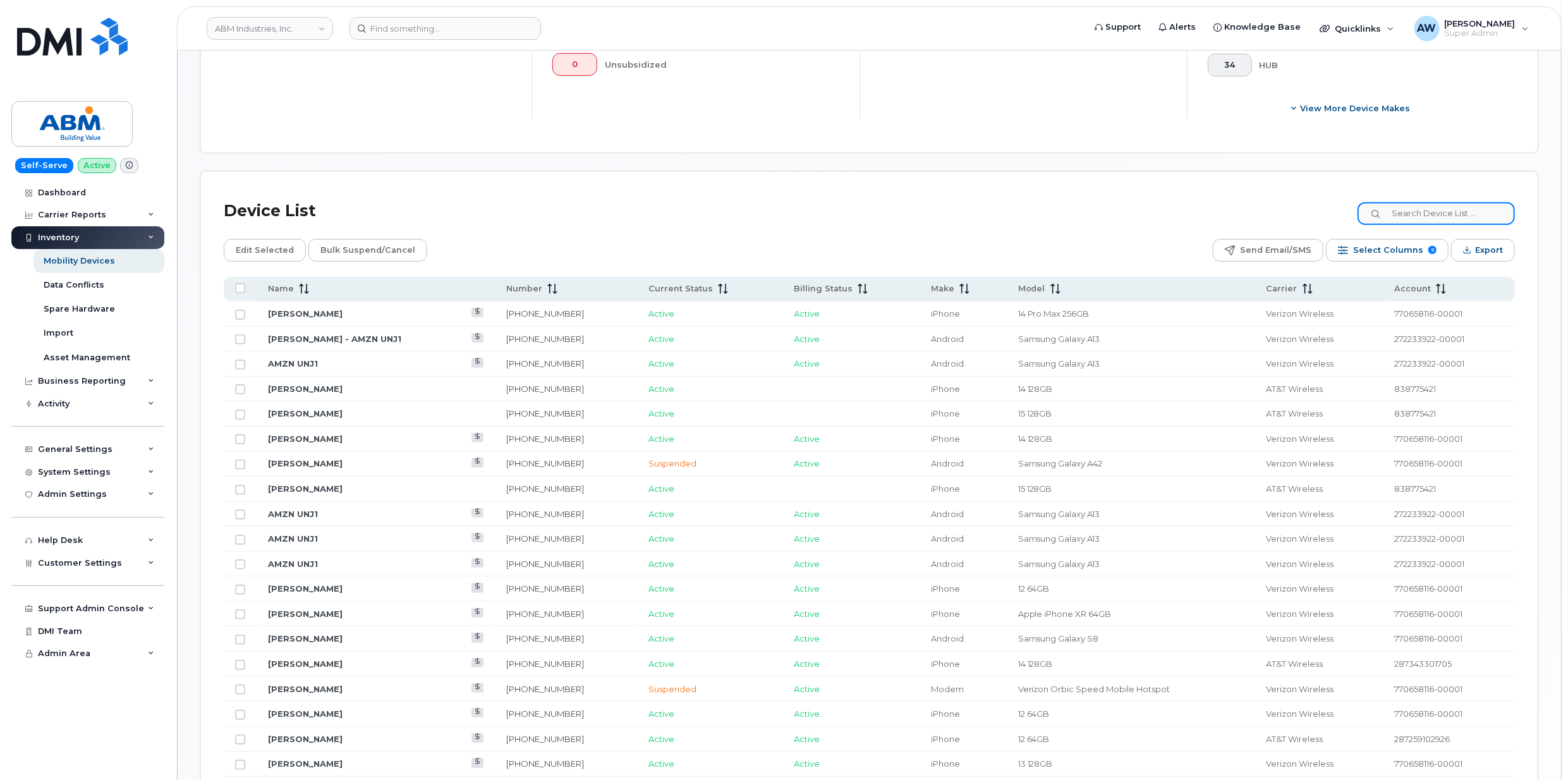
click at [1454, 212] on input at bounding box center [1436, 213] width 158 height 23
paste input "3466085822"
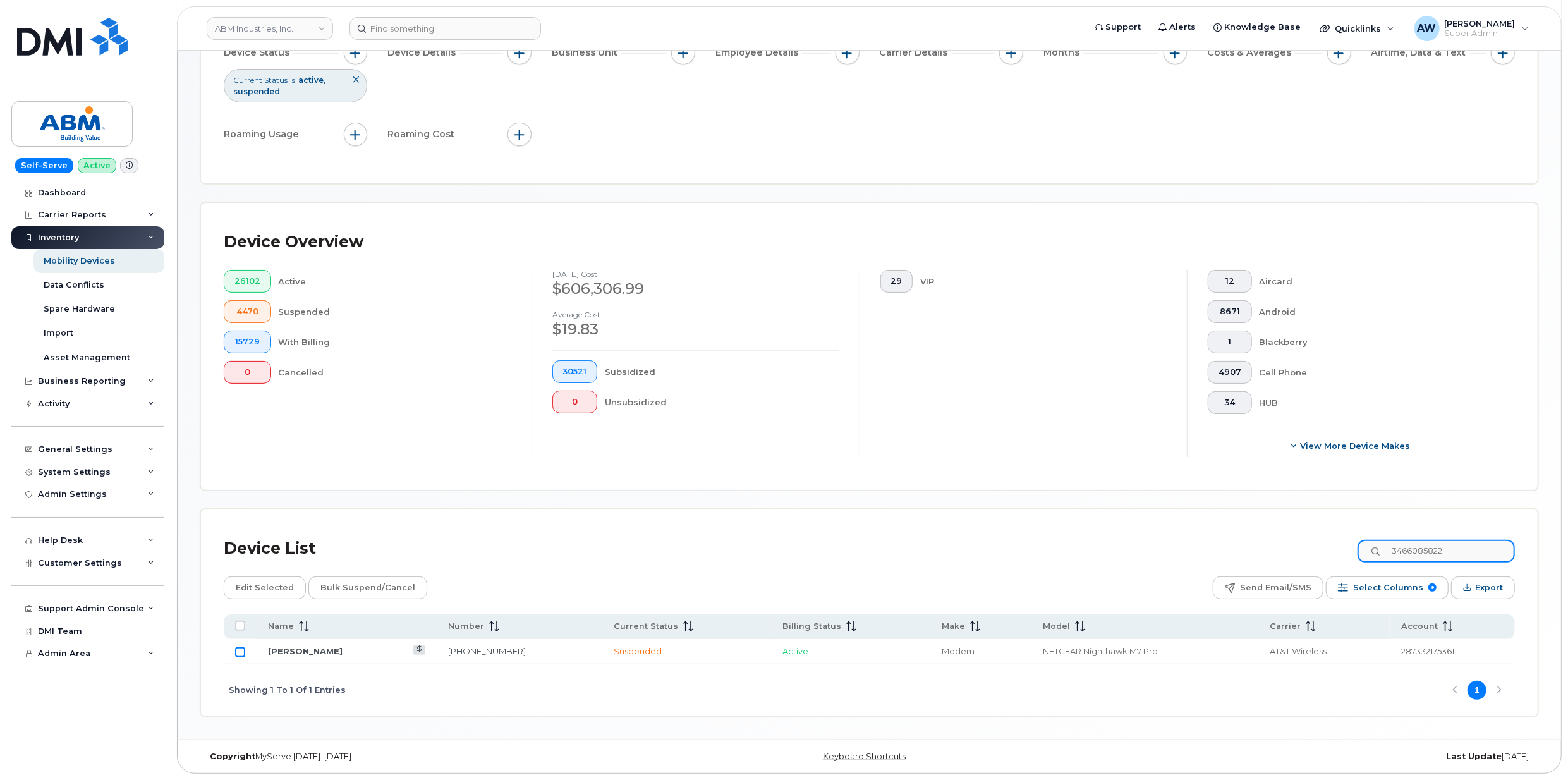
type input "3466085822"
click at [237, 651] on input "Row Unselected" at bounding box center [240, 652] width 10 height 10
checkbox input "true"
drag, startPoint x: 1480, startPoint y: 556, endPoint x: 1221, endPoint y: 559, distance: 259.0
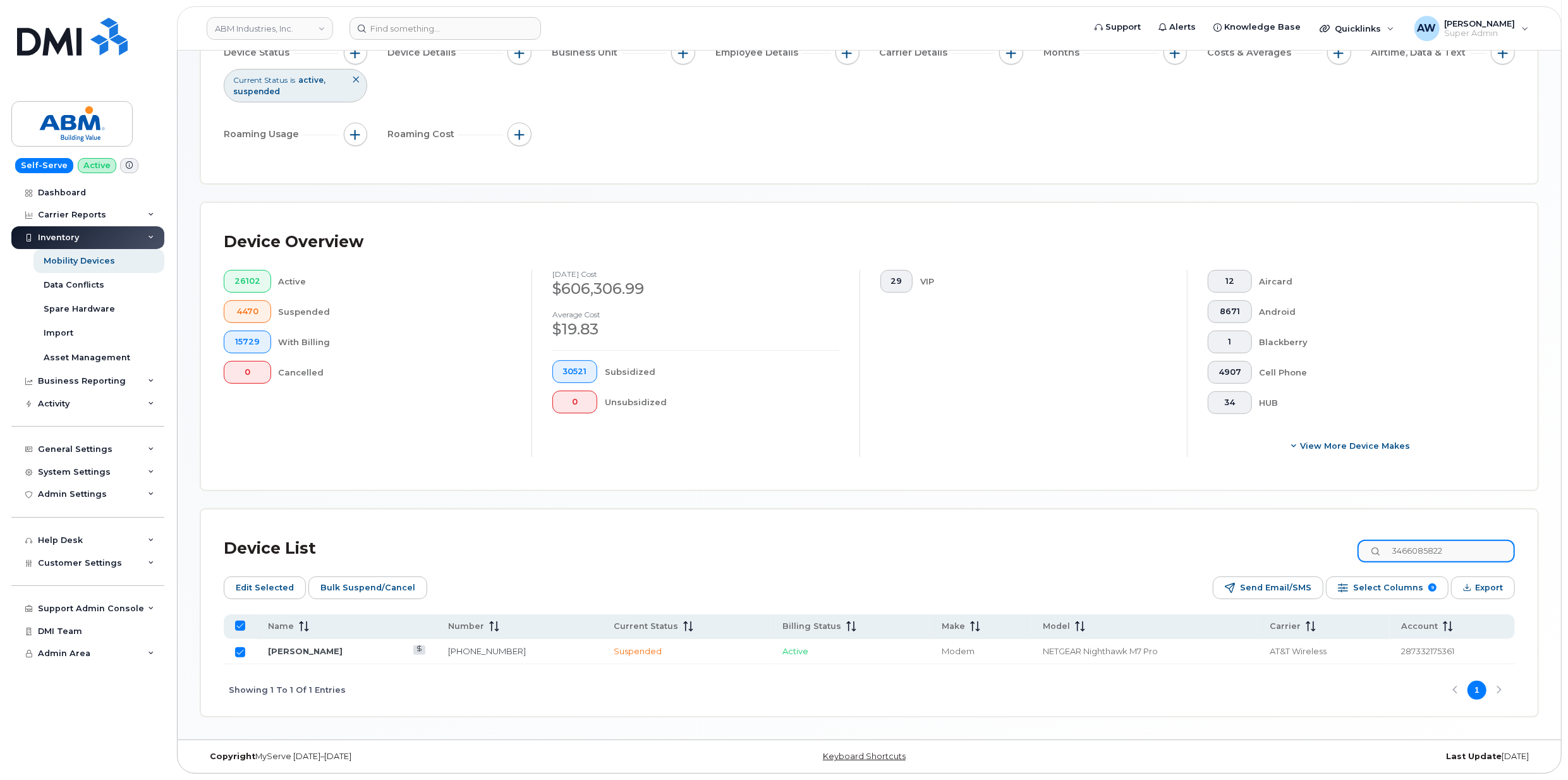
click at [1221, 559] on div "Device List 3466085822" at bounding box center [869, 548] width 1291 height 33
checkbox input "false"
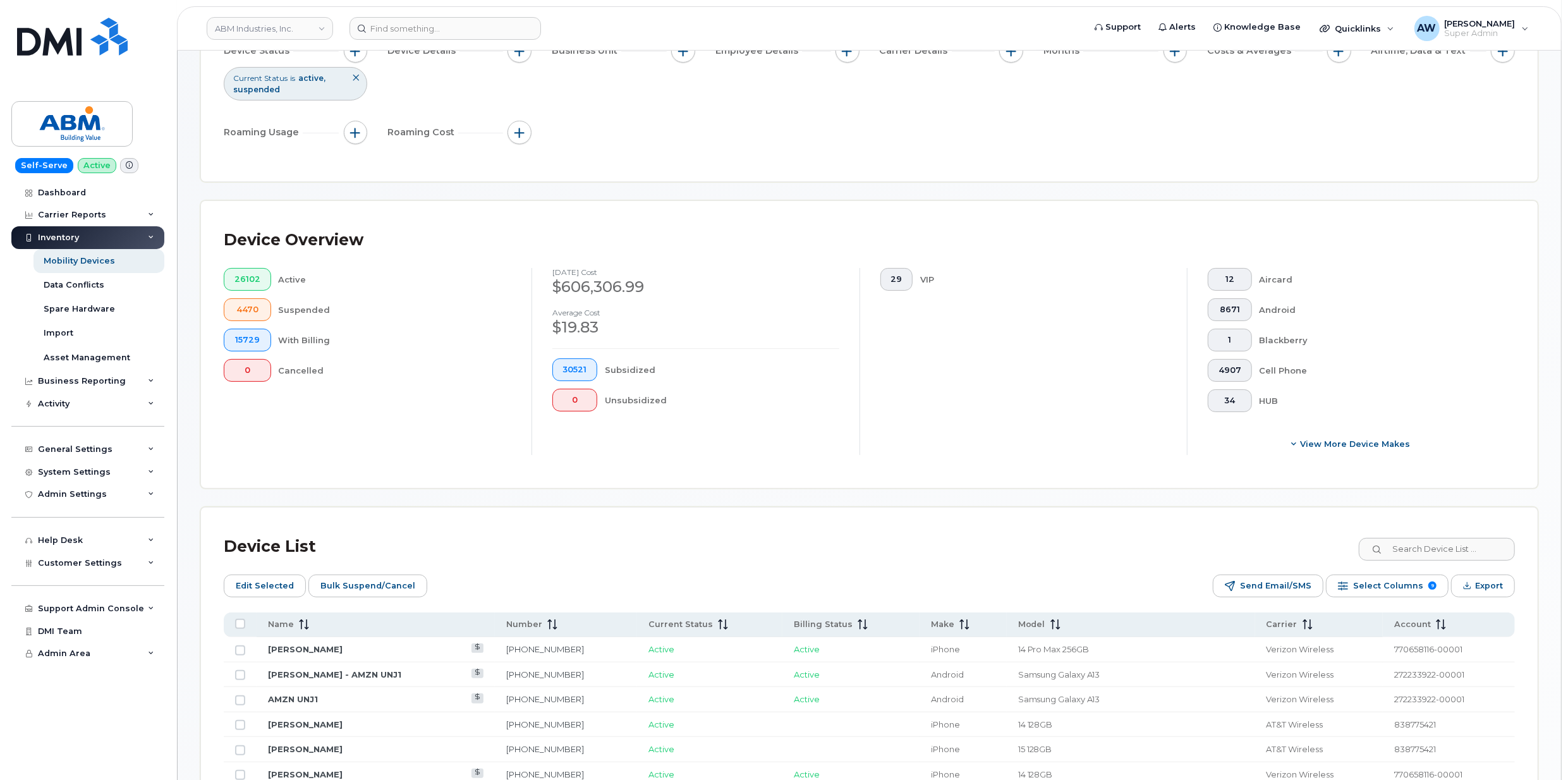
click at [1065, 552] on div "Device List" at bounding box center [869, 546] width 1291 height 33
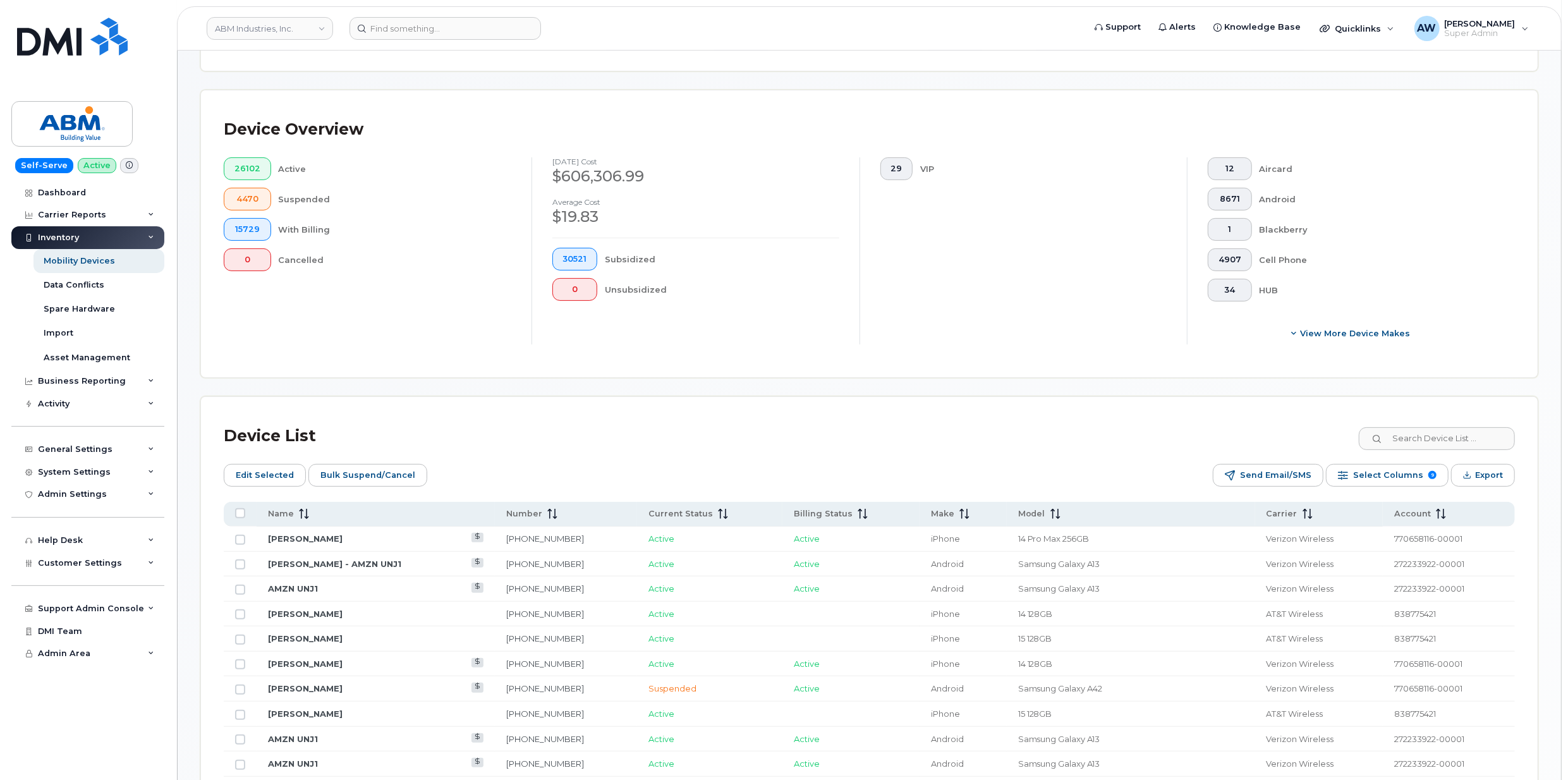
scroll to position [337, 0]
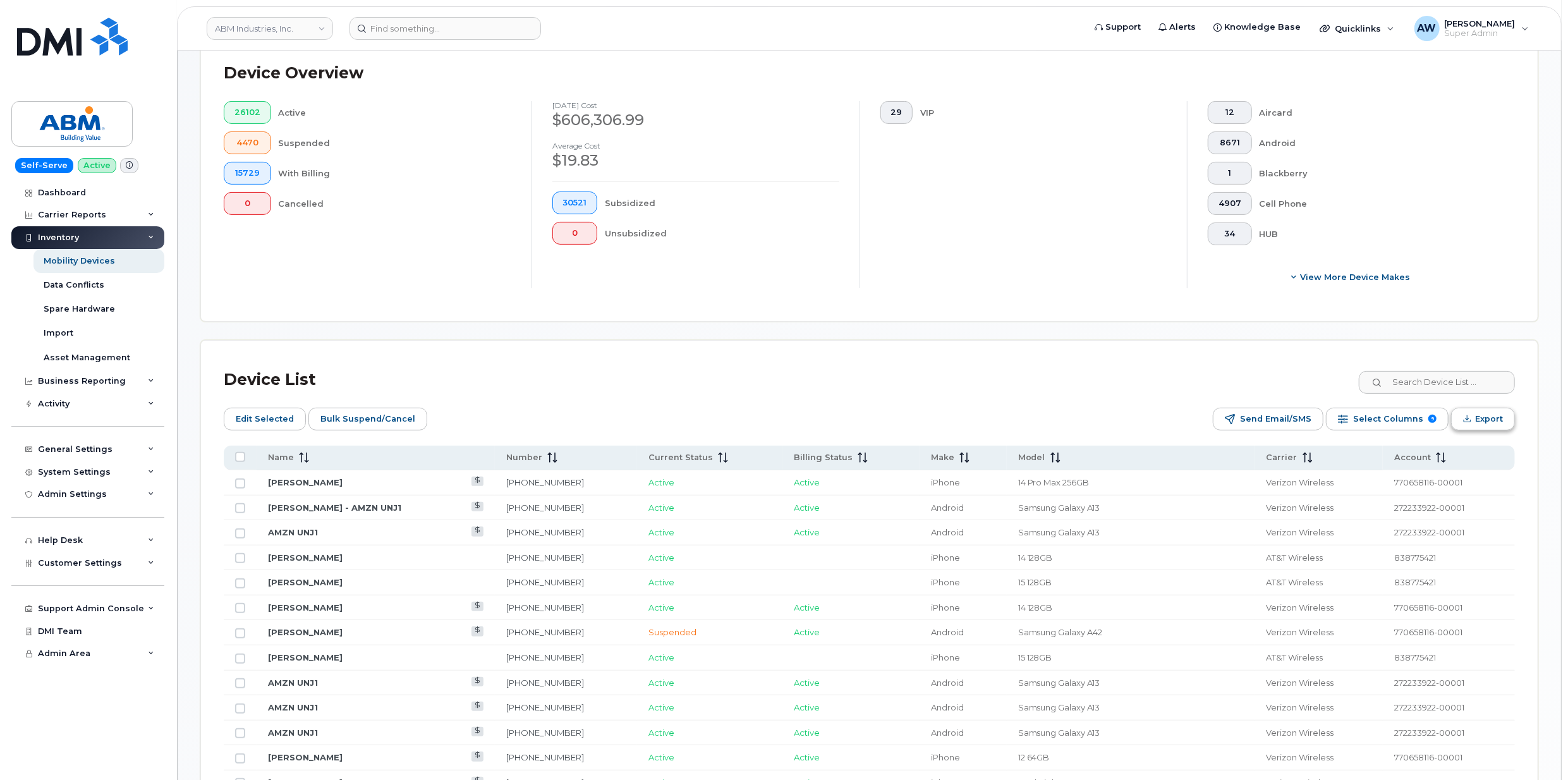
click at [1502, 425] on button "Export" at bounding box center [1483, 419] width 64 height 23
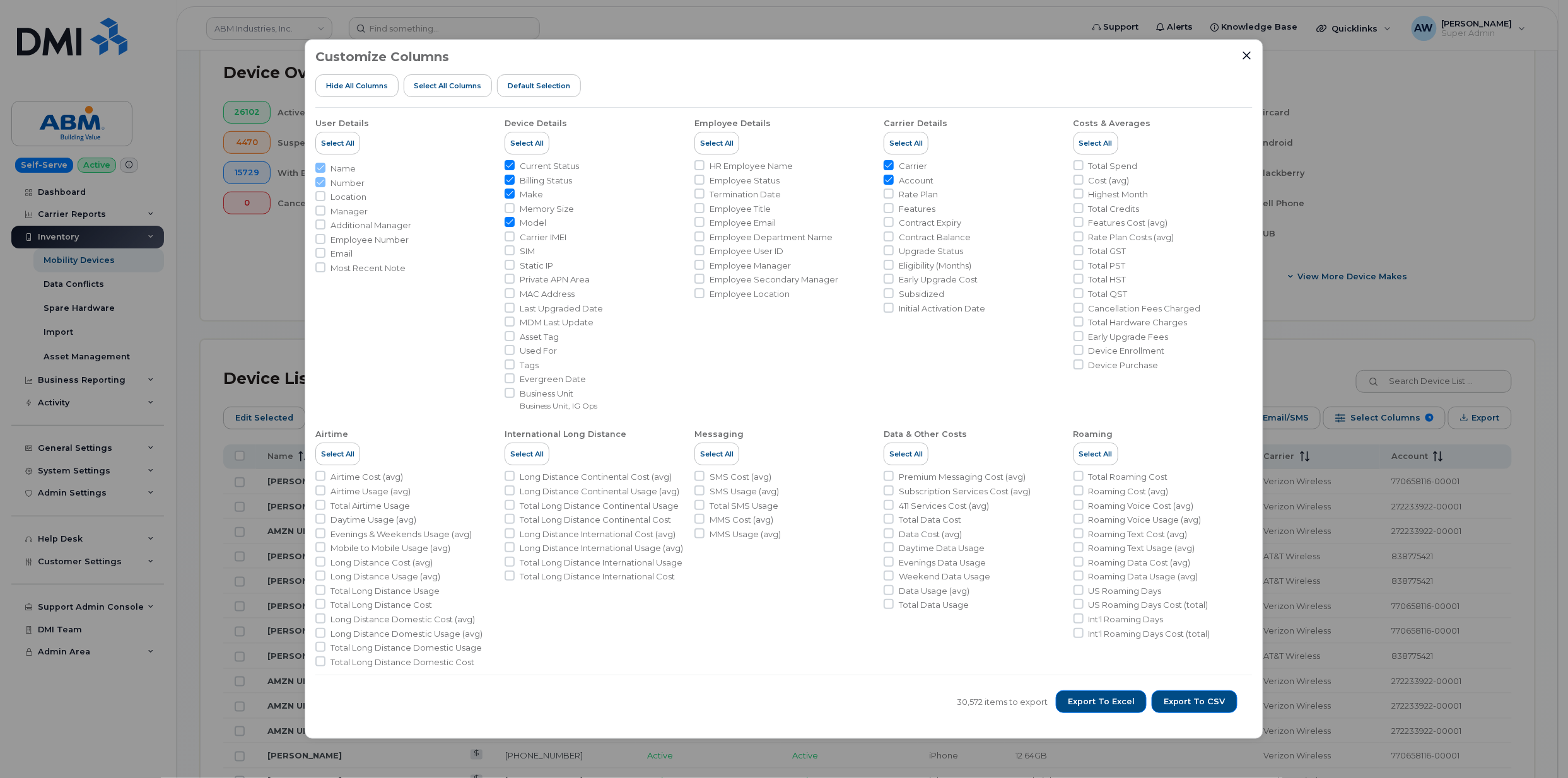
click at [1356, 579] on div "Customize Columns Hide All Columns Select all Columns Default Selection User De…" at bounding box center [784, 389] width 1568 height 778
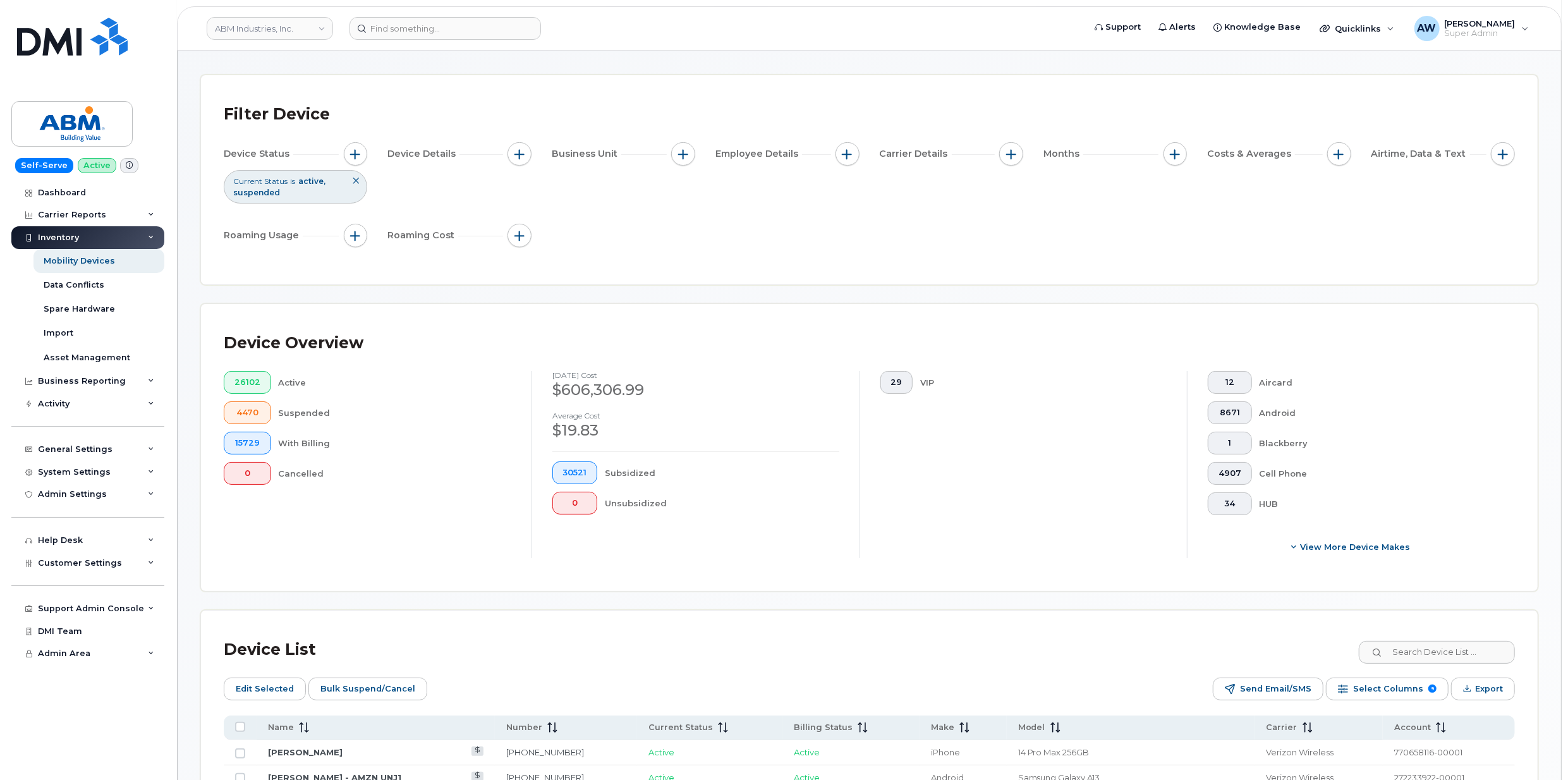
scroll to position [0, 0]
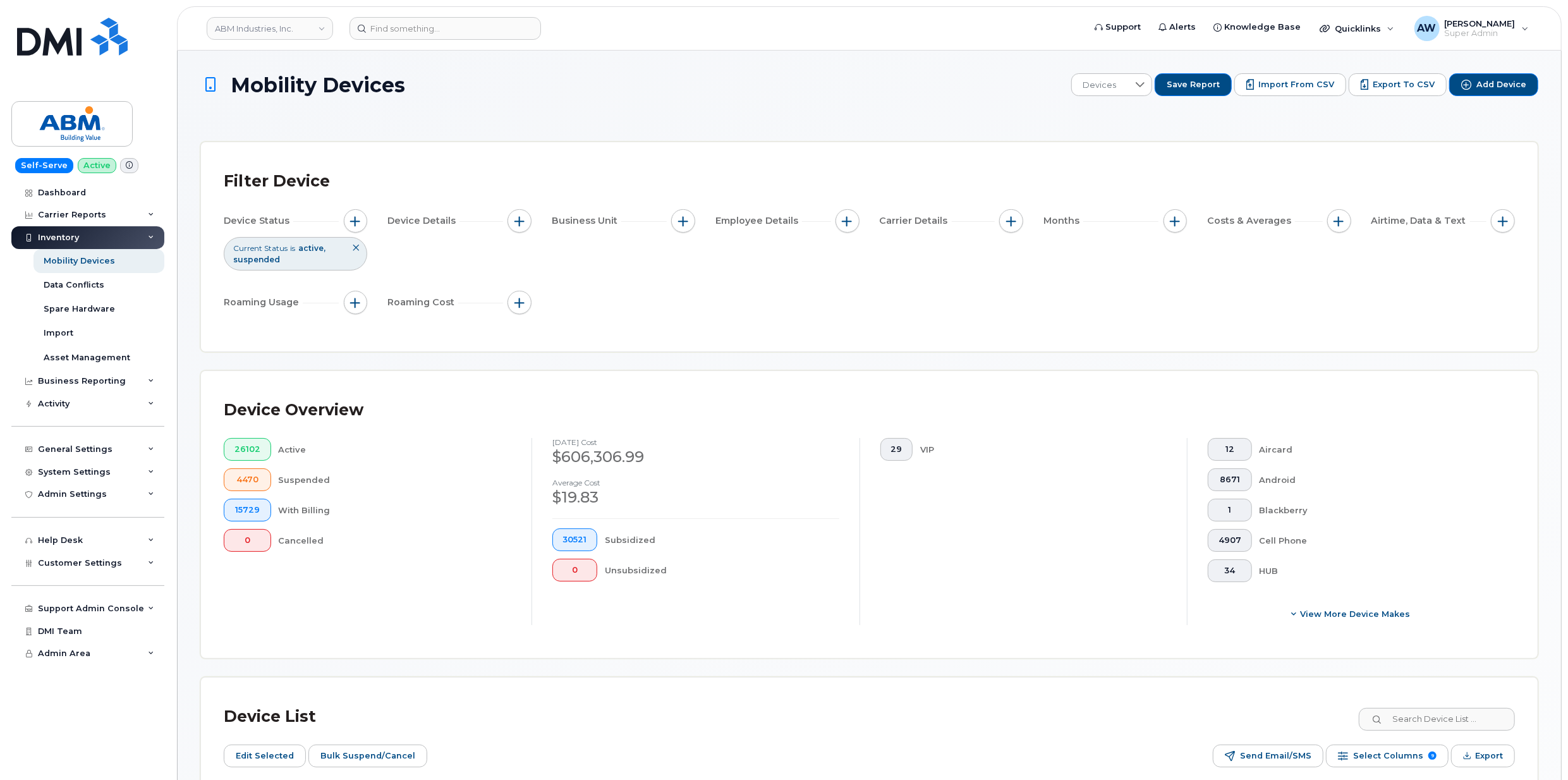
click at [319, 252] on span "active" at bounding box center [312, 248] width 27 height 9
click at [360, 212] on button "button" at bounding box center [356, 222] width 24 height 24
click at [527, 286] on icon at bounding box center [530, 284] width 8 height 5
click at [476, 360] on li "Cancelled" at bounding box center [456, 357] width 168 height 23
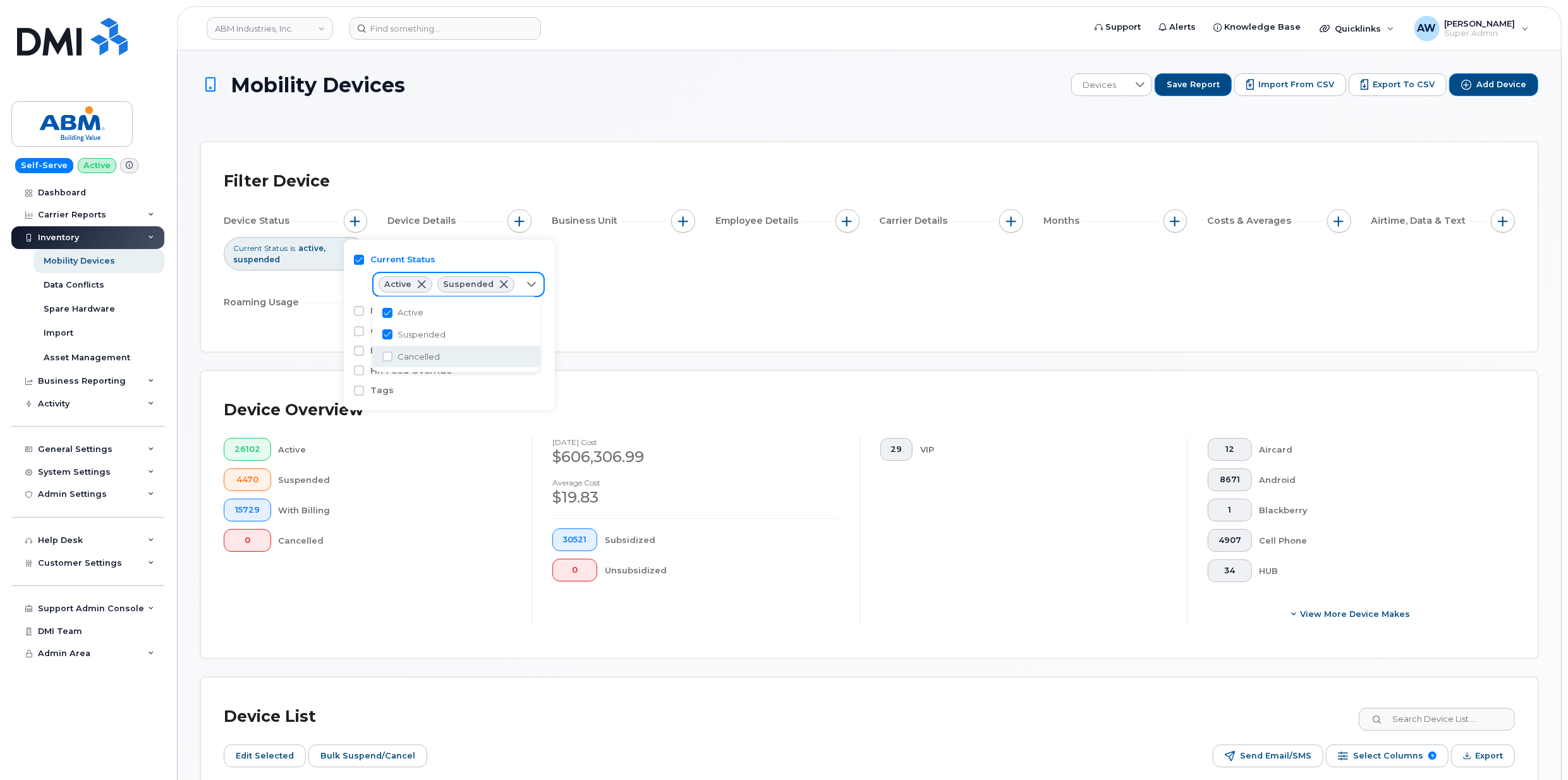
checkbox input "true"
click at [822, 304] on div "Device Status Current Status is active suspended cancelled Device Details Busin…" at bounding box center [869, 264] width 1291 height 110
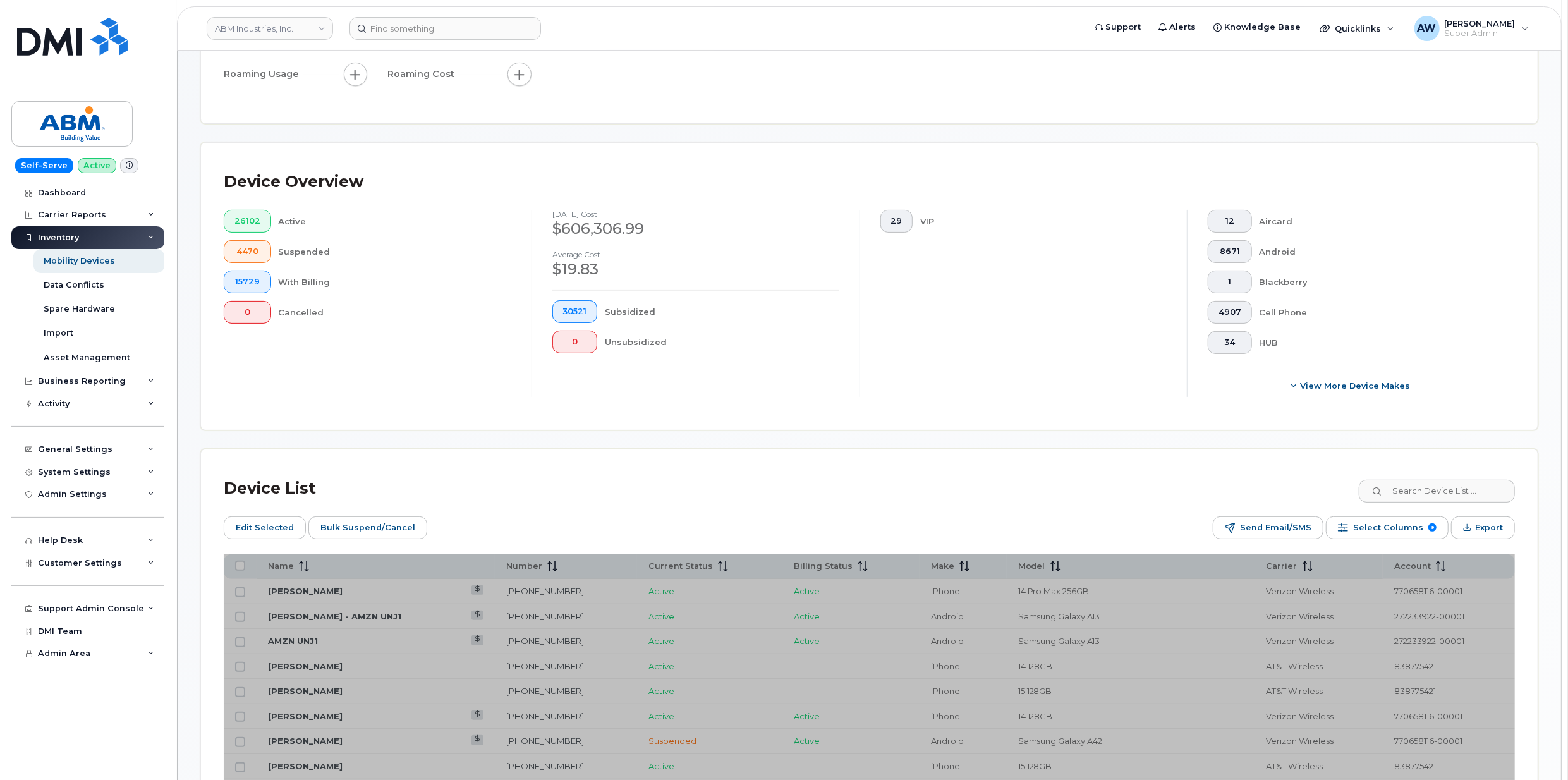
scroll to position [253, 0]
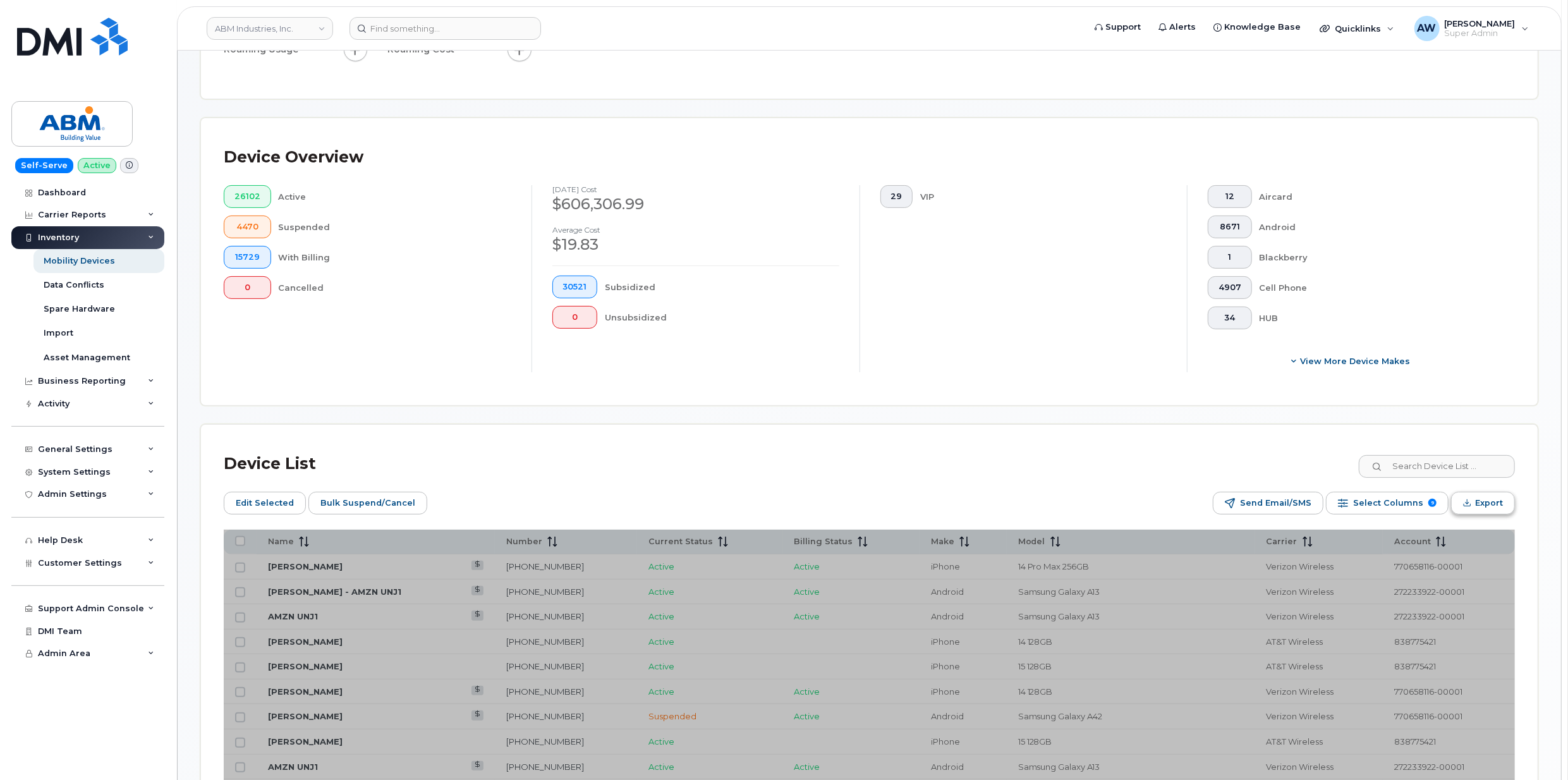
click at [1493, 501] on span "Export" at bounding box center [1489, 503] width 28 height 19
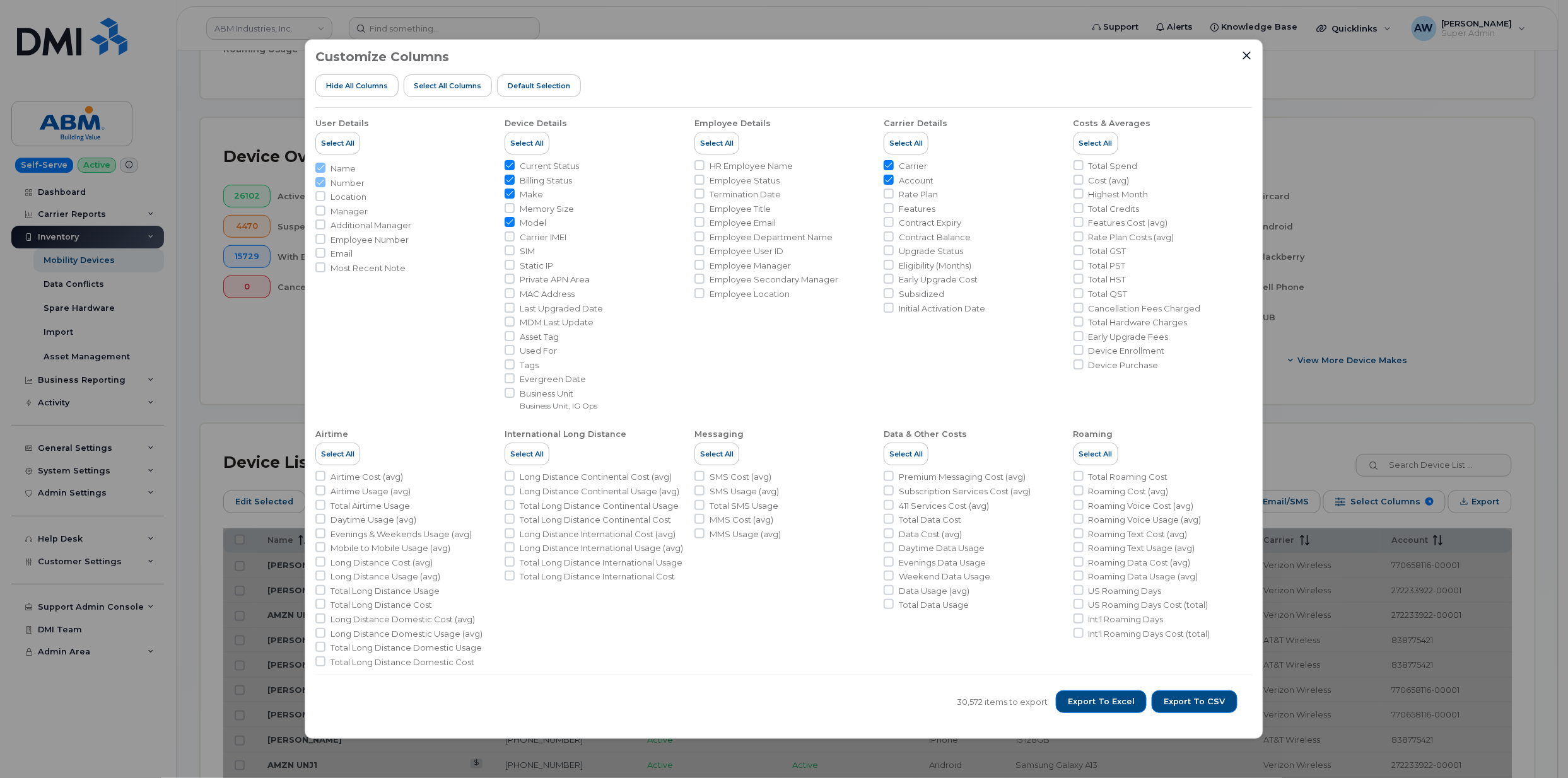
click at [530, 361] on span "Tags" at bounding box center [529, 365] width 19 height 12
click at [515, 361] on input "Tags" at bounding box center [509, 364] width 10 height 10
checkbox input "true"
click at [529, 336] on span "Asset Tag" at bounding box center [539, 337] width 39 height 12
click at [515, 336] on input "Asset Tag" at bounding box center [509, 336] width 10 height 10
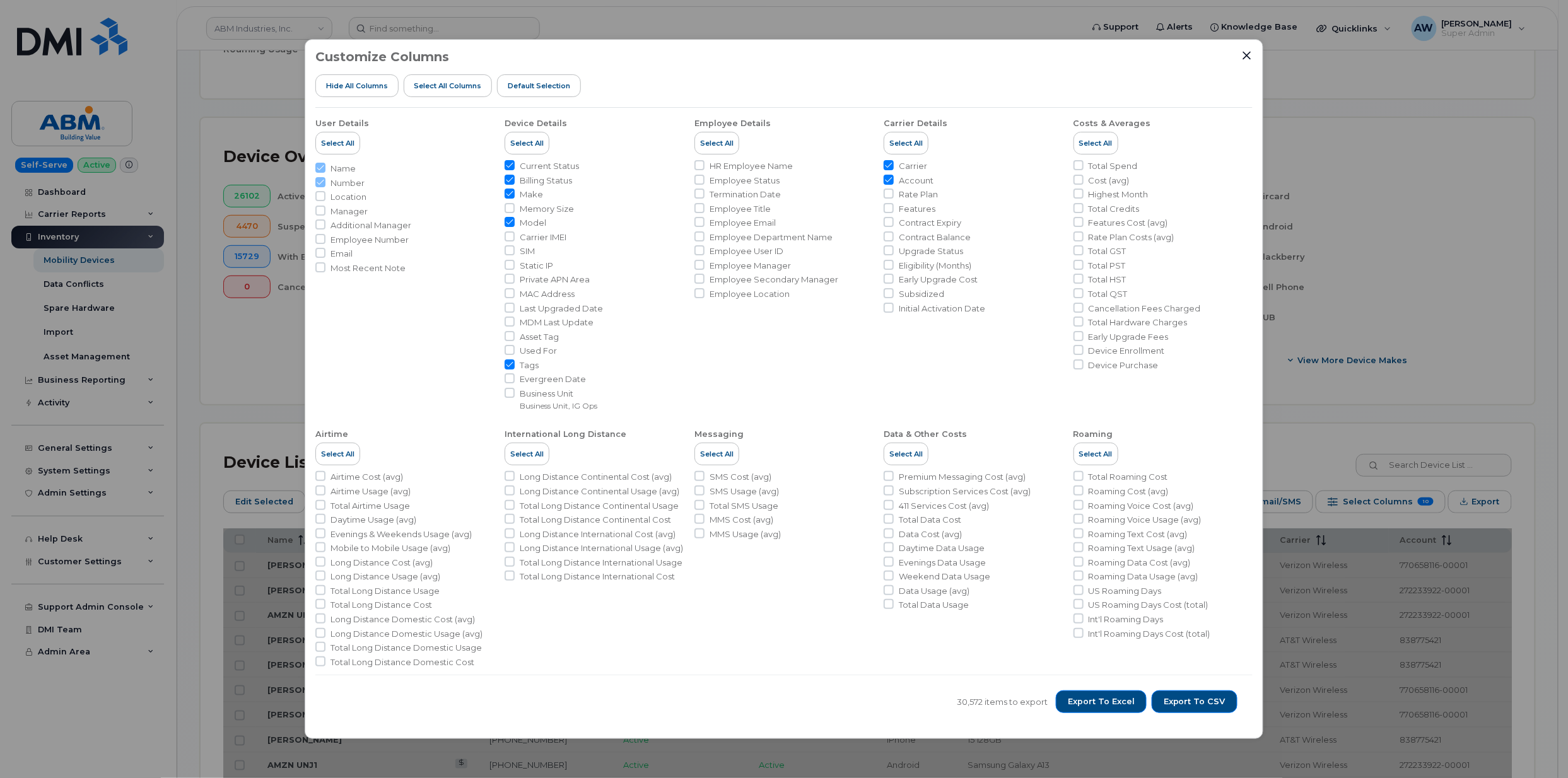
checkbox input "true"
click at [1125, 706] on span "Export to Excel" at bounding box center [1101, 702] width 67 height 11
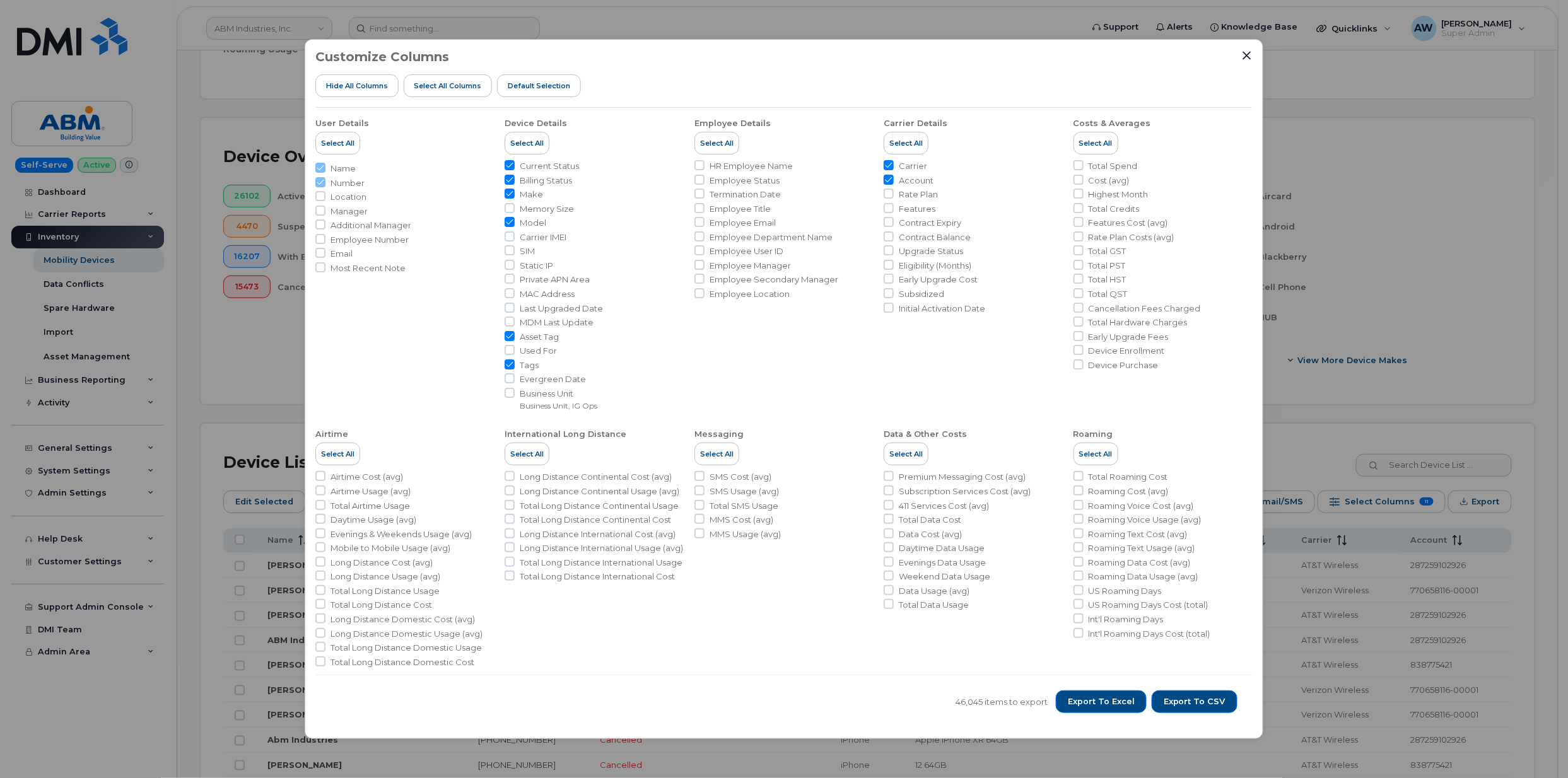
click at [1119, 69] on div "Customize Columns Hide All Columns Select all Columns Default Selection" at bounding box center [784, 79] width 938 height 58
click at [1245, 53] on icon "Close" at bounding box center [1247, 54] width 8 height 8
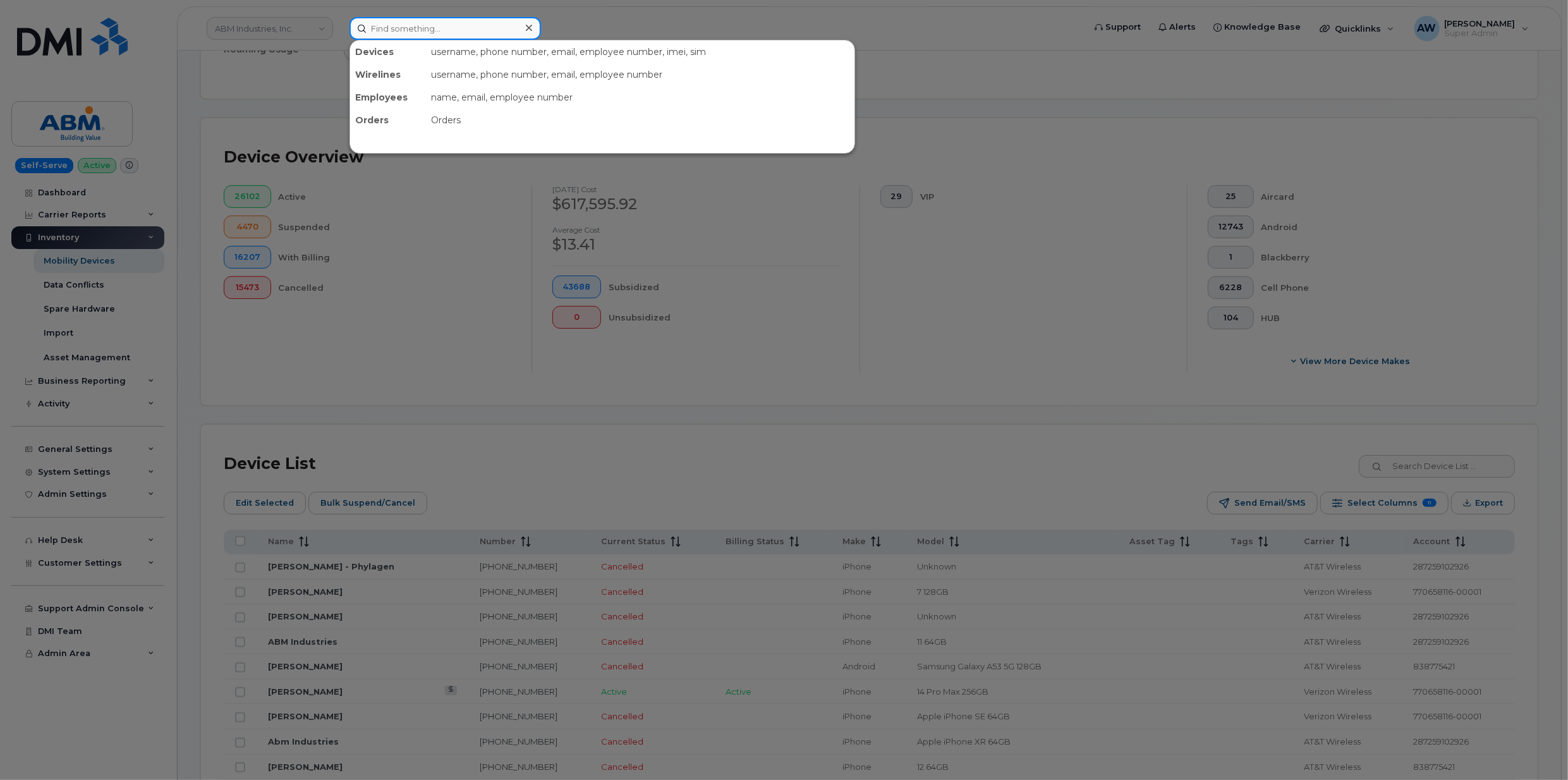
click at [416, 25] on input at bounding box center [445, 28] width 192 height 23
paste input "2527217743"
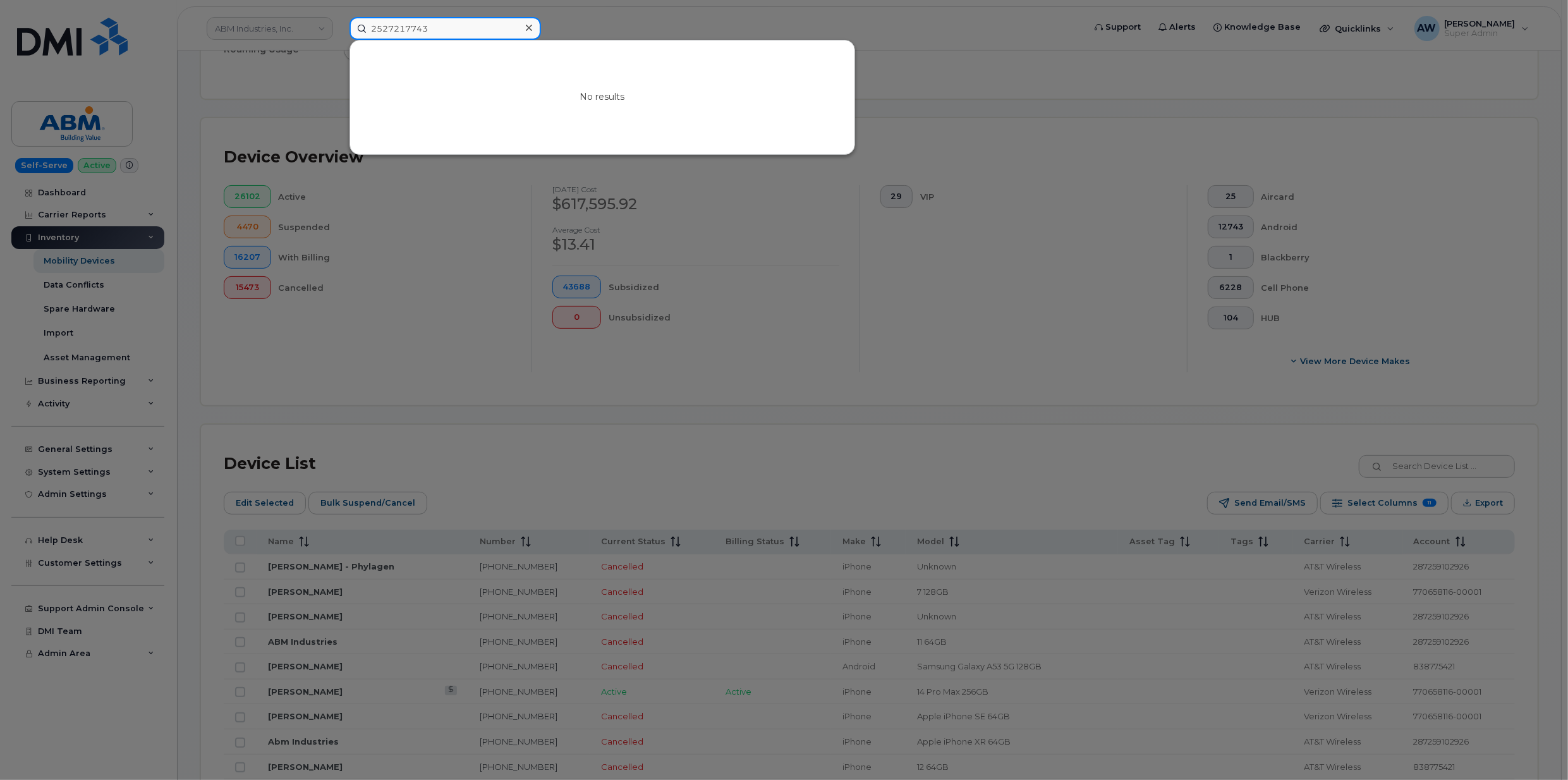
type input "2527217743"
click at [534, 23] on div at bounding box center [529, 28] width 19 height 19
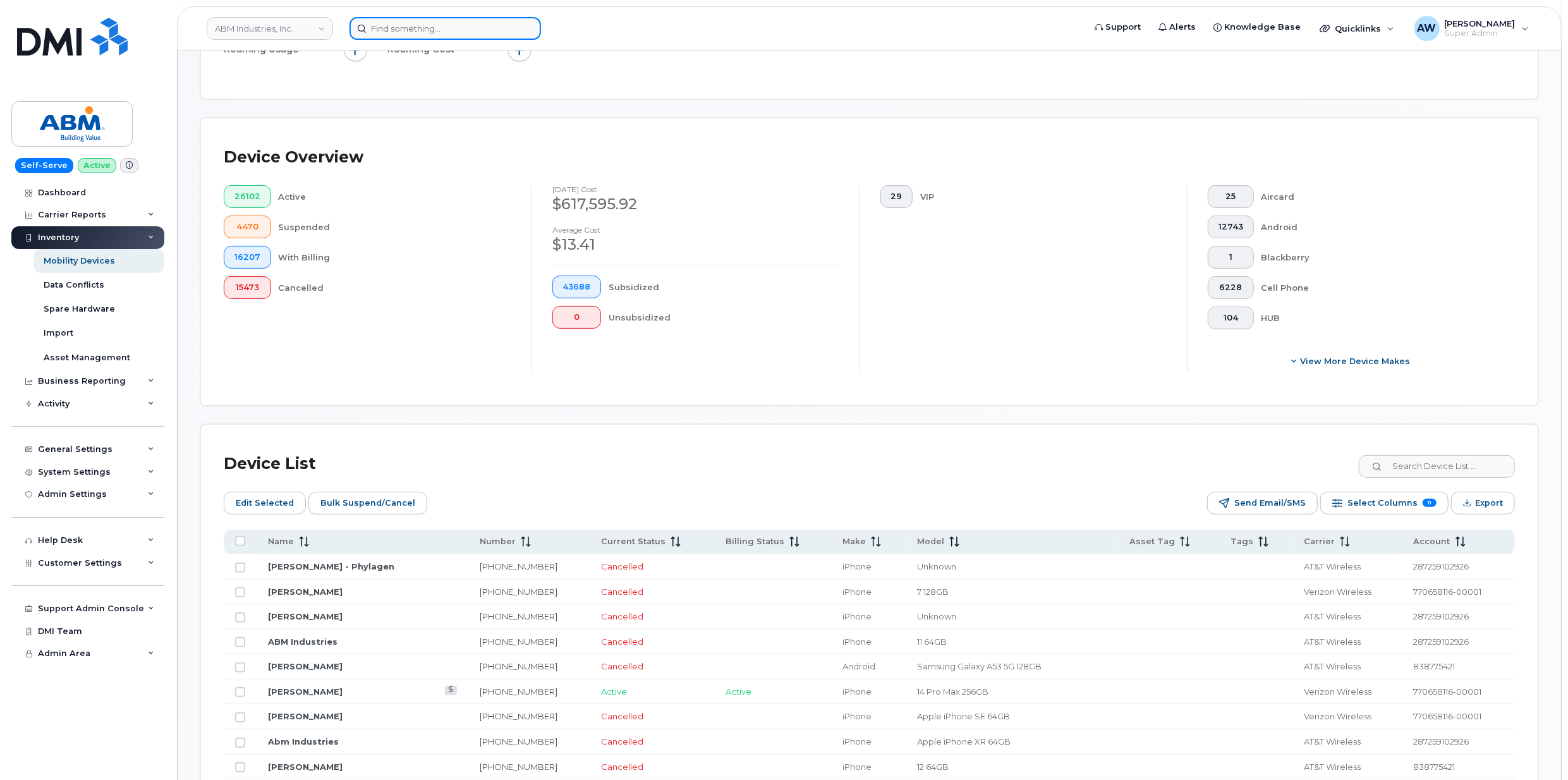
click at [501, 31] on input at bounding box center [445, 28] width 192 height 23
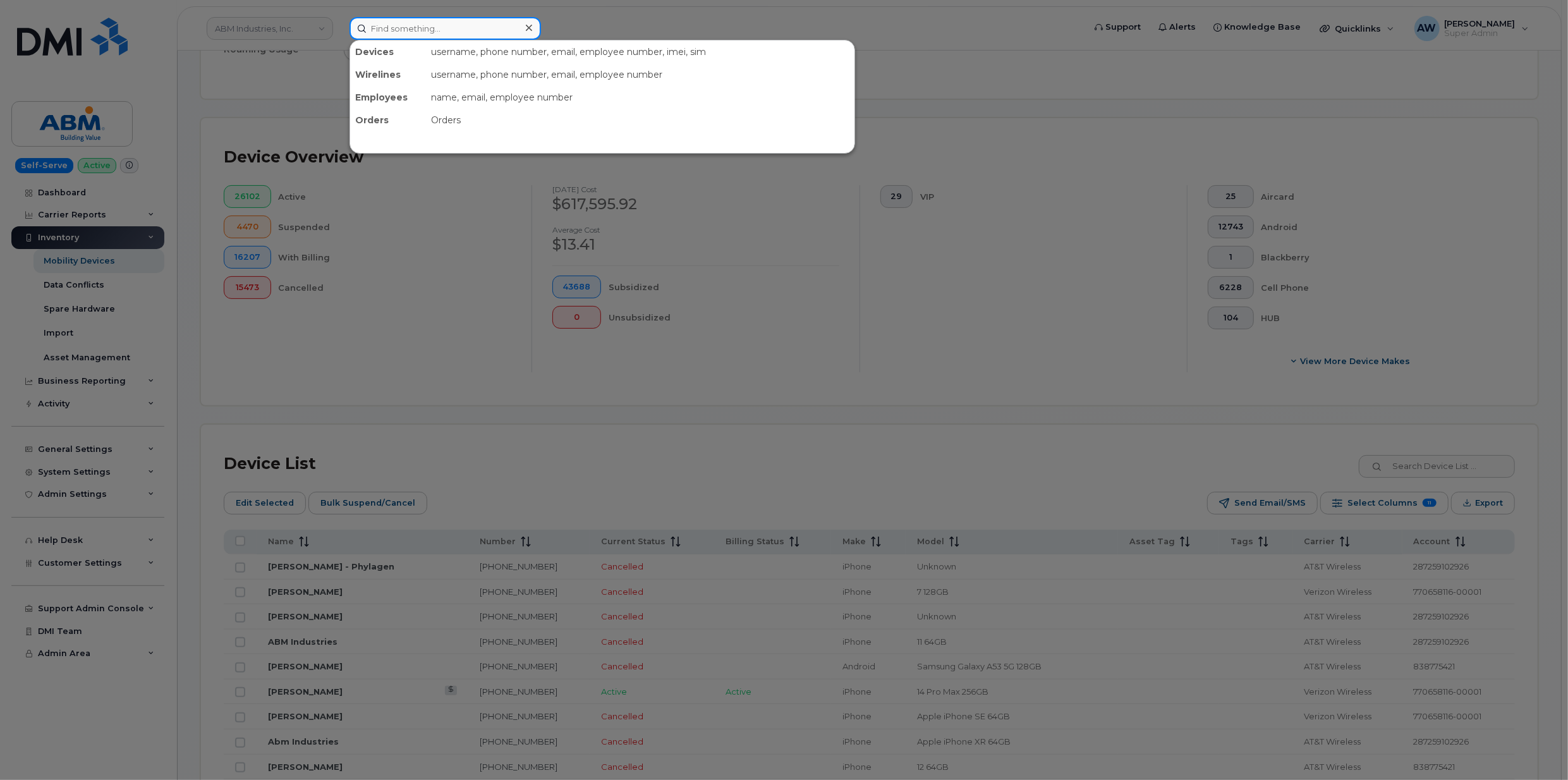
paste input "9177435294"
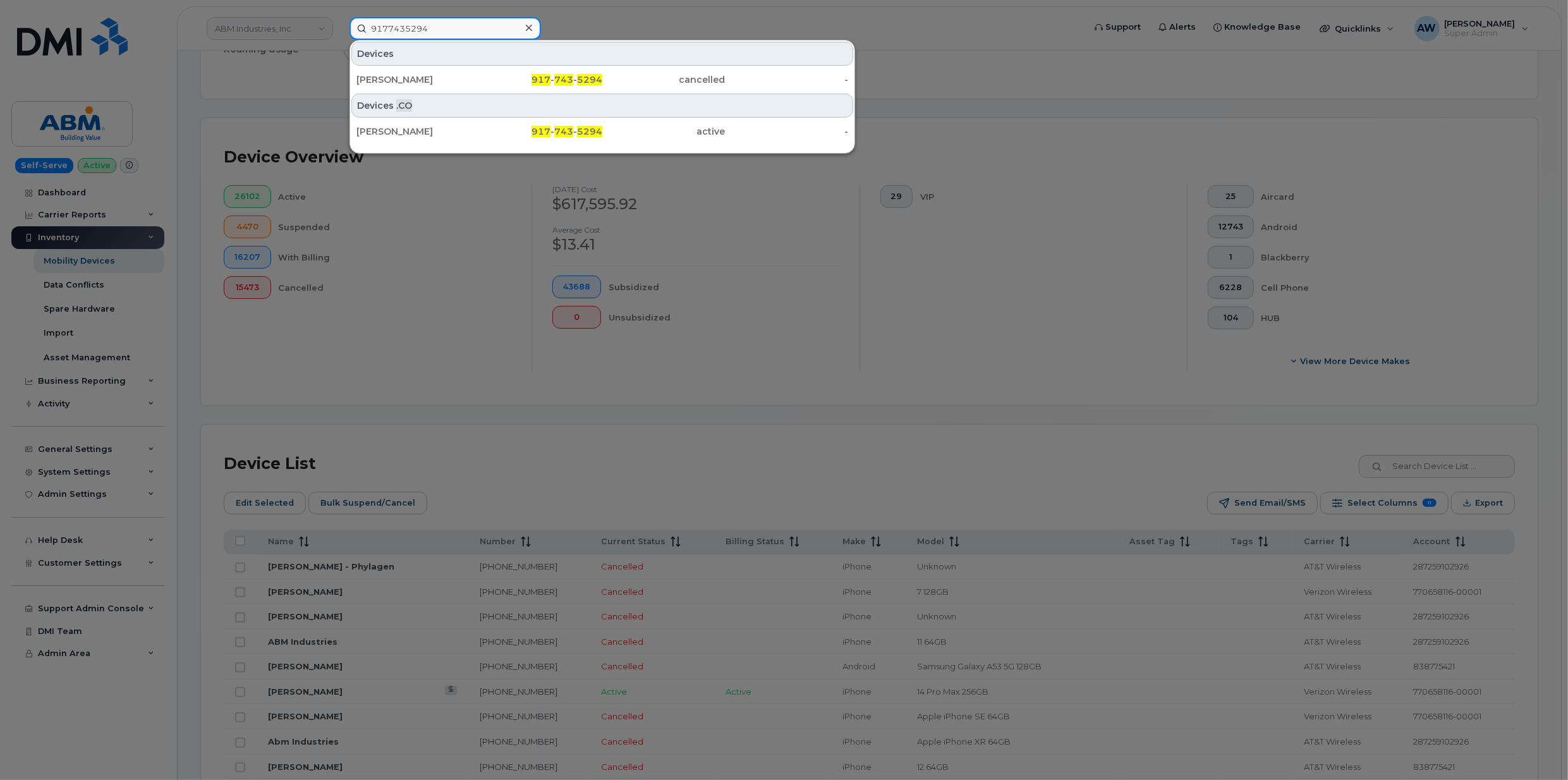
click at [442, 26] on input "9177435294" at bounding box center [445, 28] width 192 height 23
paste input "2527217743"
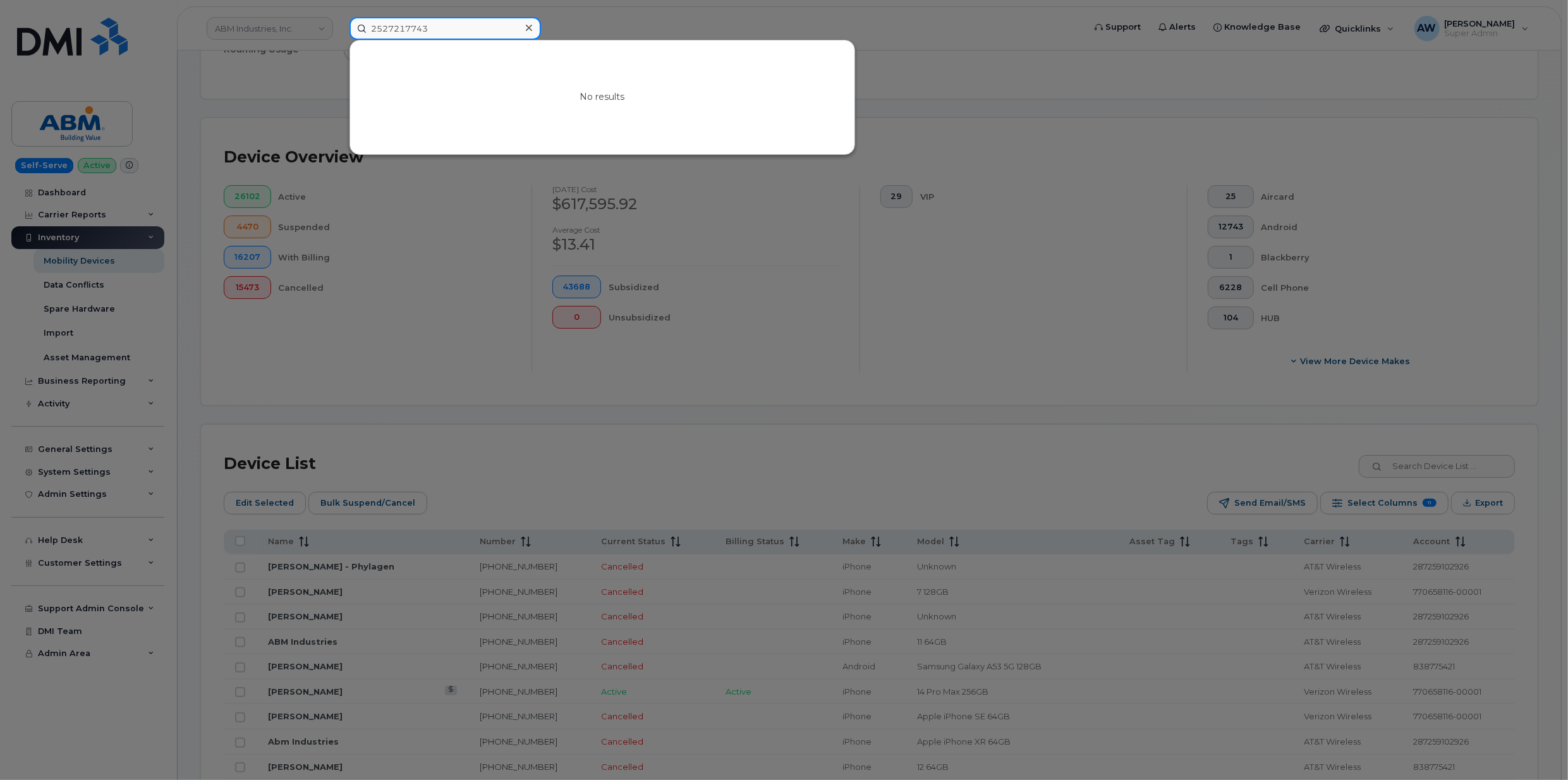
type input "2527217743"
click at [680, 306] on div at bounding box center [784, 390] width 1568 height 780
